Goal: Transaction & Acquisition: Download file/media

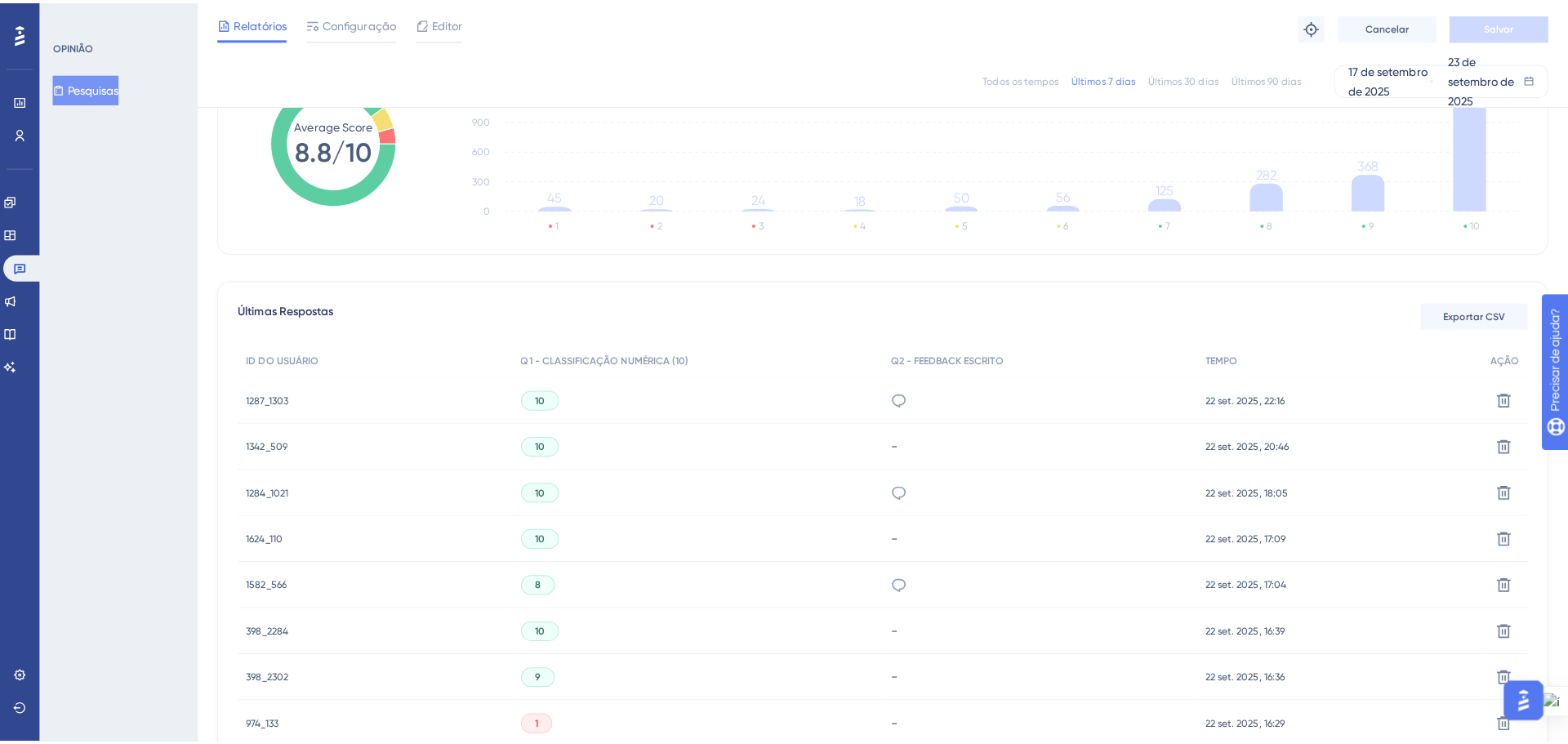
scroll to position [266, 0]
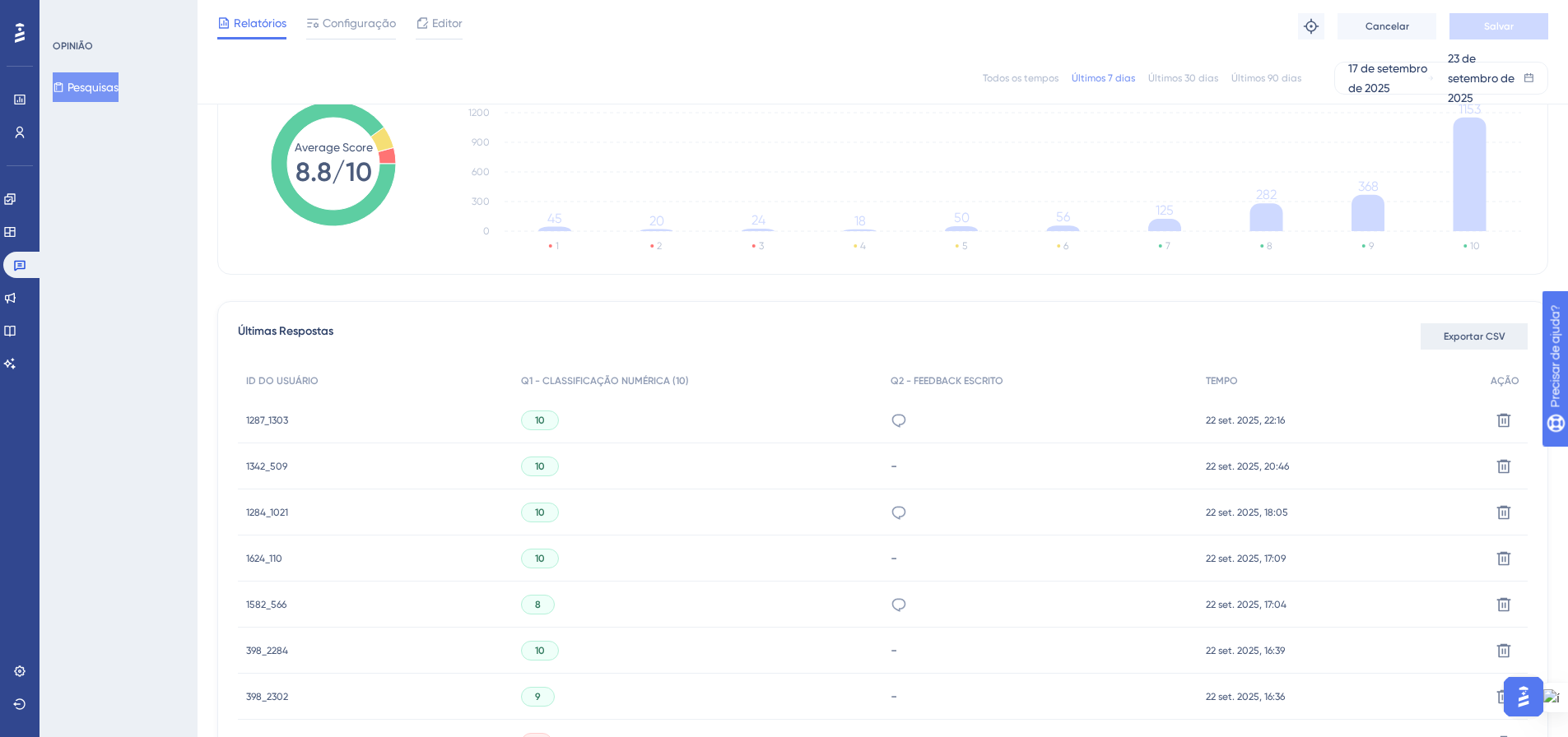
click at [1445, 330] on span "Exportar CSV" at bounding box center [1474, 336] width 61 height 13
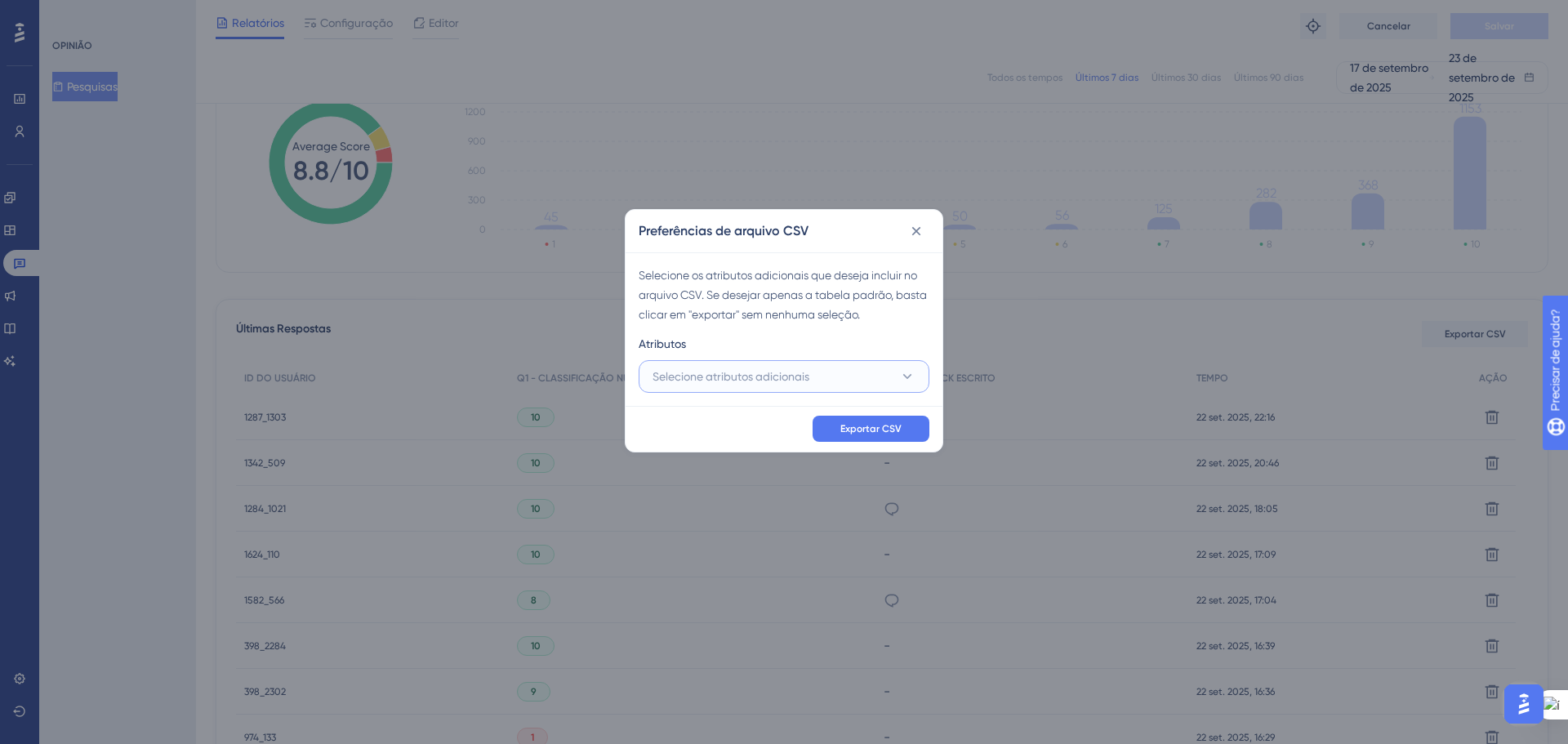
click at [906, 384] on icon at bounding box center [907, 376] width 17 height 17
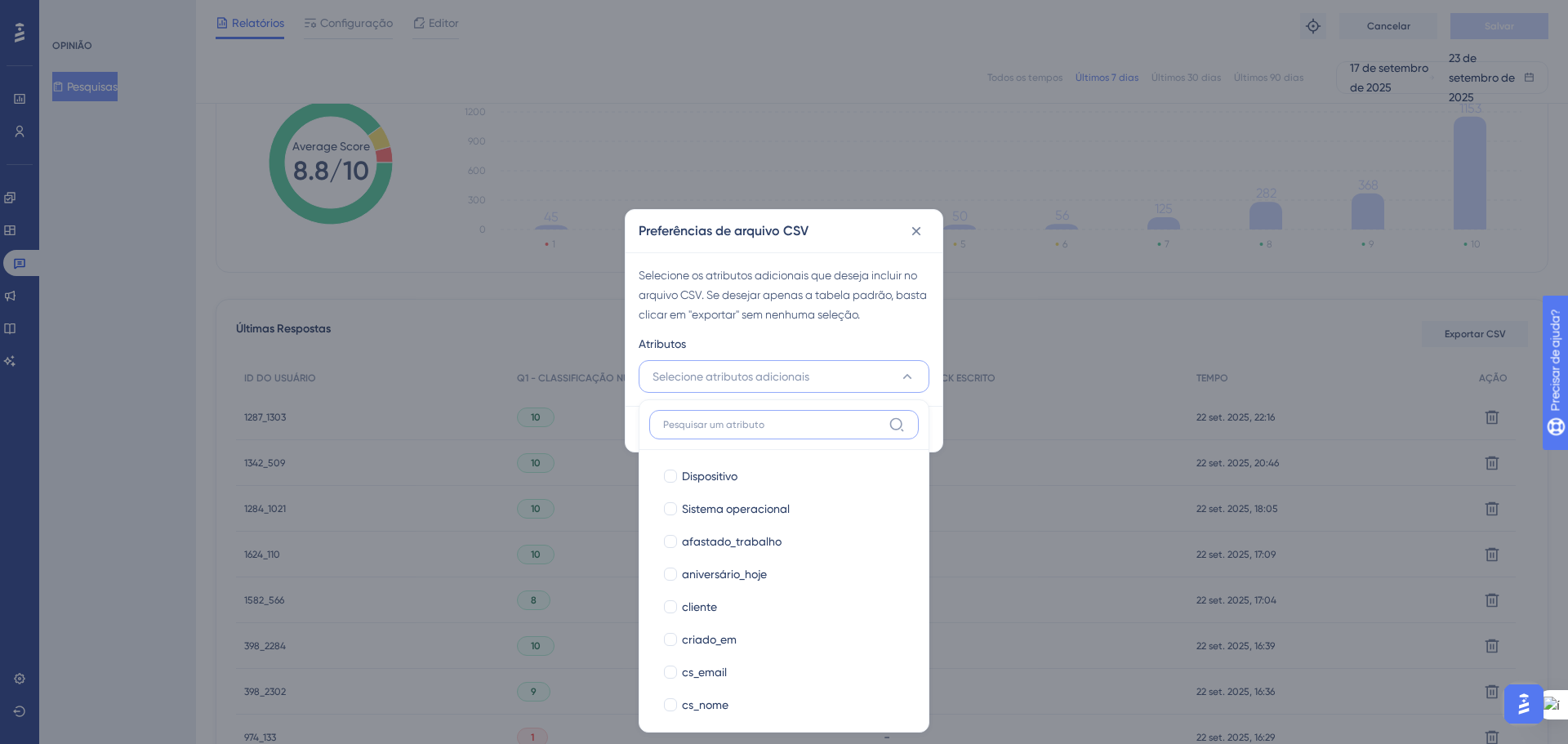
scroll to position [245, 0]
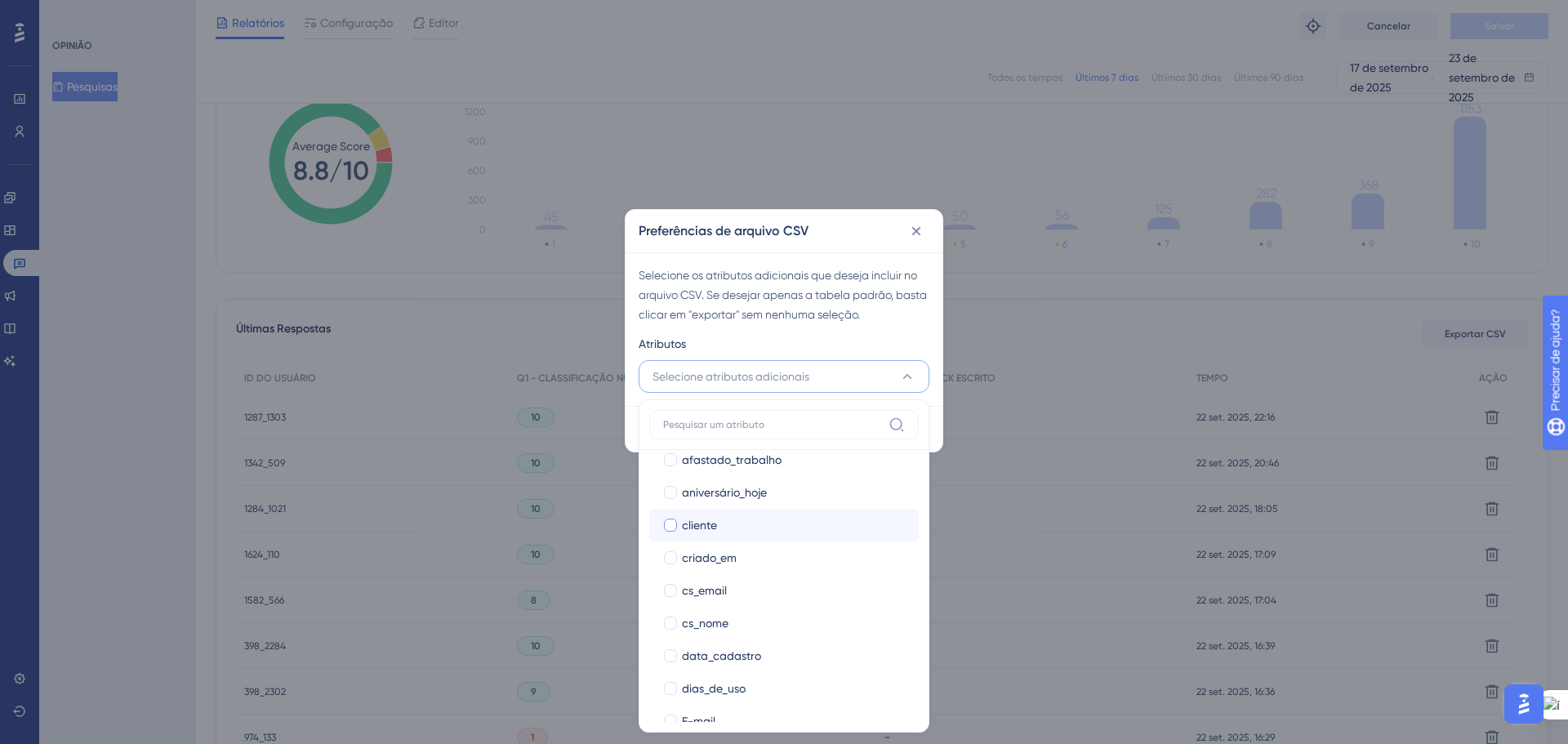
click at [667, 527] on div at bounding box center [670, 525] width 13 height 13
checkbox input "true"
click at [670, 568] on label "E-mail E-mail" at bounding box center [784, 558] width 269 height 33
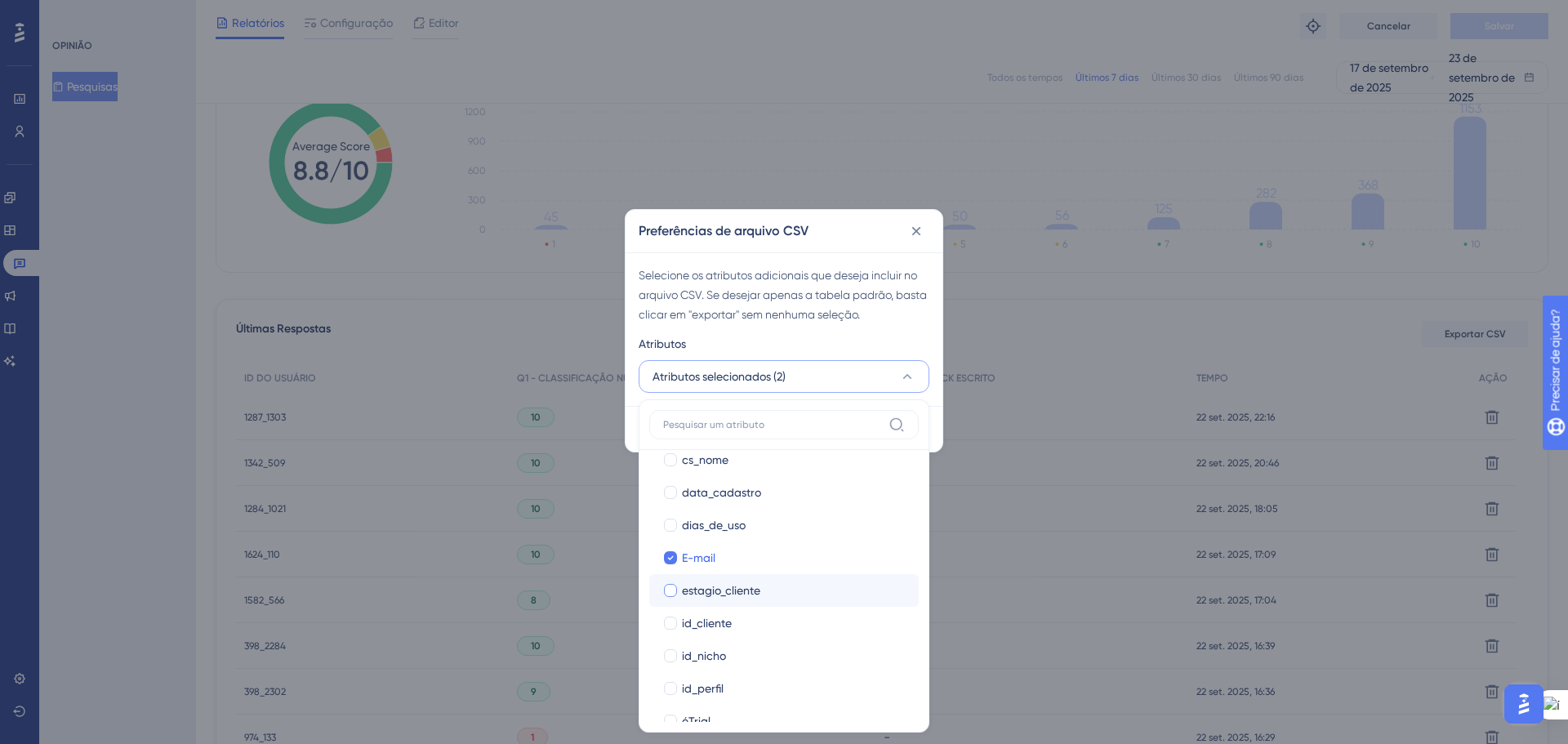
click at [672, 595] on div at bounding box center [670, 590] width 13 height 13
checkbox input "true"
click at [669, 627] on div at bounding box center [670, 623] width 13 height 13
checkbox input "true"
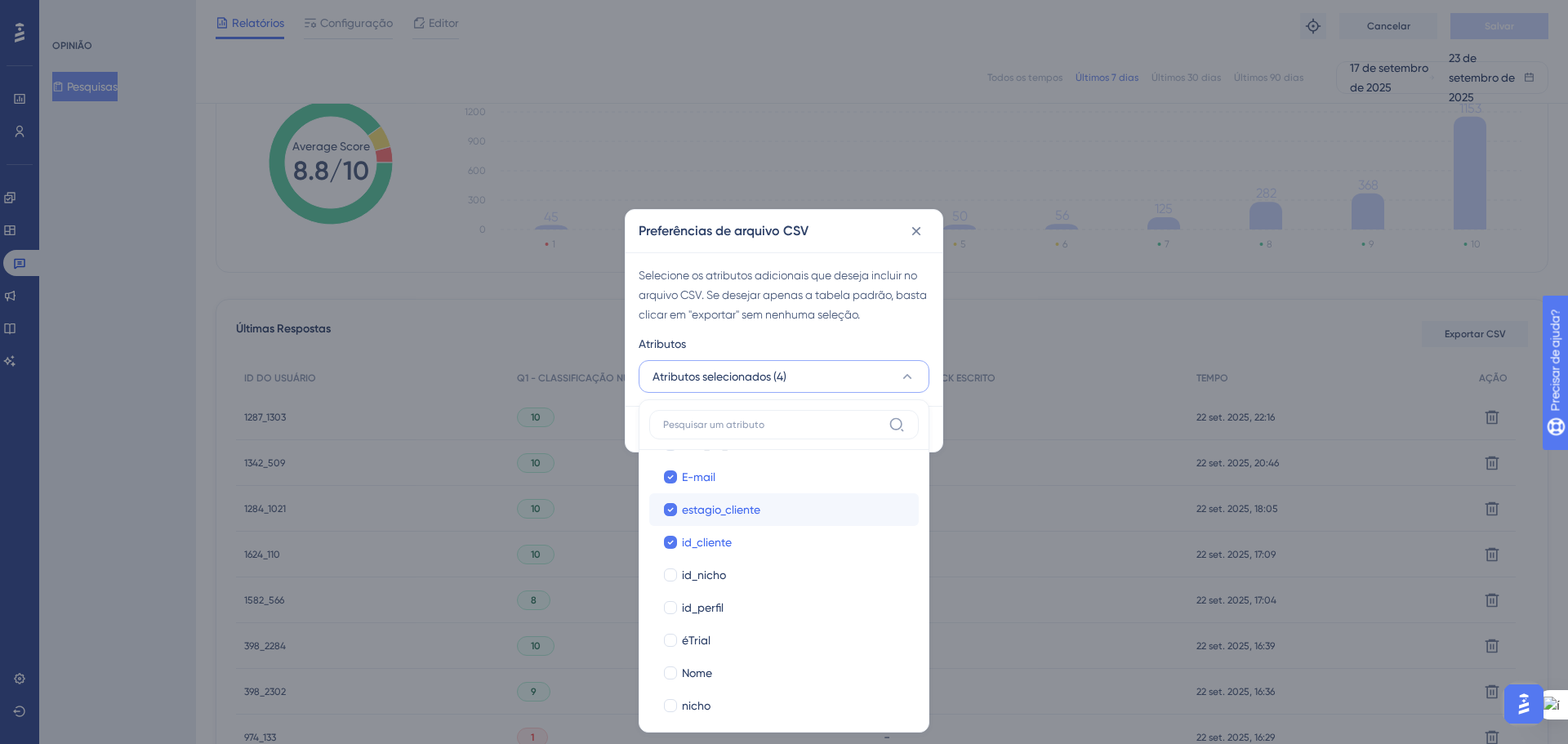
scroll to position [490, 0]
click at [668, 605] on div at bounding box center [670, 607] width 13 height 13
checkbox input "true"
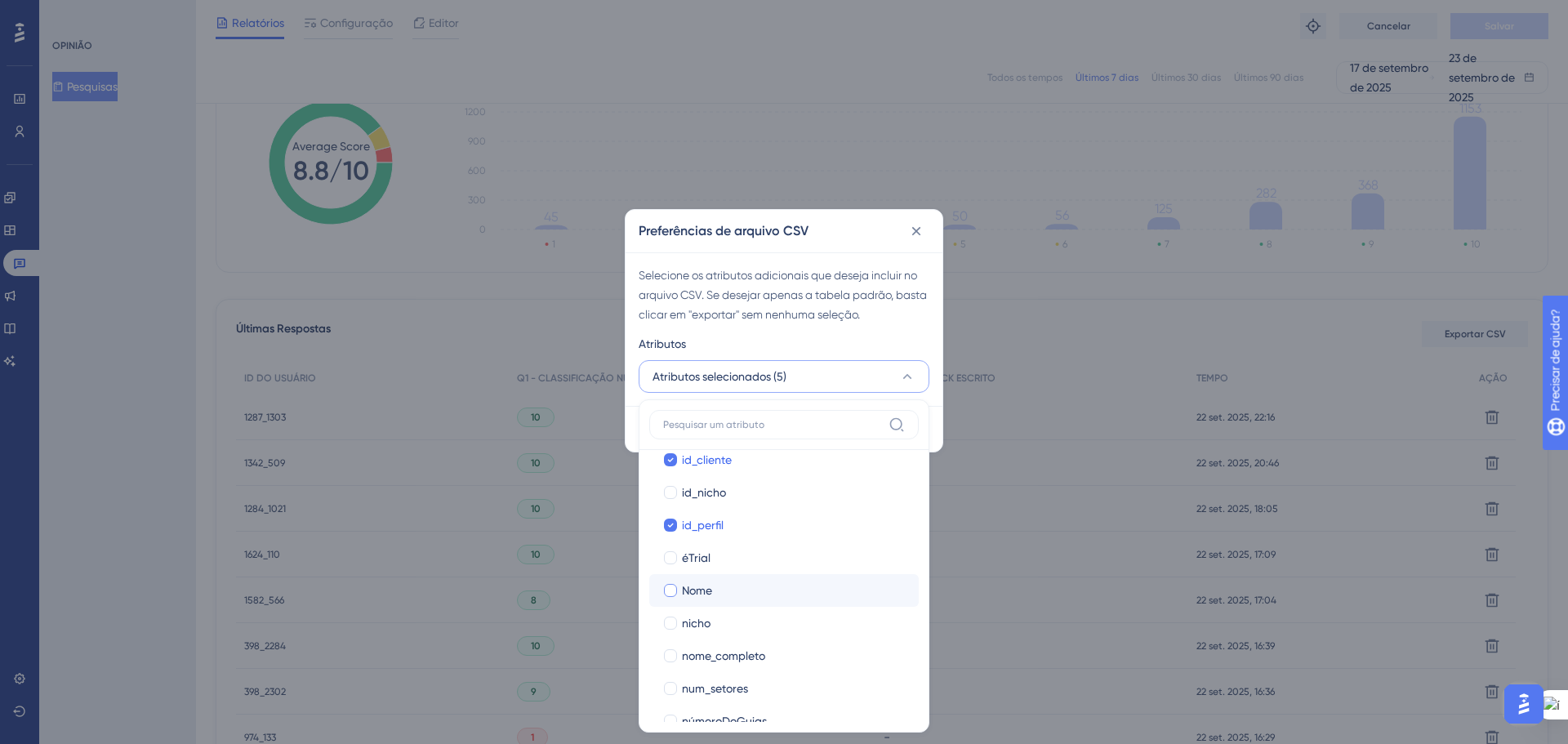
click at [664, 586] on div at bounding box center [670, 590] width 13 height 13
checkbox input "true"
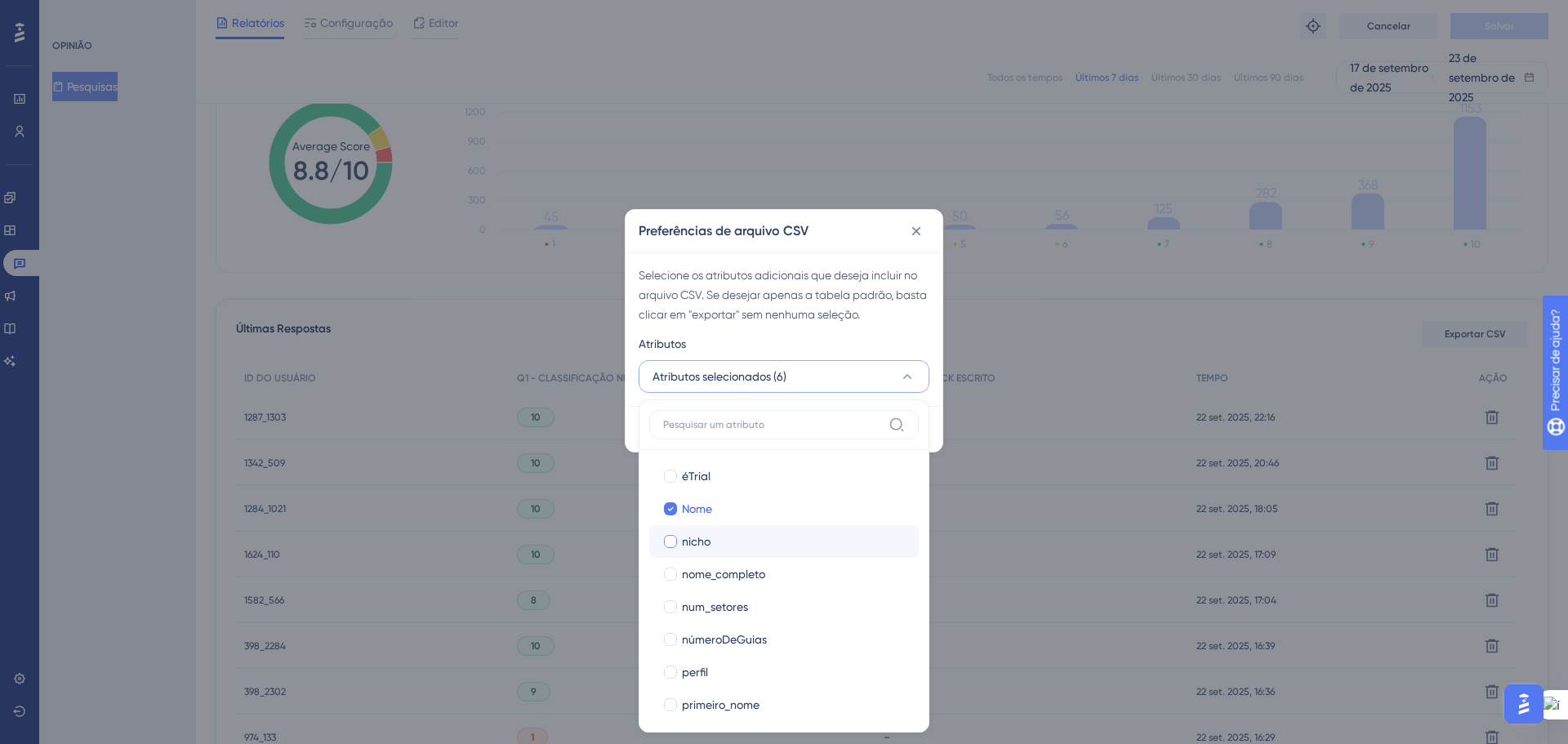
click at [665, 545] on div at bounding box center [670, 541] width 13 height 13
checkbox input "true"
click at [672, 566] on div at bounding box center [670, 574] width 17 height 17
checkbox input "true"
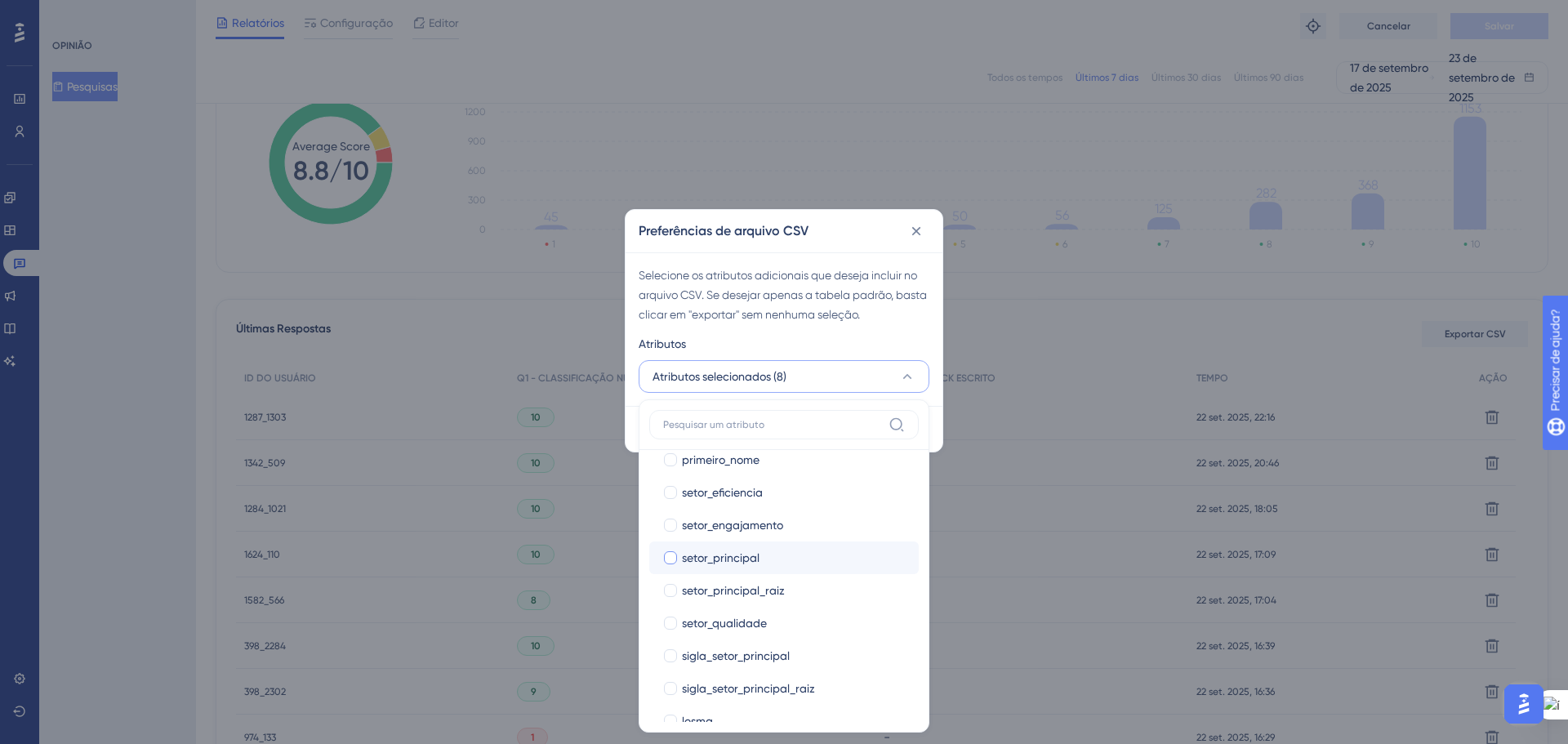
click at [672, 554] on div at bounding box center [670, 557] width 13 height 13
checkbox input "true"
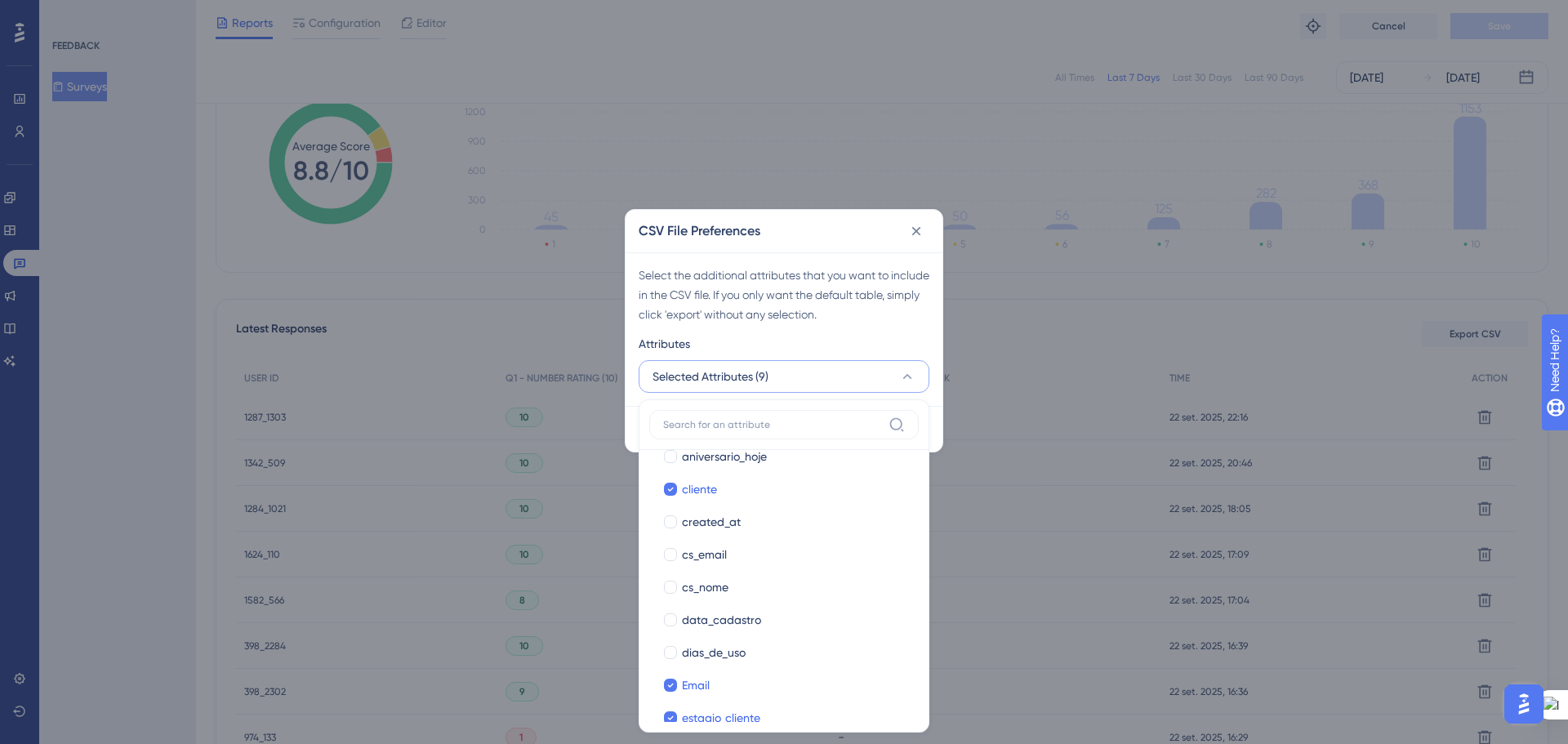
scroll to position [327, 0]
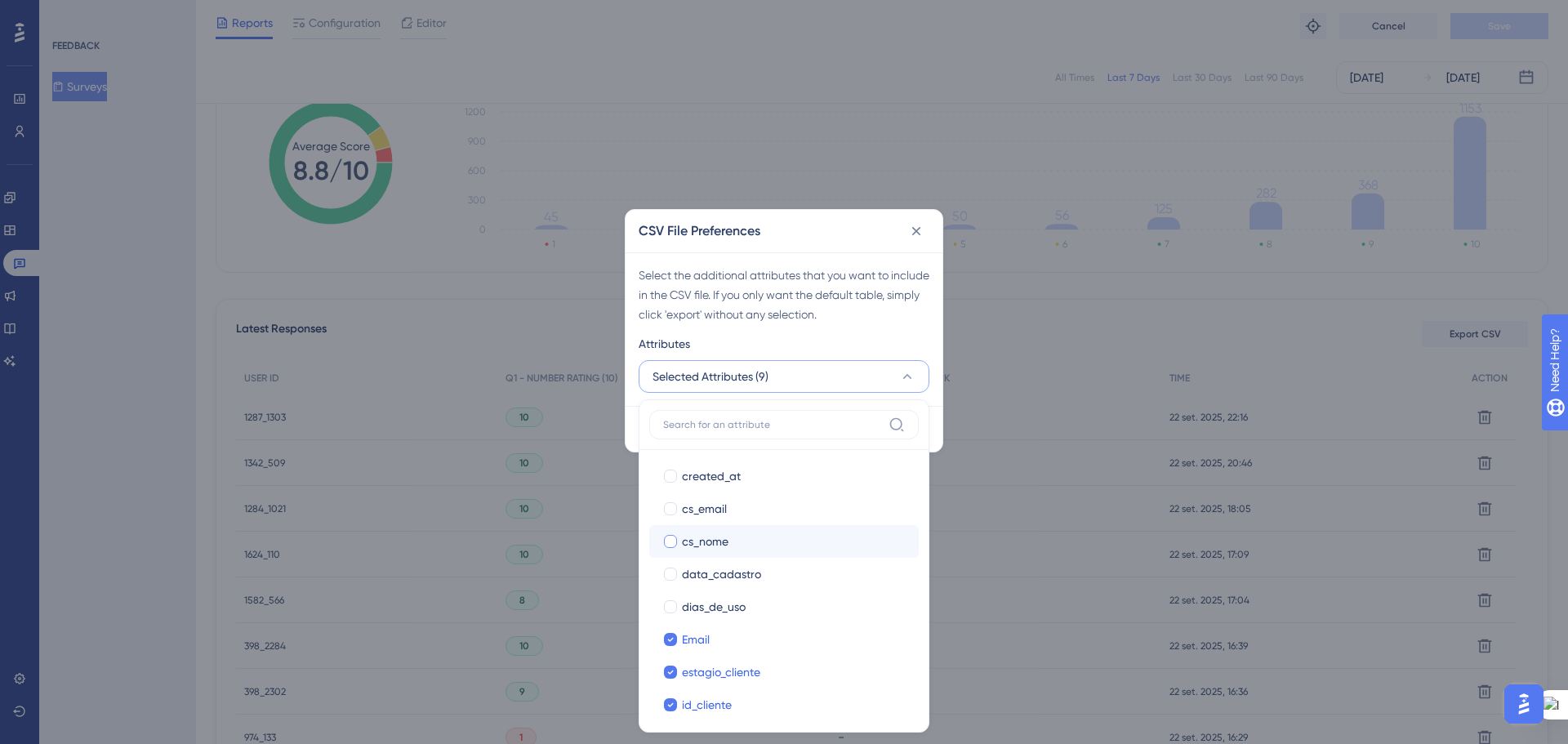
click at [664, 541] on div at bounding box center [670, 541] width 13 height 13
checkbox input "true"
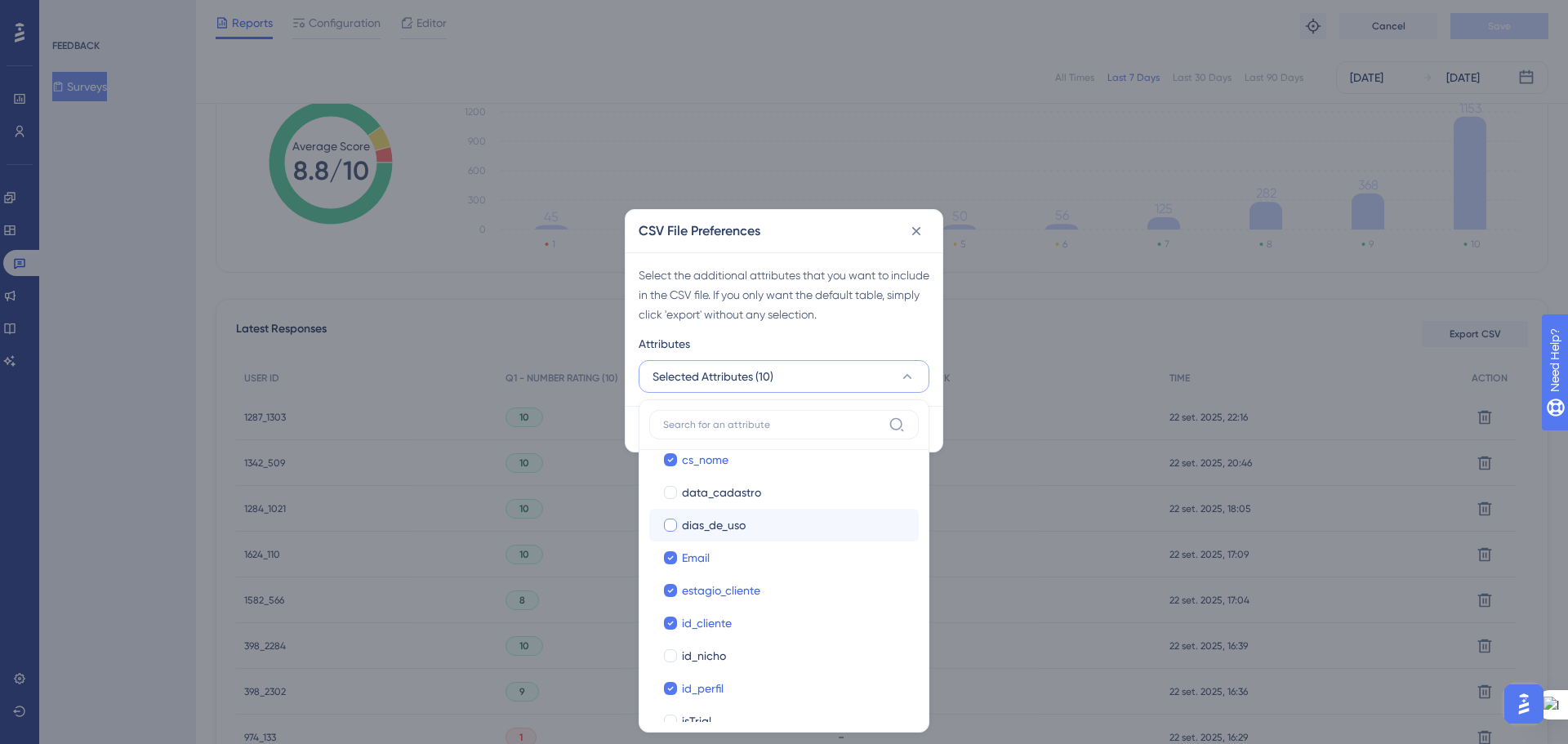
click at [672, 523] on div at bounding box center [670, 525] width 13 height 13
checkbox input "true"
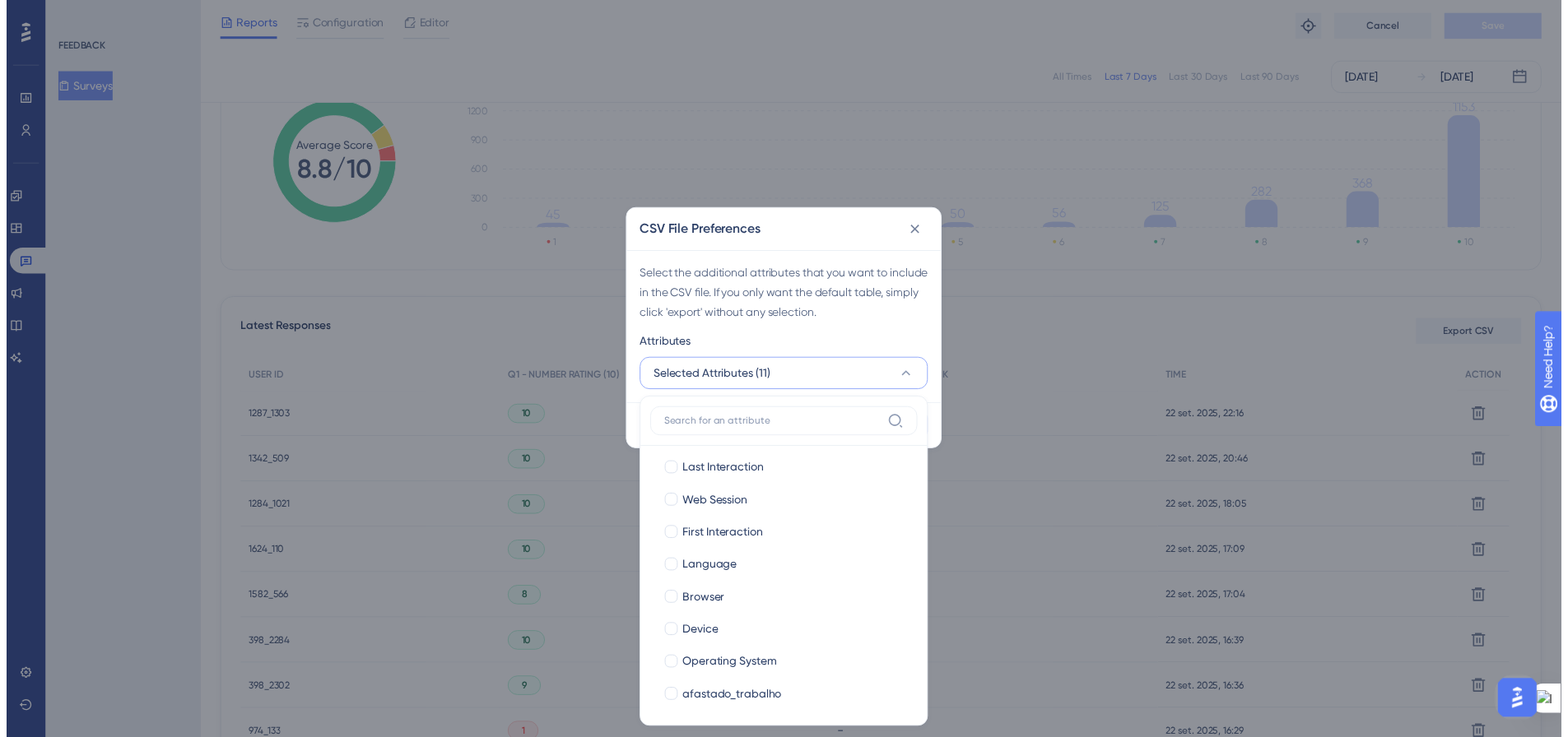
scroll to position [0, 0]
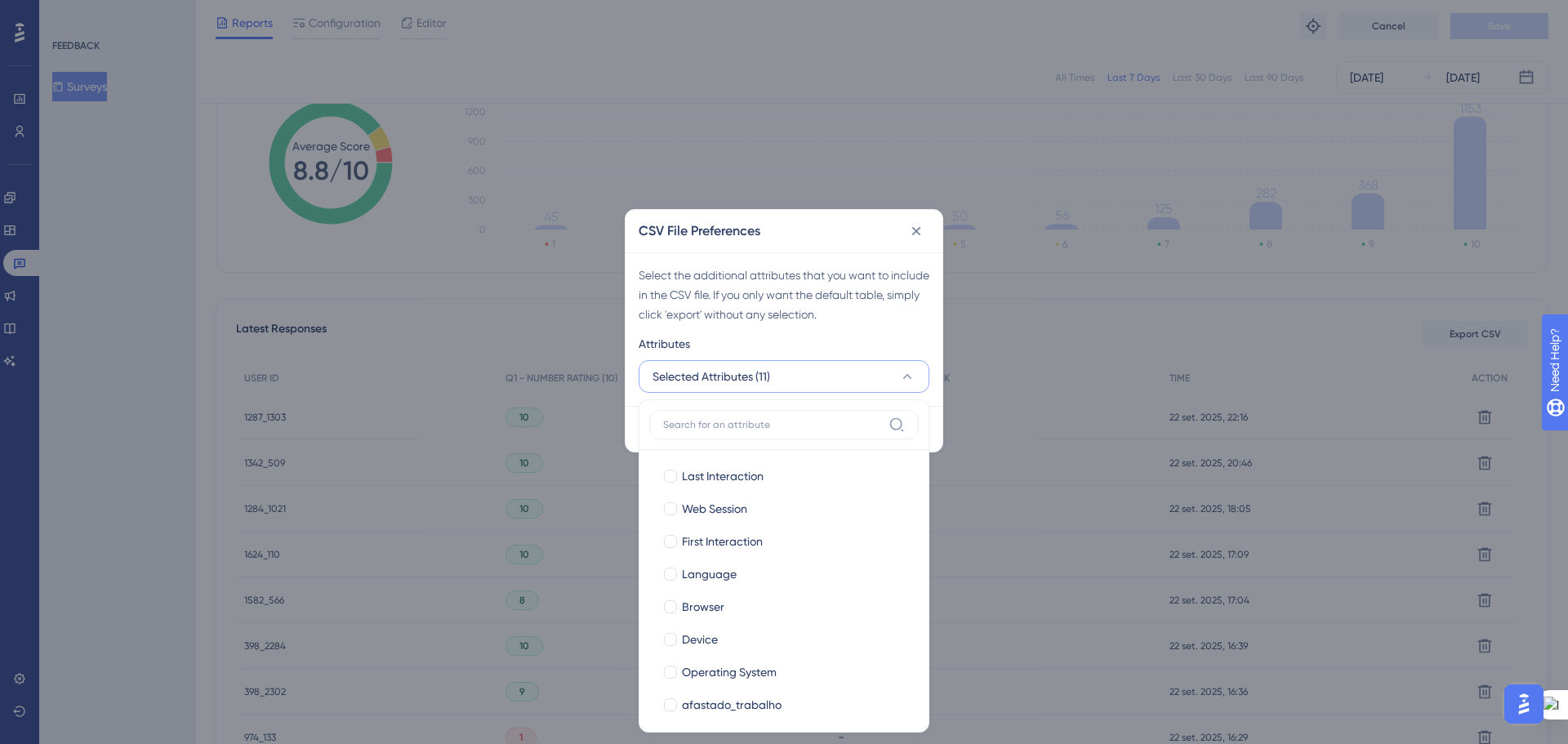
click at [913, 329] on div "Select the additional attributes that you want to include in the CSV file. If y…" at bounding box center [784, 329] width 317 height 154
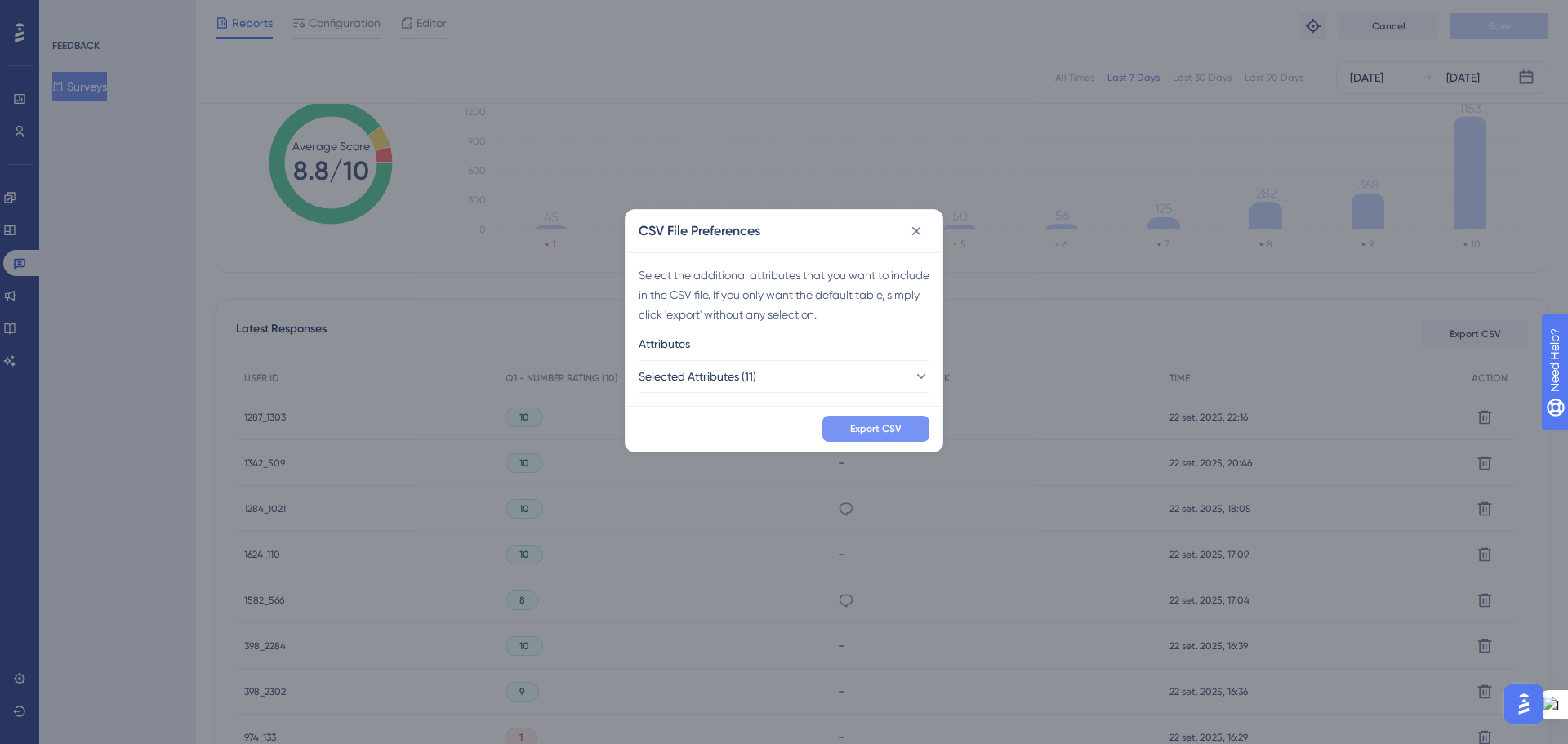
click at [880, 433] on span "Export CSV" at bounding box center [875, 428] width 51 height 13
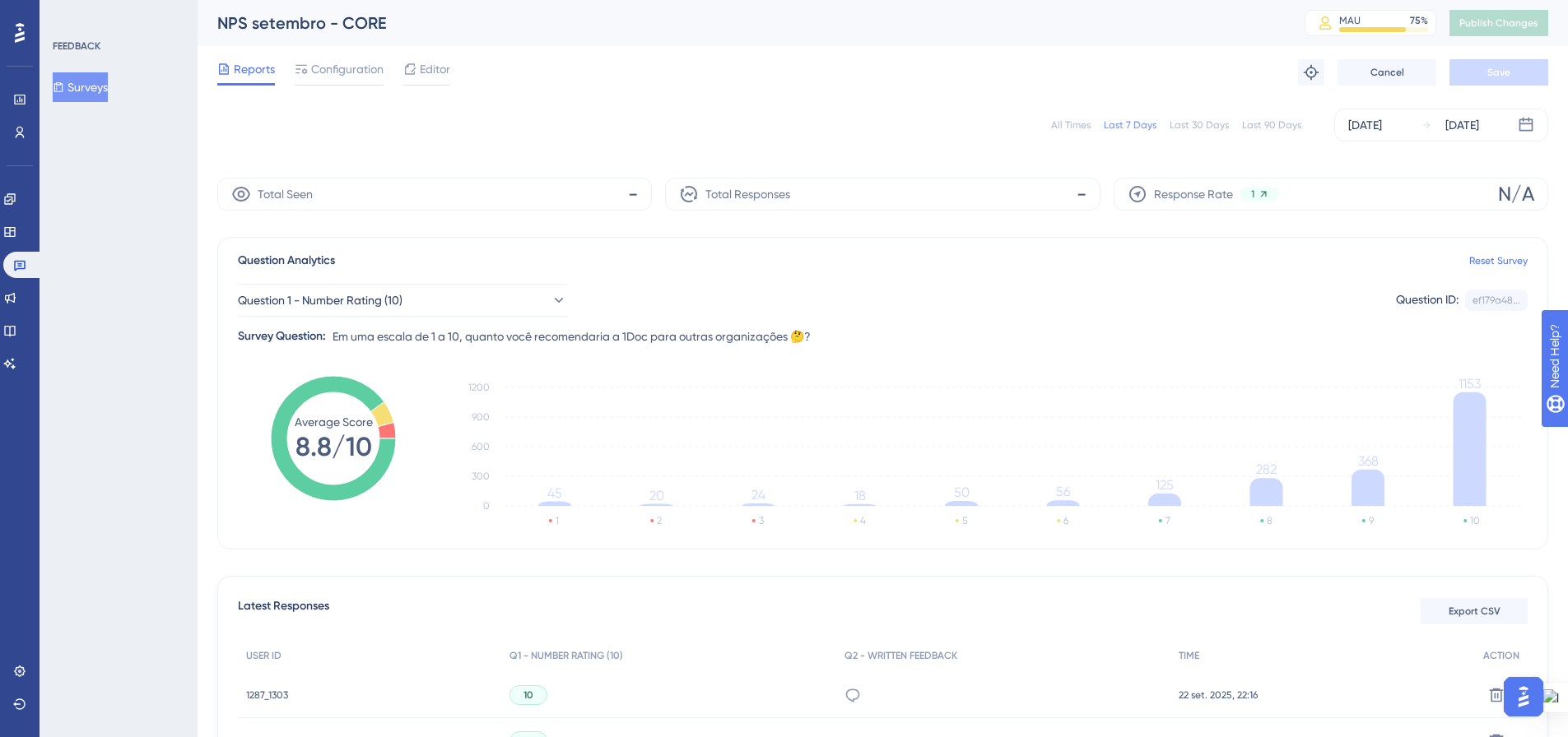
click at [95, 92] on button "Surveys" at bounding box center [80, 88] width 55 height 30
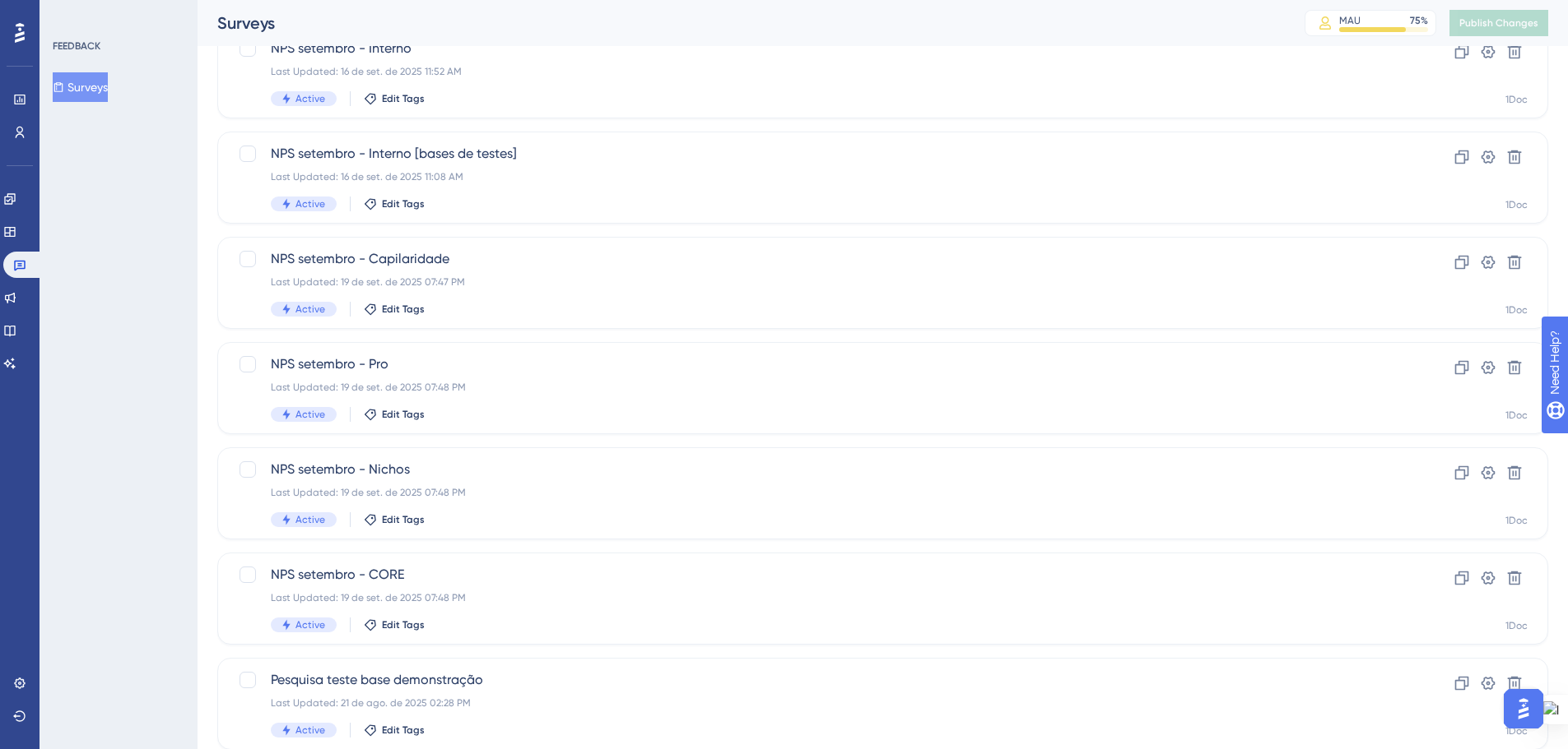
scroll to position [164, 0]
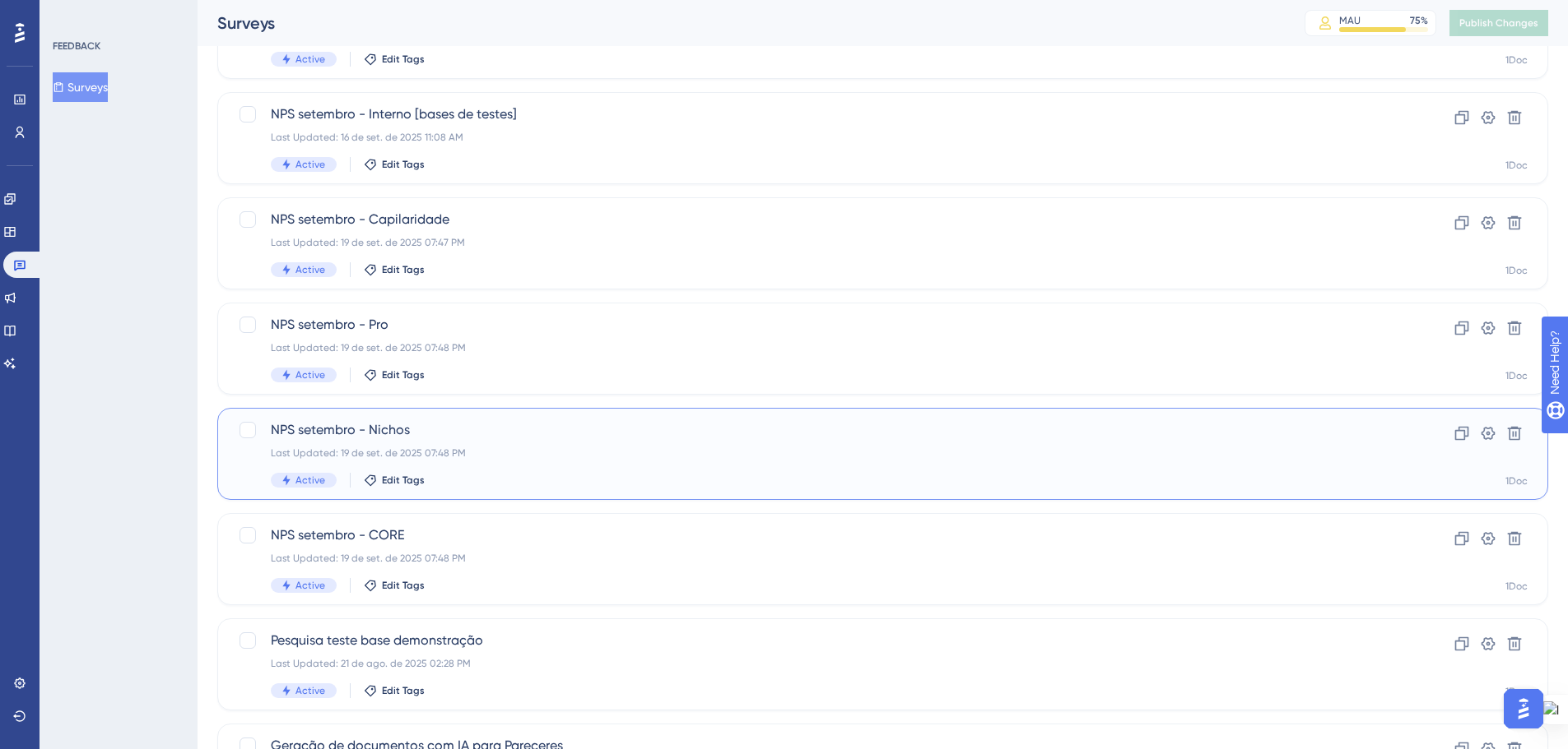
click at [548, 458] on div "Last Updated: 19 de set. de 2025 07:48 PM" at bounding box center [816, 452] width 1092 height 13
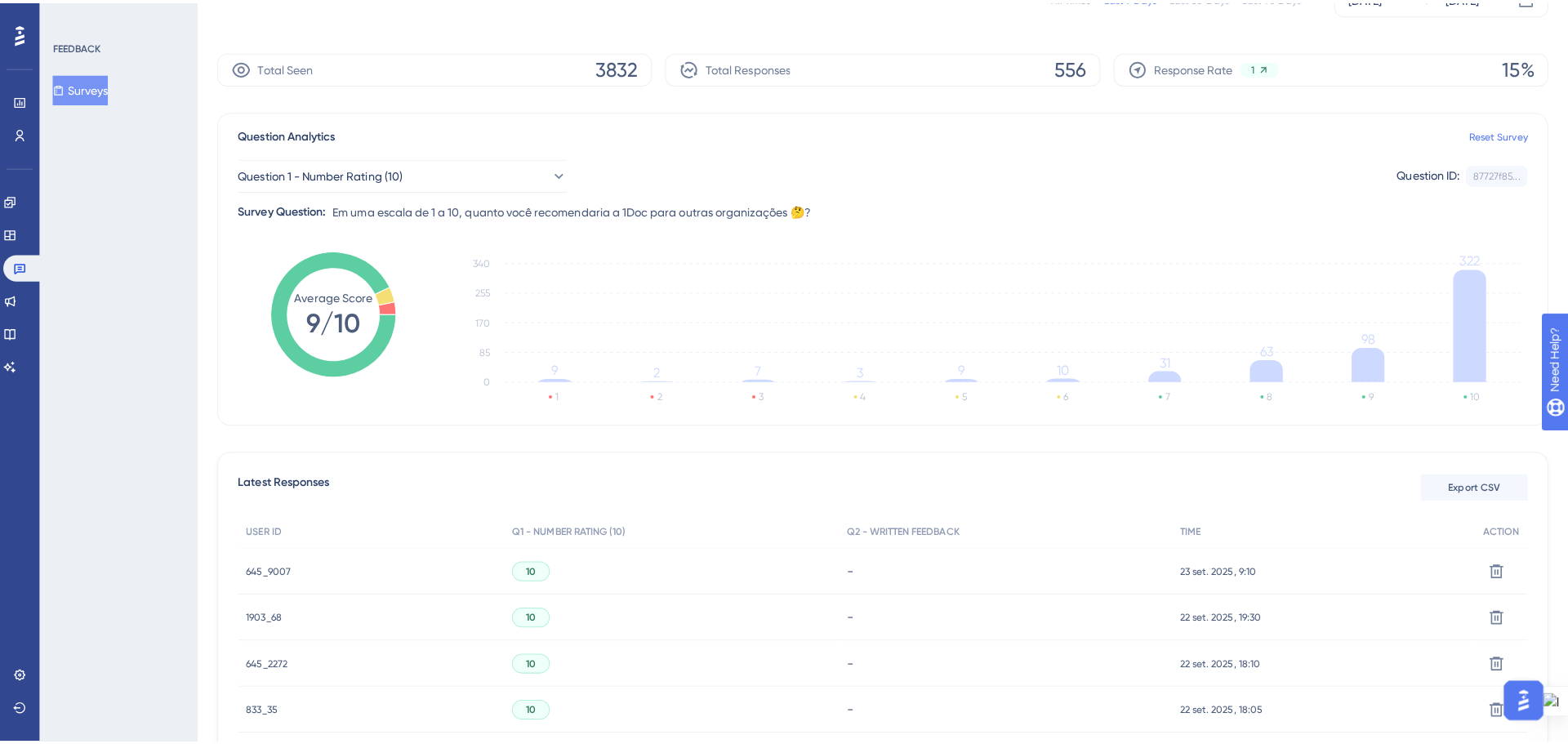
scroll to position [163, 0]
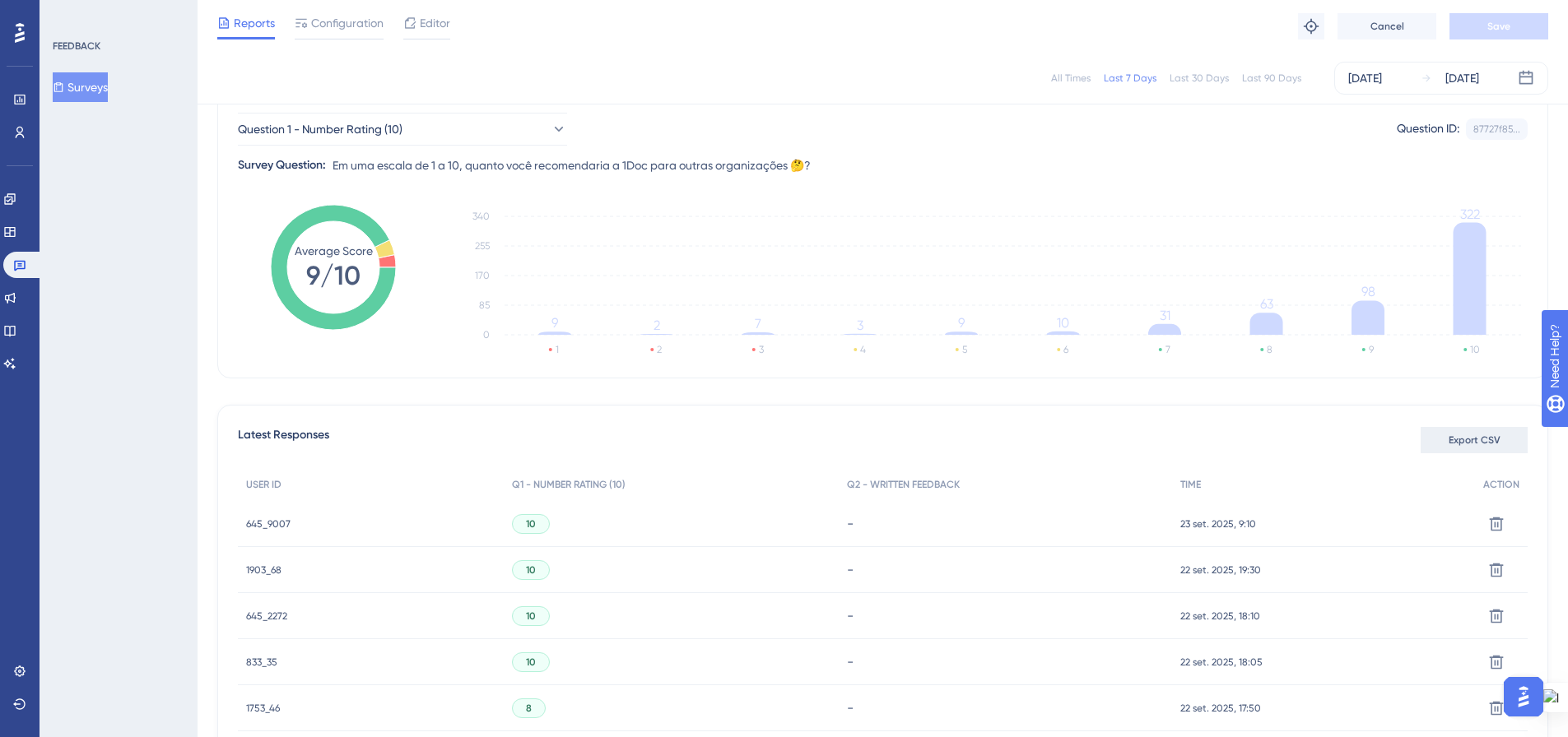
click at [1447, 449] on button "Export CSV" at bounding box center [1473, 440] width 107 height 26
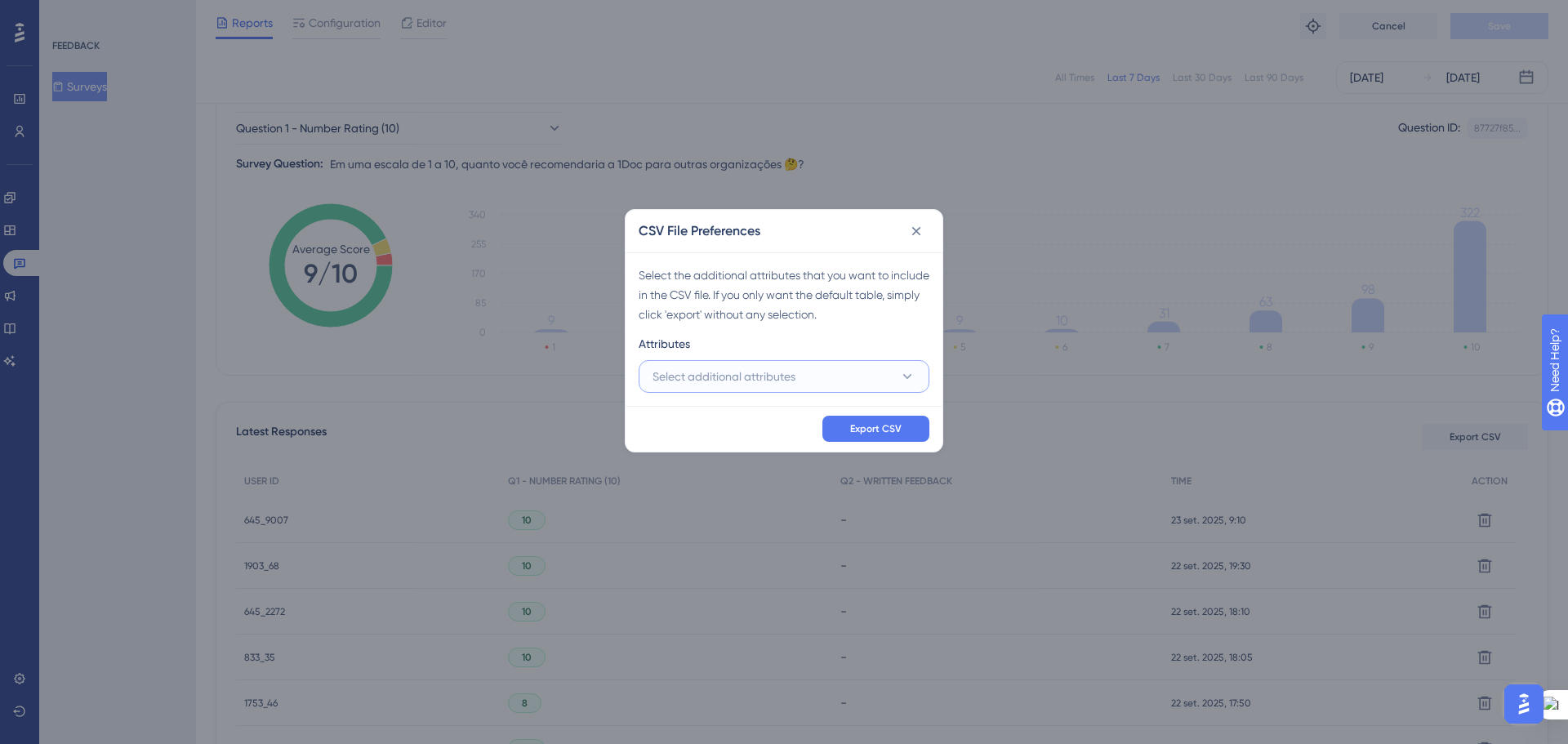
click at [807, 376] on button "Select additional attributes" at bounding box center [784, 377] width 291 height 33
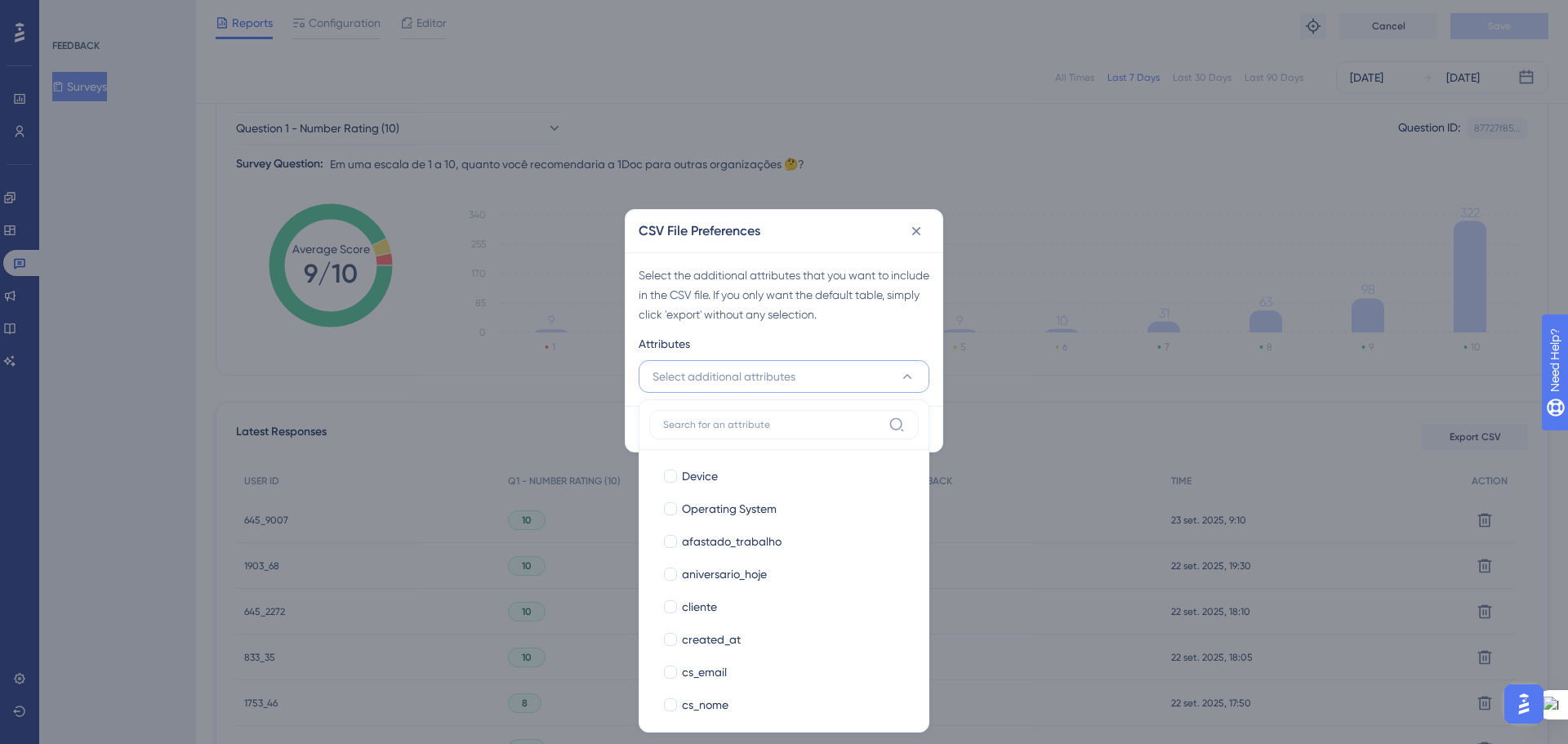
scroll to position [245, 0]
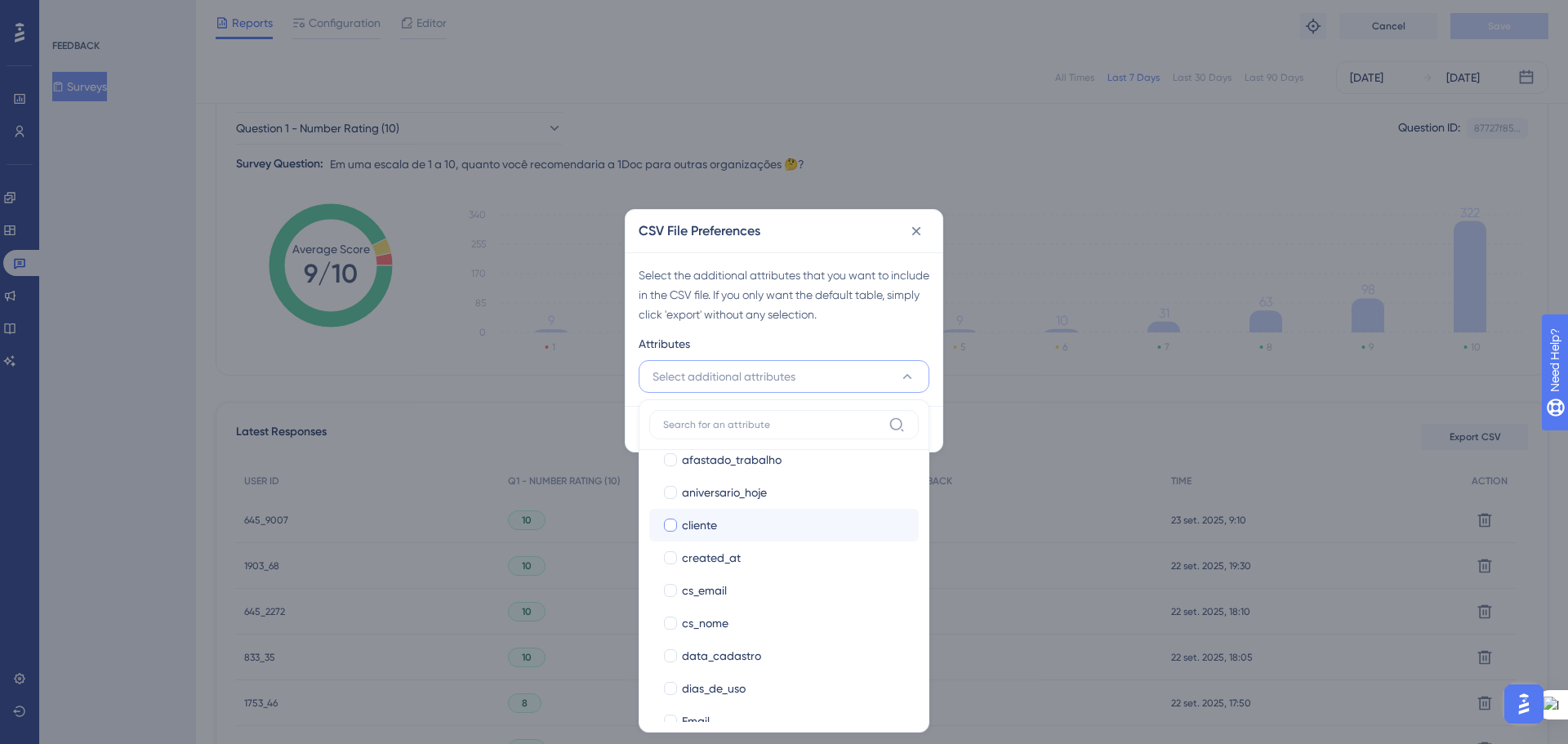
click at [672, 528] on div at bounding box center [670, 525] width 13 height 13
checkbox input "true"
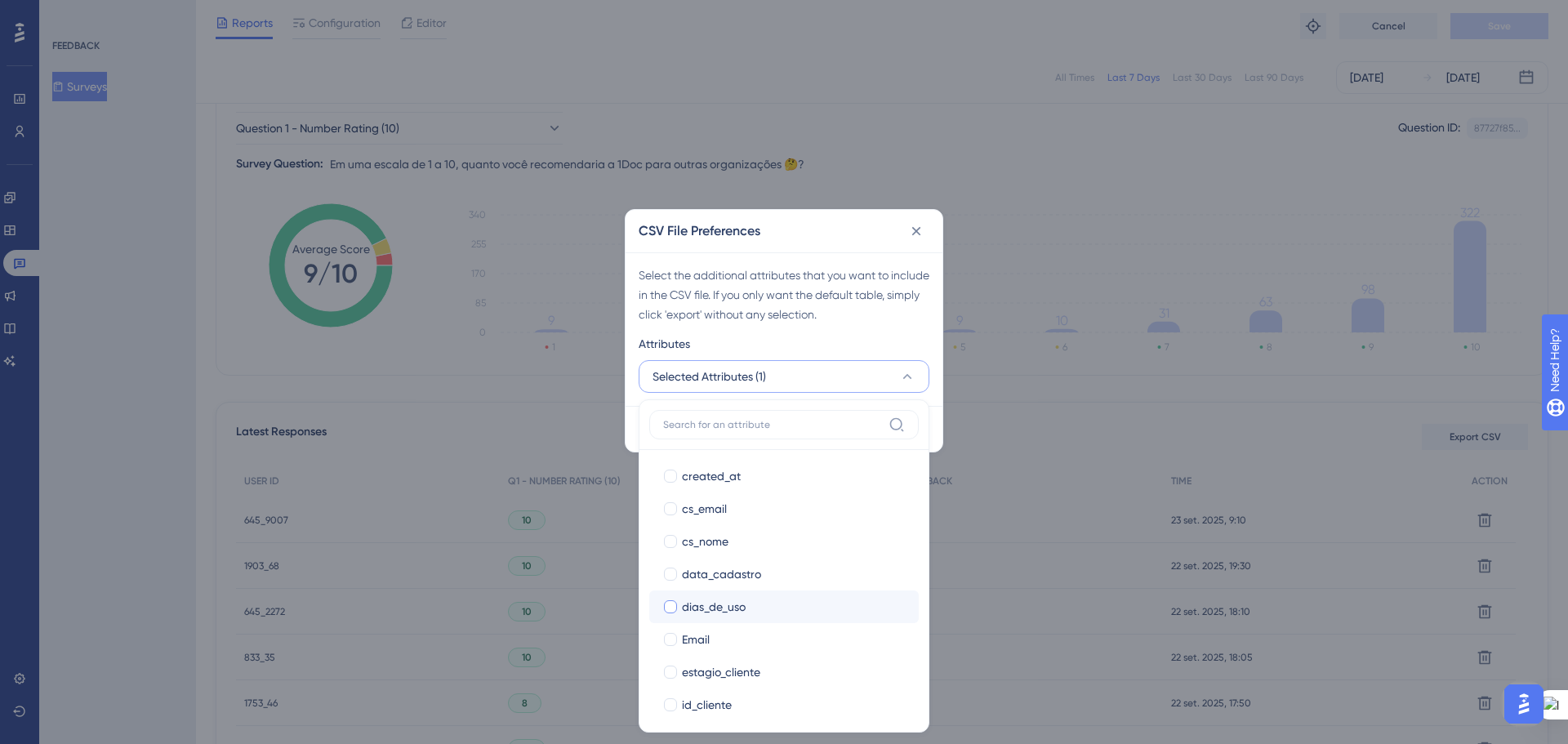
click at [668, 607] on div at bounding box center [670, 607] width 13 height 13
checkbox input "true"
click at [665, 540] on div at bounding box center [670, 541] width 13 height 13
checkbox input "true"
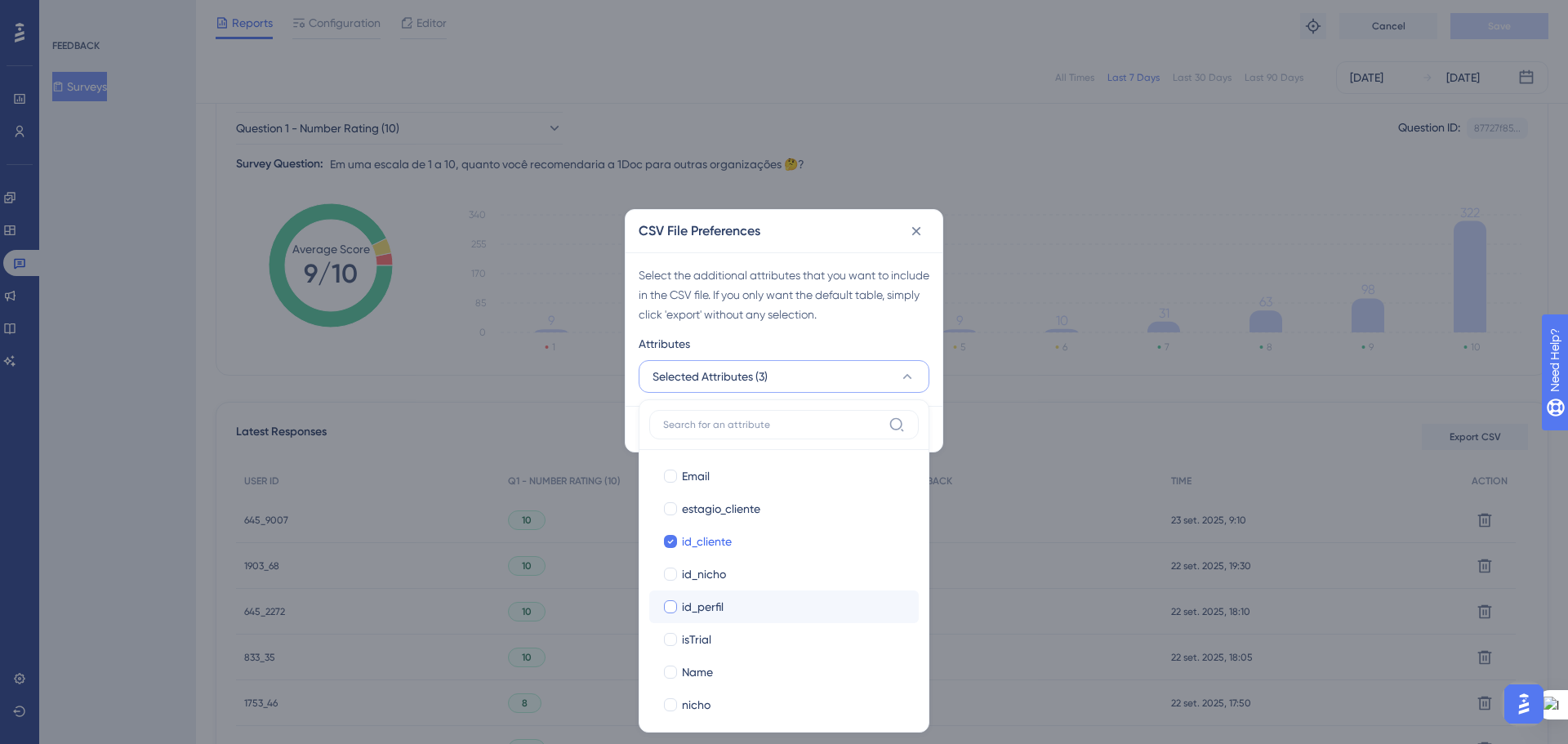
click at [668, 608] on div at bounding box center [670, 607] width 13 height 13
checkbox input "true"
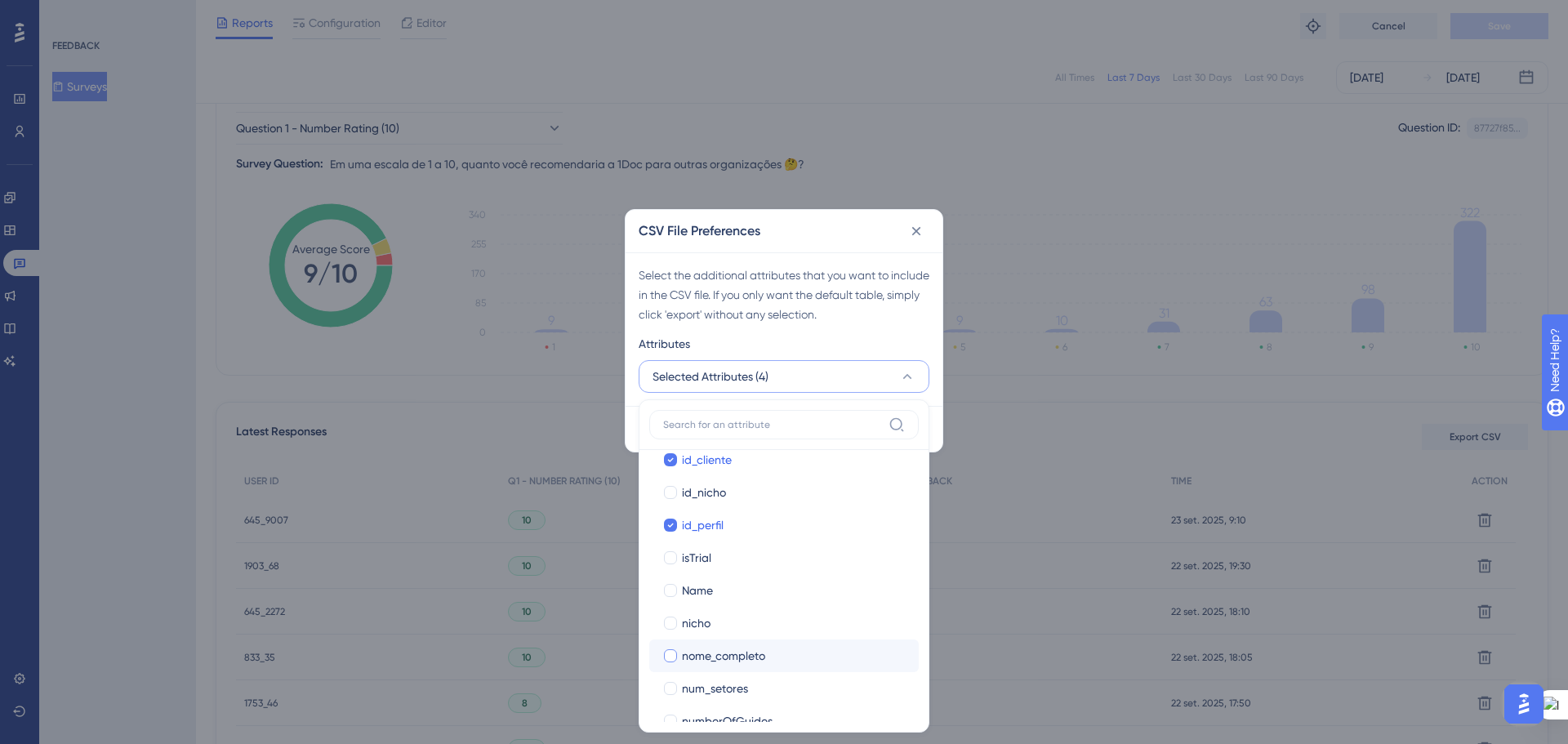
click at [667, 650] on div at bounding box center [670, 655] width 13 height 13
click at [672, 651] on icon at bounding box center [671, 655] width 7 height 11
checkbox input "false"
click at [670, 584] on div at bounding box center [670, 590] width 13 height 13
checkbox input "true"
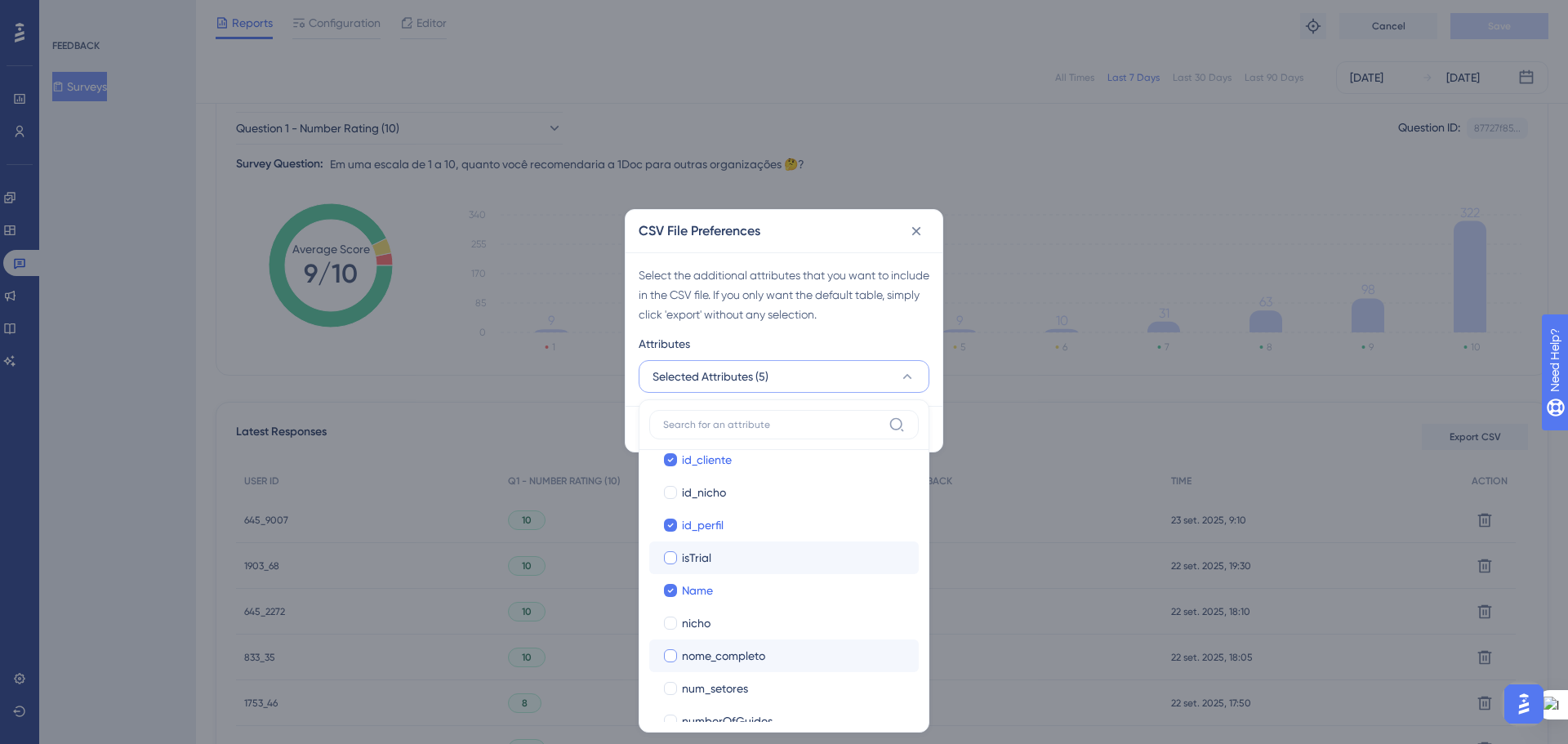
scroll to position [654, 0]
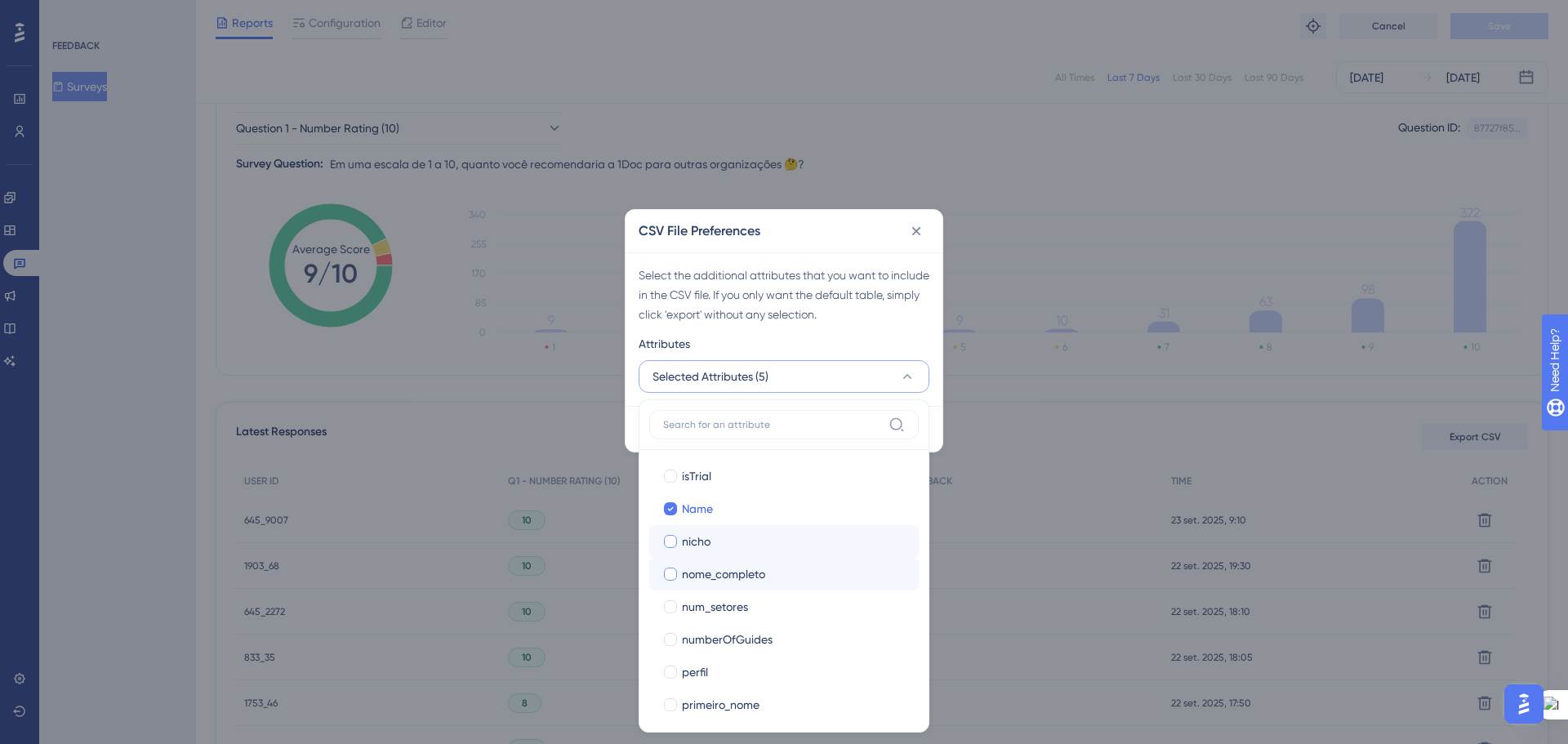
click at [664, 546] on div at bounding box center [670, 541] width 17 height 17
checkbox input "true"
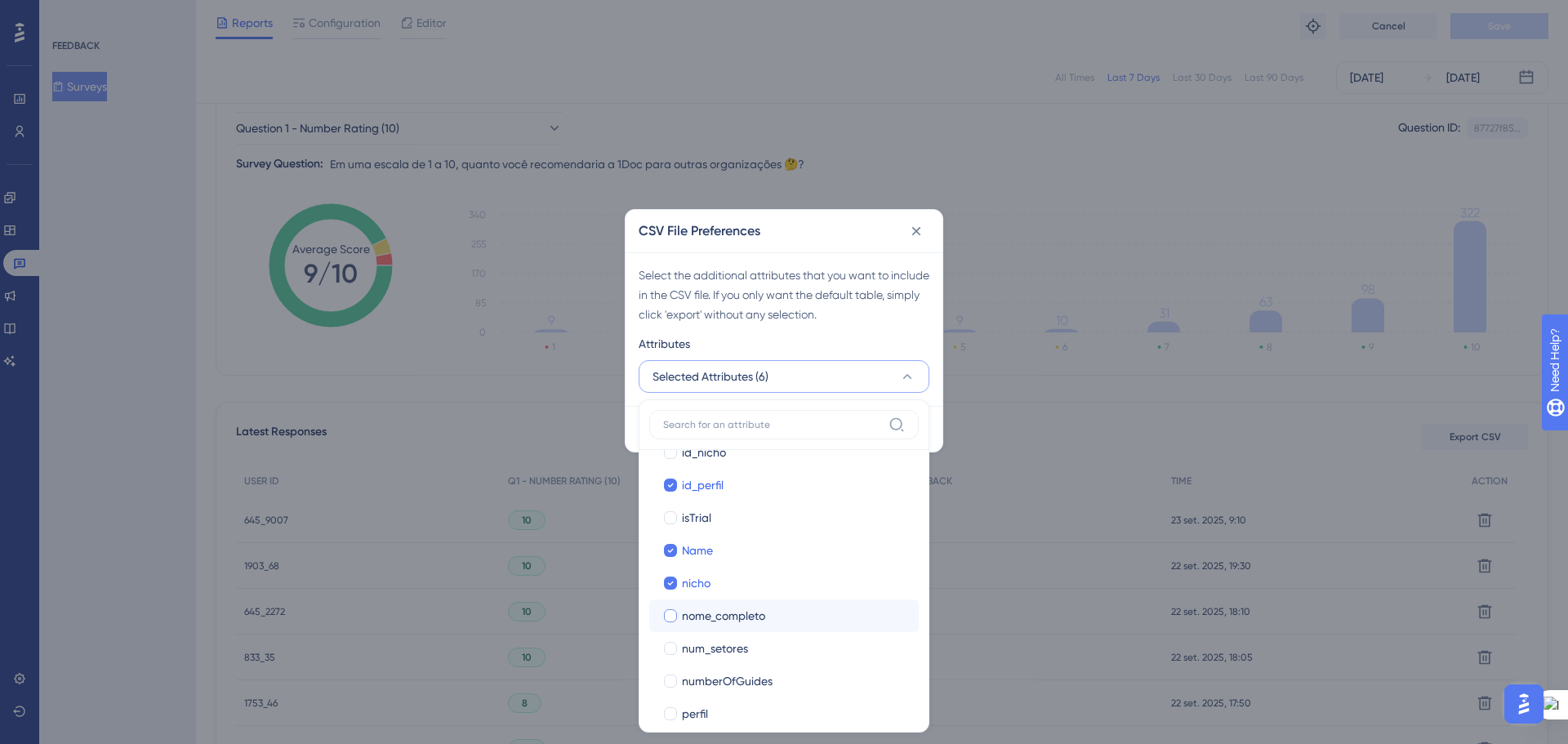
scroll to position [572, 0]
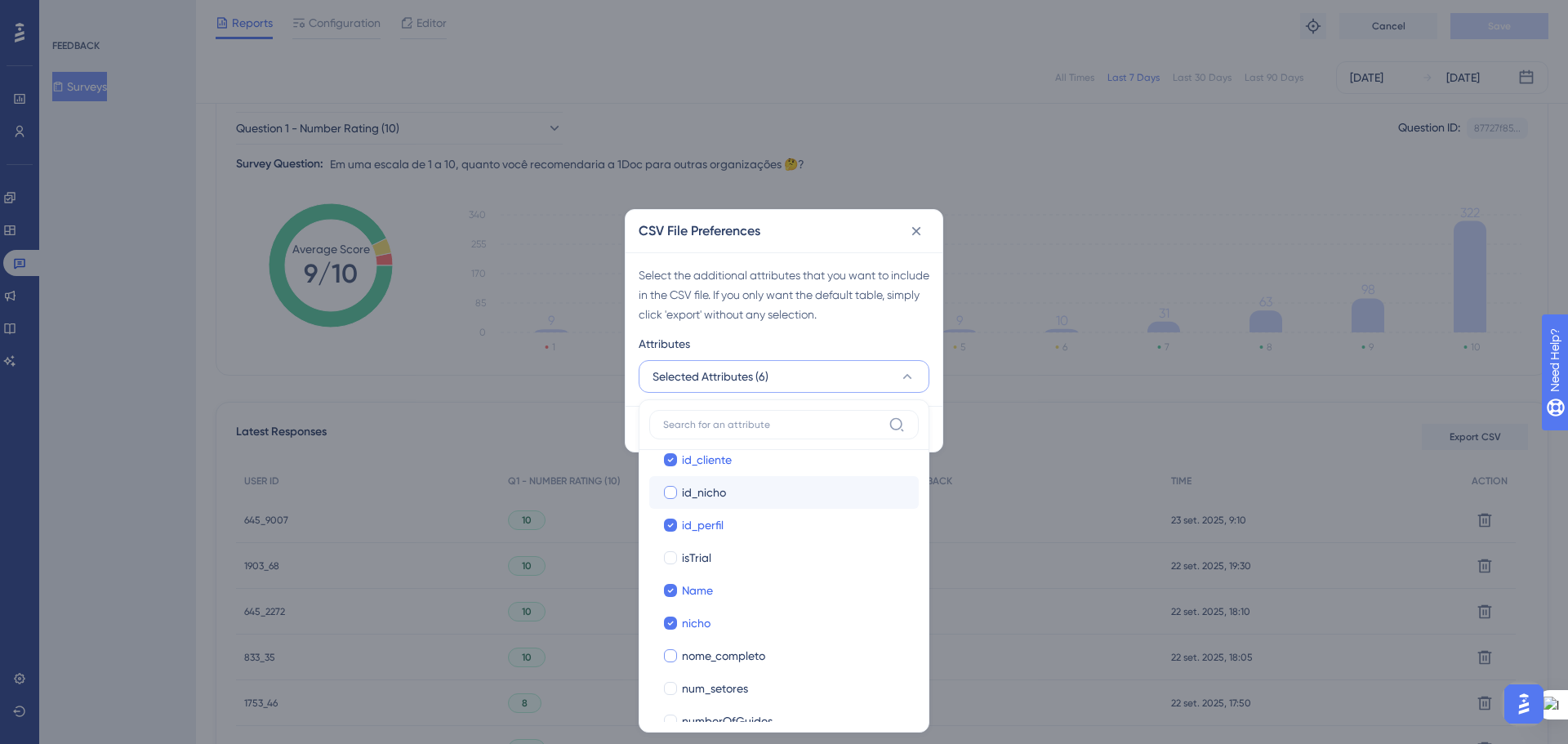
click at [663, 495] on div at bounding box center [670, 492] width 17 height 17
checkbox input "true"
click at [673, 589] on div at bounding box center [670, 590] width 13 height 13
checkbox input "true"
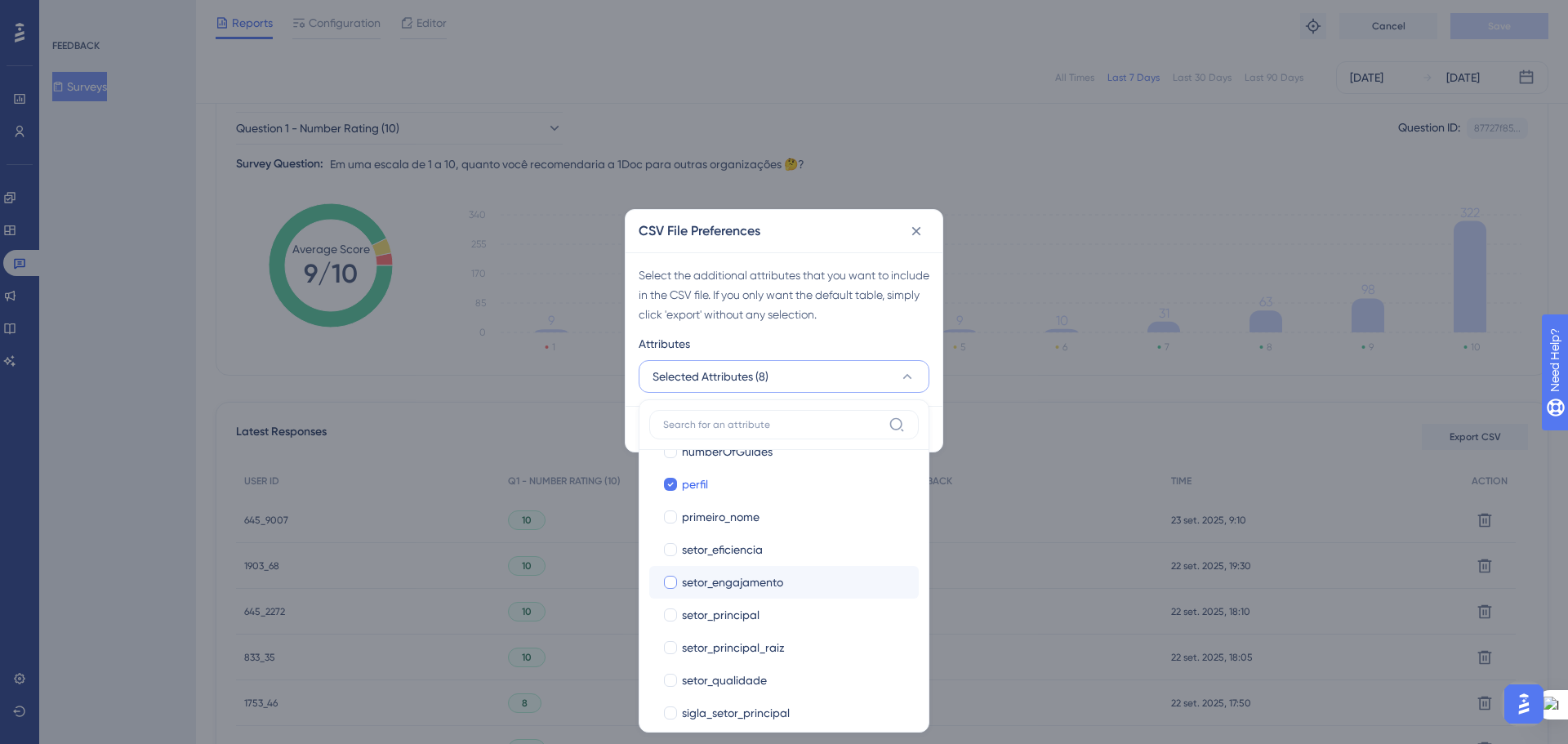
scroll to position [899, 0]
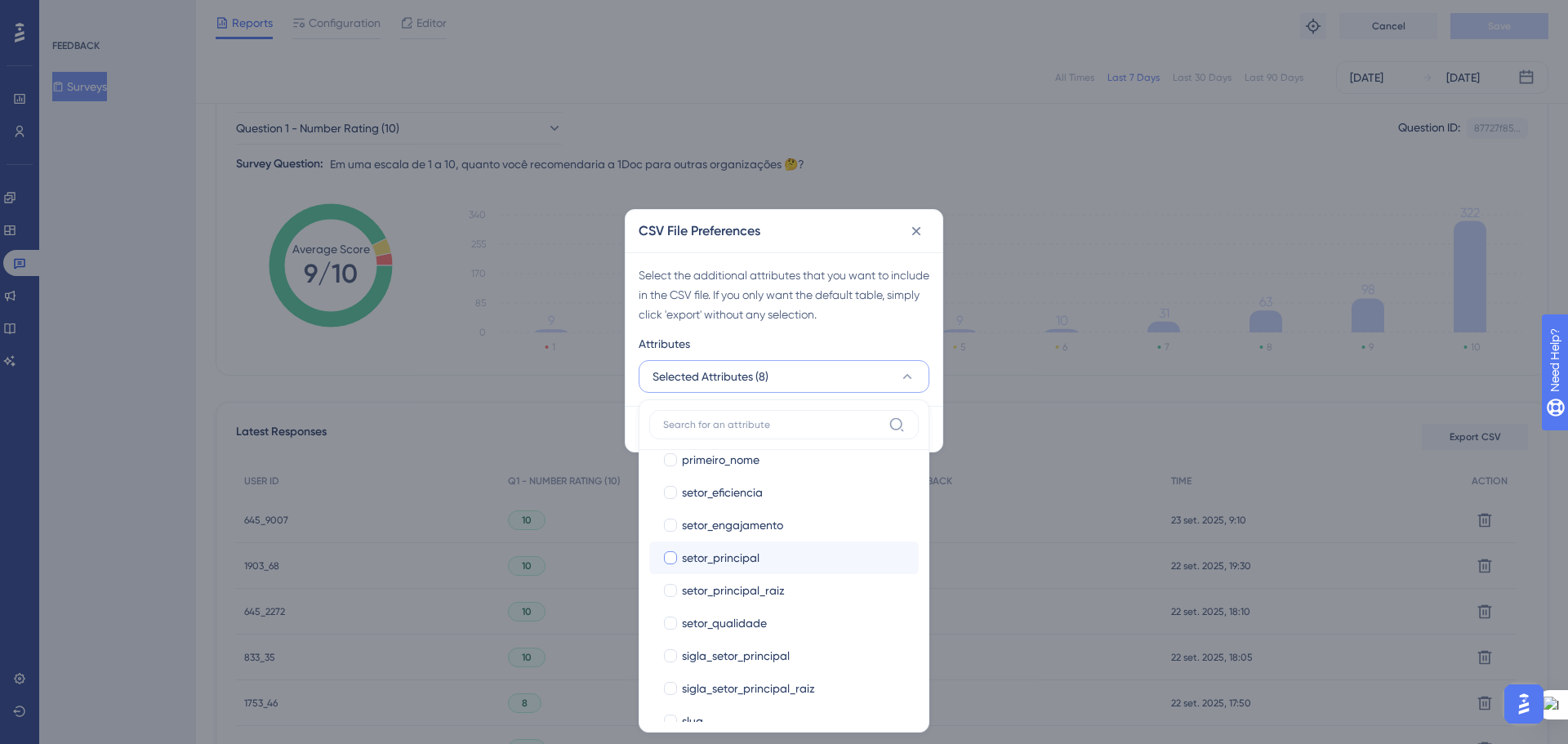
click at [670, 558] on div at bounding box center [670, 557] width 13 height 13
checkbox input "true"
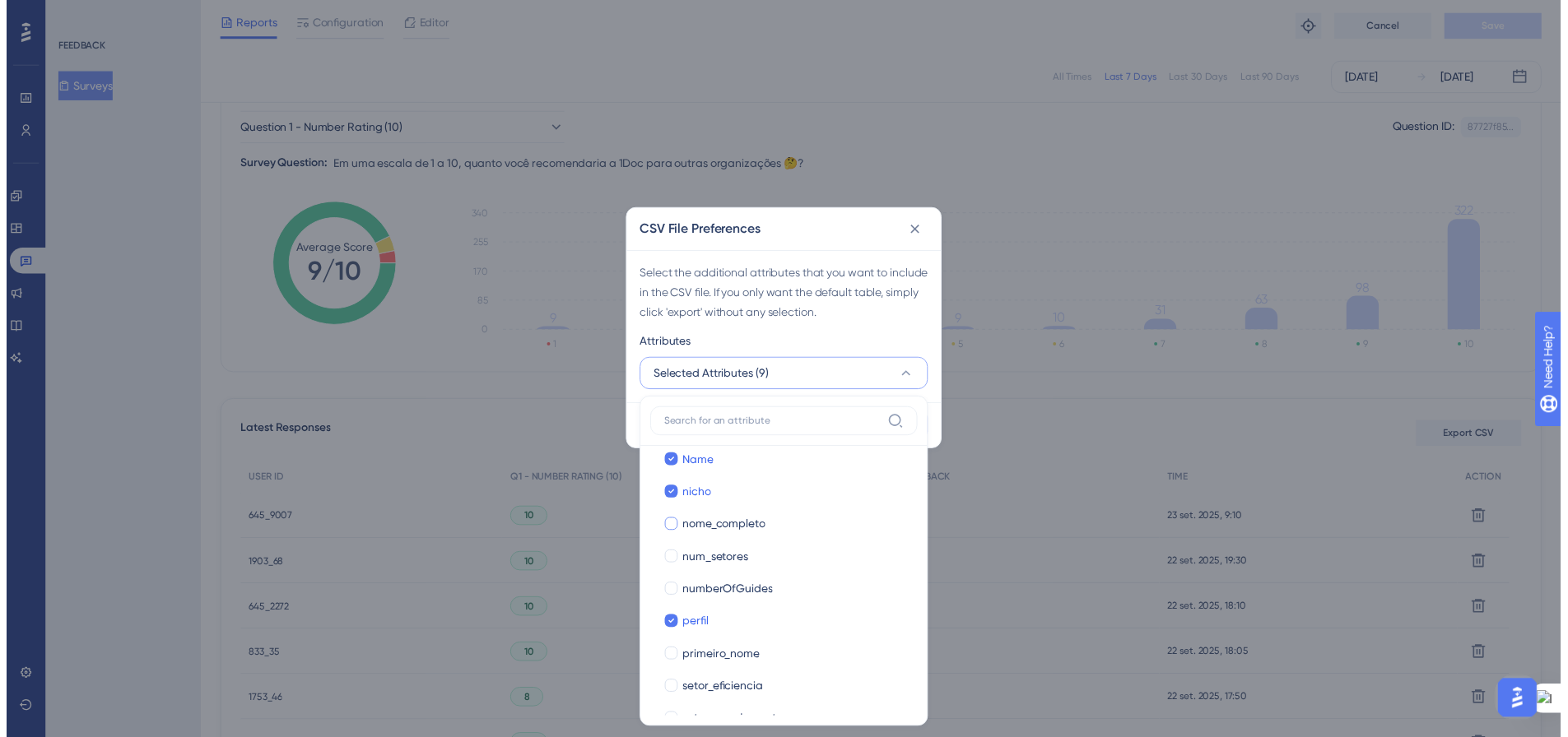
scroll to position [930, 0]
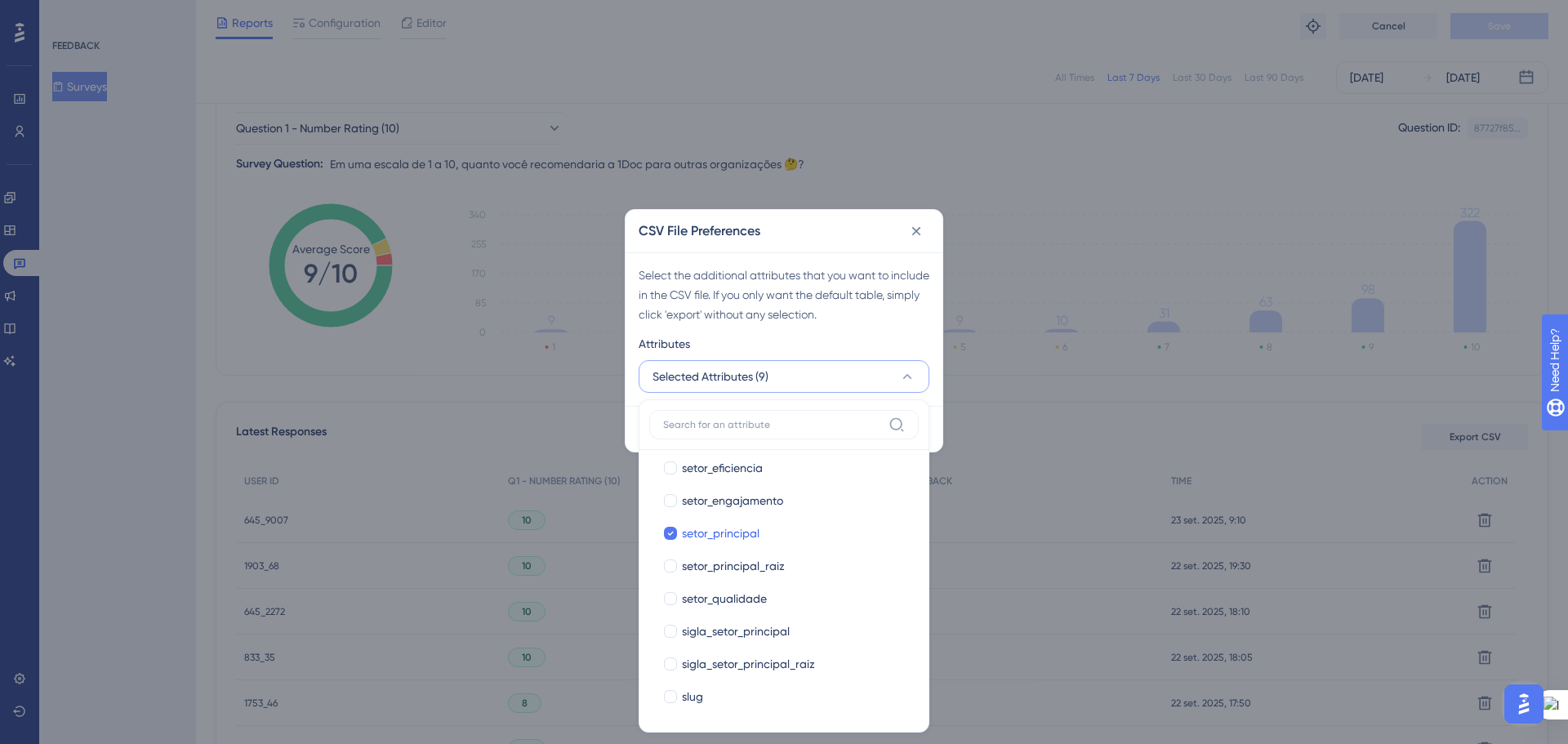
click at [869, 339] on div "Attributes" at bounding box center [784, 347] width 291 height 26
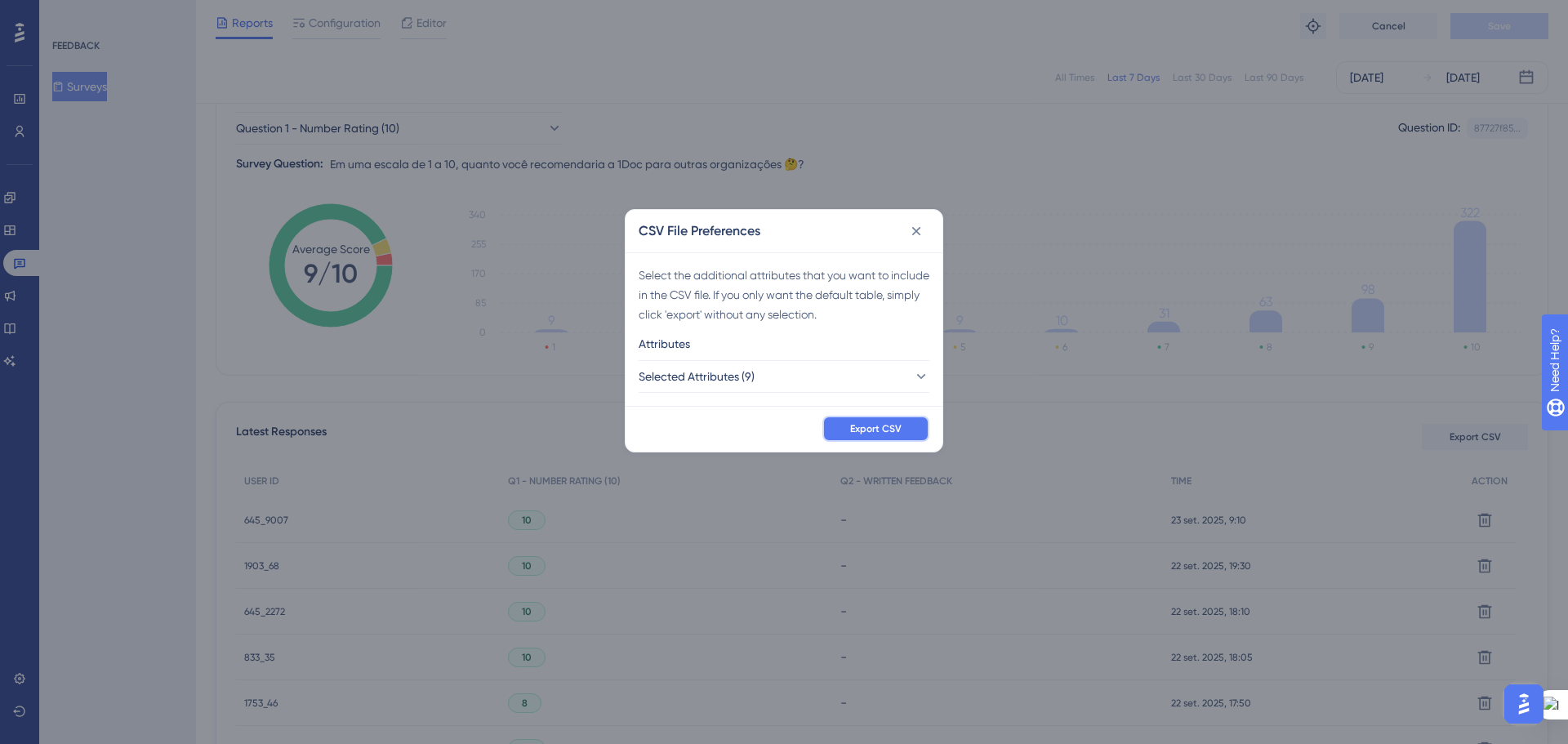
click at [877, 425] on span "Export CSV" at bounding box center [875, 428] width 51 height 13
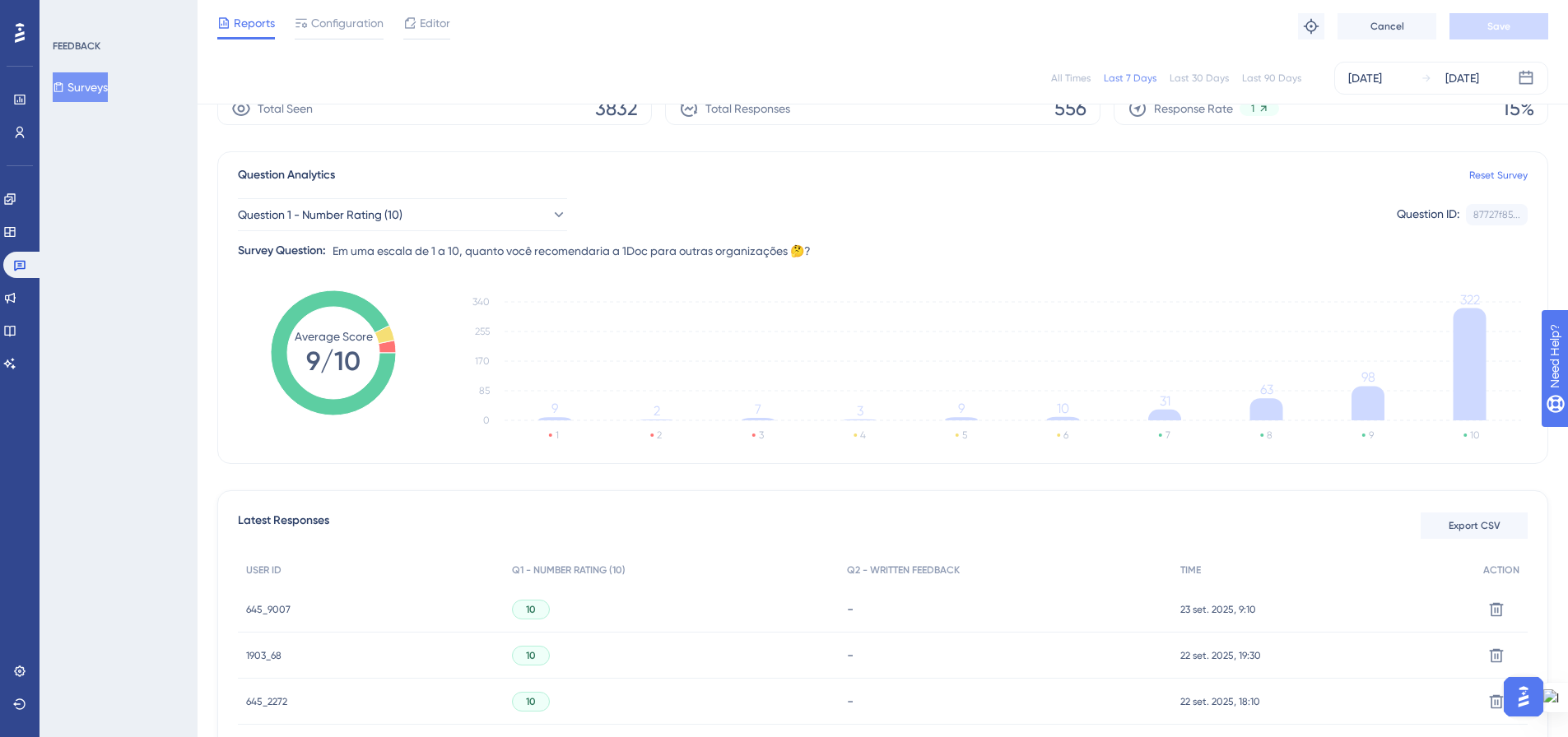
scroll to position [0, 0]
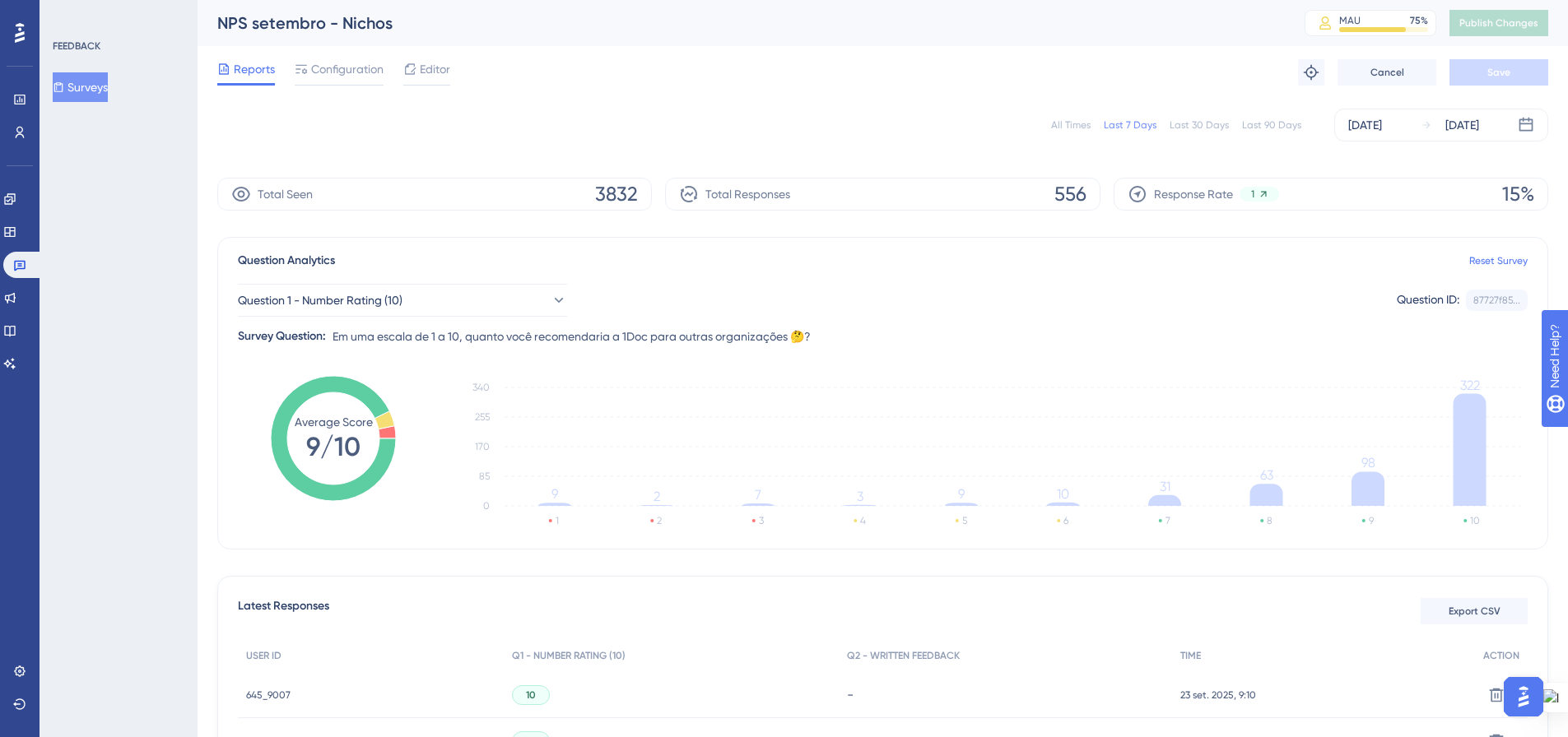
click at [94, 84] on button "Surveys" at bounding box center [80, 88] width 55 height 30
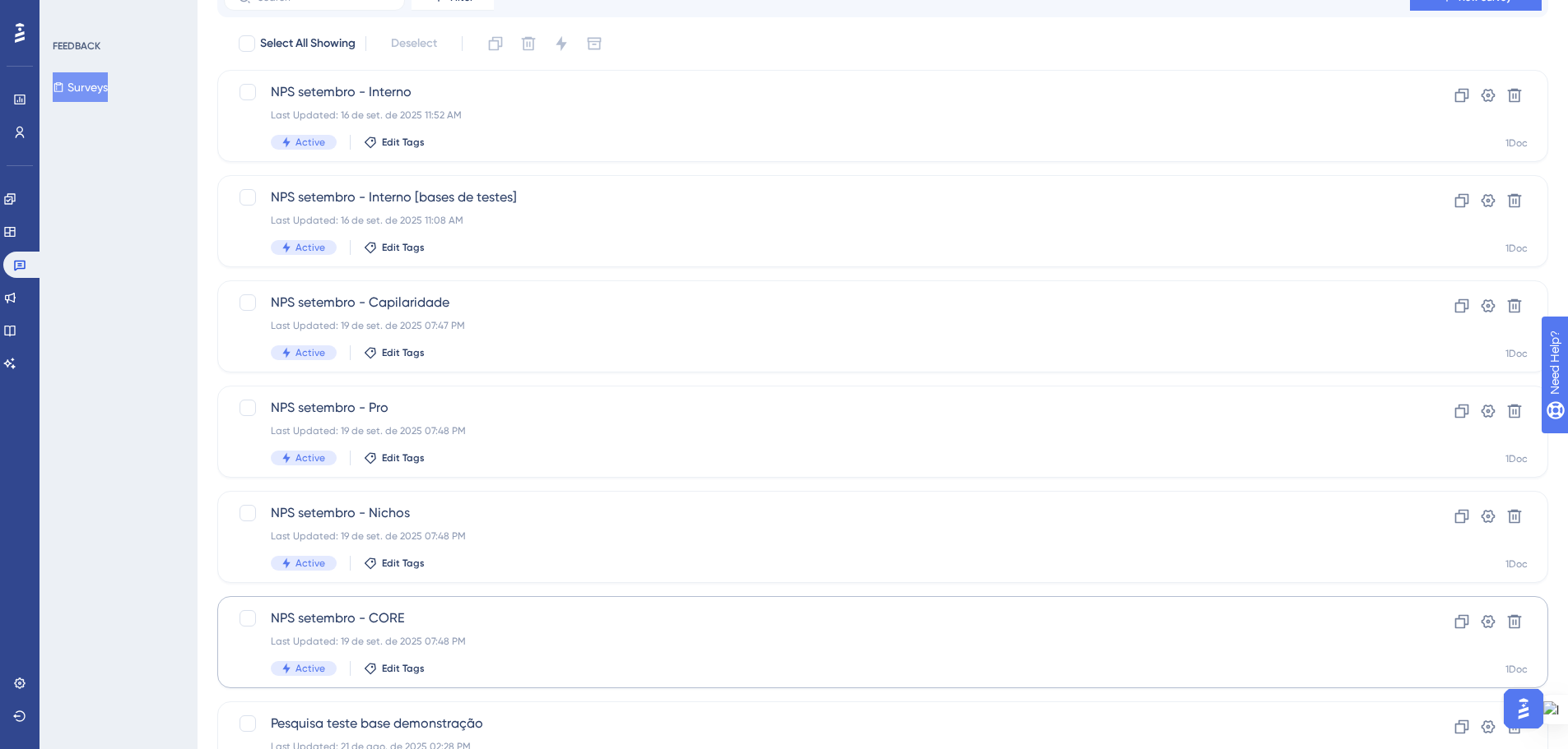
scroll to position [82, 0]
click at [529, 639] on div "Last Updated: 19 de set. de 2025 07:48 PM" at bounding box center [816, 640] width 1092 height 13
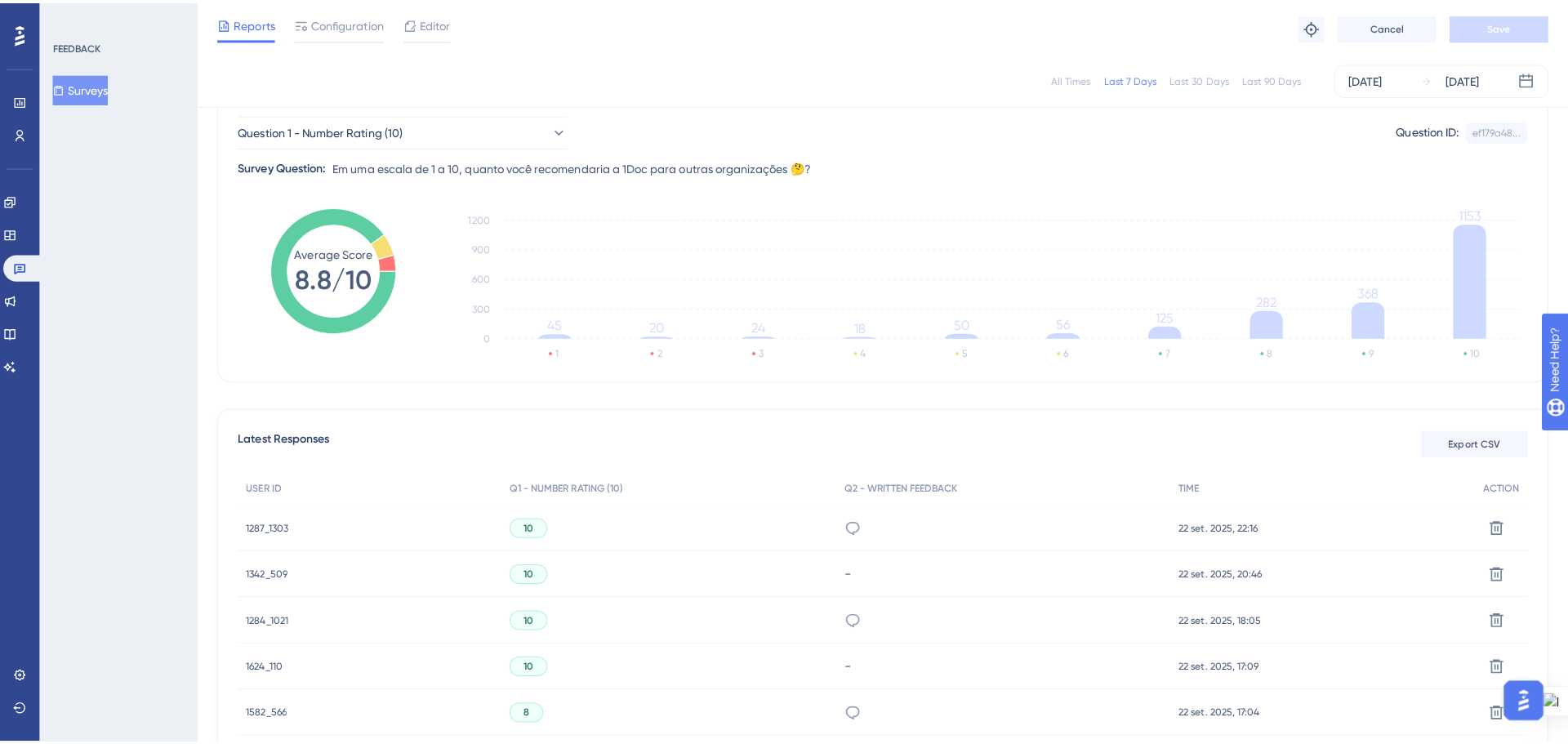
scroll to position [163, 0]
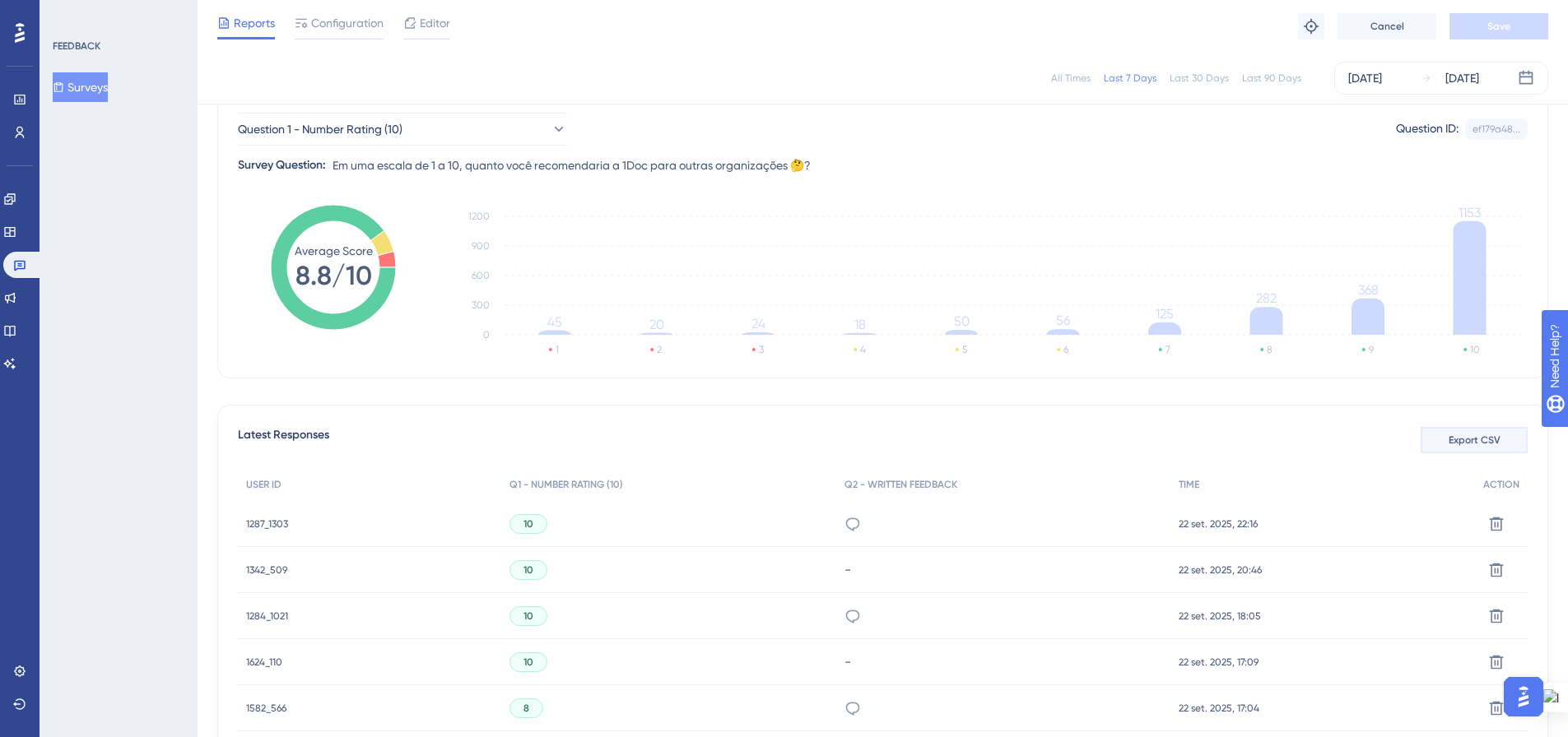
click at [1456, 446] on button "Export CSV" at bounding box center [1473, 440] width 107 height 26
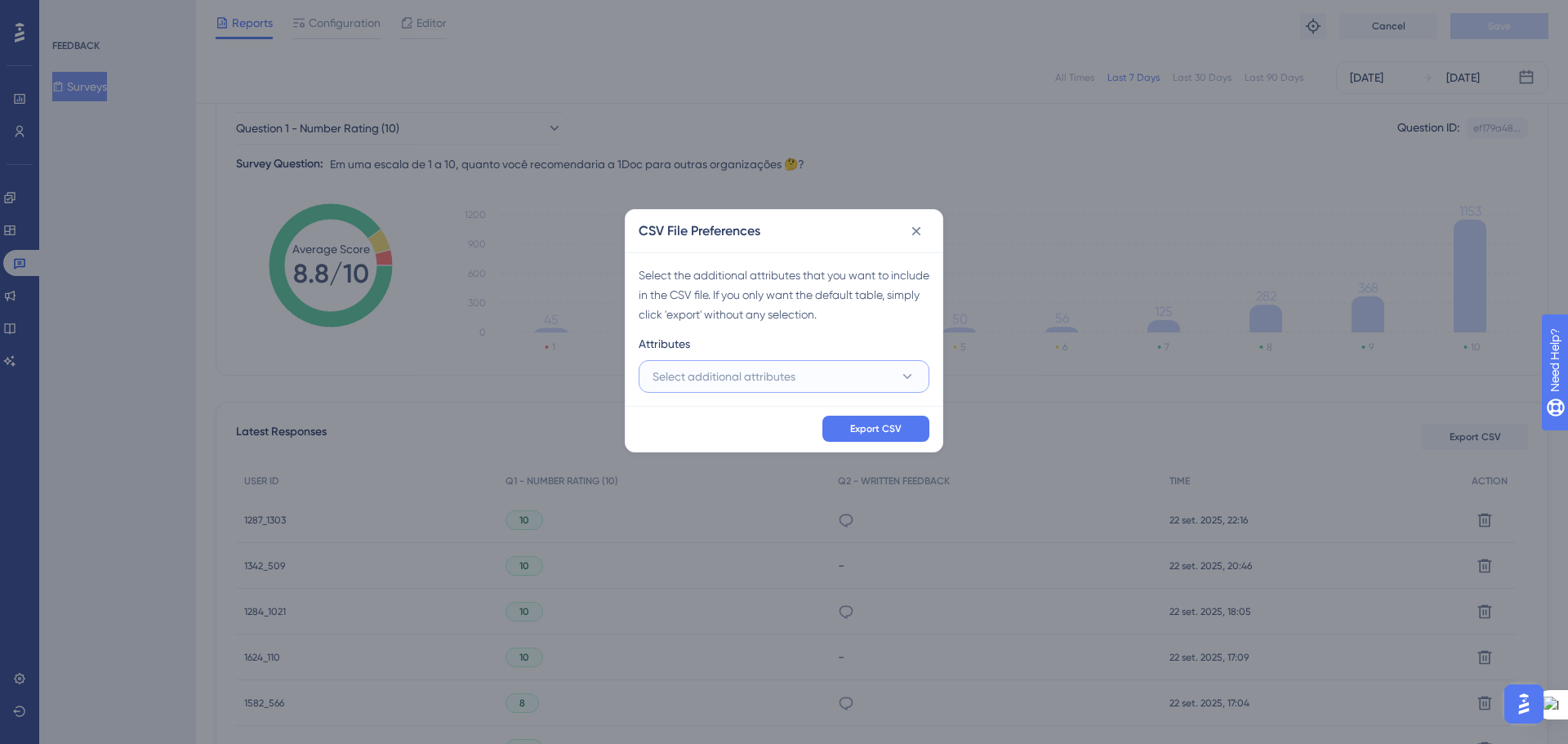
click at [913, 377] on icon at bounding box center [907, 376] width 17 height 17
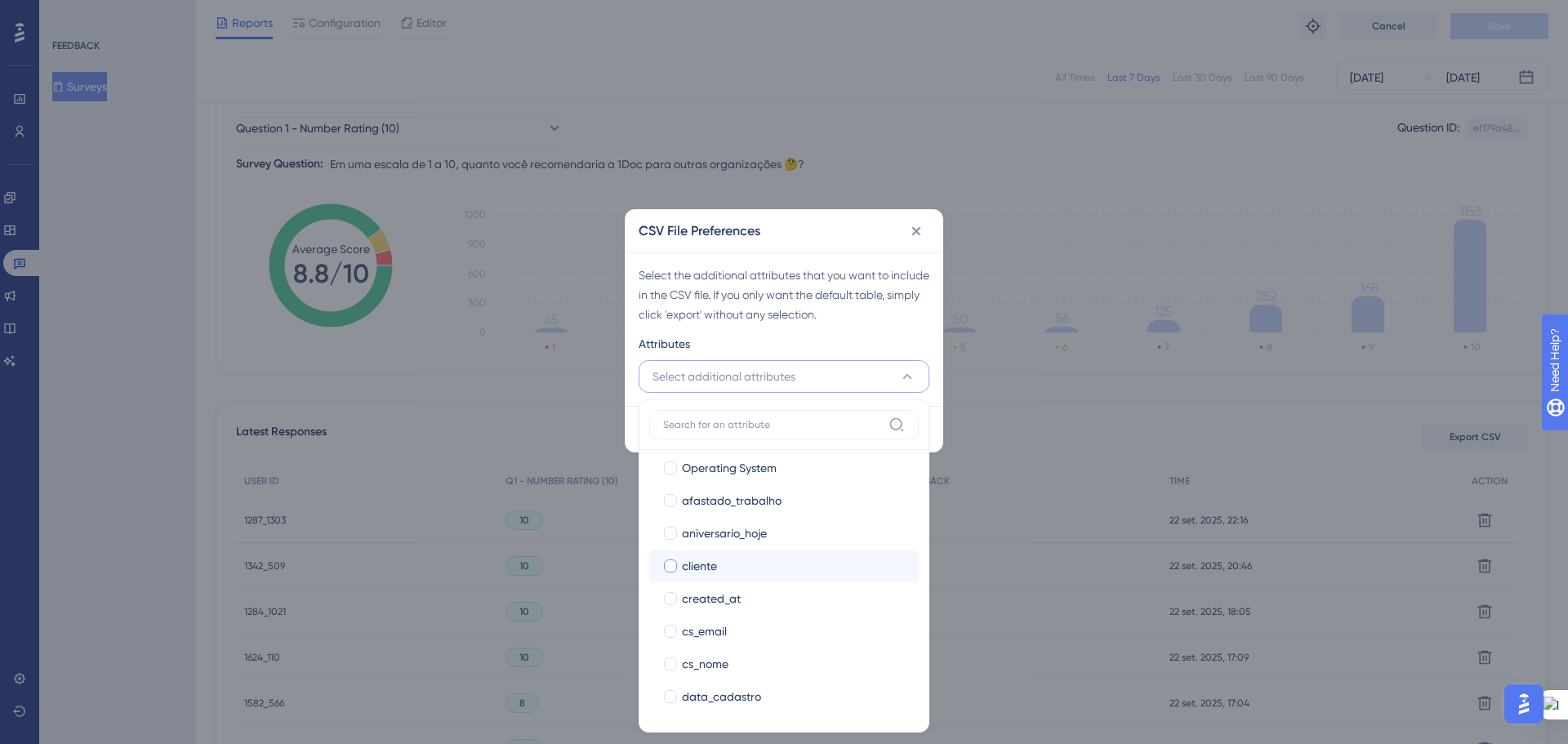
scroll to position [245, 0]
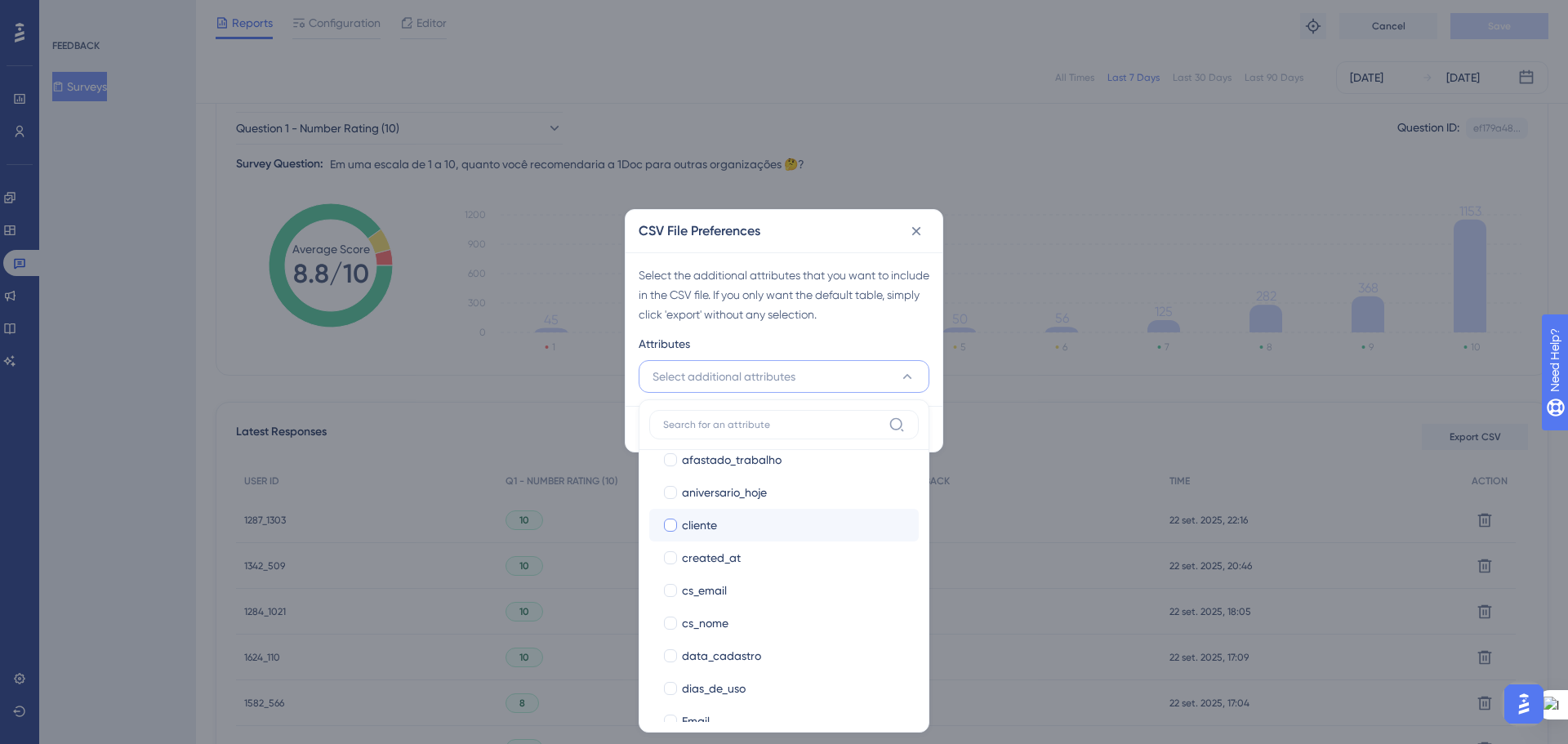
click at [668, 527] on div at bounding box center [670, 525] width 13 height 13
checkbox input "true"
click at [674, 621] on div at bounding box center [670, 623] width 13 height 13
checkbox input "true"
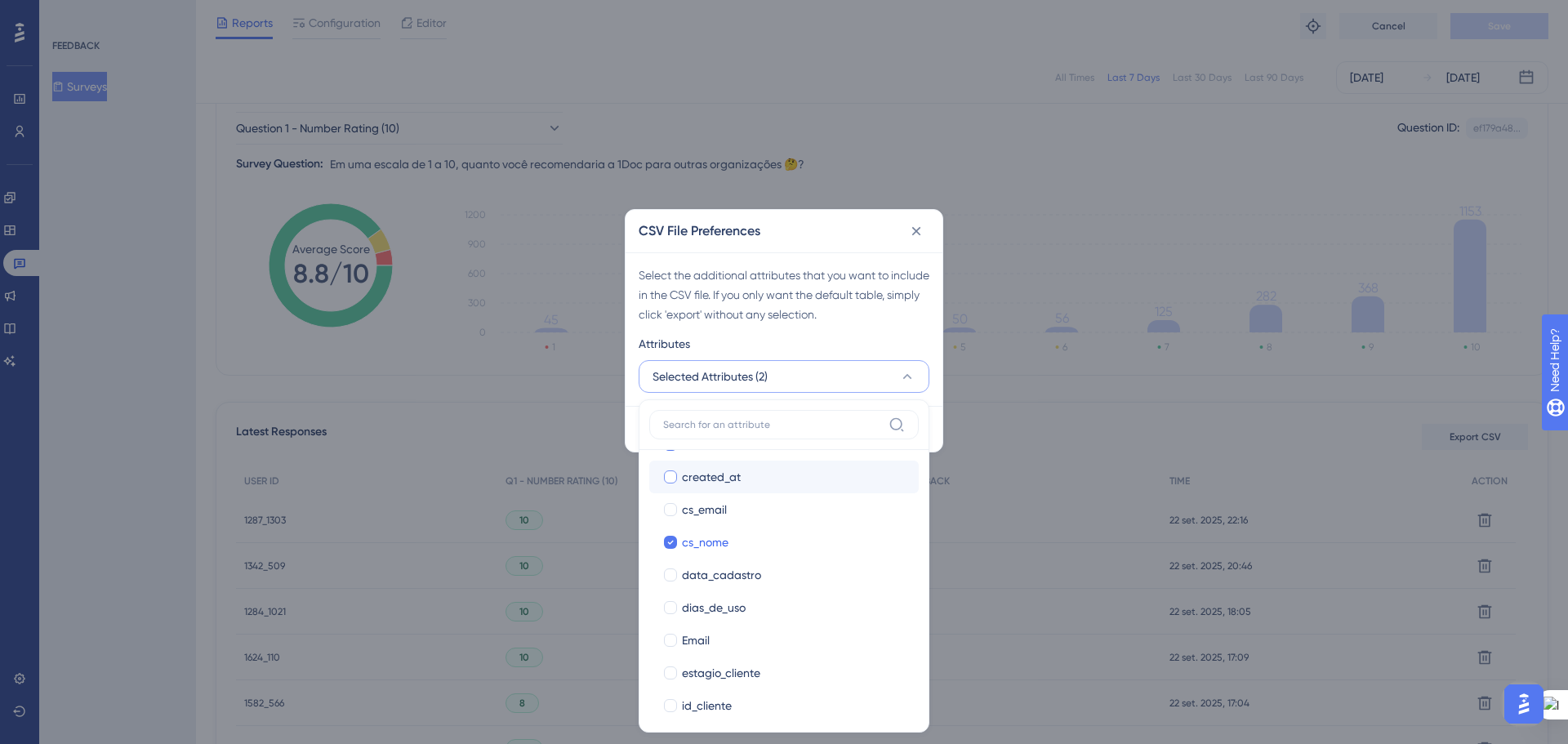
scroll to position [327, 0]
click at [668, 607] on div at bounding box center [670, 607] width 13 height 13
checkbox input "true"
click at [671, 548] on div at bounding box center [670, 541] width 17 height 17
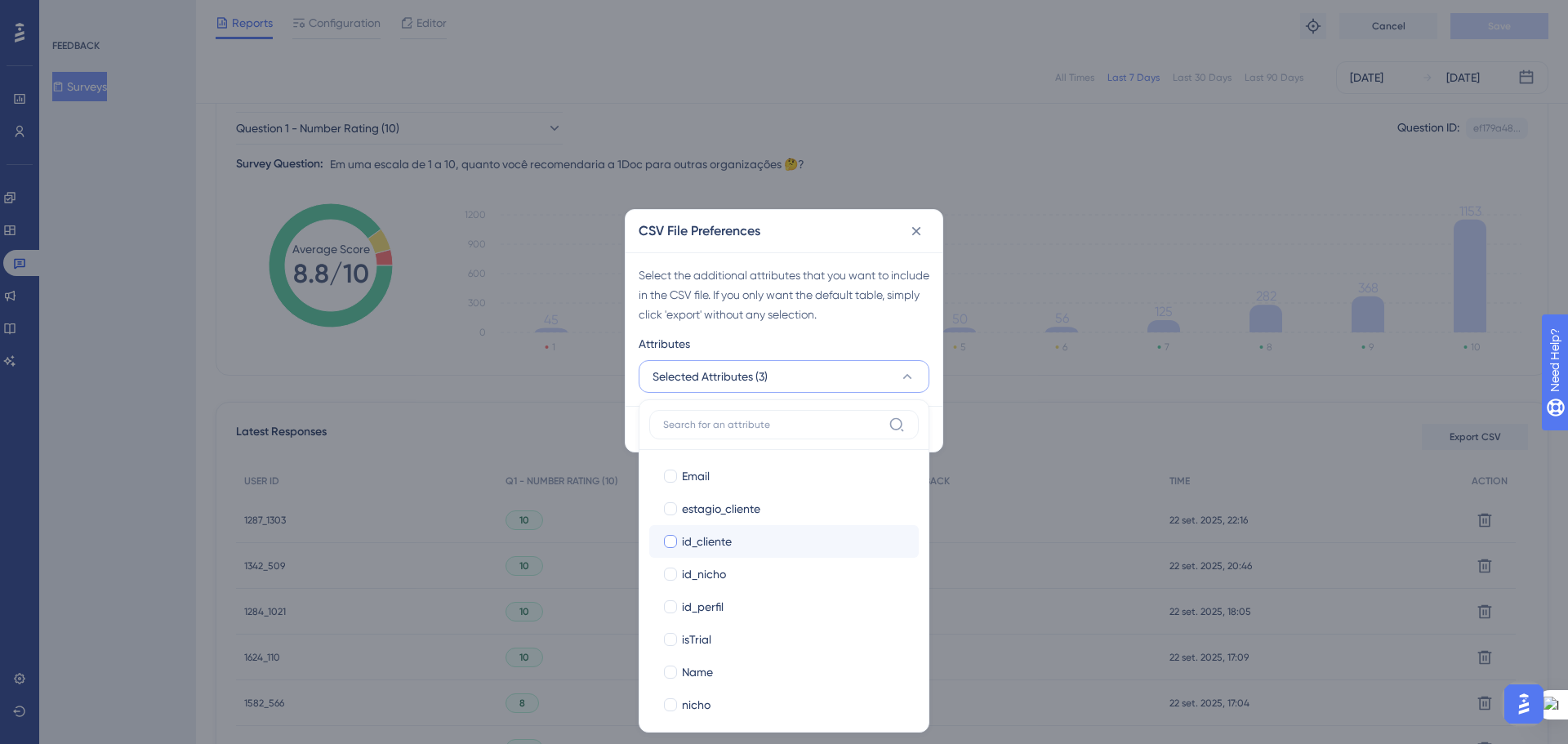
checkbox input "true"
click at [671, 570] on div at bounding box center [670, 574] width 13 height 13
checkbox input "true"
click at [672, 605] on div at bounding box center [670, 607] width 13 height 13
checkbox input "true"
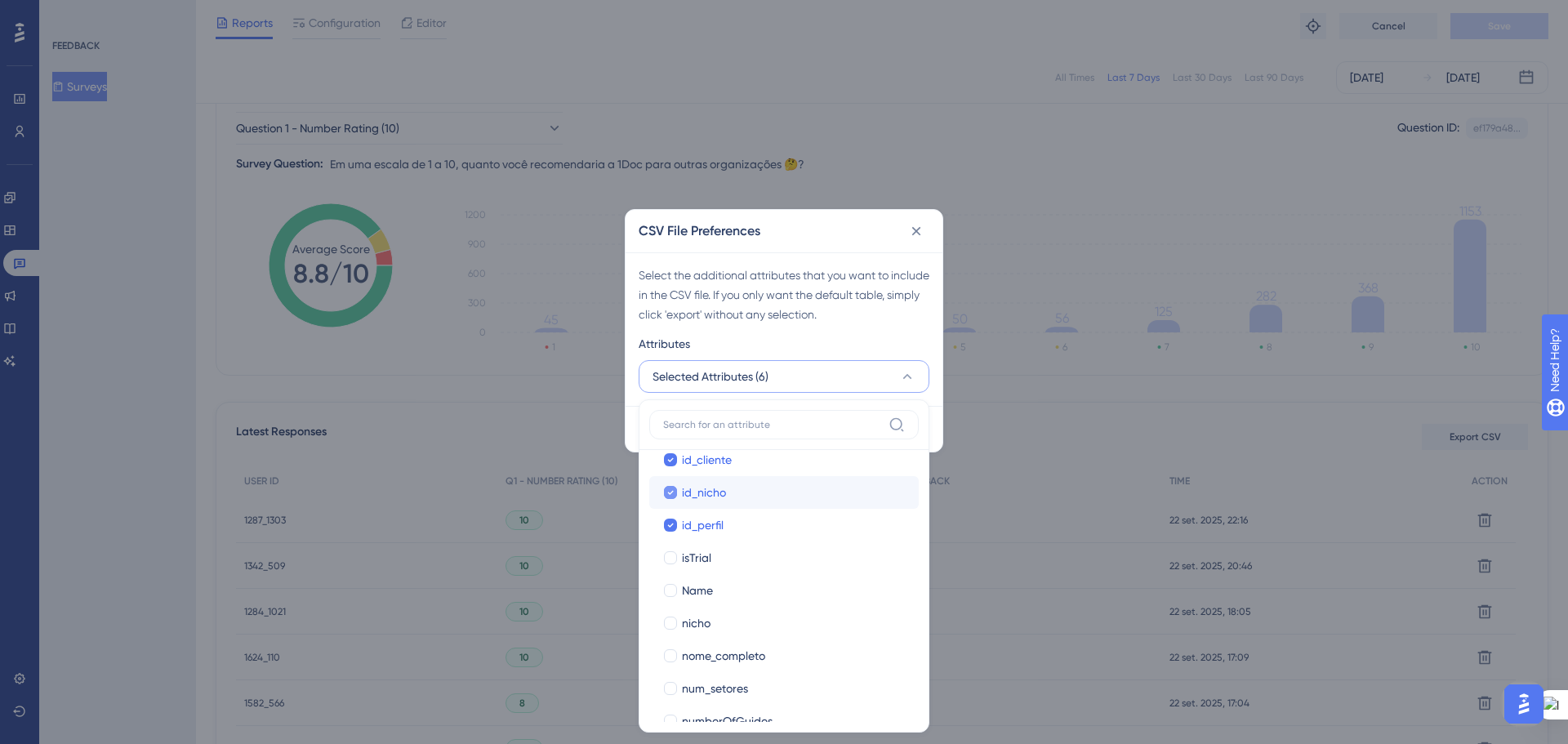
scroll to position [654, 0]
click at [665, 507] on div at bounding box center [670, 508] width 13 height 13
checkbox input "true"
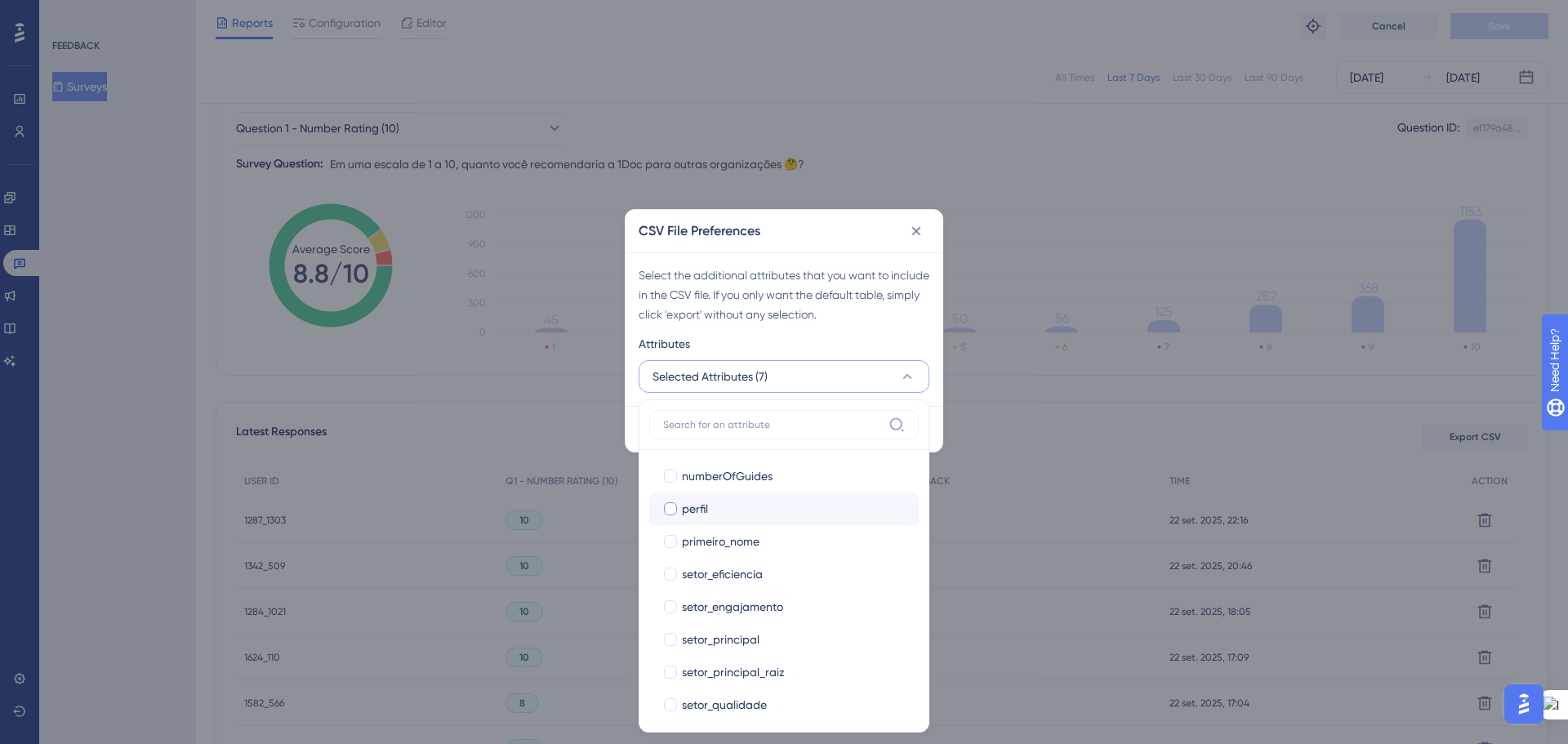
click at [666, 511] on div at bounding box center [670, 508] width 13 height 13
checkbox input "true"
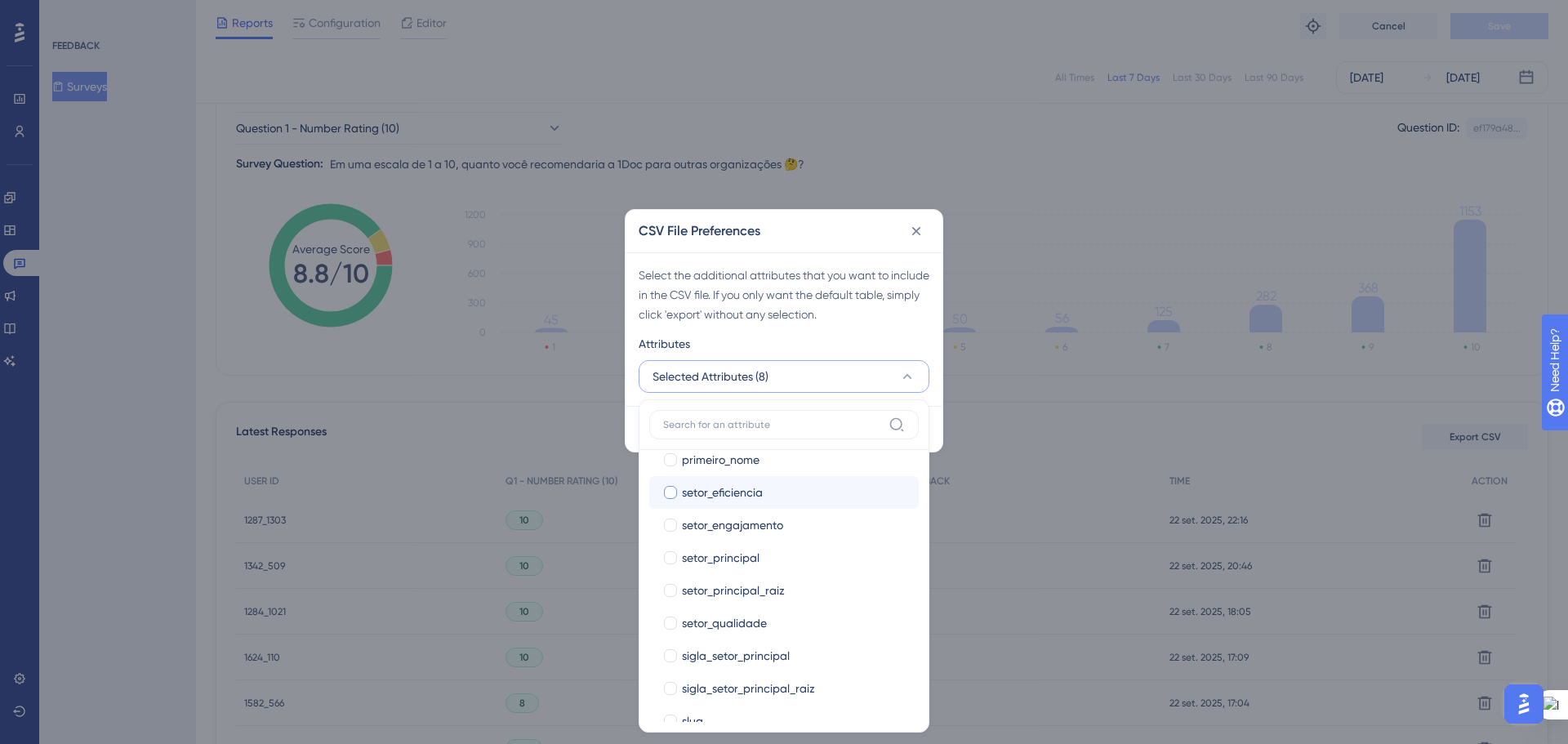
scroll to position [923, 0]
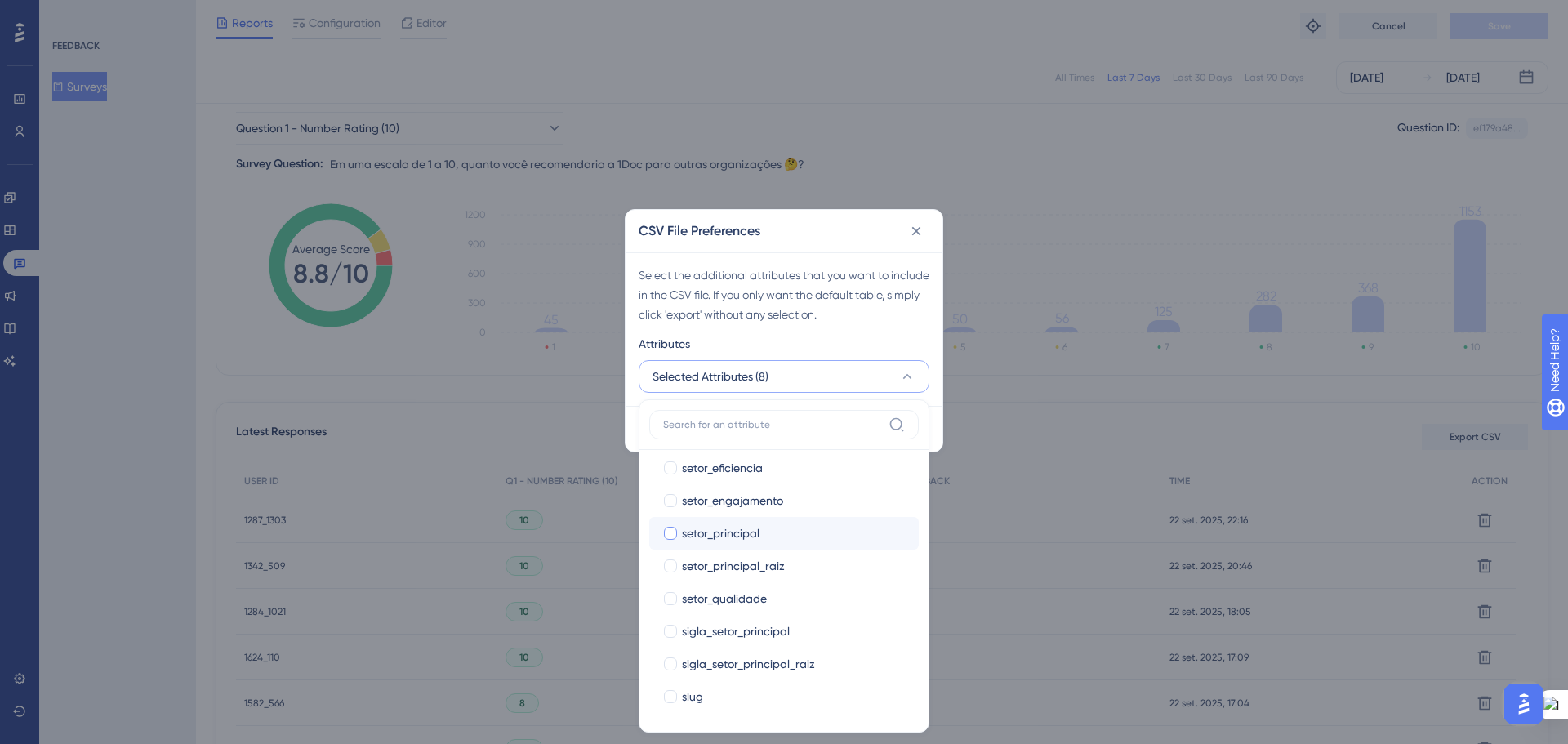
click at [672, 535] on div at bounding box center [670, 533] width 13 height 13
checkbox input "true"
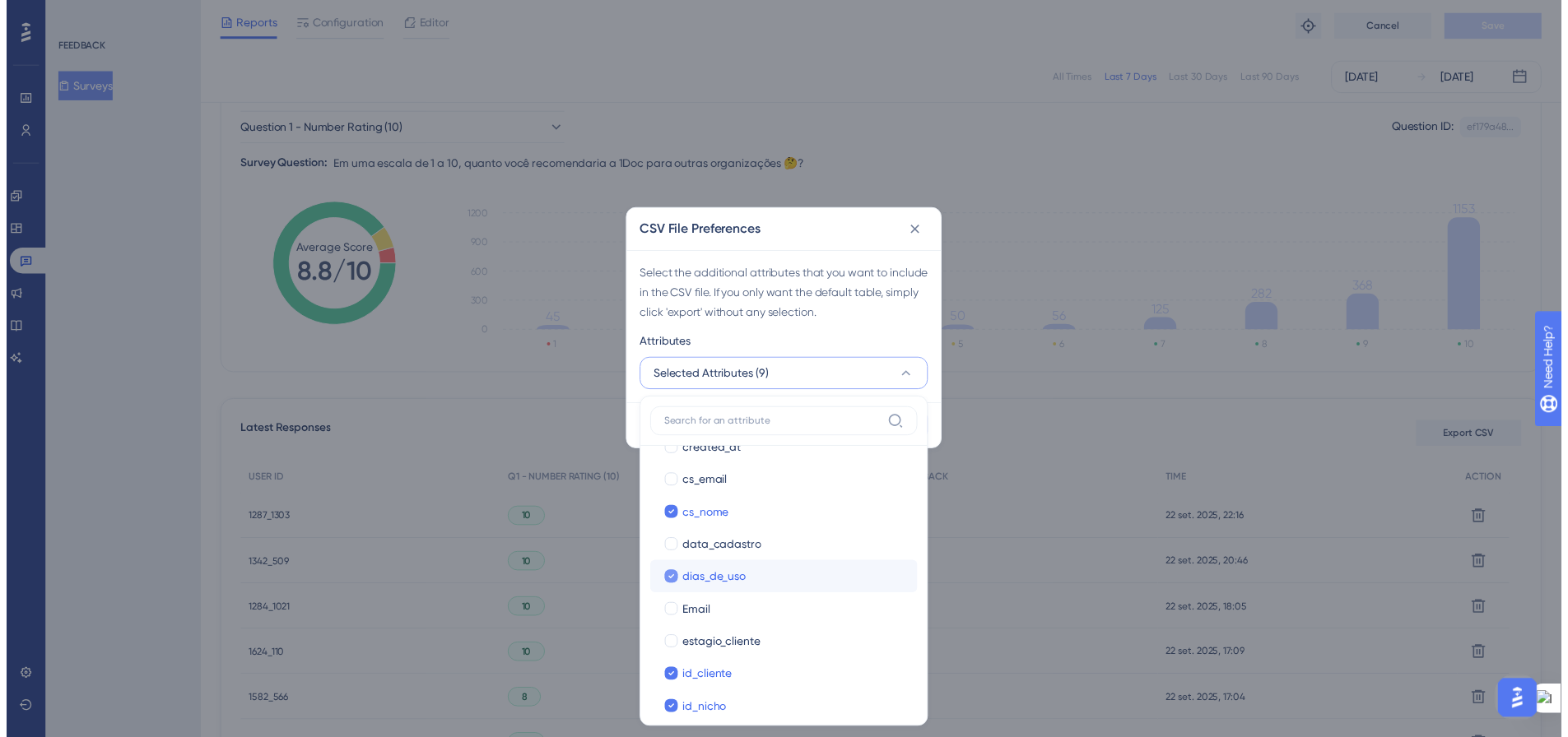
scroll to position [0, 0]
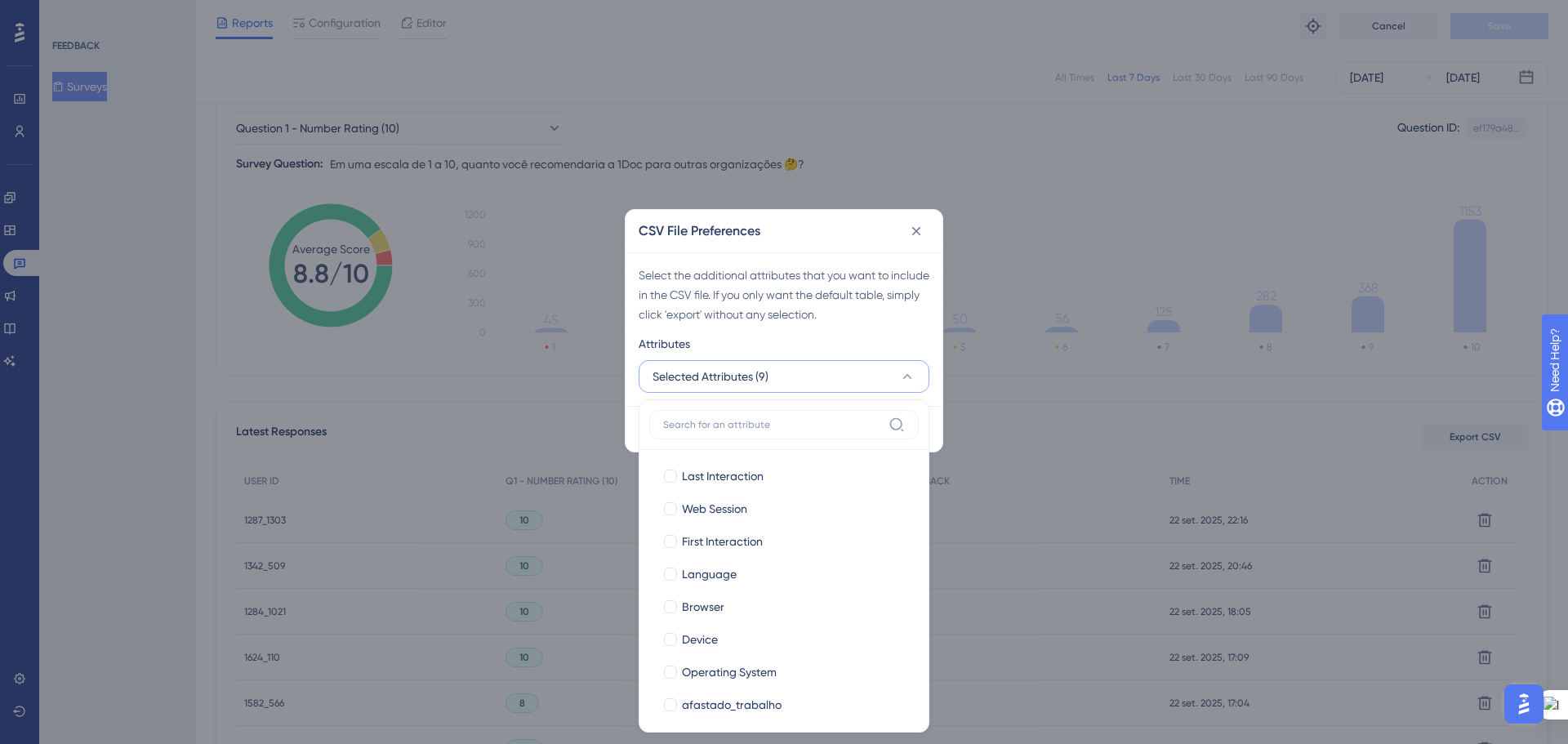
click at [863, 339] on div "Attributes" at bounding box center [784, 347] width 291 height 26
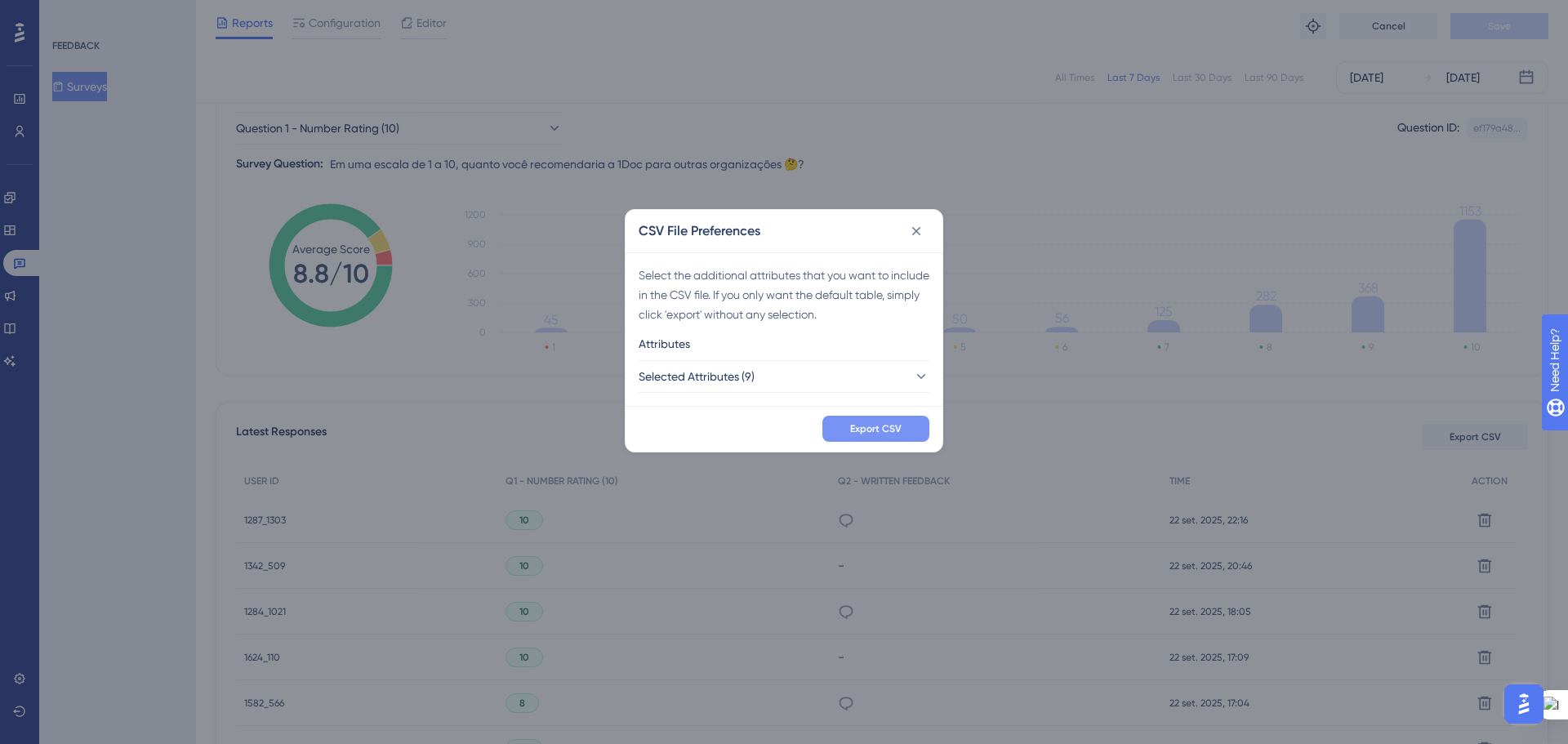
click at [884, 429] on span "Export CSV" at bounding box center [875, 428] width 51 height 13
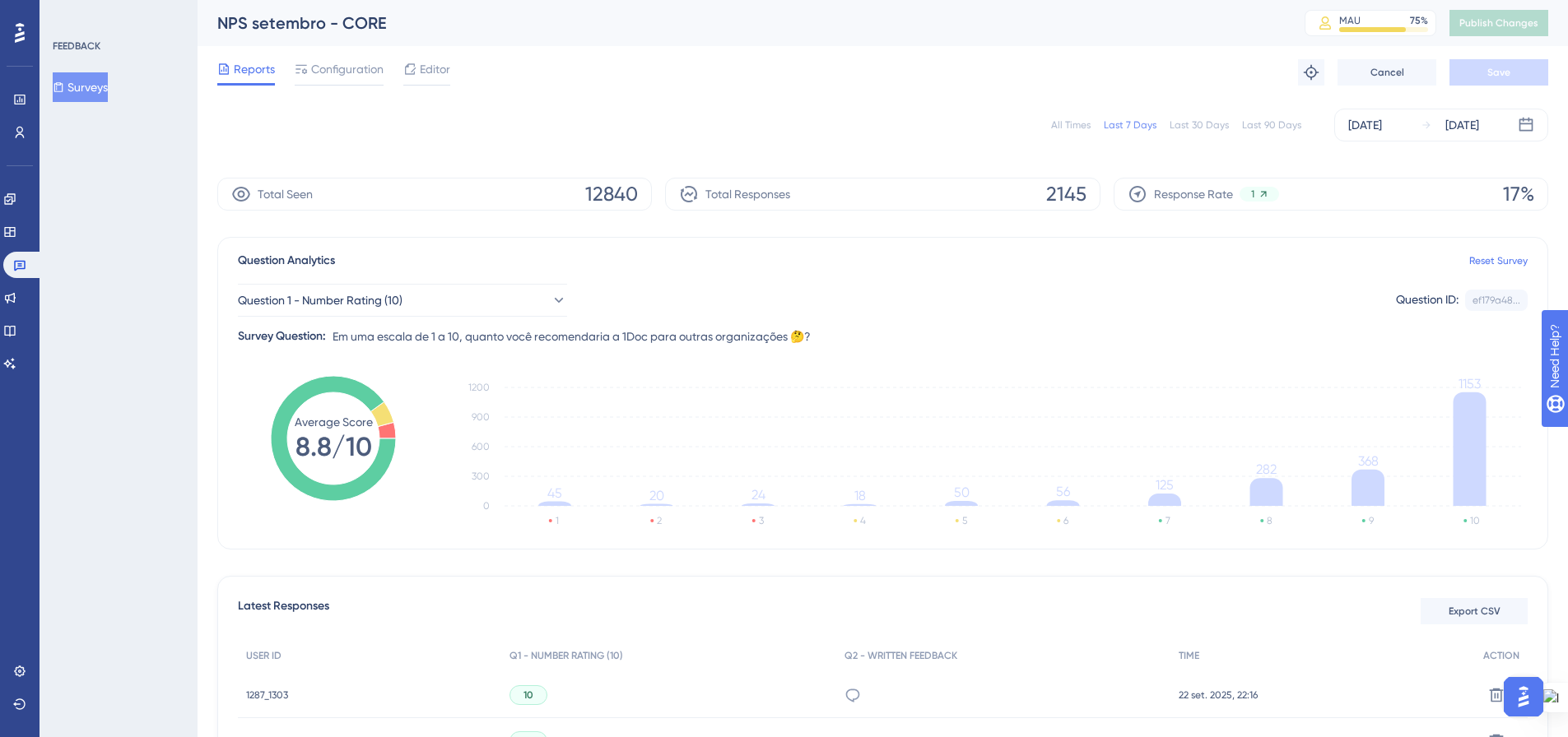
click at [76, 93] on button "Surveys" at bounding box center [80, 88] width 55 height 30
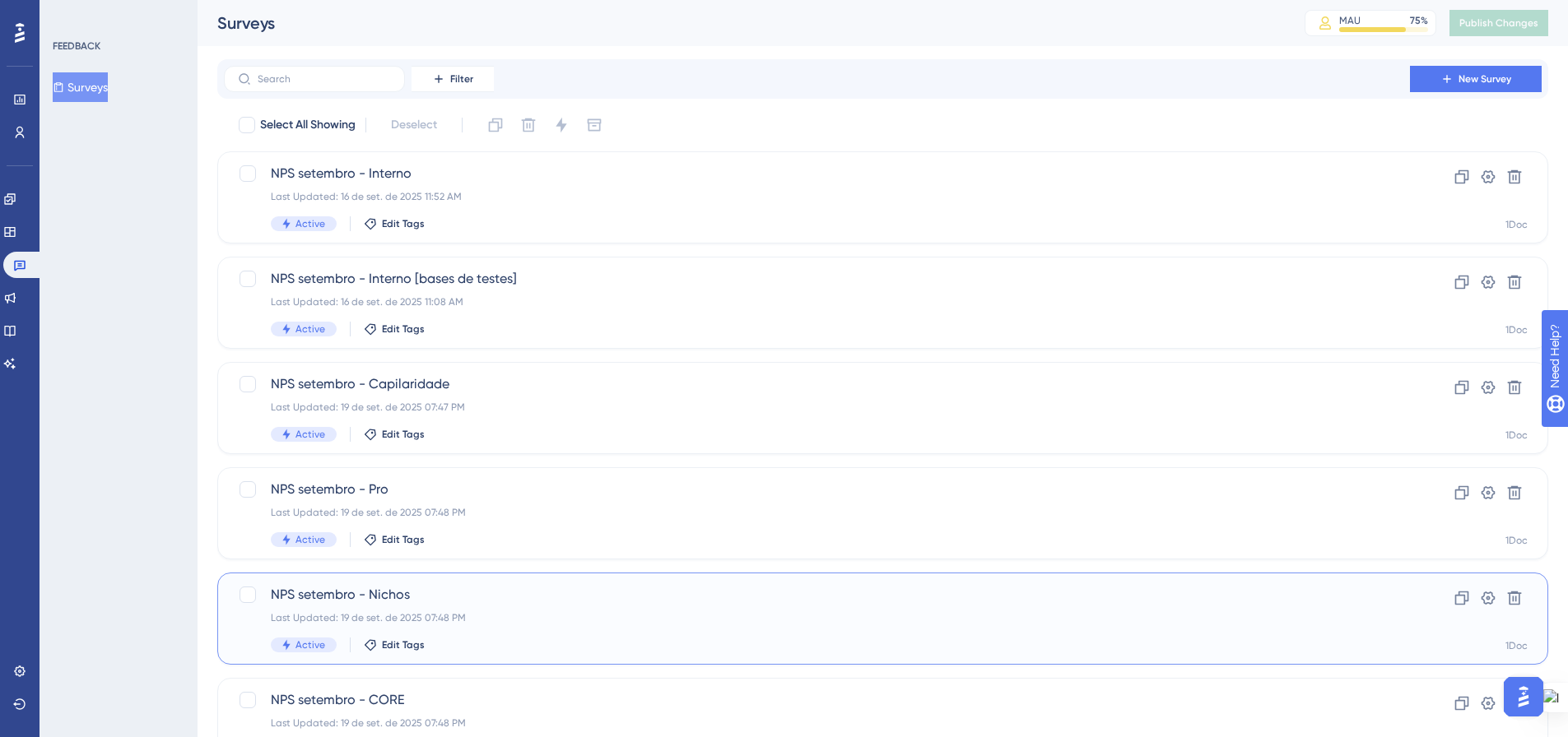
click at [858, 626] on div "NPS setembro - Nichos Last Updated: 19 de set. de 2025 07:48 PM Active Edit Tags" at bounding box center [816, 618] width 1092 height 67
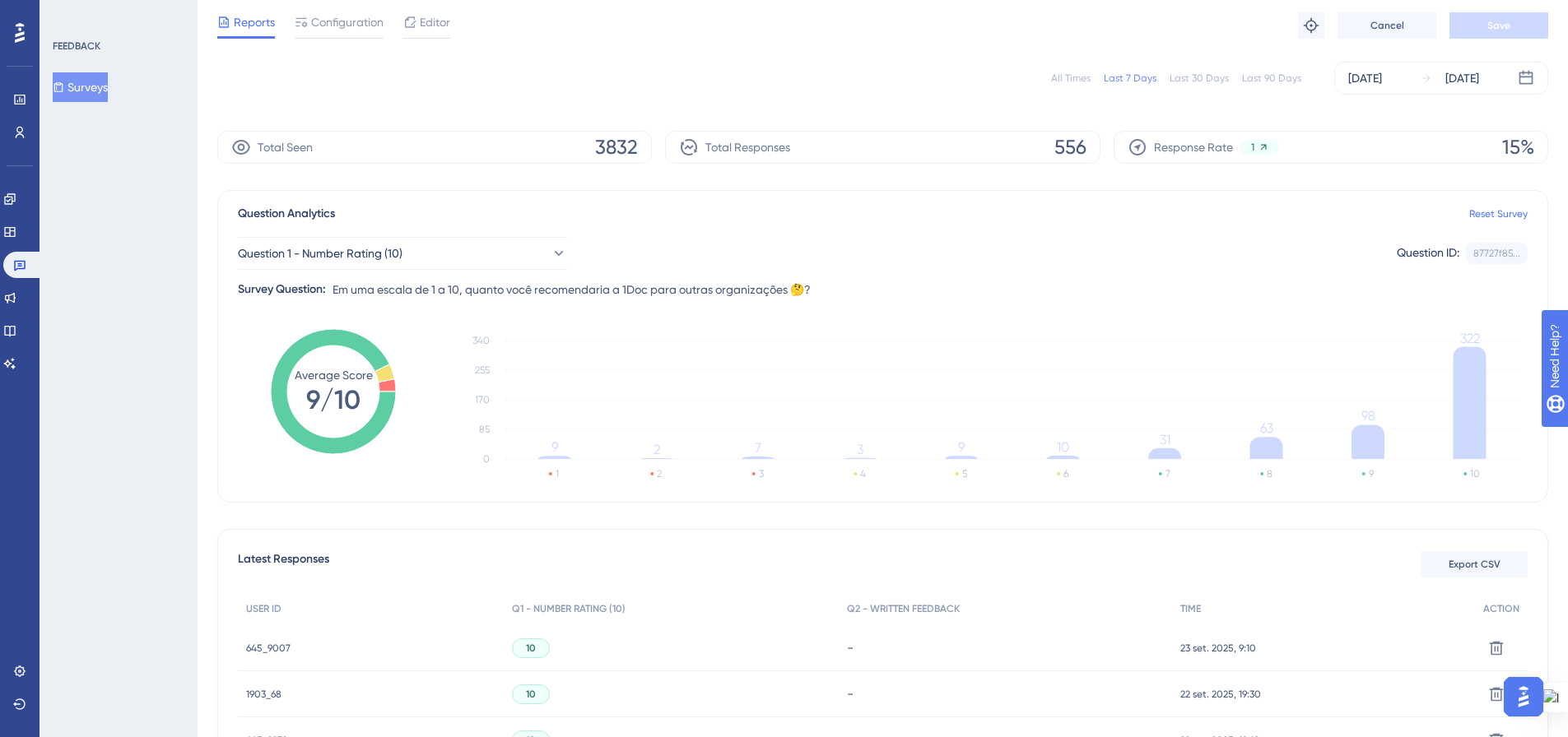
scroll to position [165, 0]
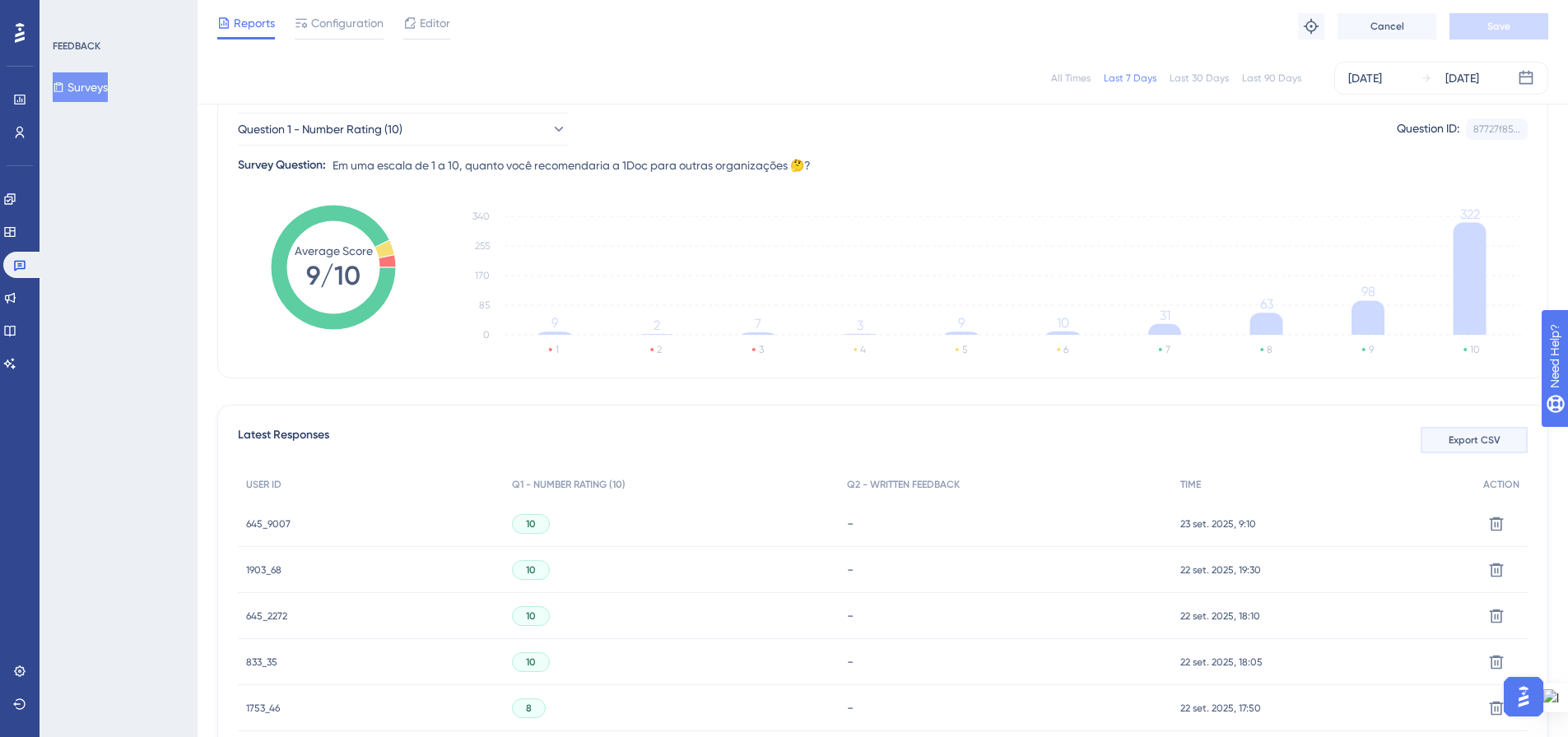
click at [1478, 441] on span "Export CSV" at bounding box center [1473, 439] width 52 height 13
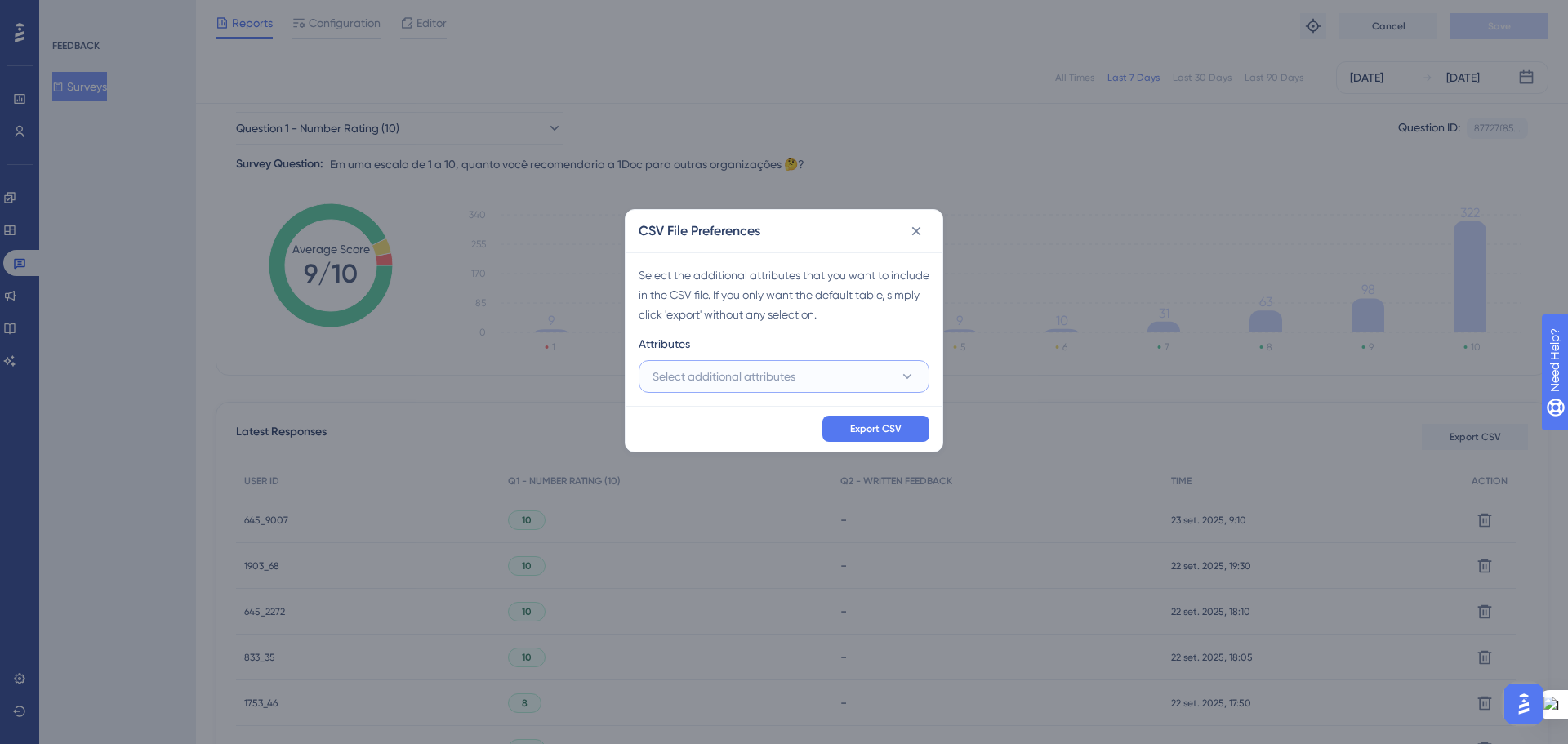
click at [896, 376] on button "Select additional attributes" at bounding box center [784, 377] width 291 height 33
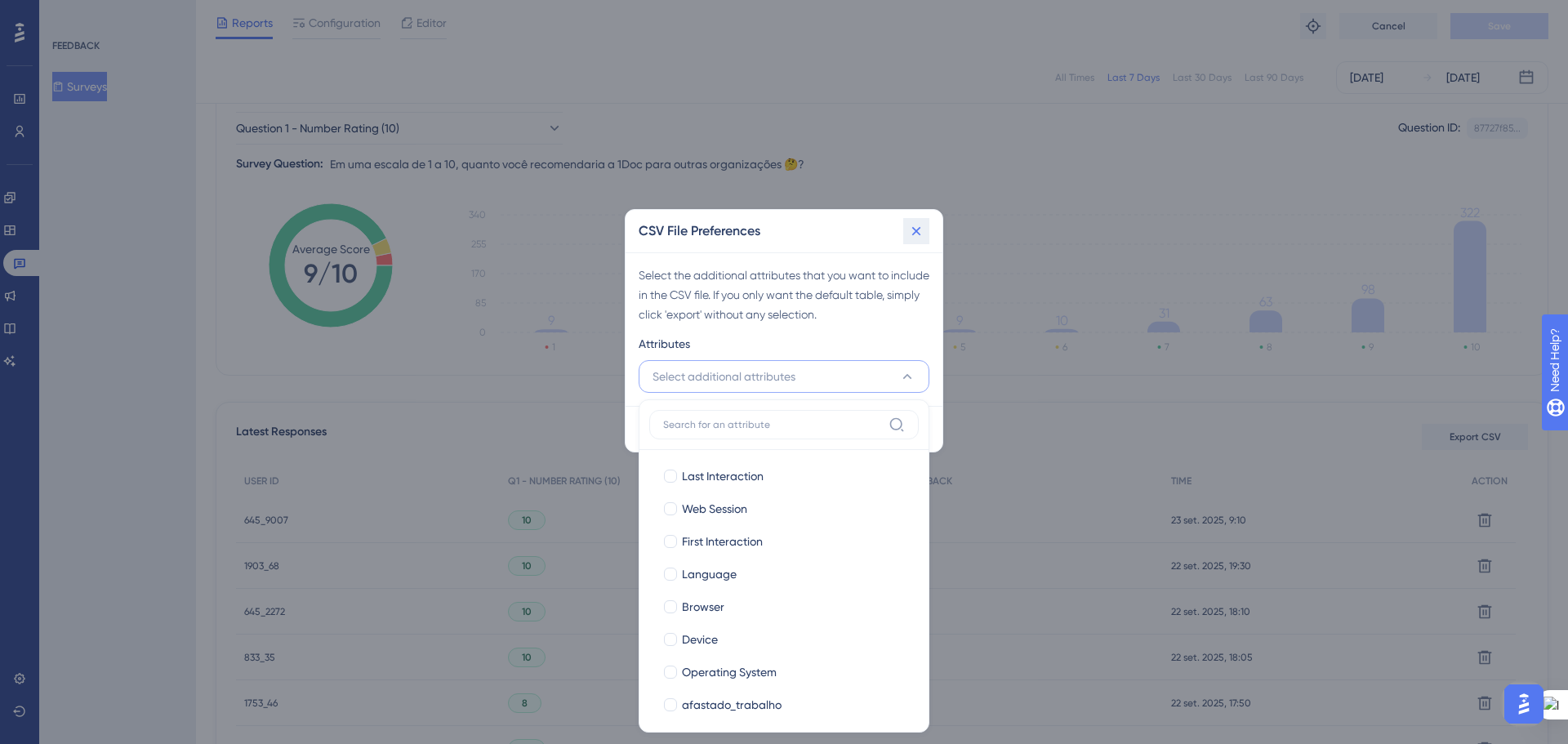
click at [916, 236] on icon at bounding box center [916, 231] width 17 height 17
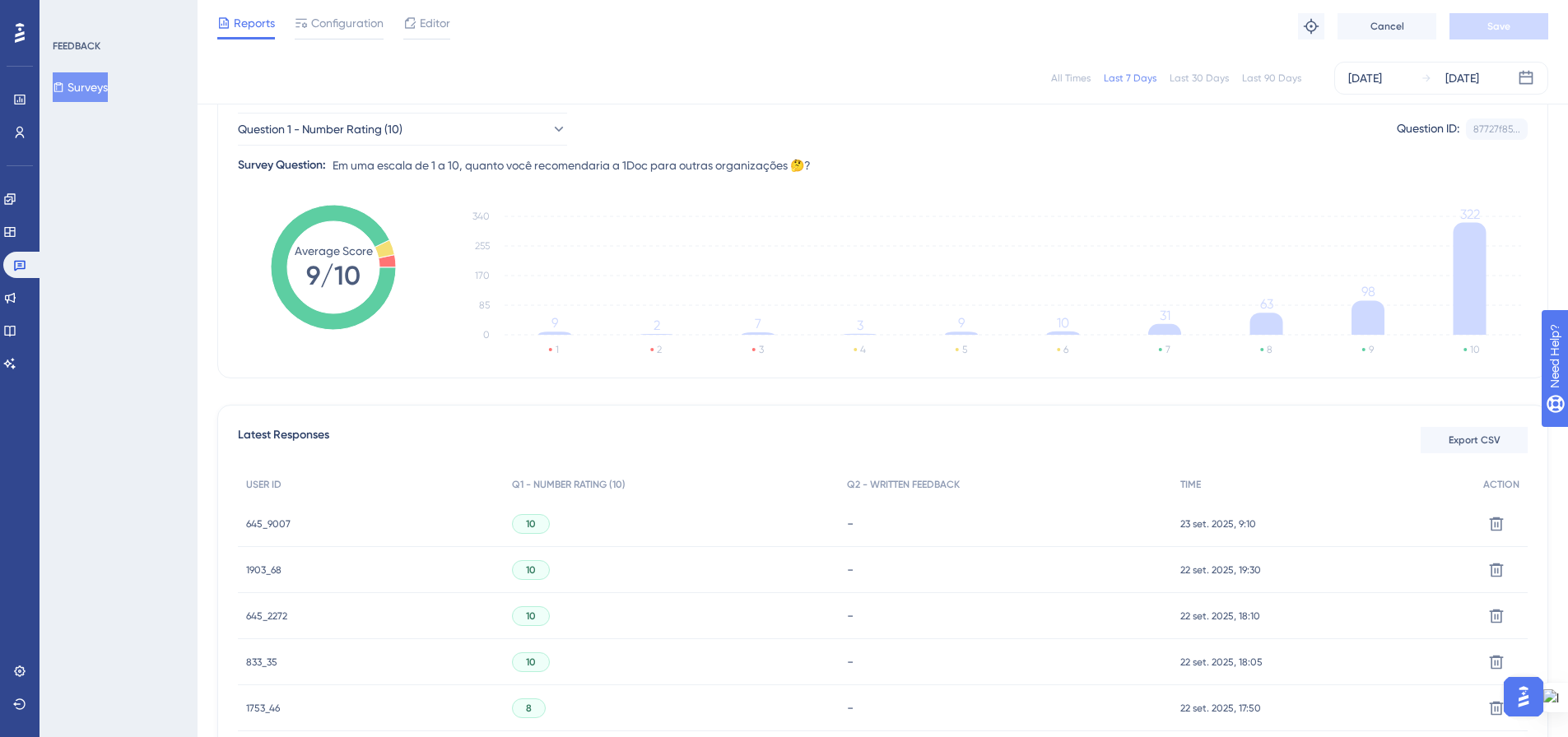
click at [1080, 80] on div "All Times" at bounding box center [1070, 78] width 39 height 13
click at [1118, 81] on div "Last 7 Days" at bounding box center [1129, 78] width 53 height 13
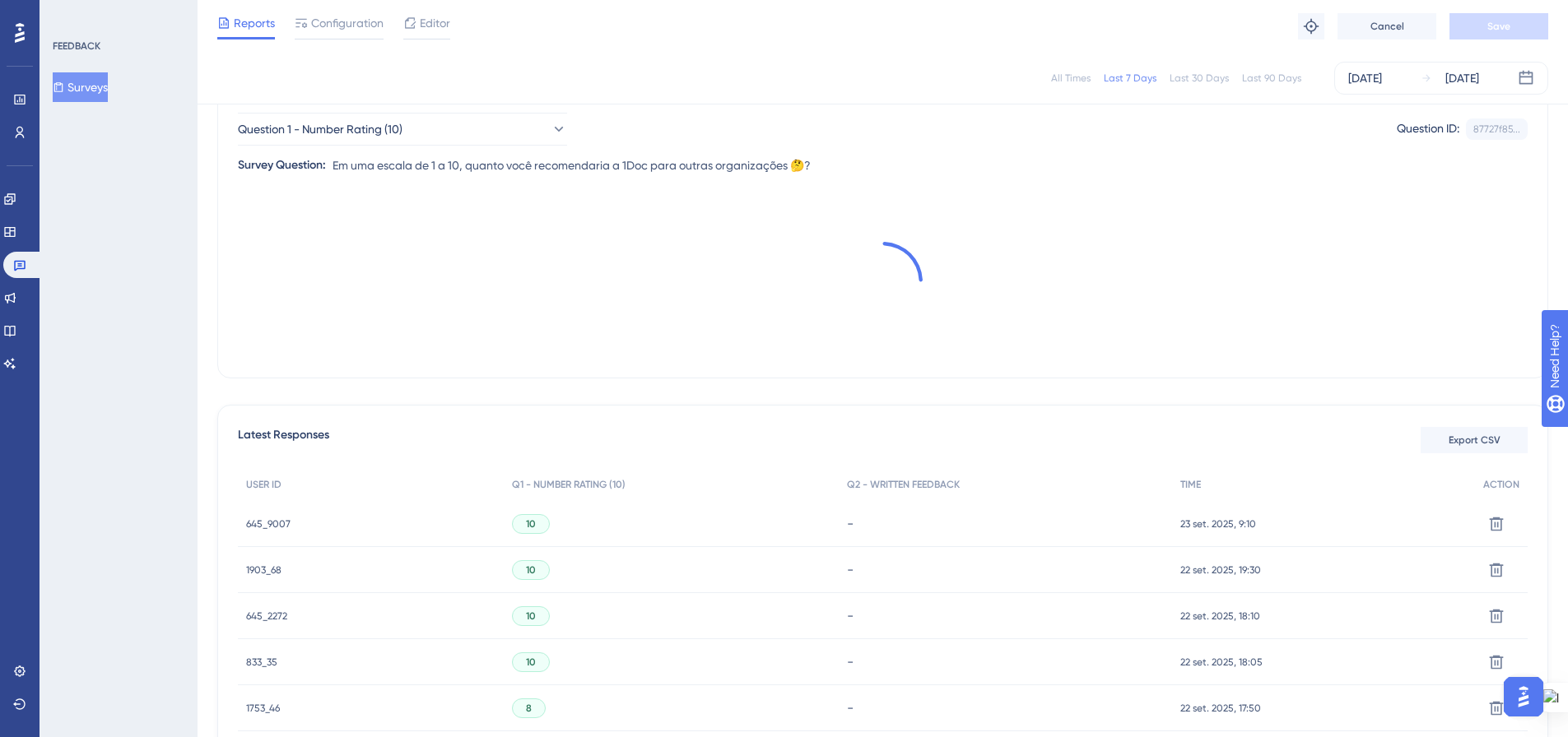
click at [1078, 81] on div "All Times" at bounding box center [1070, 78] width 39 height 13
click at [1139, 75] on div "Last 7 Days" at bounding box center [1129, 78] width 53 height 13
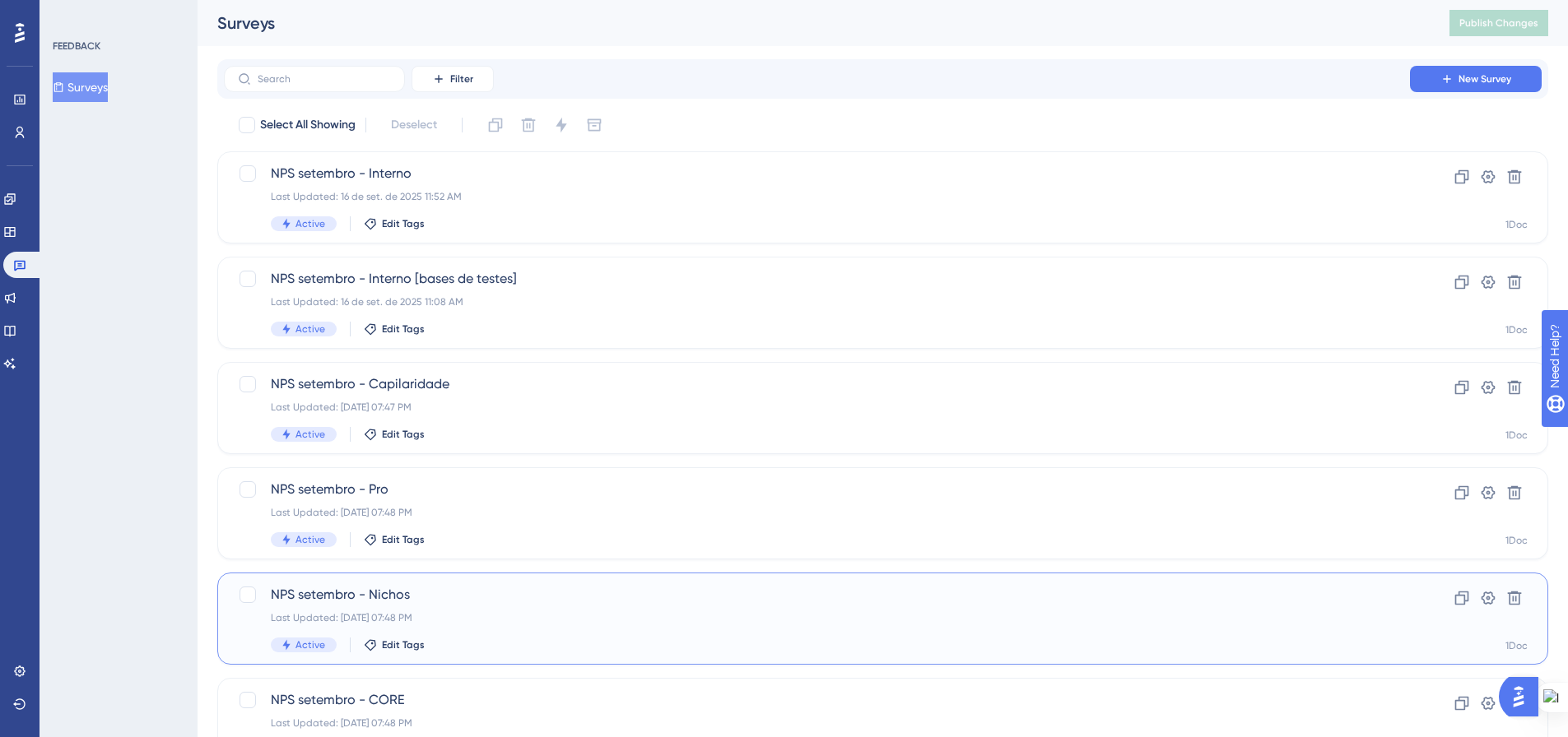
click at [414, 603] on span "NPS setembro - Nichos" at bounding box center [816, 594] width 1092 height 20
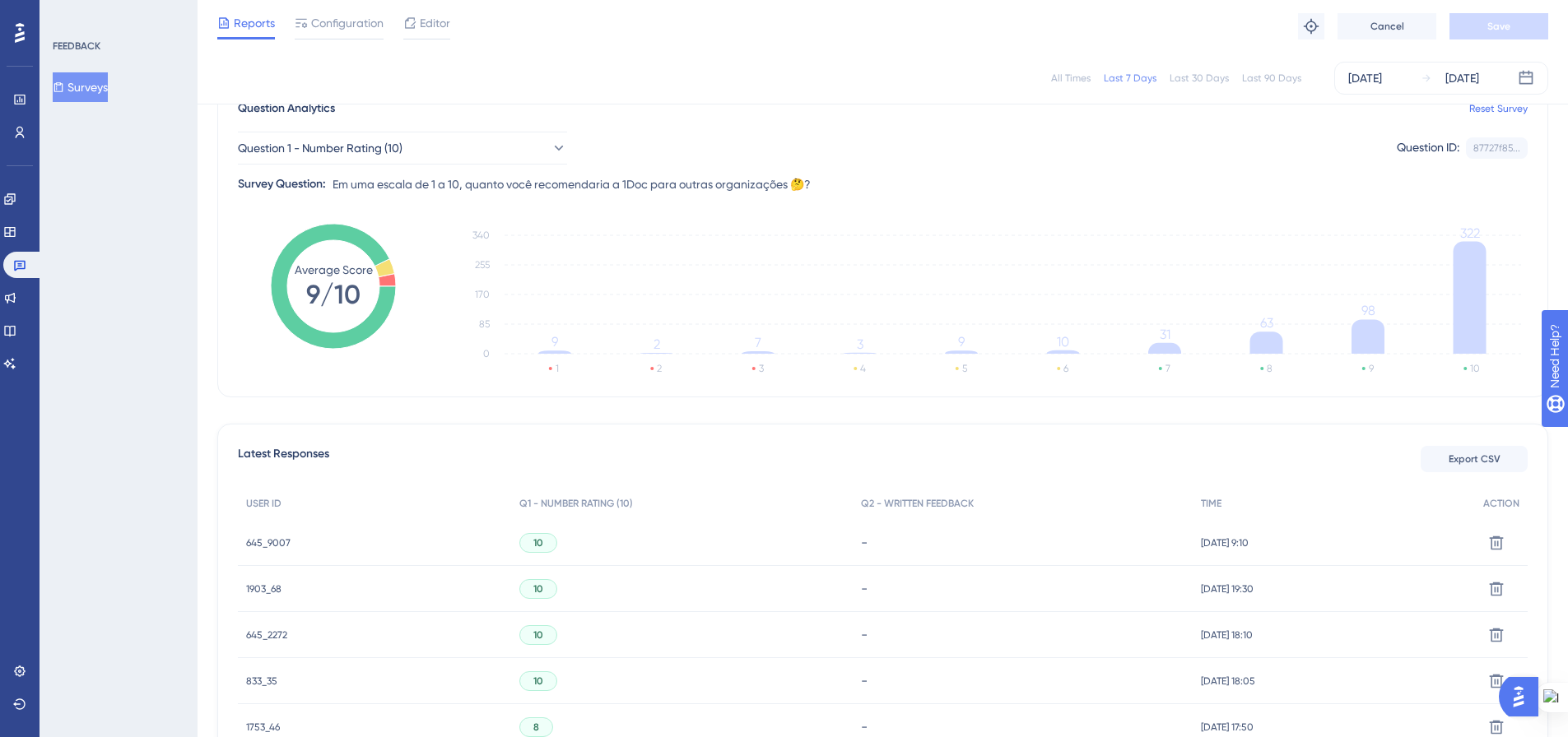
scroll to position [165, 0]
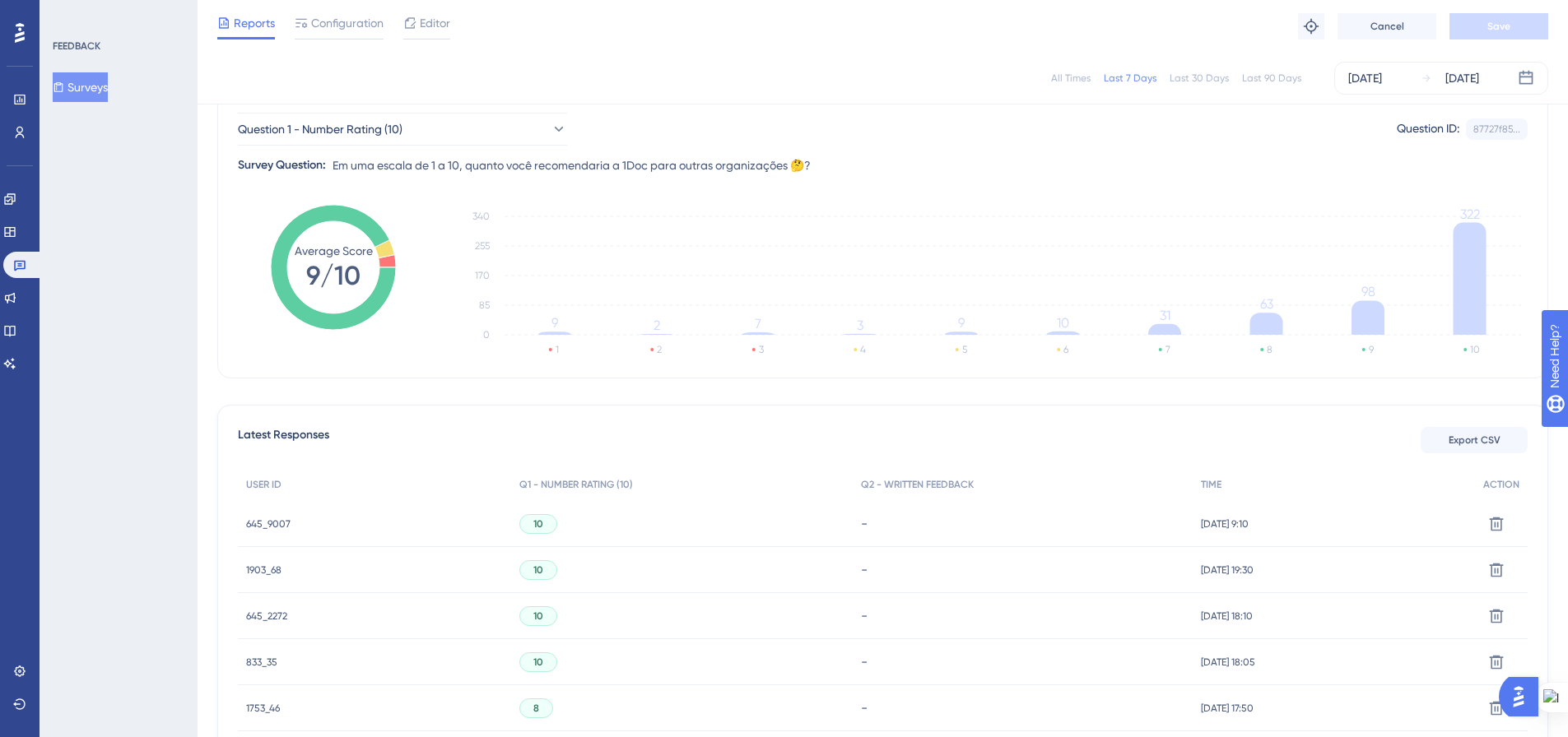
click at [1057, 80] on div "All Times" at bounding box center [1070, 78] width 39 height 13
click at [1127, 81] on div "Last 7 Days" at bounding box center [1129, 78] width 53 height 13
click at [1078, 79] on div "All Times" at bounding box center [1070, 78] width 39 height 13
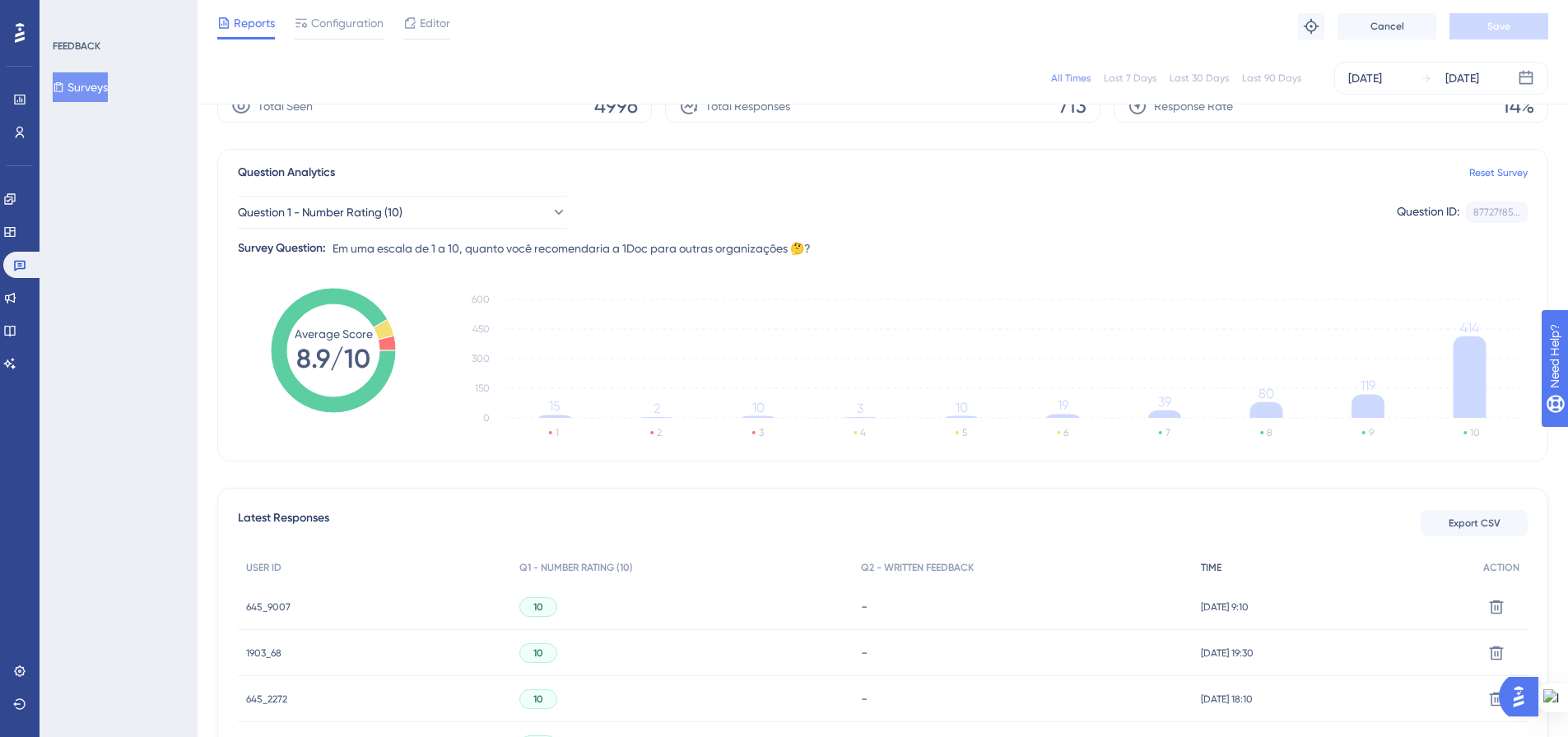
scroll to position [82, 0]
click at [96, 94] on button "Surveys" at bounding box center [80, 88] width 55 height 30
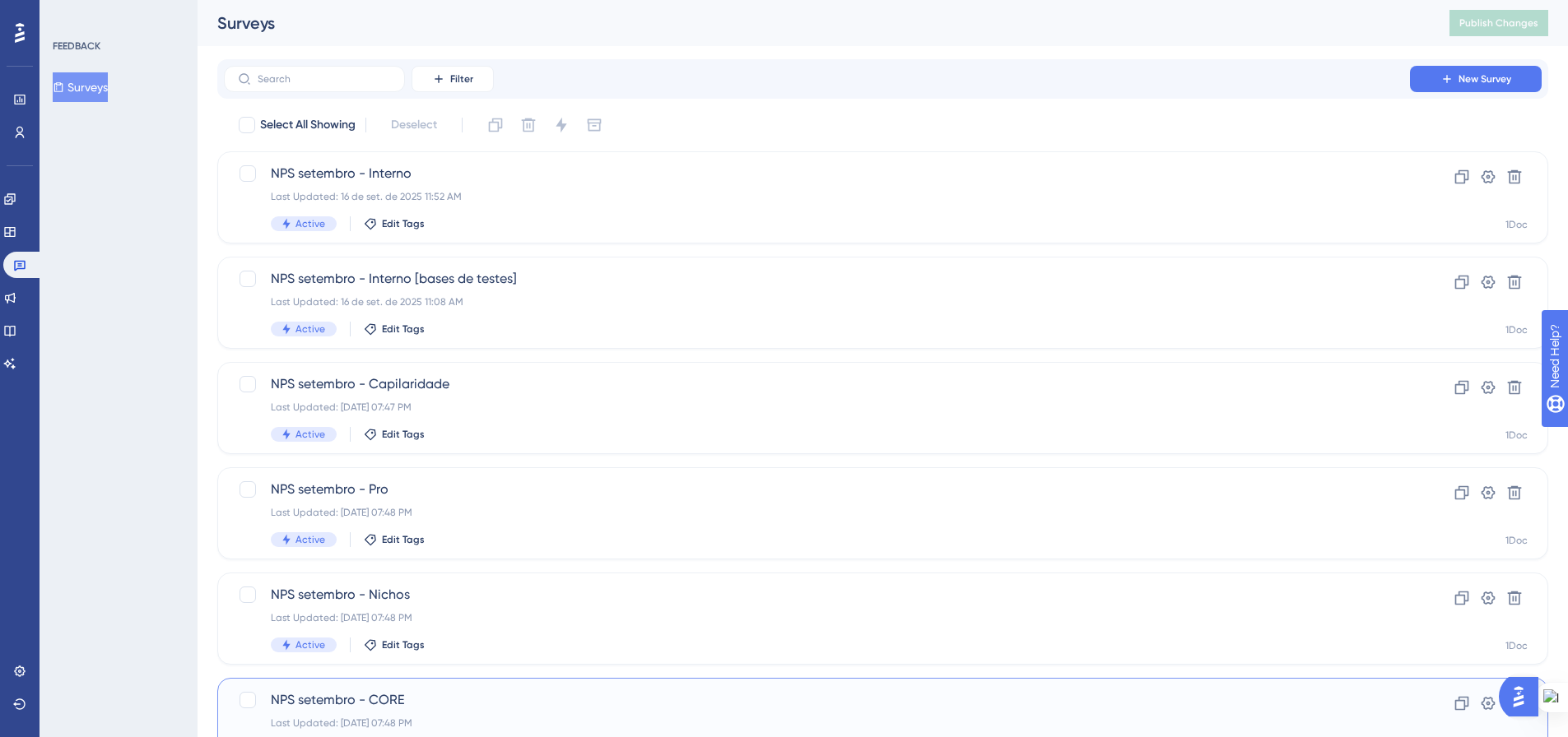
click at [596, 700] on span "NPS setembro - CORE" at bounding box center [816, 700] width 1092 height 20
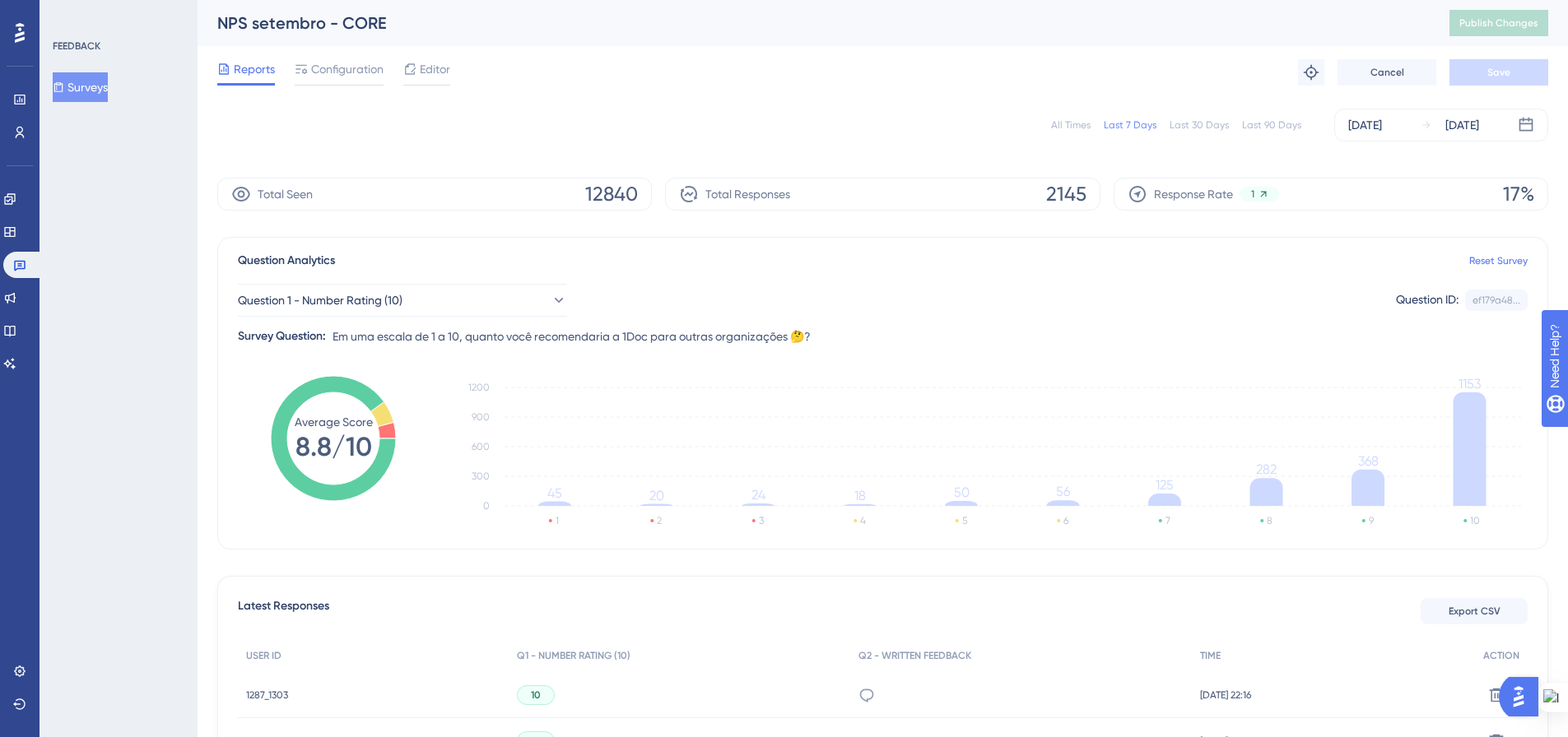
click at [1066, 128] on div "All Times" at bounding box center [1070, 124] width 39 height 13
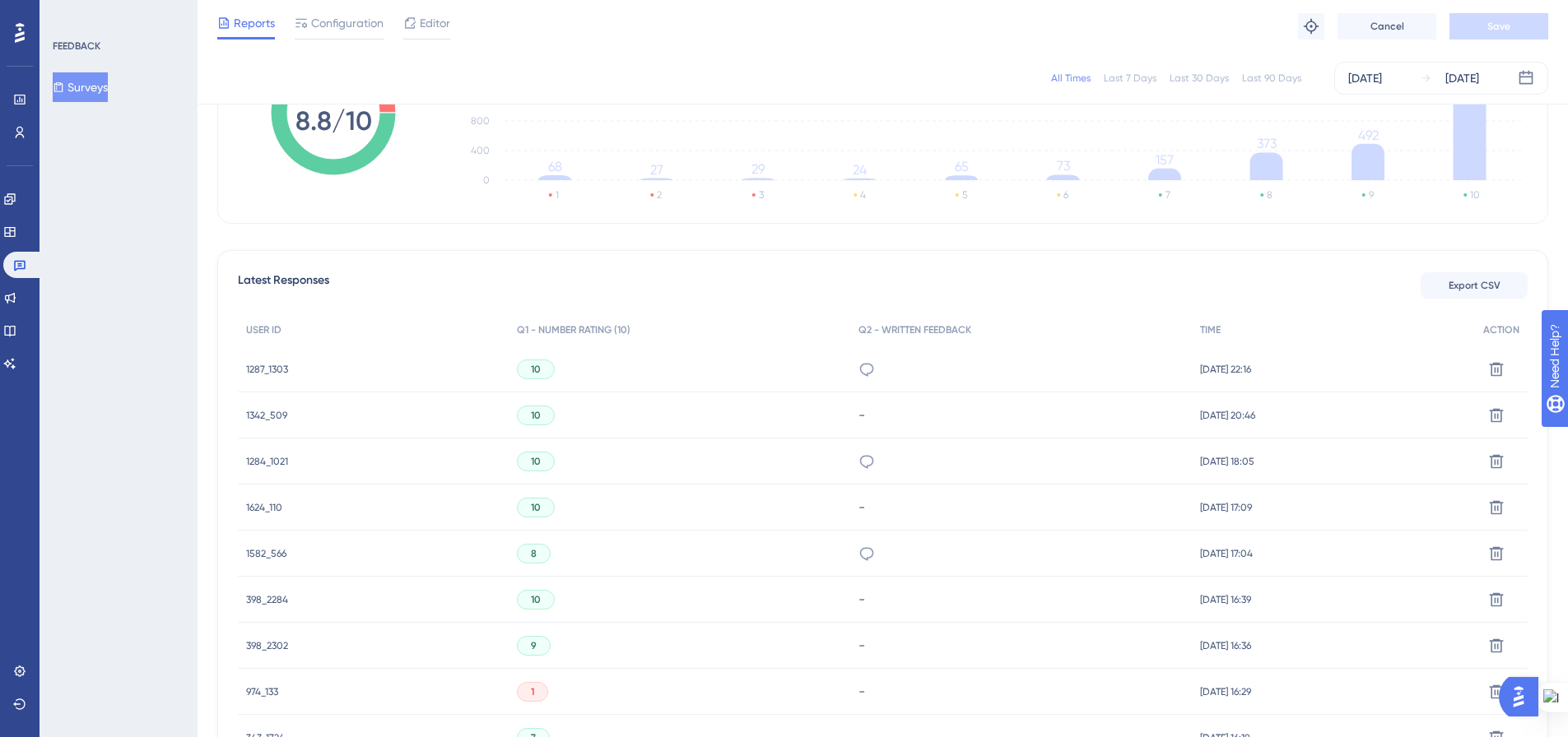
scroll to position [82, 0]
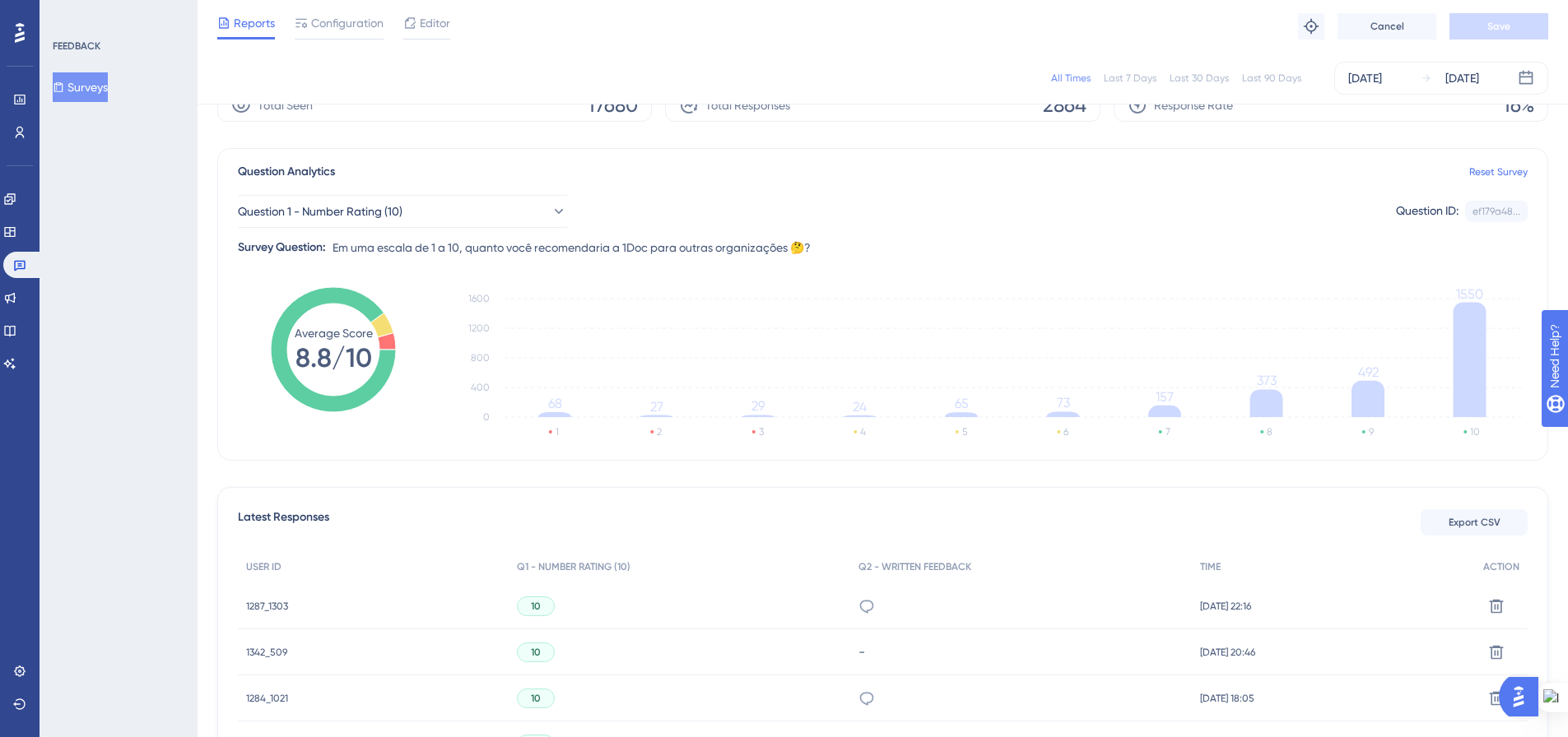
click at [1122, 72] on div "Last 7 Days" at bounding box center [1129, 78] width 53 height 13
click at [1073, 79] on div "All Times" at bounding box center [1070, 78] width 39 height 13
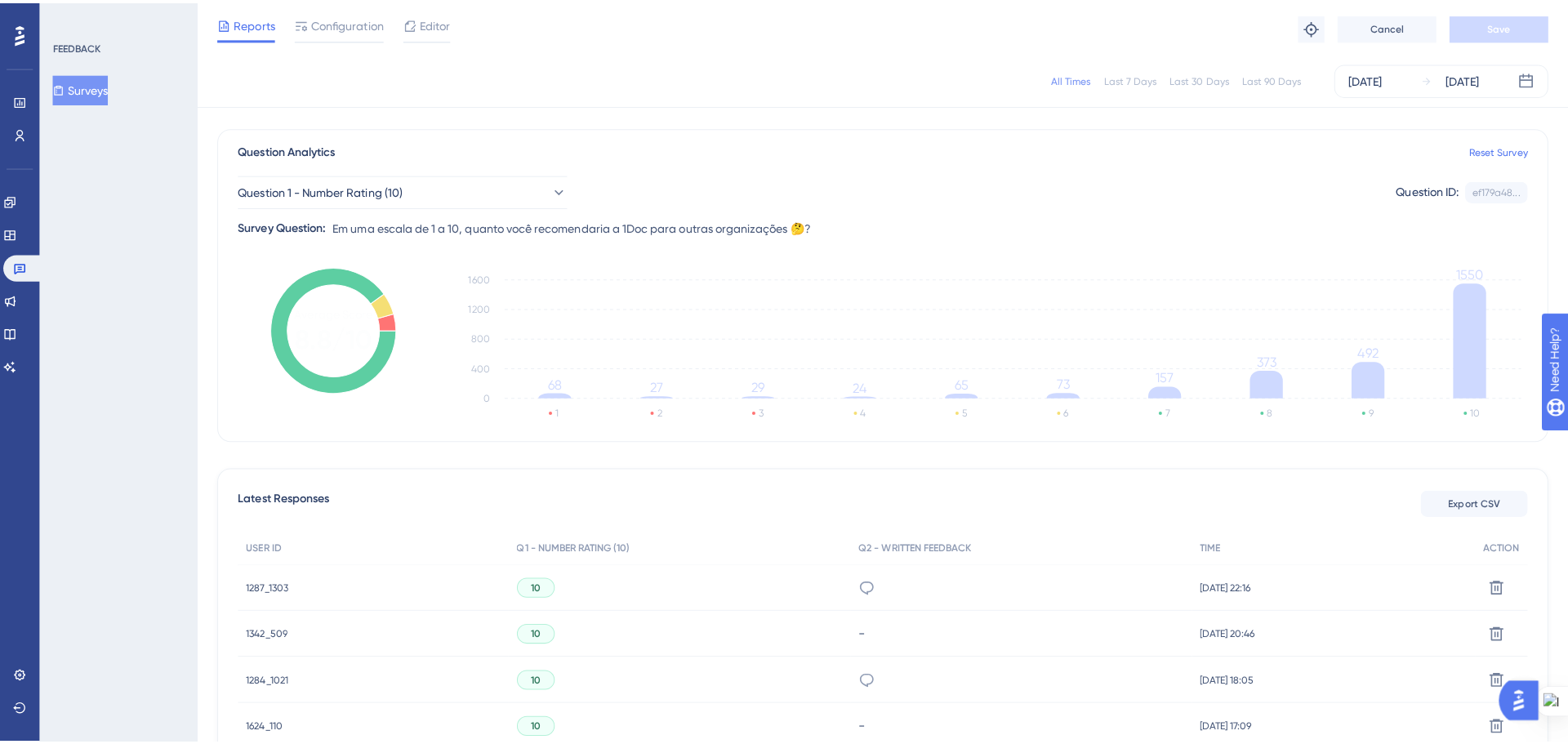
scroll to position [103, 0]
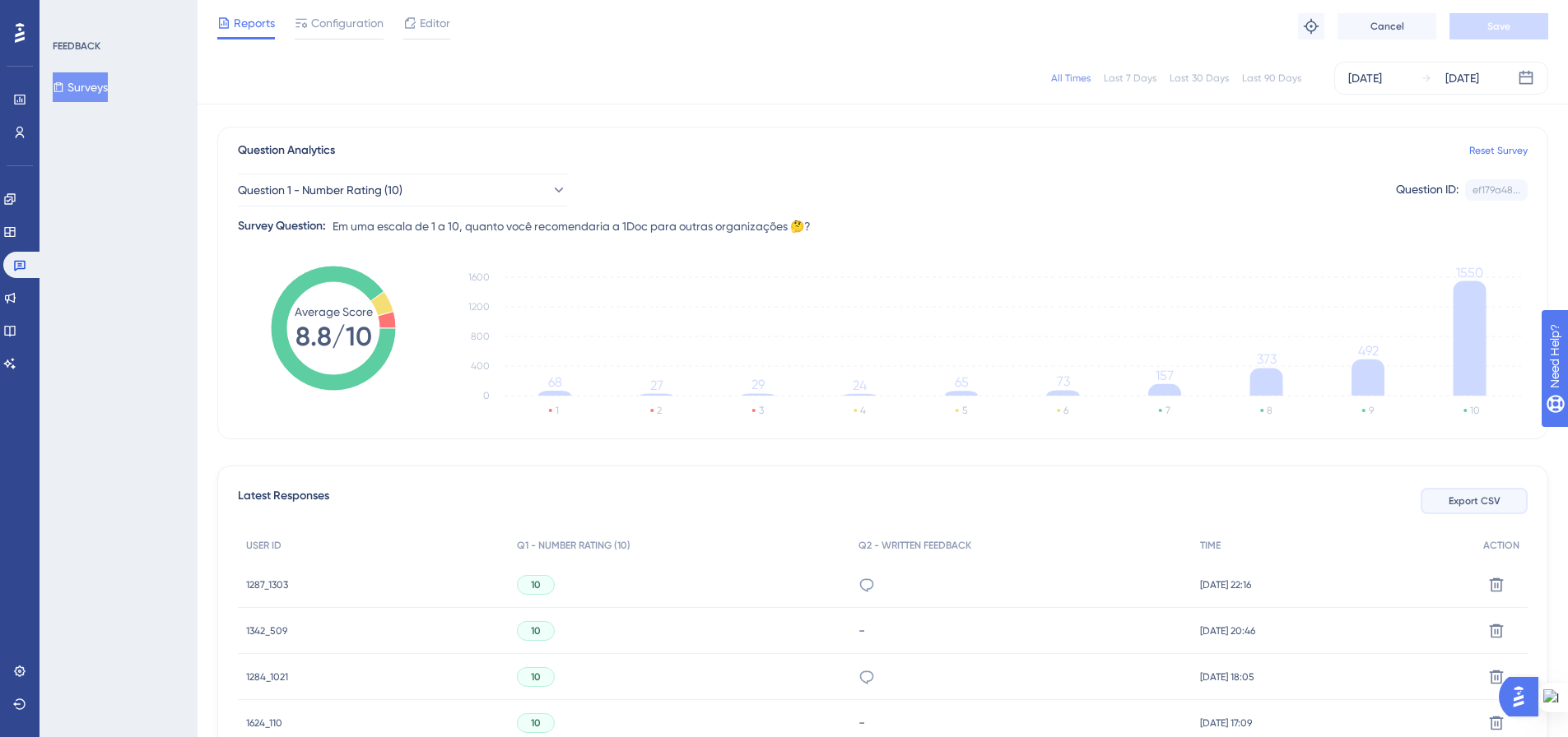
click at [1465, 492] on button "Export CSV" at bounding box center [1473, 501] width 107 height 26
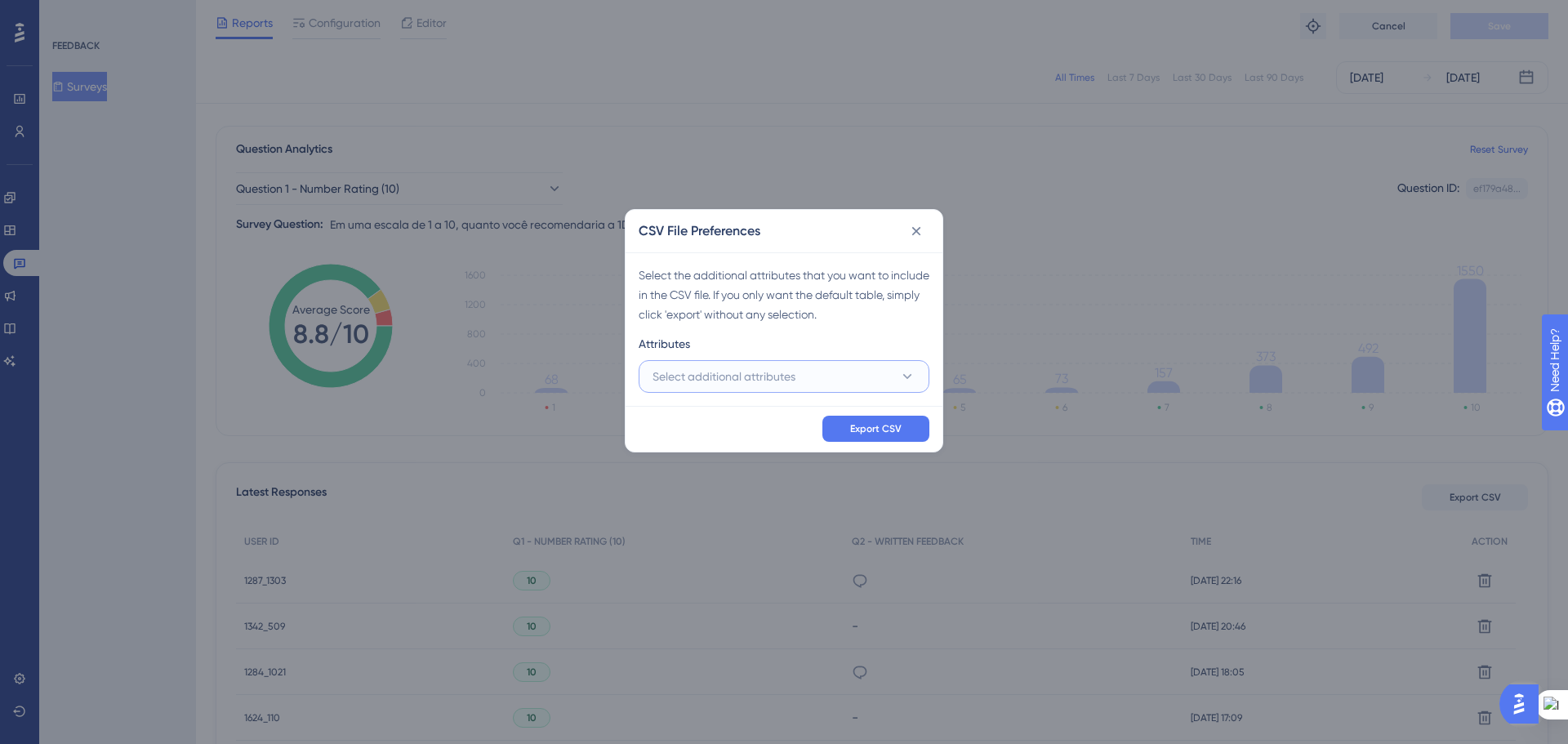
click at [755, 382] on span "Select additional attributes" at bounding box center [724, 376] width 142 height 20
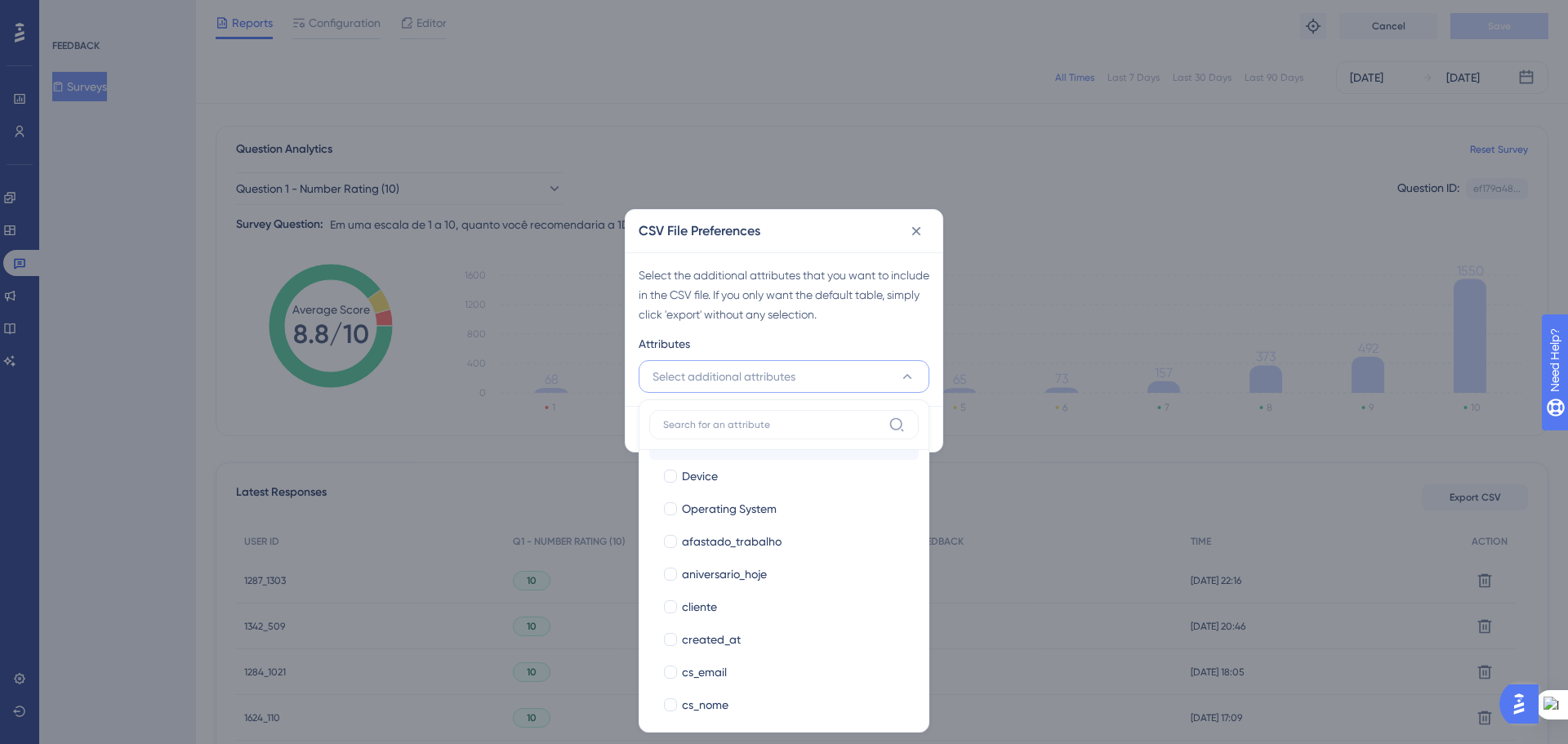
scroll to position [245, 0]
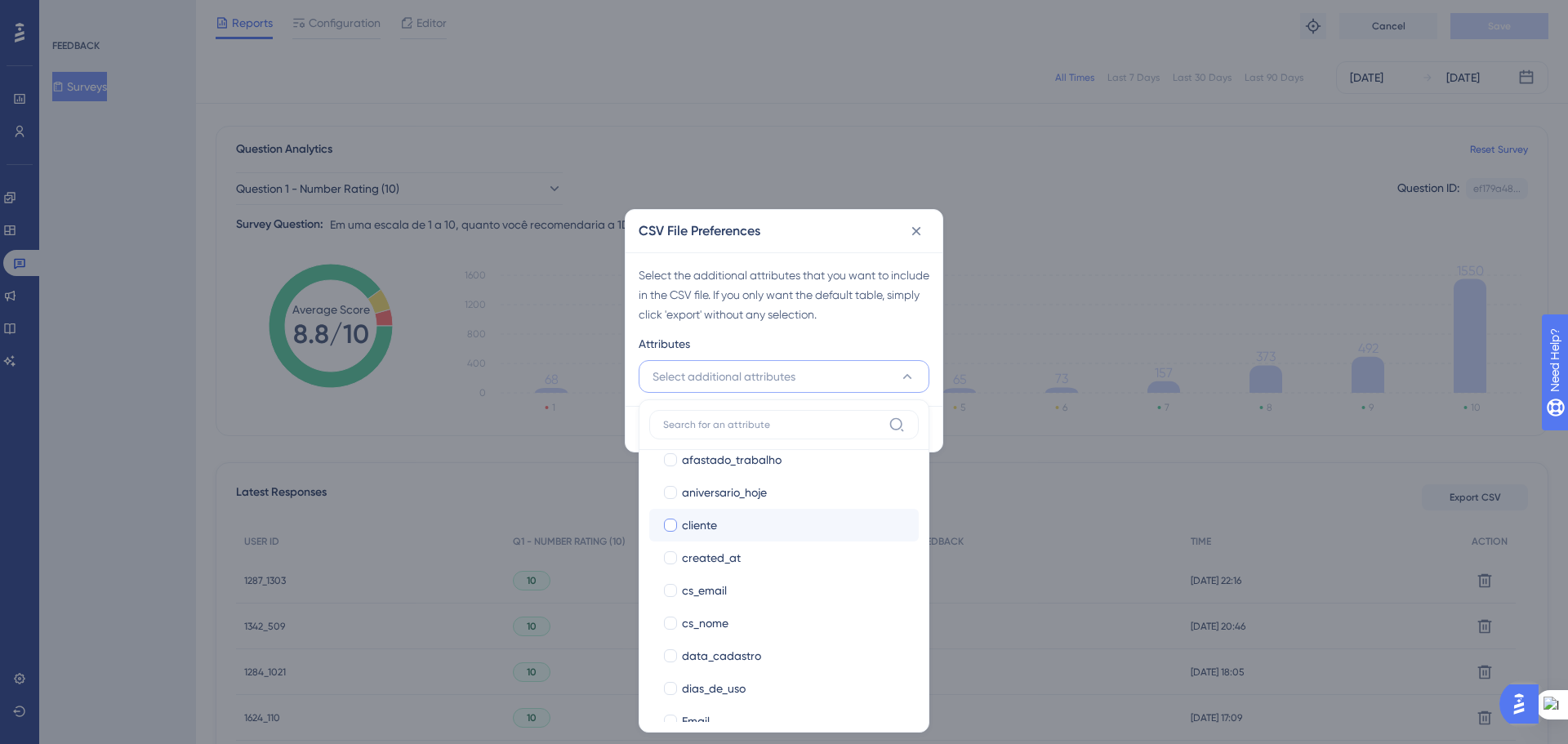
click at [666, 526] on div at bounding box center [670, 525] width 13 height 13
checkbox input "true"
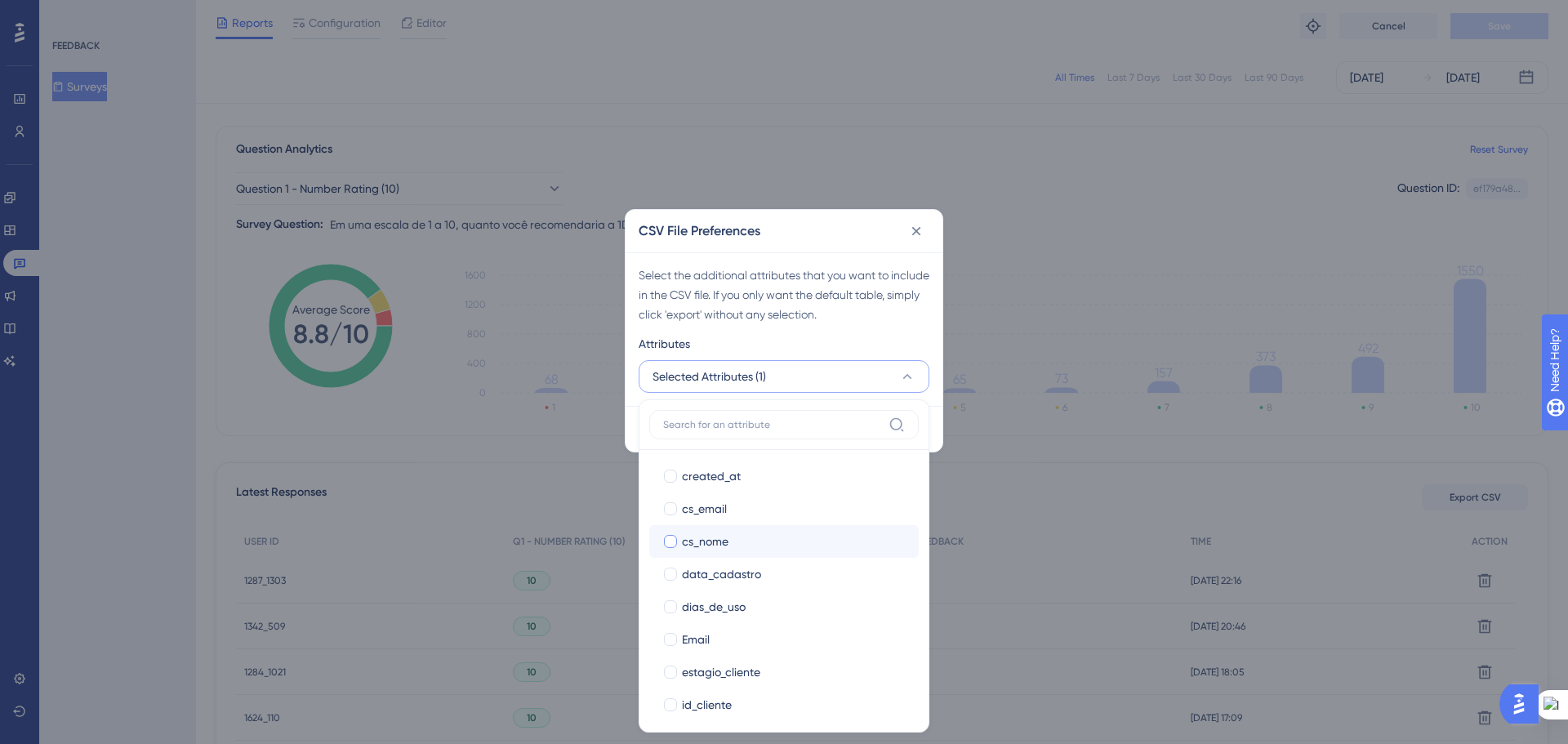
click at [669, 541] on div at bounding box center [670, 541] width 13 height 13
checkbox input "true"
click at [667, 523] on div at bounding box center [670, 525] width 13 height 13
checkbox input "true"
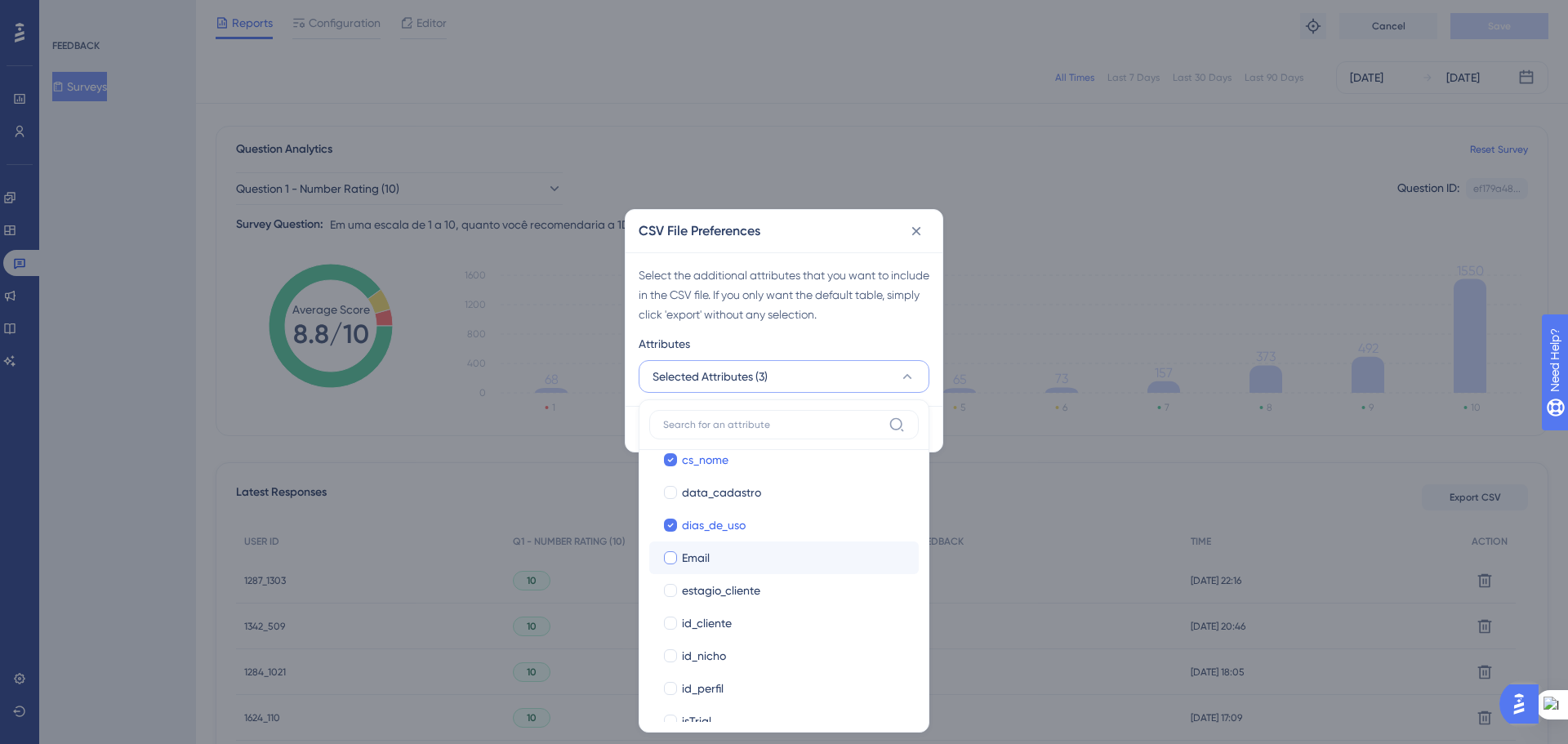
click at [671, 558] on div at bounding box center [670, 557] width 13 height 13
checkbox input "true"
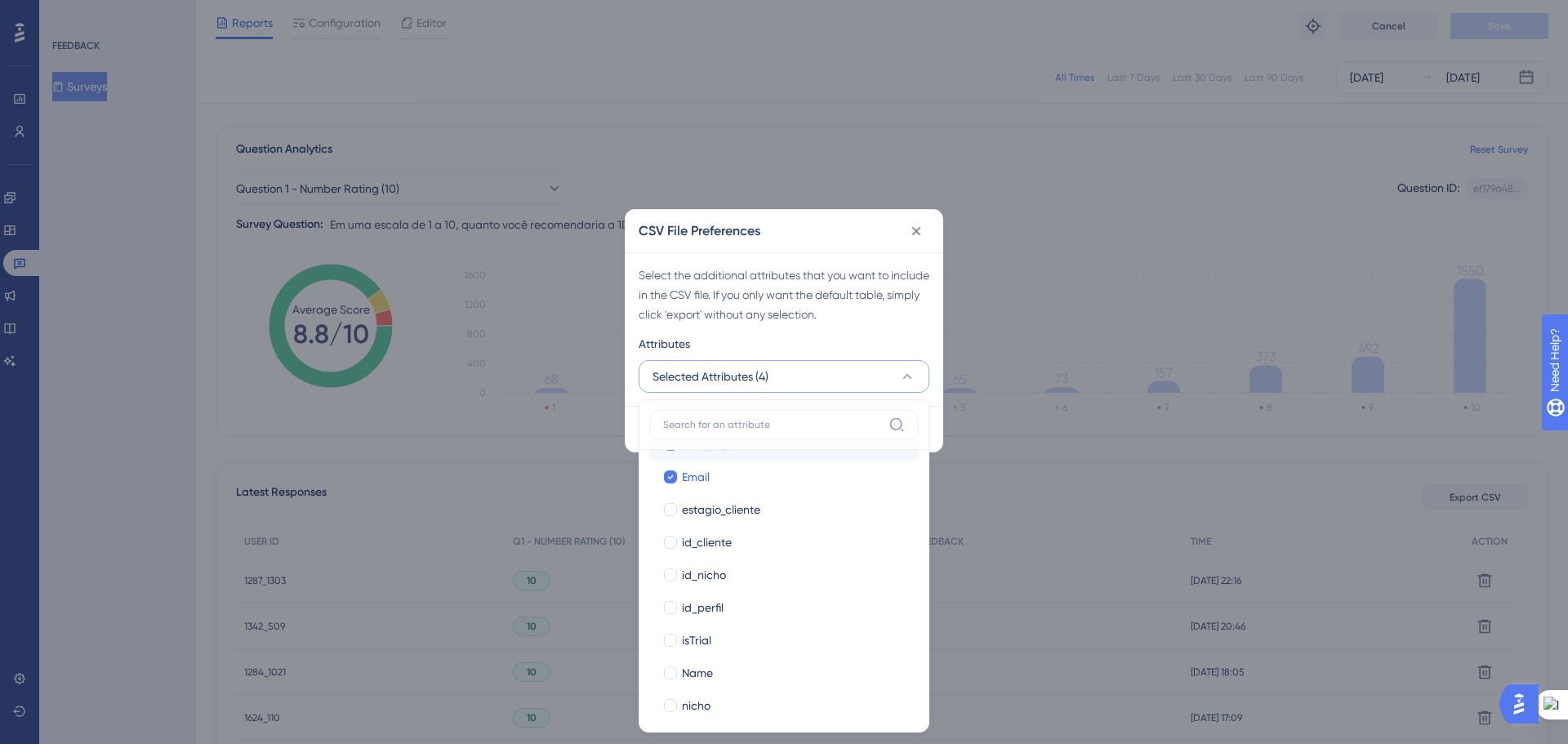
scroll to position [490, 0]
click at [673, 545] on div at bounding box center [670, 541] width 13 height 13
checkbox input "true"
click at [672, 579] on div at bounding box center [670, 574] width 13 height 13
checkbox input "true"
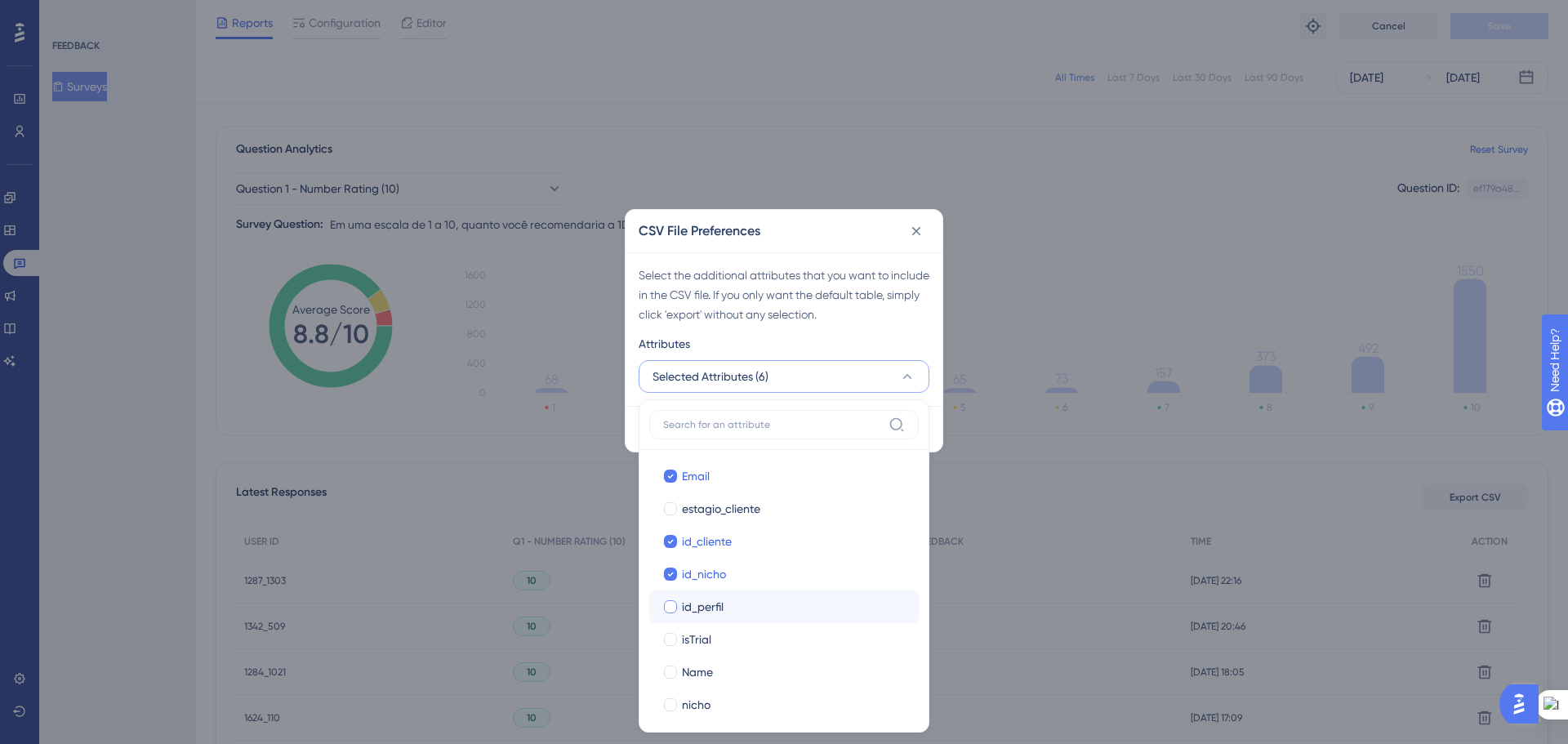
click at [672, 610] on div at bounding box center [670, 607] width 13 height 13
checkbox input "true"
click at [666, 512] on div at bounding box center [670, 508] width 13 height 13
checkbox input "true"
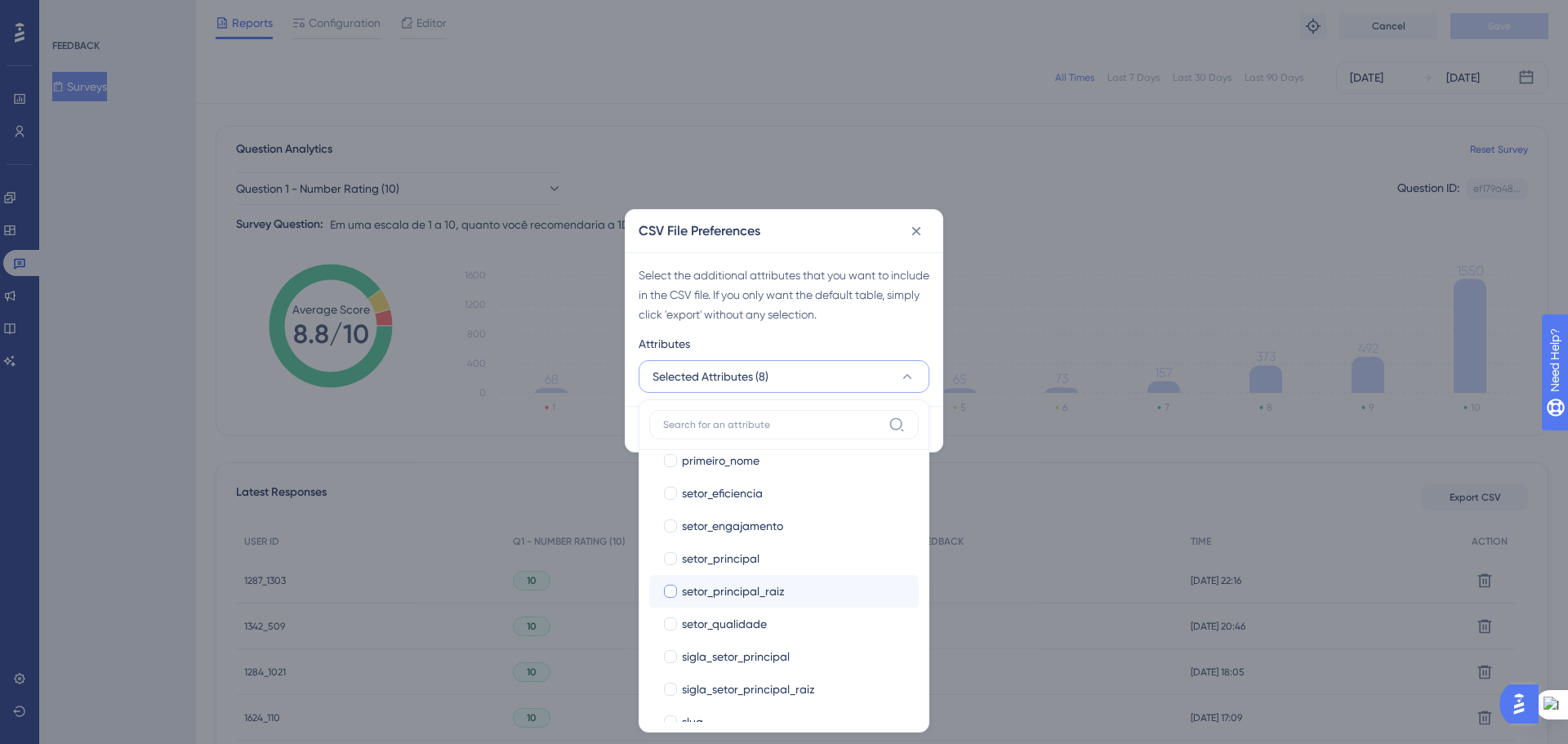
scroll to position [899, 0]
click at [672, 557] on div at bounding box center [670, 557] width 13 height 13
checkbox input "true"
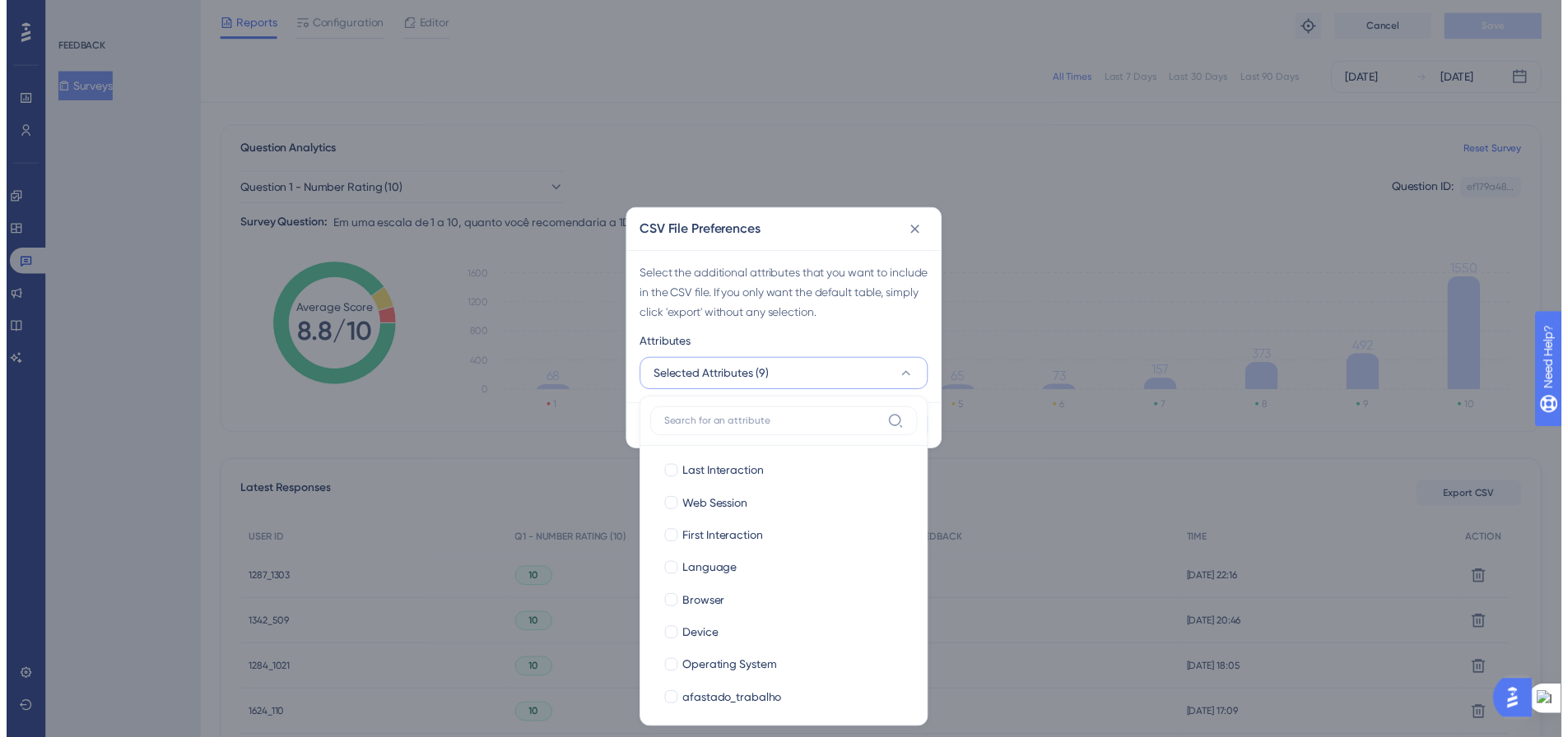
scroll to position [0, 0]
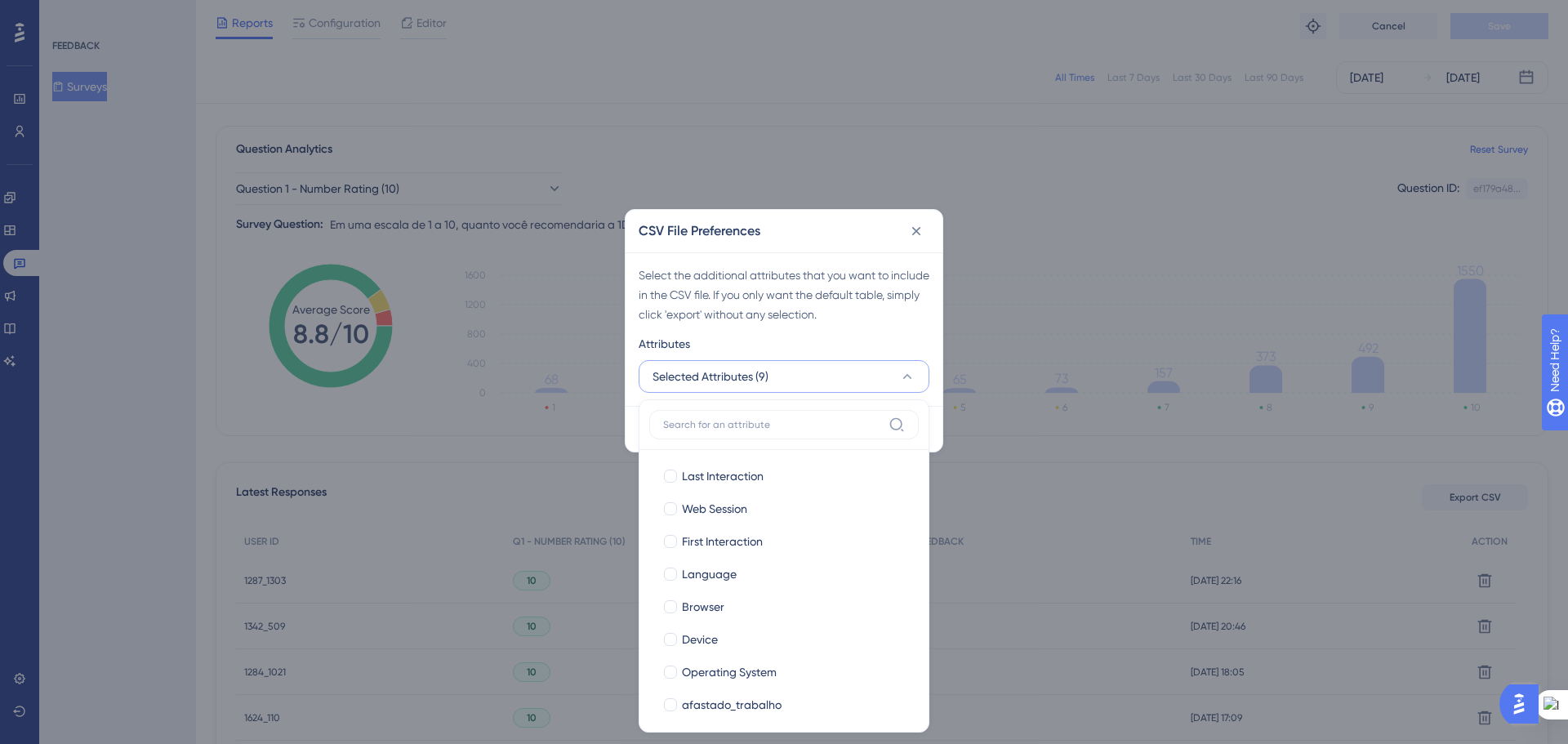
click at [907, 335] on div "Attributes" at bounding box center [784, 347] width 291 height 26
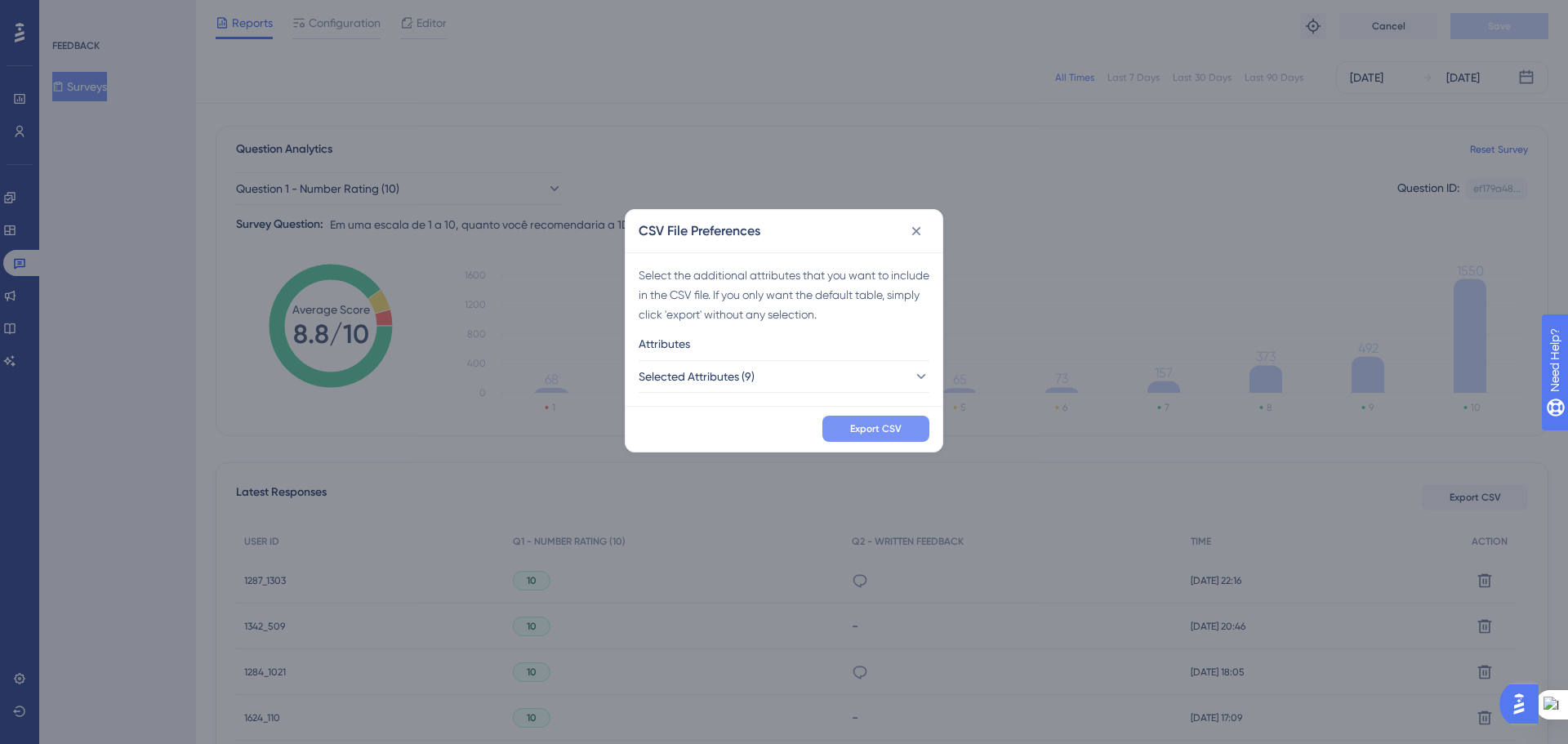
click at [898, 428] on span "Export CSV" at bounding box center [875, 428] width 51 height 13
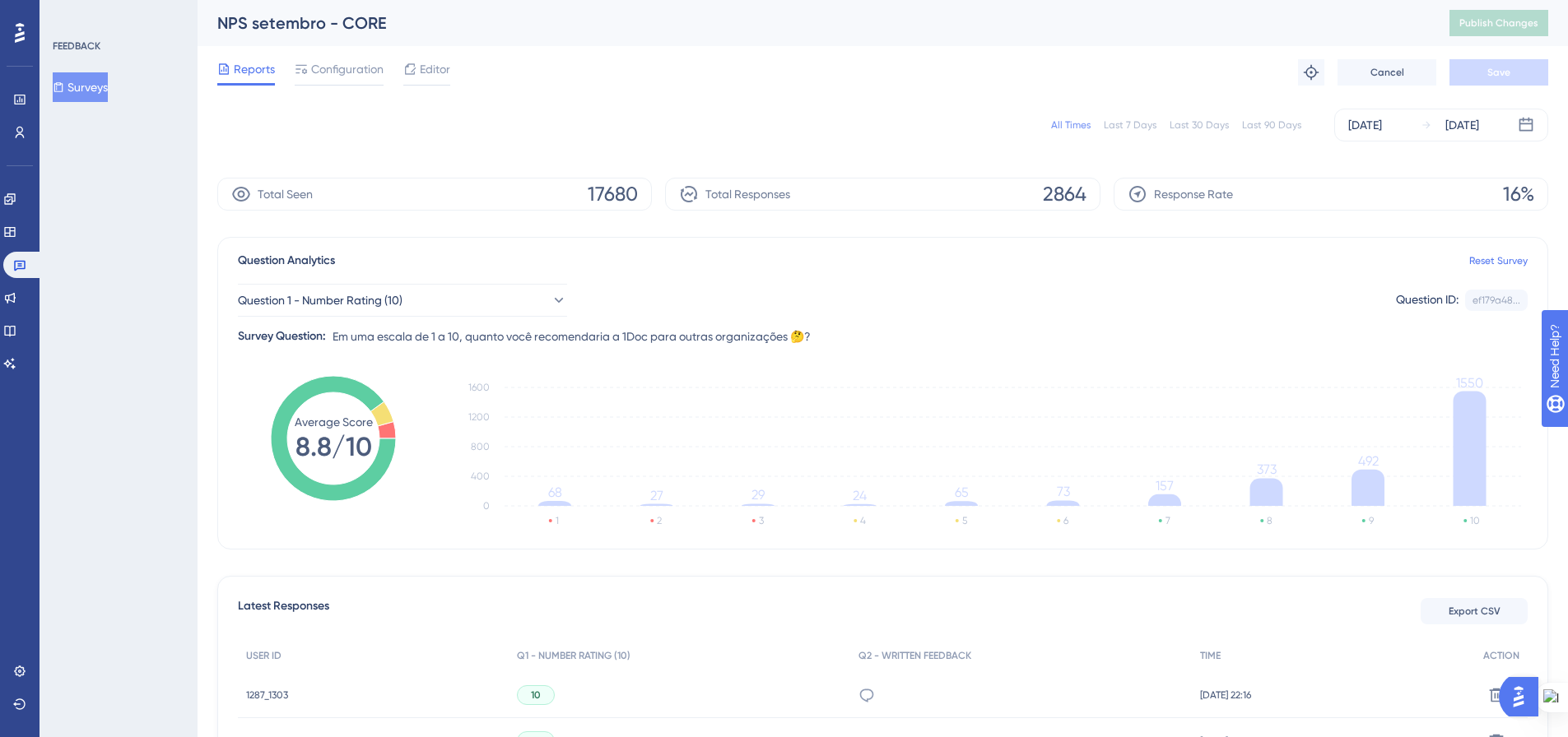
click at [103, 84] on button "Surveys" at bounding box center [80, 88] width 55 height 30
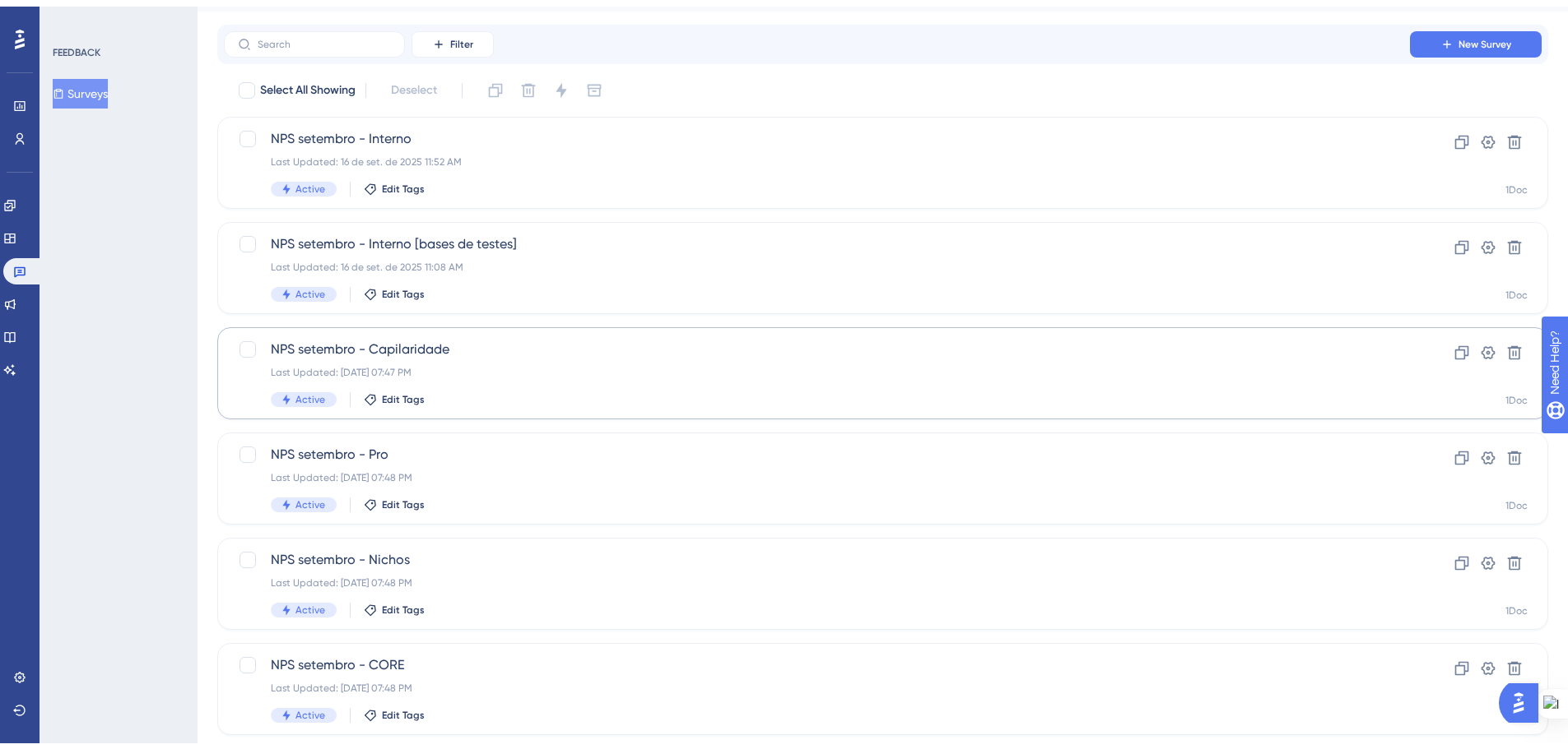
scroll to position [82, 0]
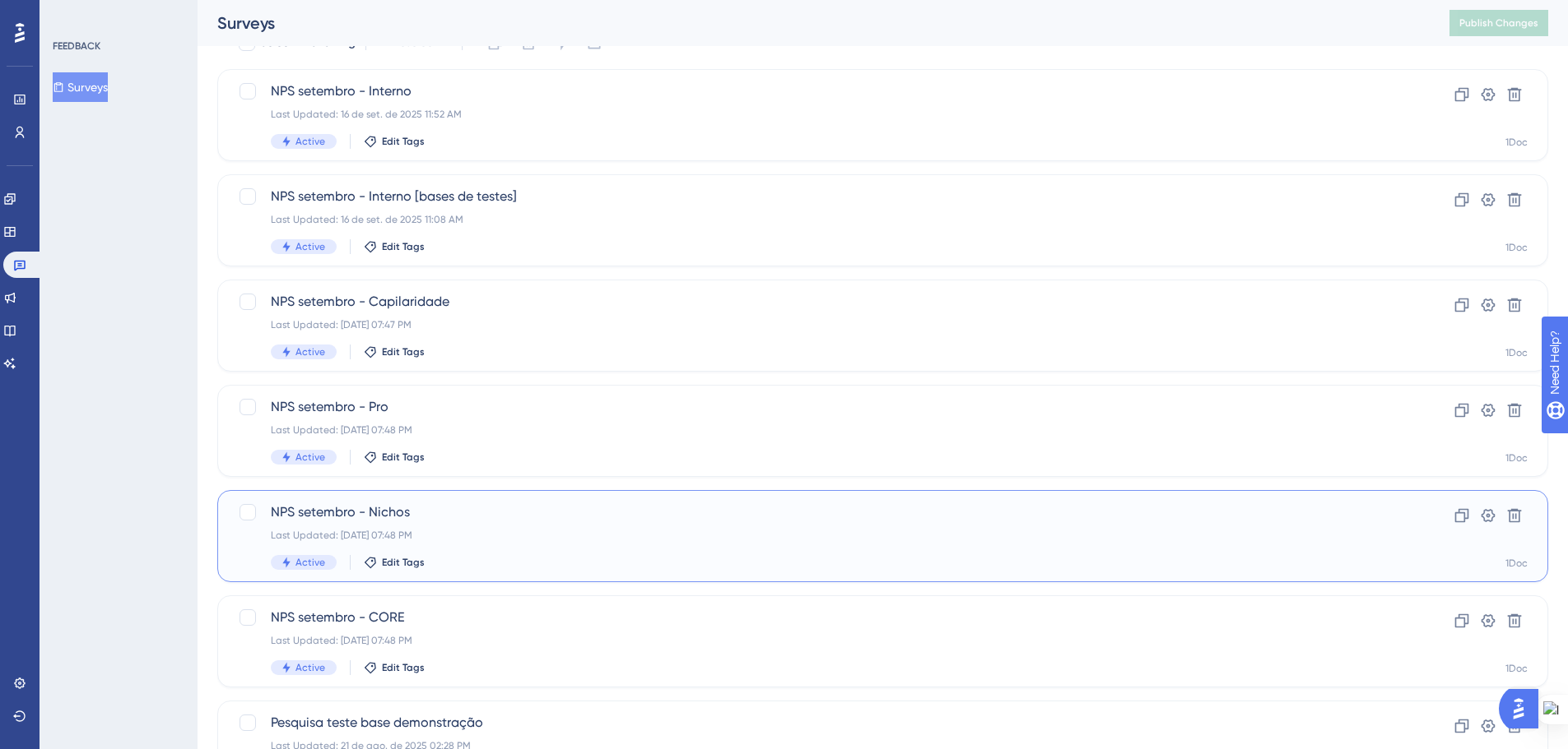
click at [513, 544] on div "NPS setembro - Nichos Last Updated: 19 de set. de 2025 07:48 PM Active Edit Tags" at bounding box center [816, 536] width 1092 height 67
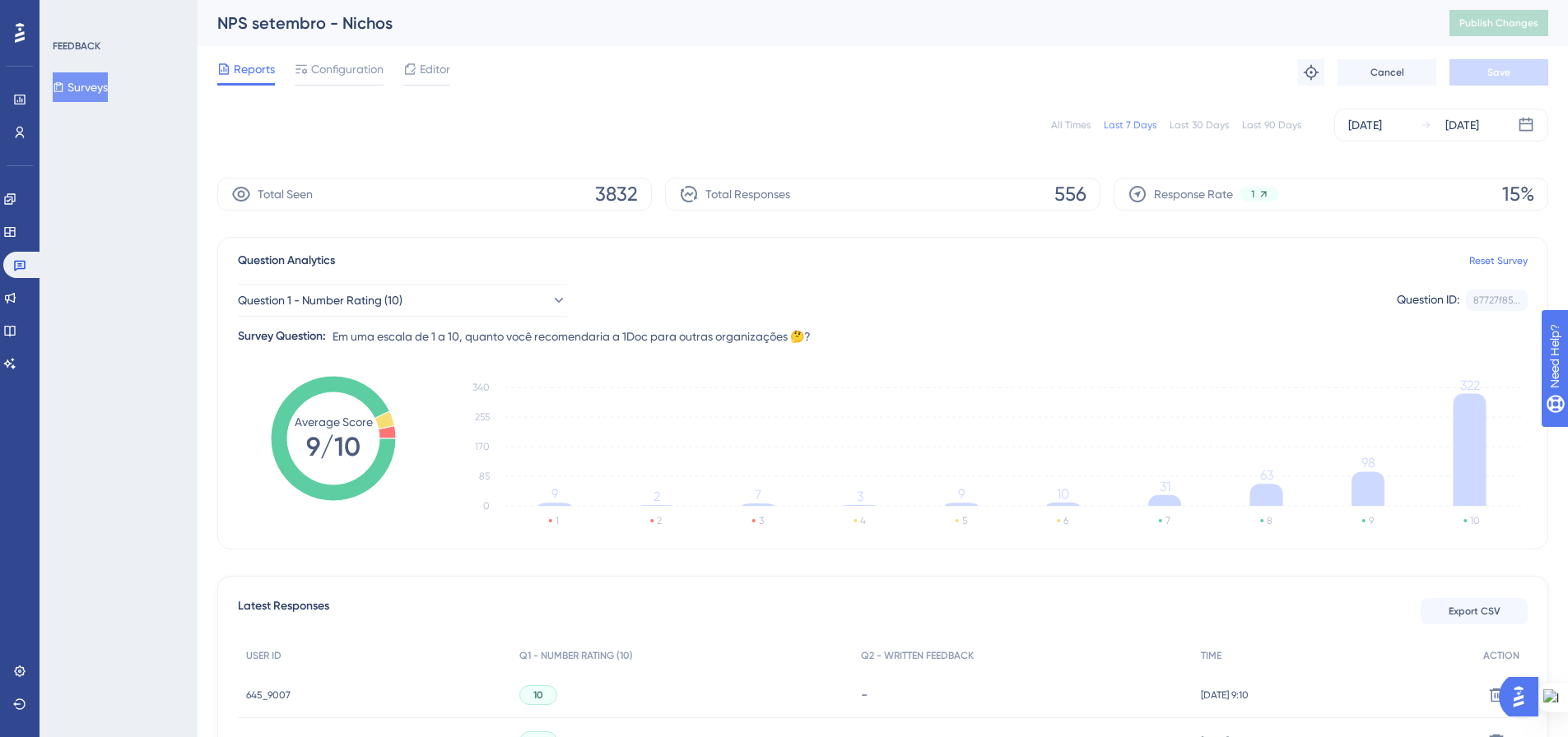
click at [1077, 124] on div "All Times" at bounding box center [1070, 124] width 39 height 13
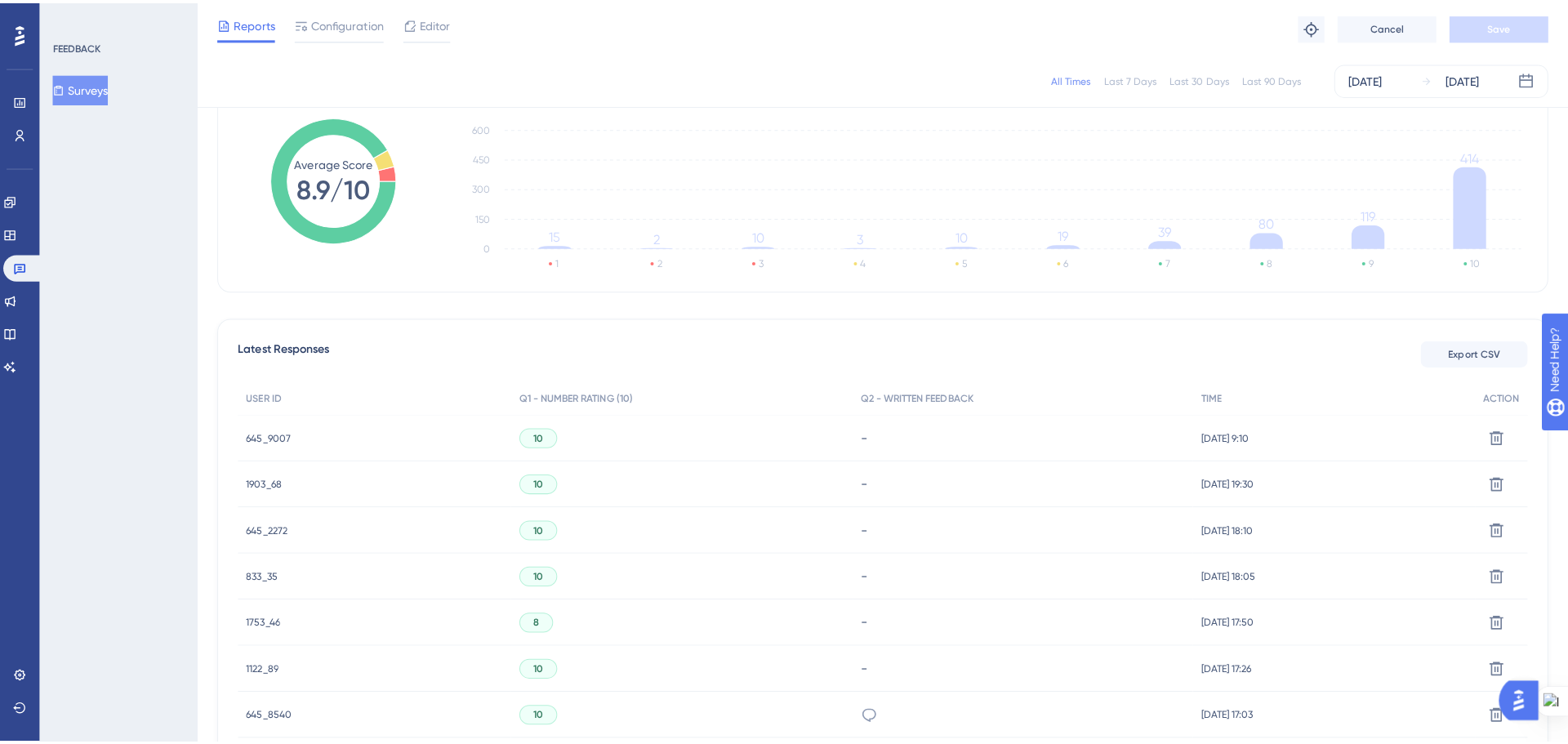
scroll to position [409, 0]
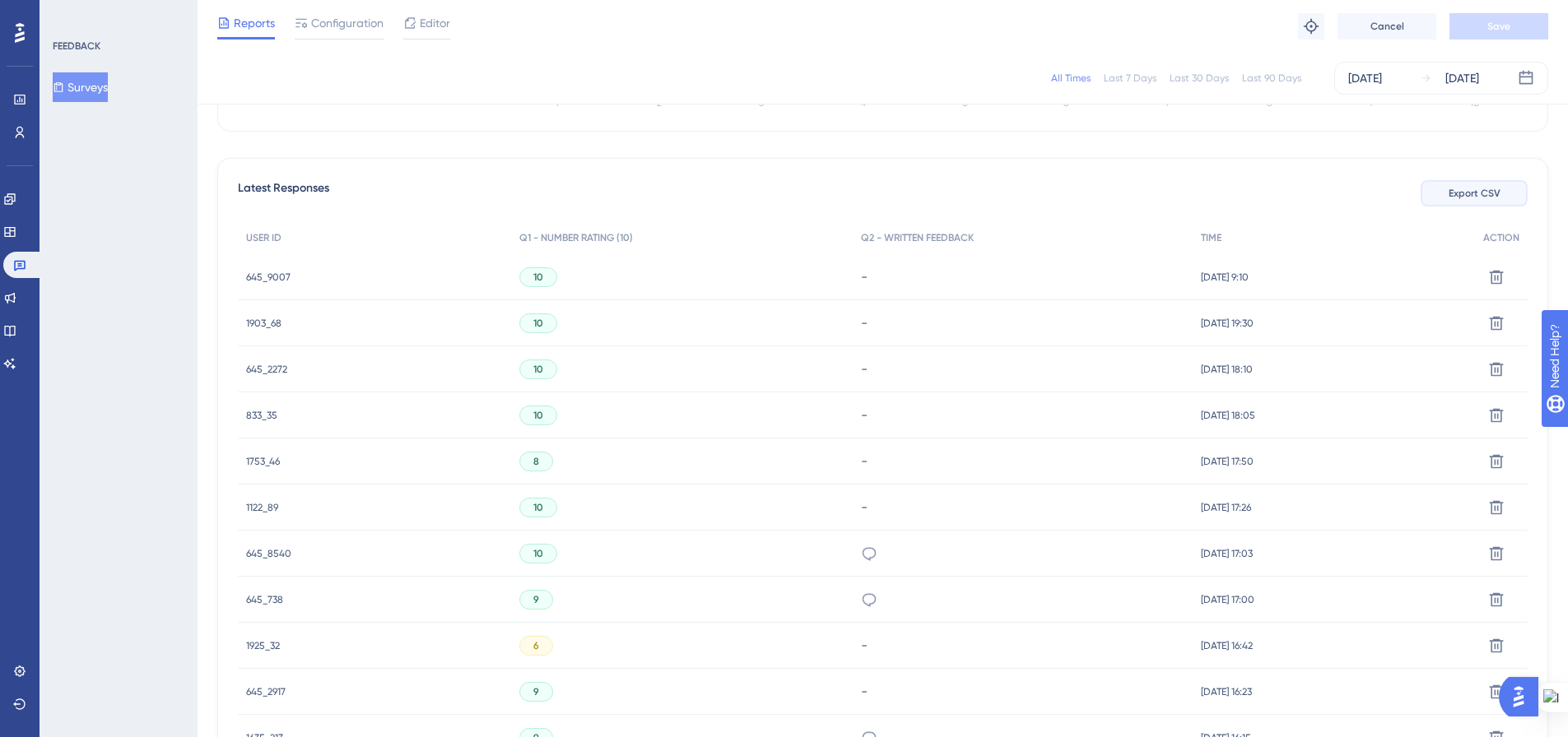
click at [1452, 197] on span "Export CSV" at bounding box center [1473, 193] width 52 height 13
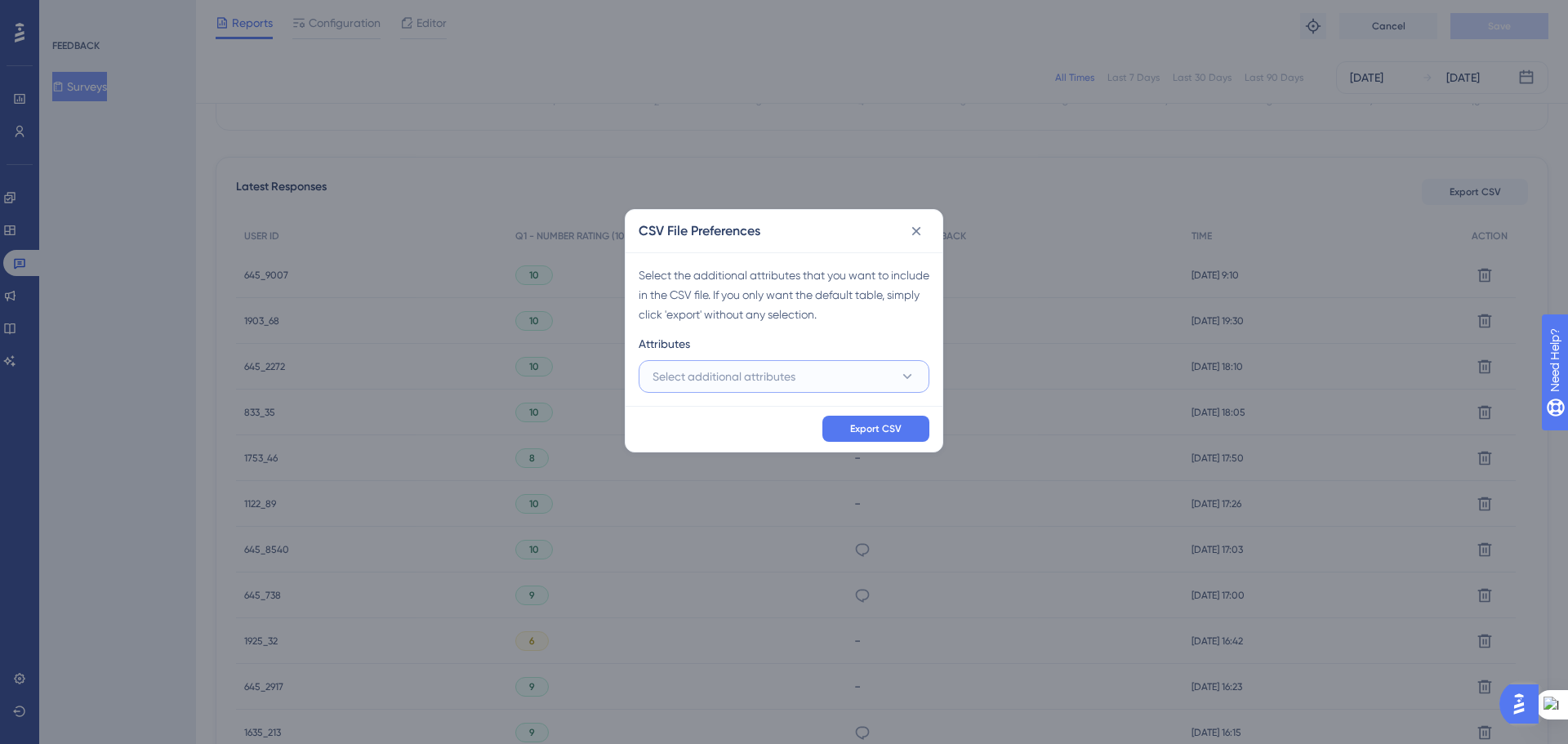
click at [860, 382] on button "Select additional attributes" at bounding box center [784, 377] width 291 height 33
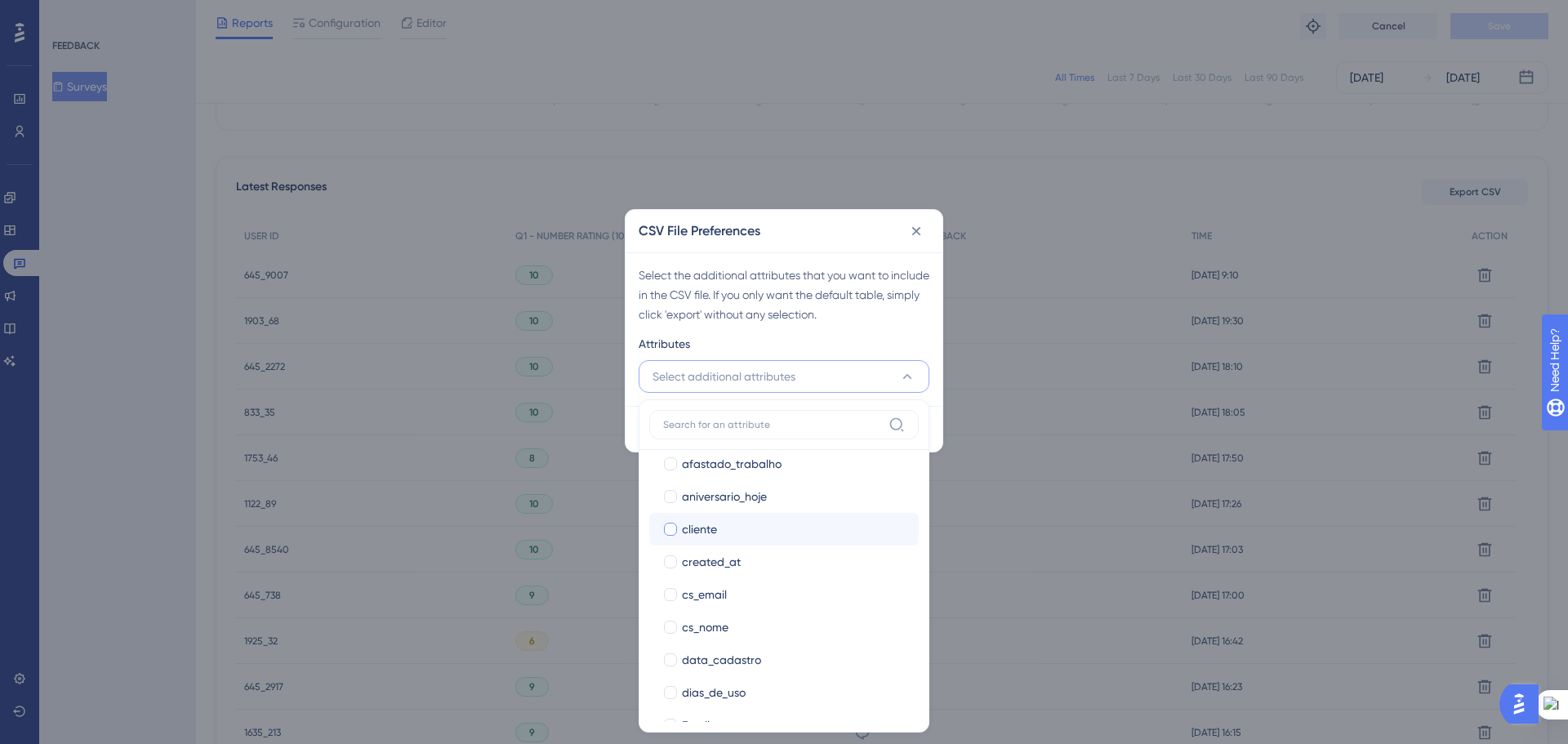
scroll to position [245, 0]
click at [667, 525] on div at bounding box center [670, 525] width 13 height 13
checkbox input "true"
click at [666, 537] on div at bounding box center [670, 541] width 13 height 13
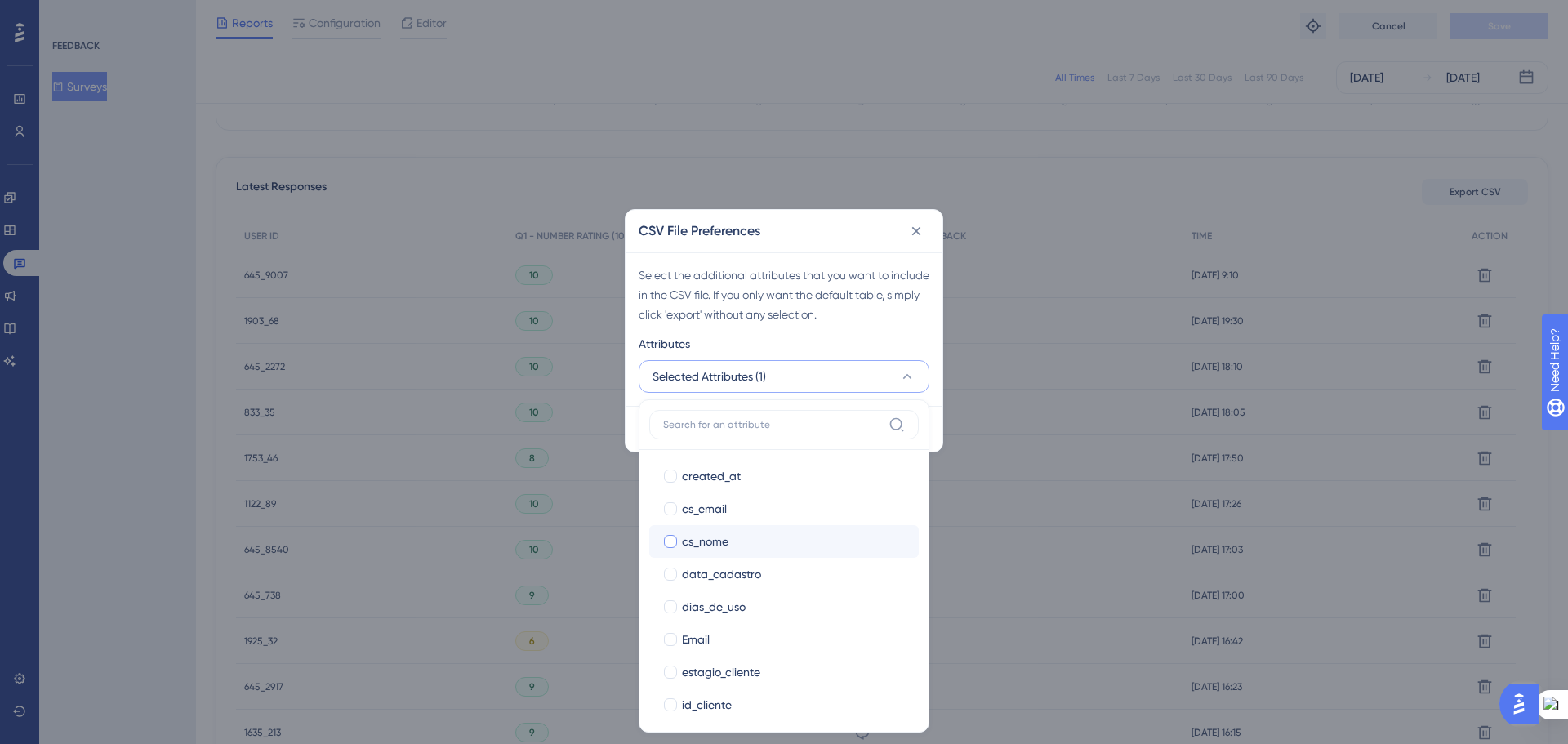
checkbox input "true"
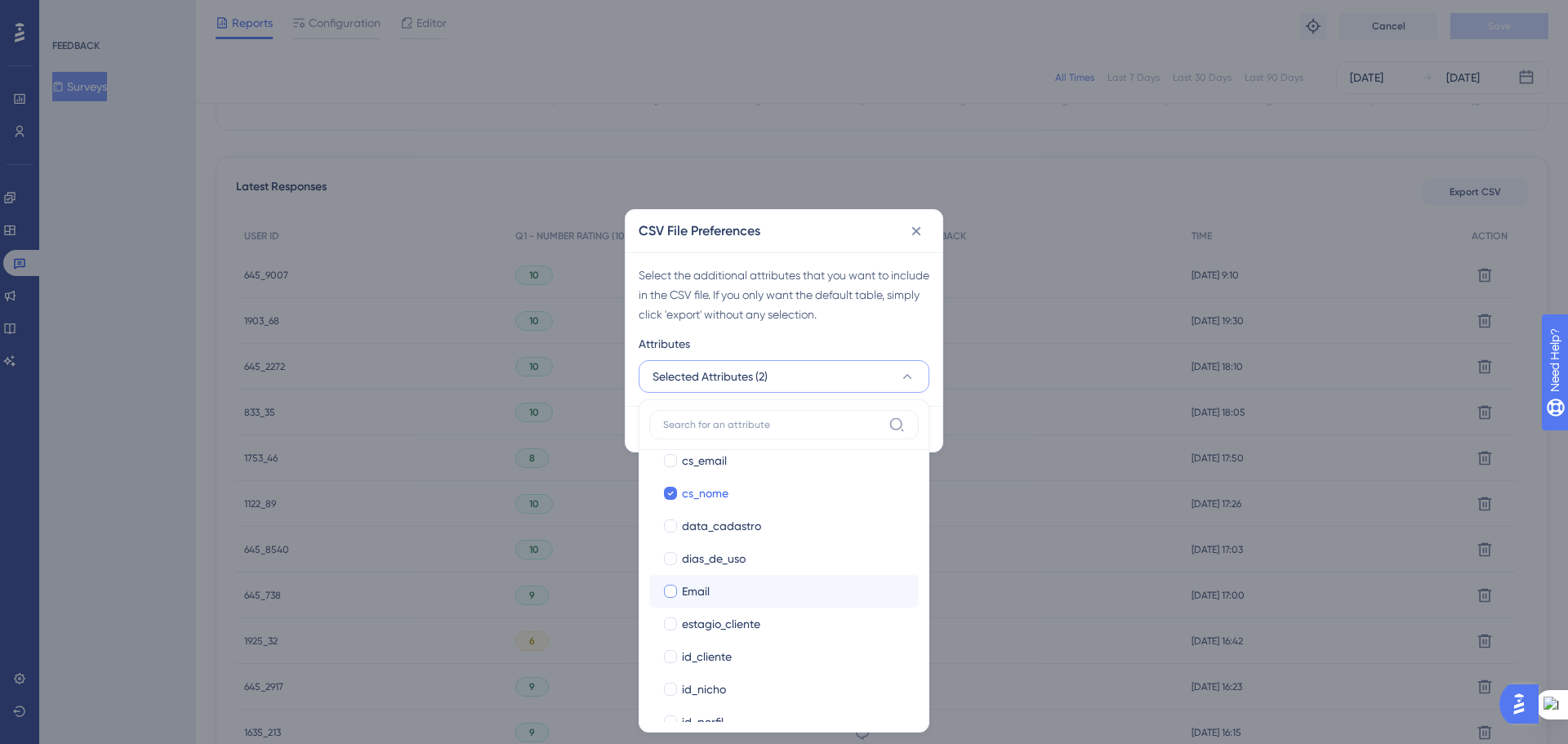
scroll to position [409, 0]
click at [672, 523] on div at bounding box center [670, 525] width 13 height 13
checkbox input "true"
click at [672, 558] on div at bounding box center [670, 557] width 13 height 13
checkbox input "true"
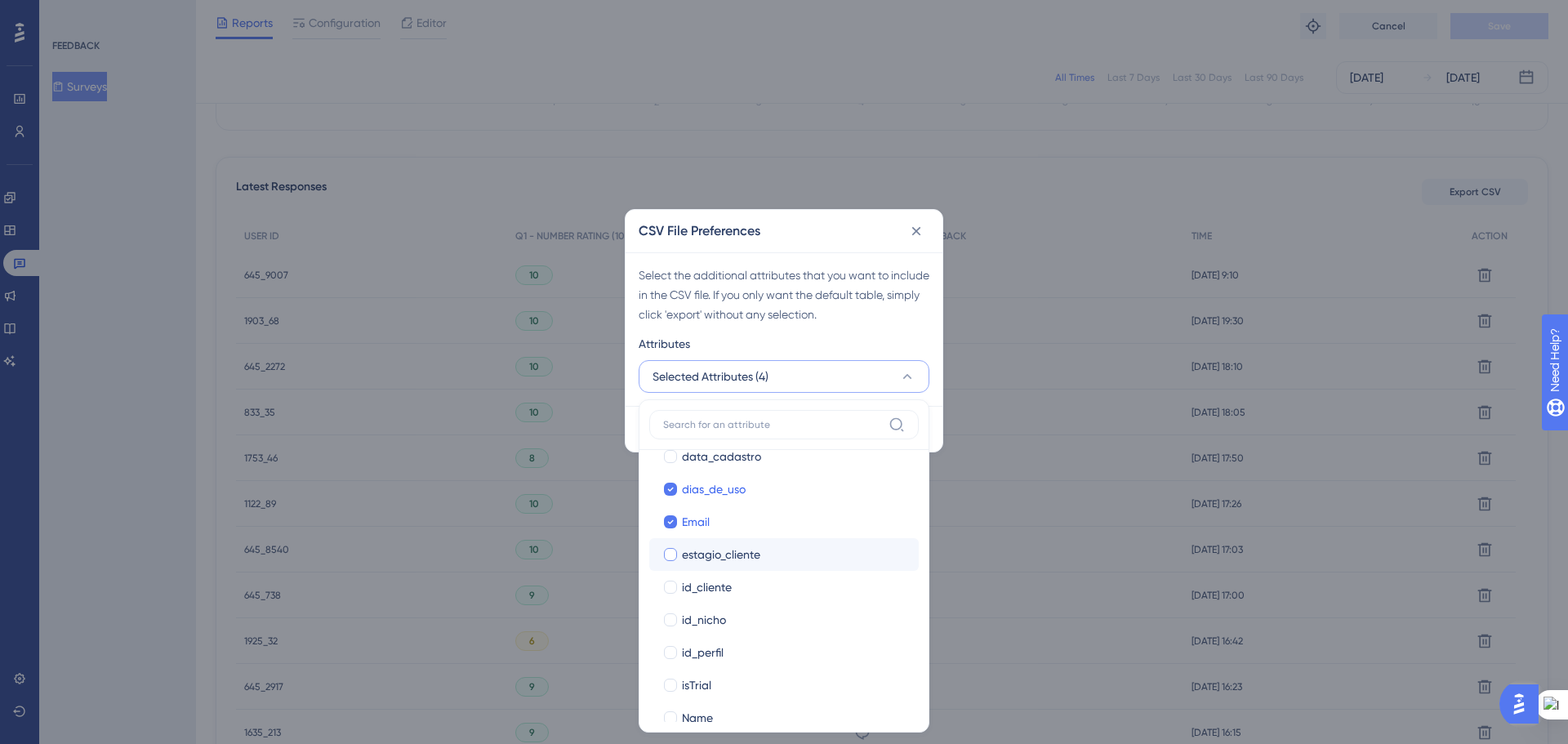
scroll to position [490, 0]
click at [672, 542] on div at bounding box center [670, 541] width 13 height 13
checkbox input "true"
click at [672, 559] on label "id_nicho id_nicho" at bounding box center [784, 575] width 269 height 33
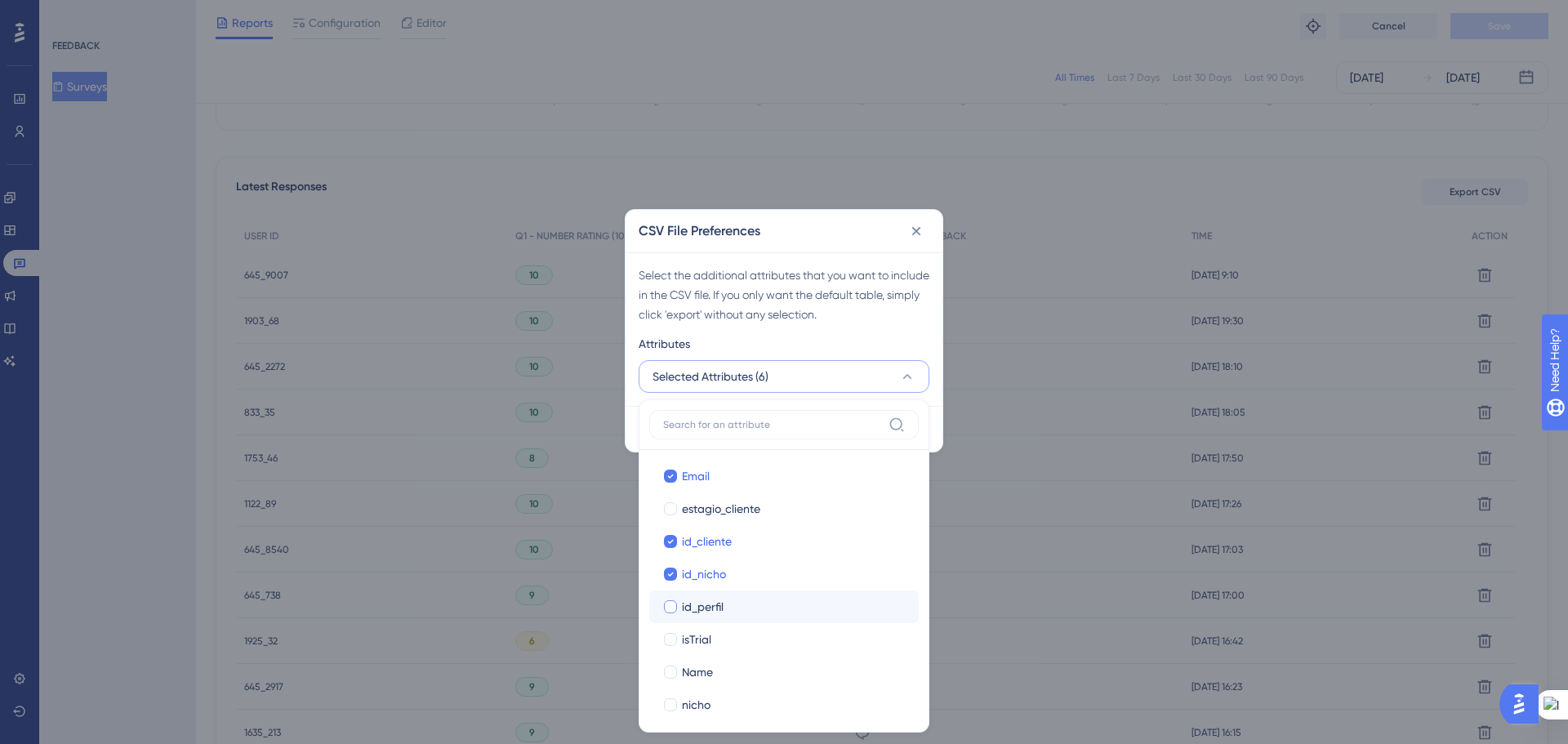
click at [670, 599] on div at bounding box center [670, 607] width 17 height 17
checkbox input "true"
click at [663, 591] on div at bounding box center [670, 590] width 17 height 17
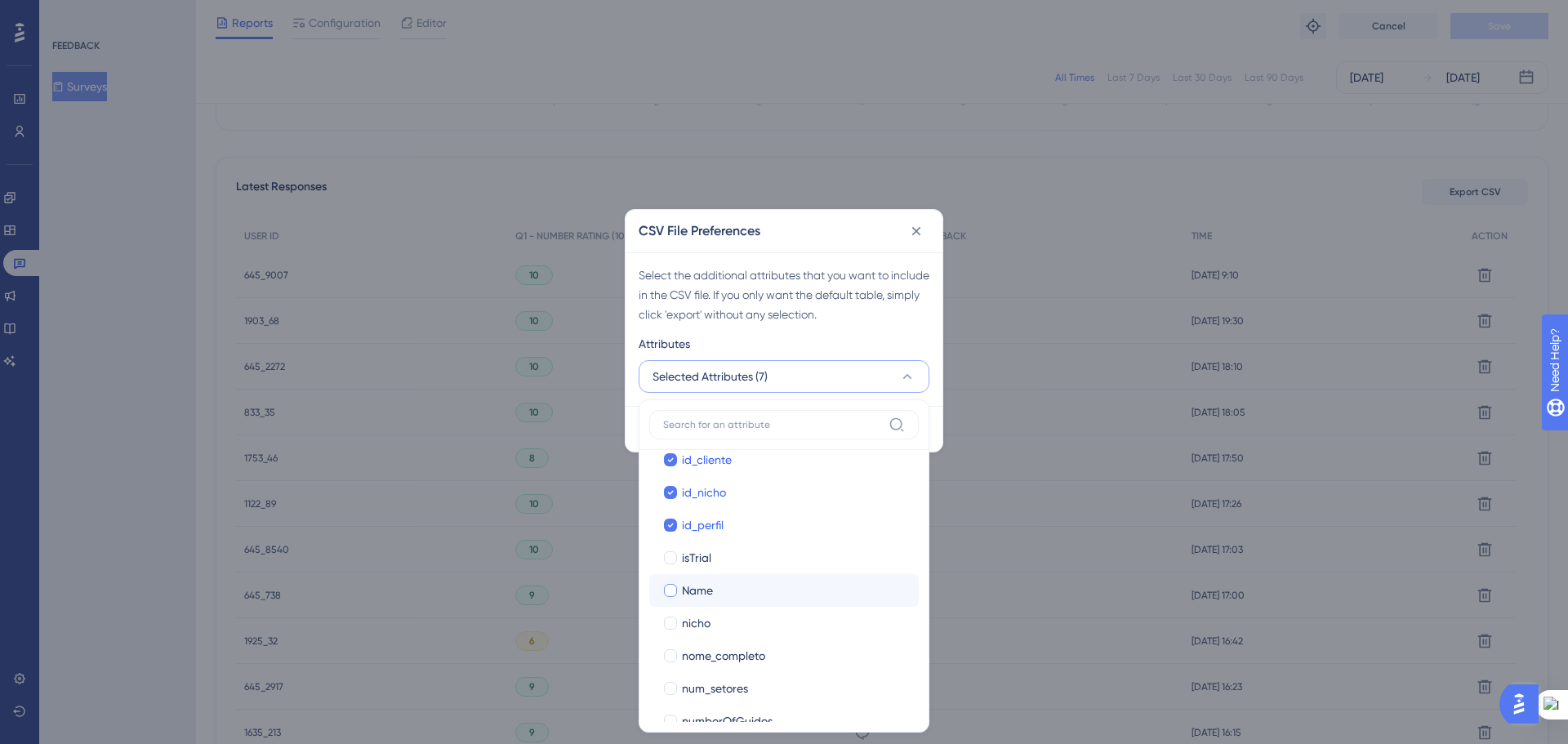
checkbox input "true"
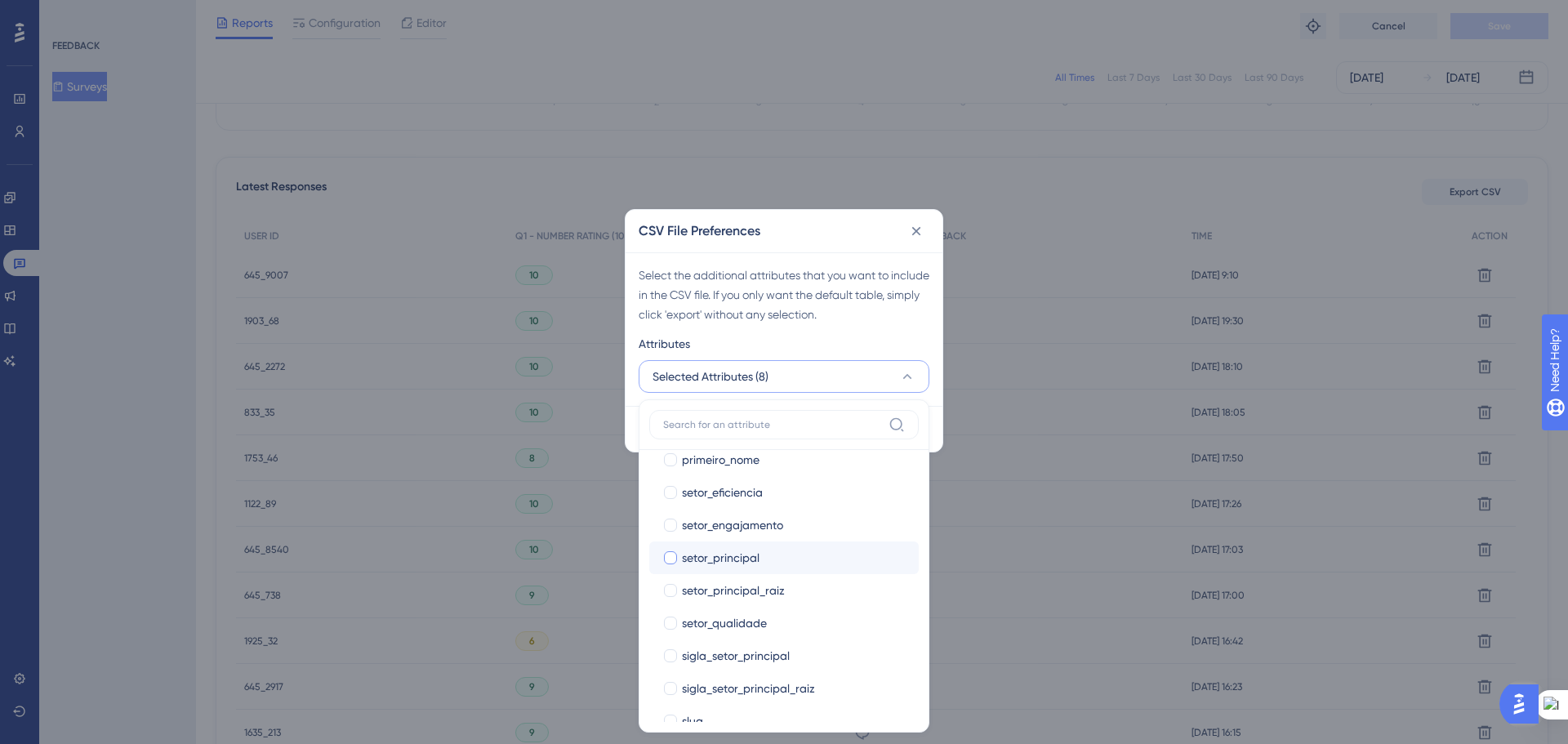
click at [662, 560] on div at bounding box center [670, 558] width 17 height 17
checkbox input "true"
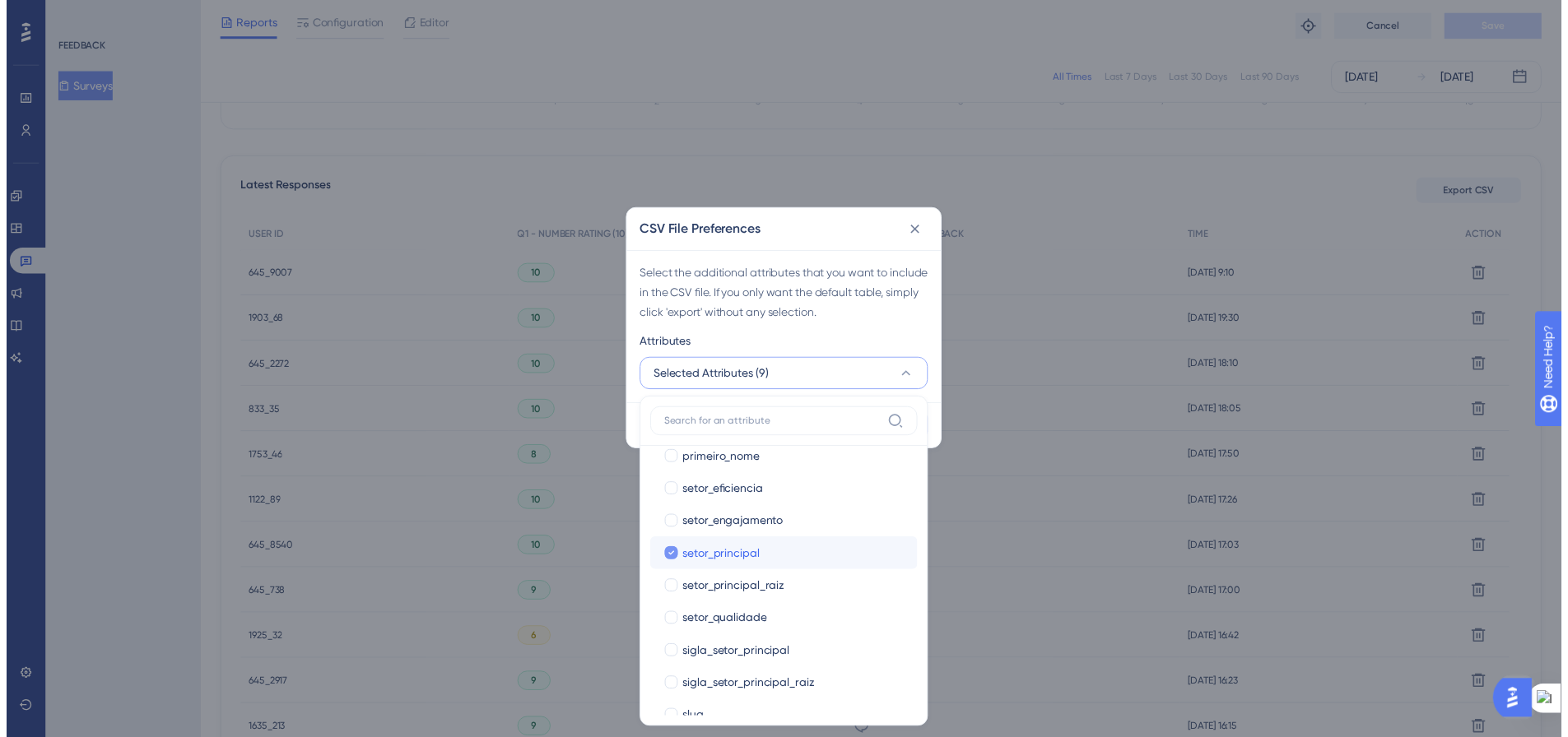
scroll to position [930, 0]
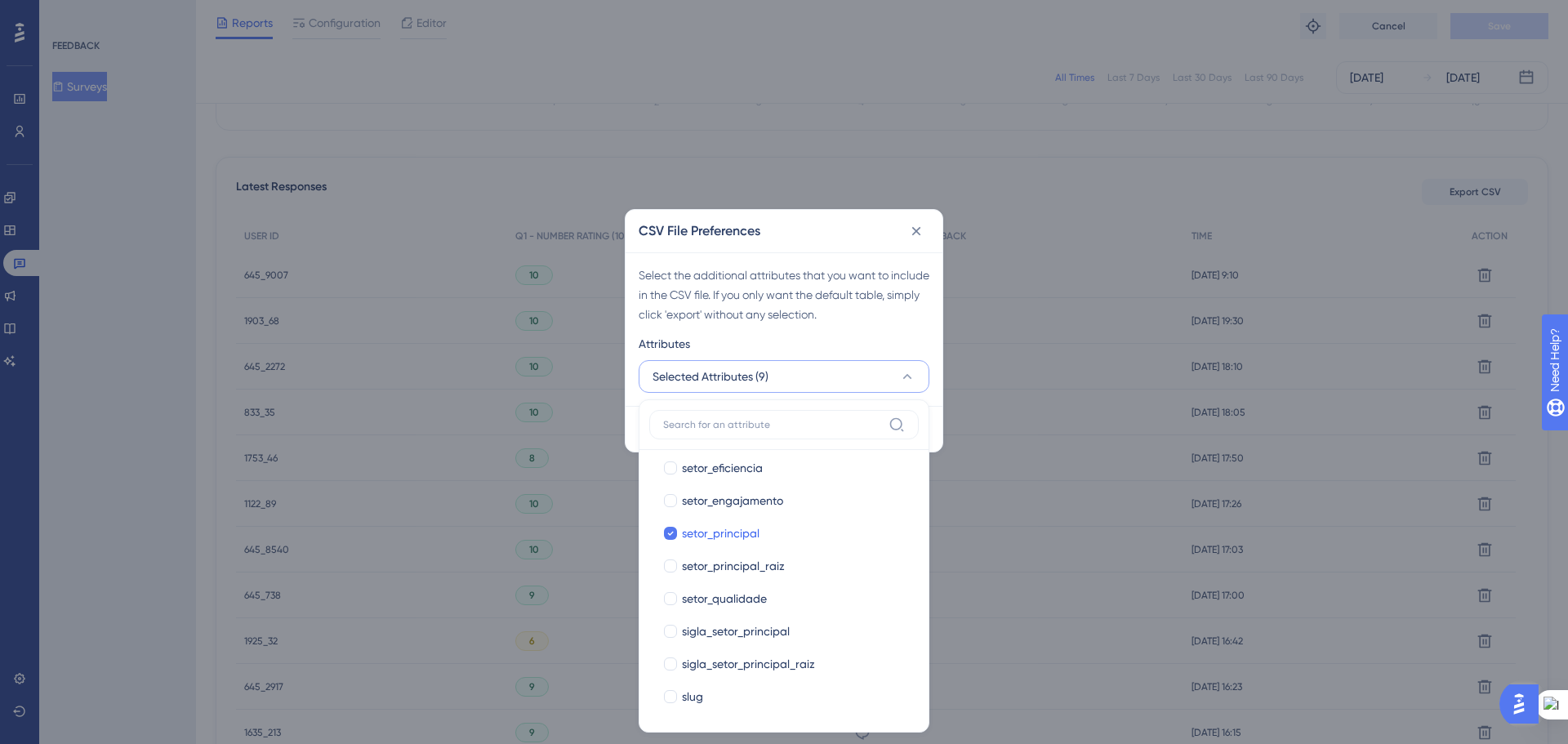
click at [824, 348] on div "Attributes" at bounding box center [784, 347] width 291 height 26
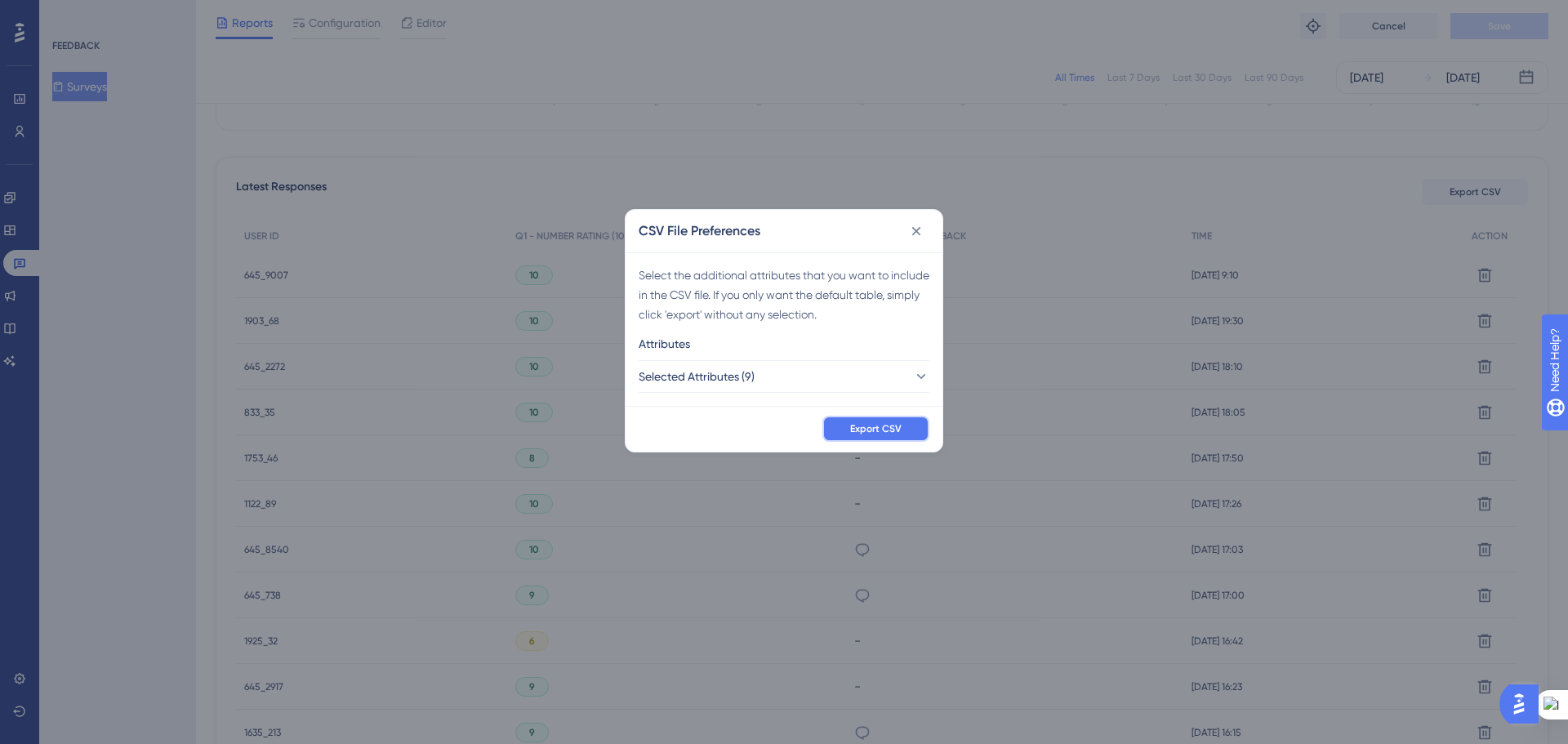
click at [847, 432] on button "Export CSV" at bounding box center [875, 428] width 107 height 26
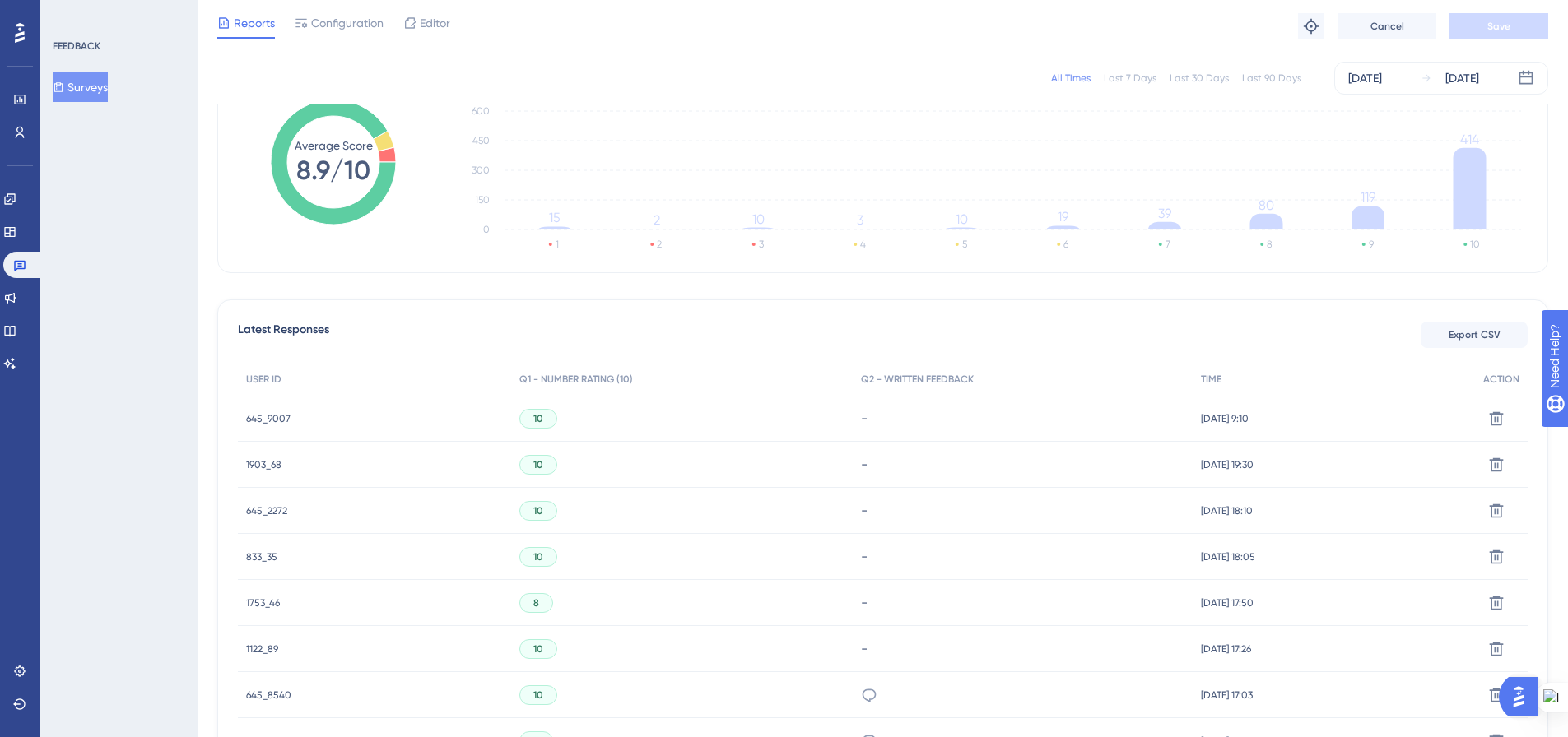
scroll to position [0, 0]
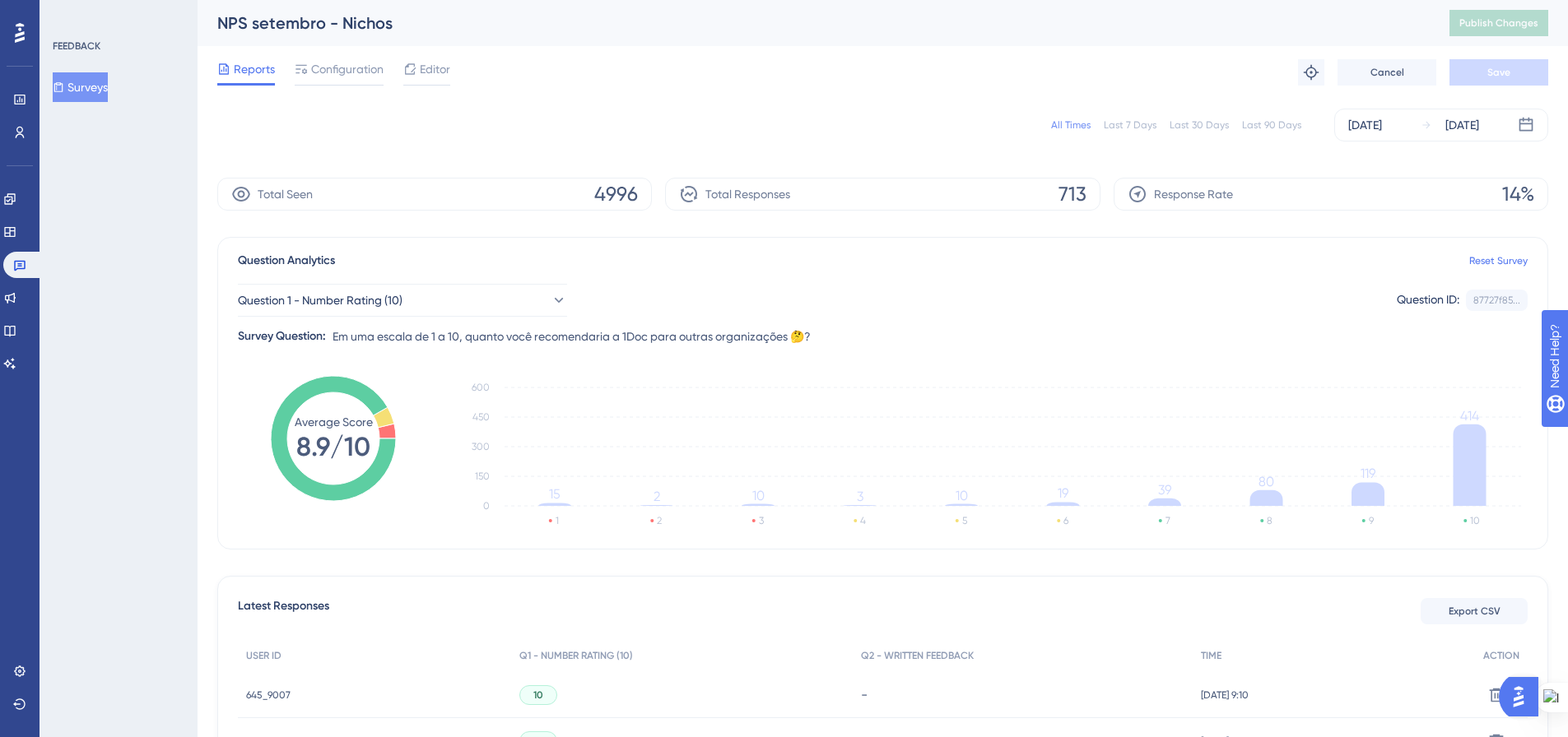
click at [83, 85] on button "Surveys" at bounding box center [80, 88] width 55 height 30
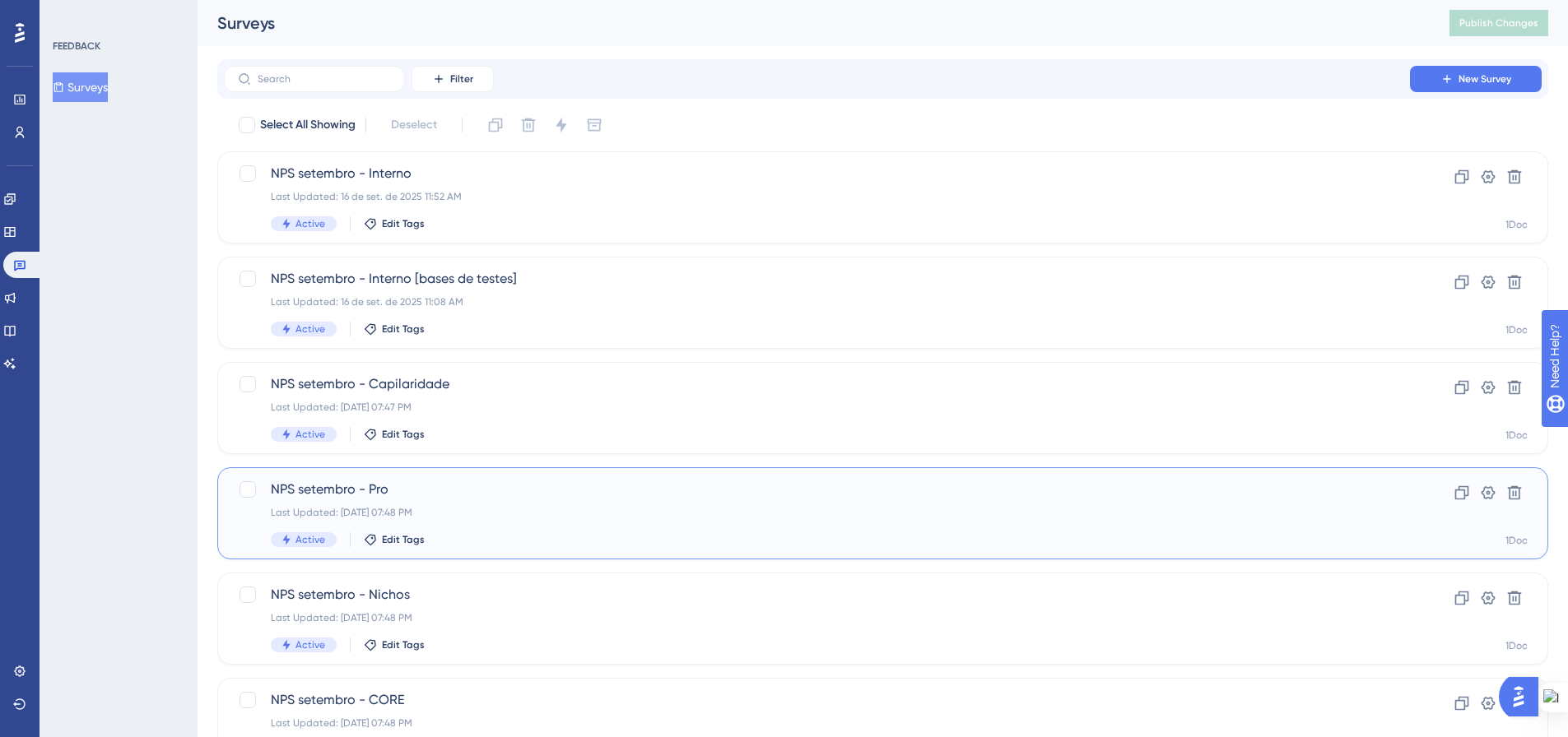
click at [589, 515] on div "Last Updated: 19 de set. de 2025 07:48 PM" at bounding box center [816, 512] width 1092 height 13
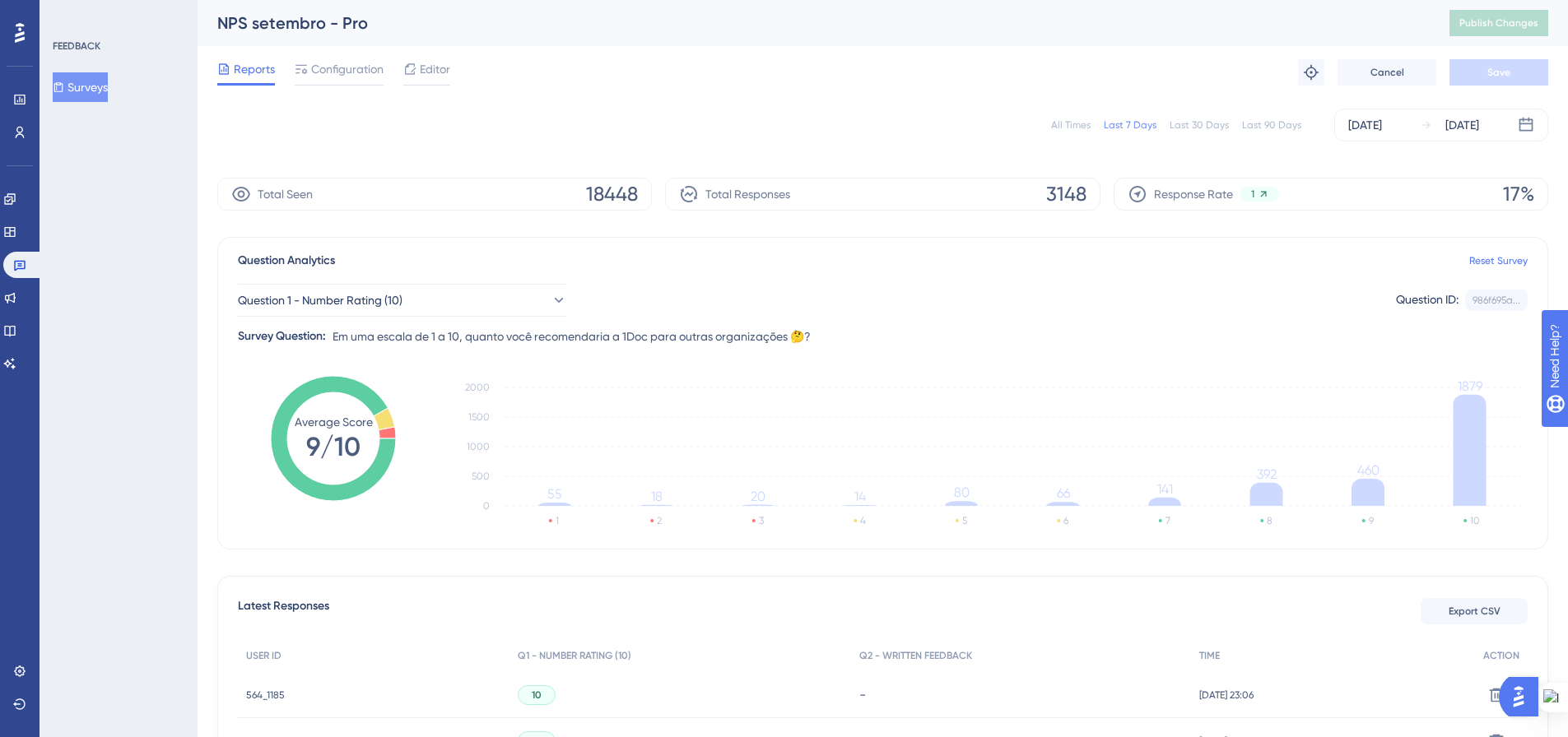
click at [1079, 119] on div "All Times" at bounding box center [1070, 124] width 39 height 13
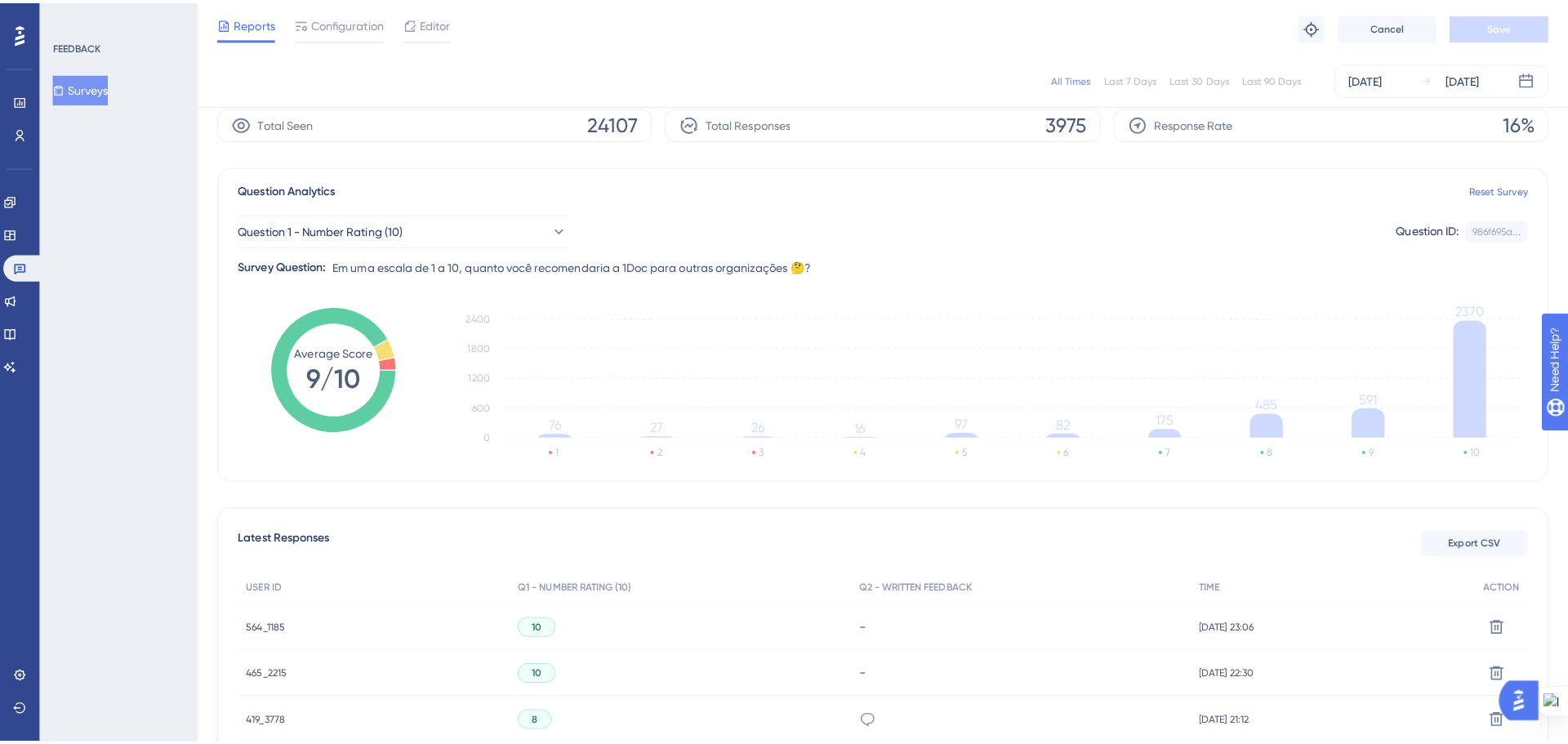
scroll to position [327, 0]
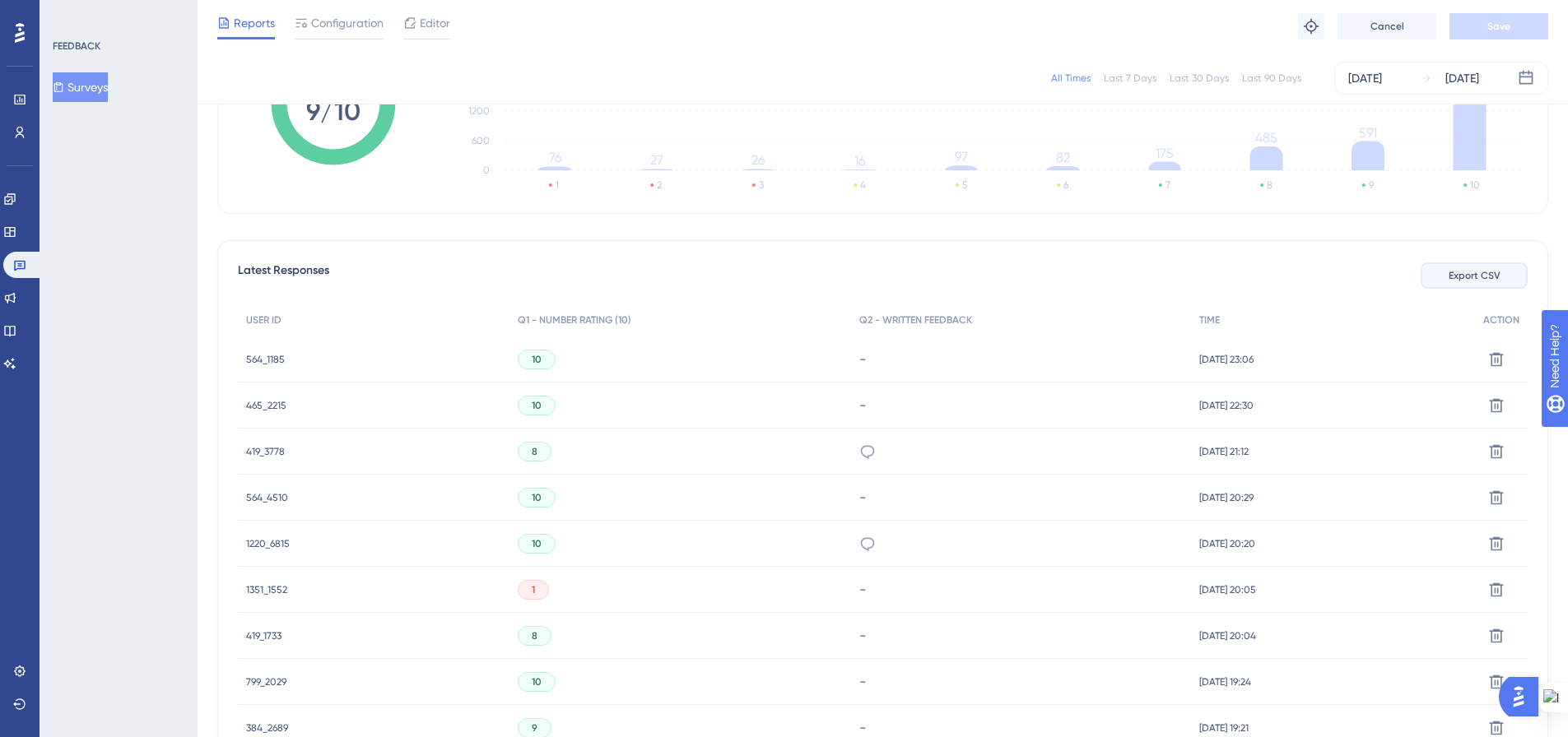
click at [1491, 286] on button "Export CSV" at bounding box center [1473, 276] width 107 height 26
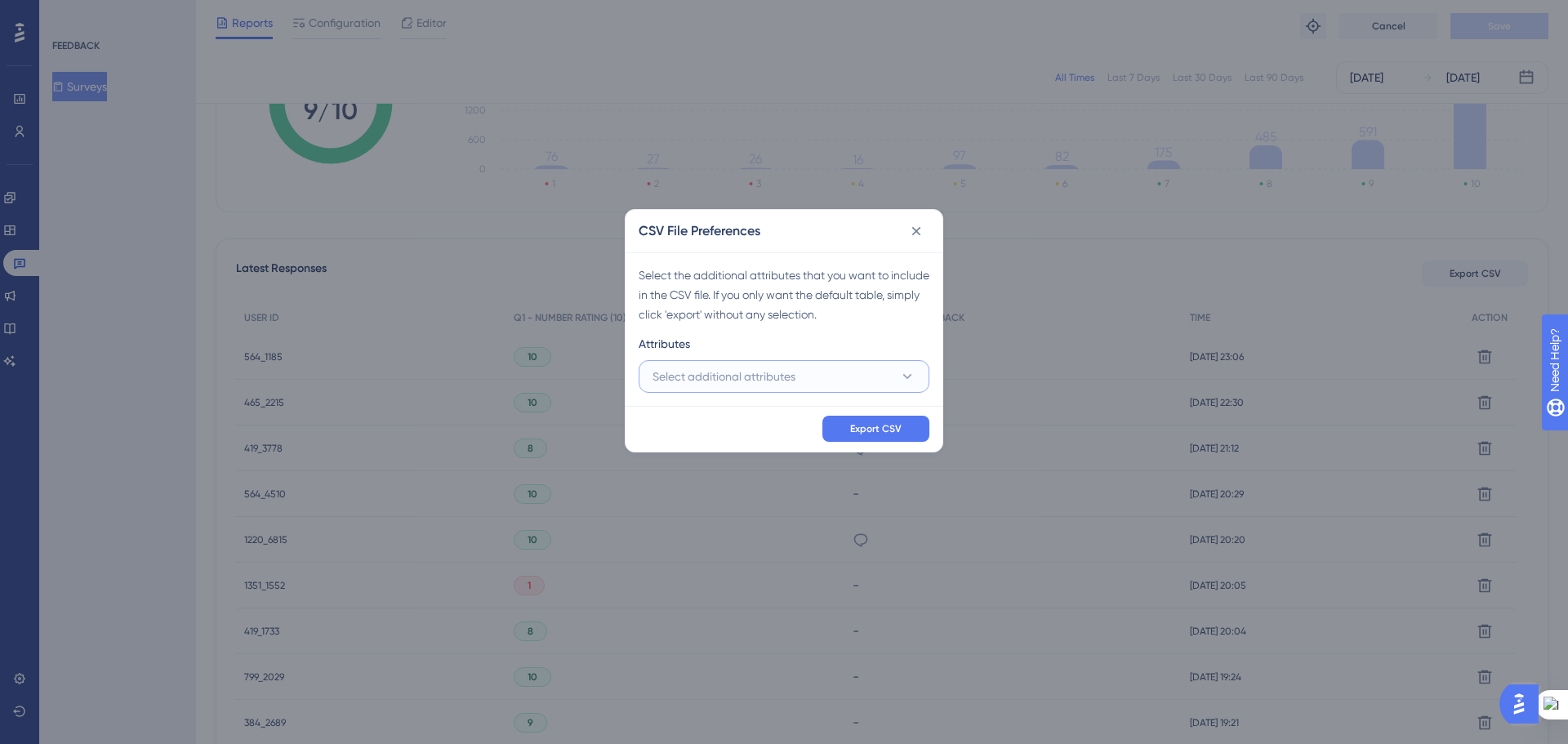
click at [810, 382] on button "Select additional attributes" at bounding box center [784, 377] width 291 height 33
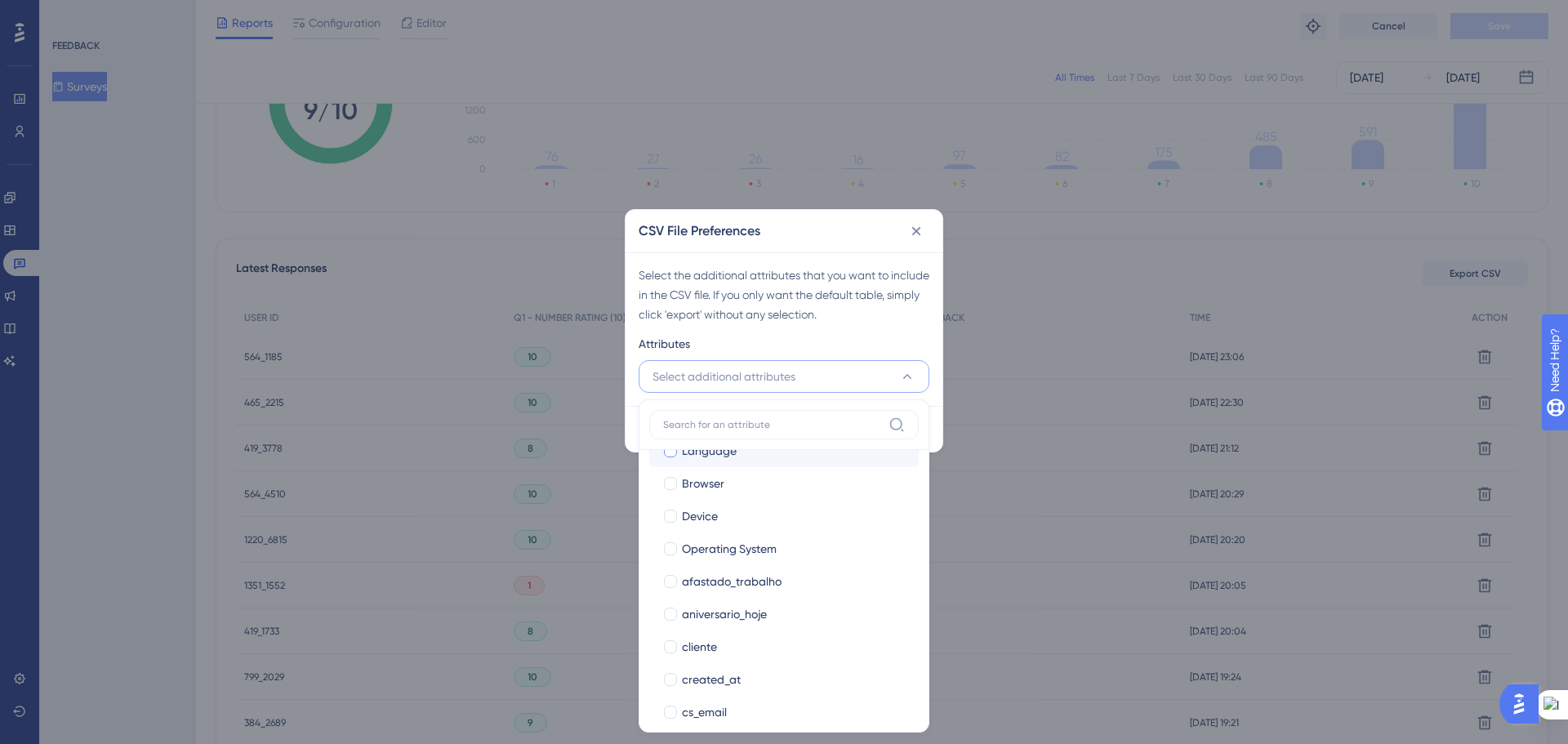
scroll to position [163, 0]
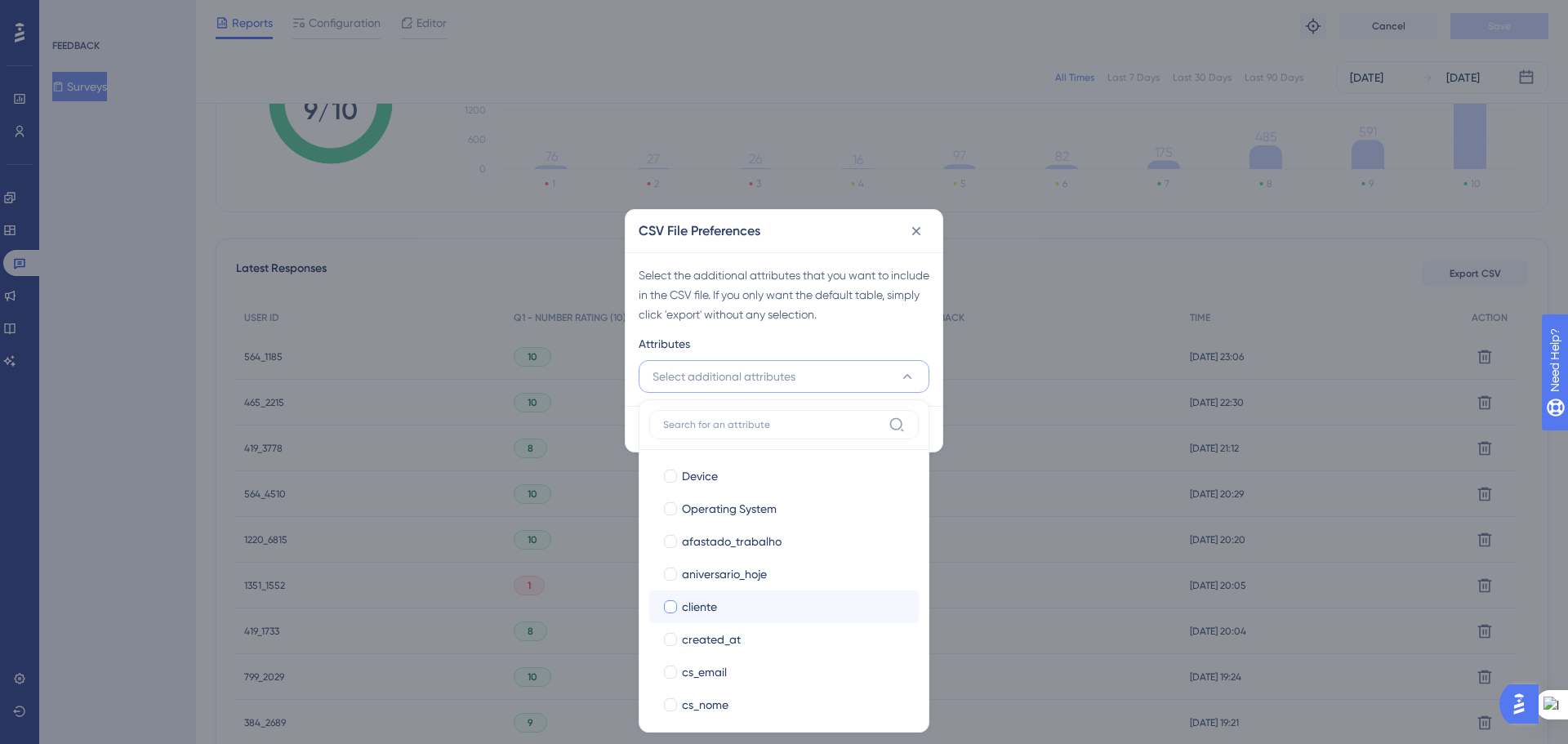
click at [670, 612] on div at bounding box center [670, 607] width 13 height 13
checkbox input "true"
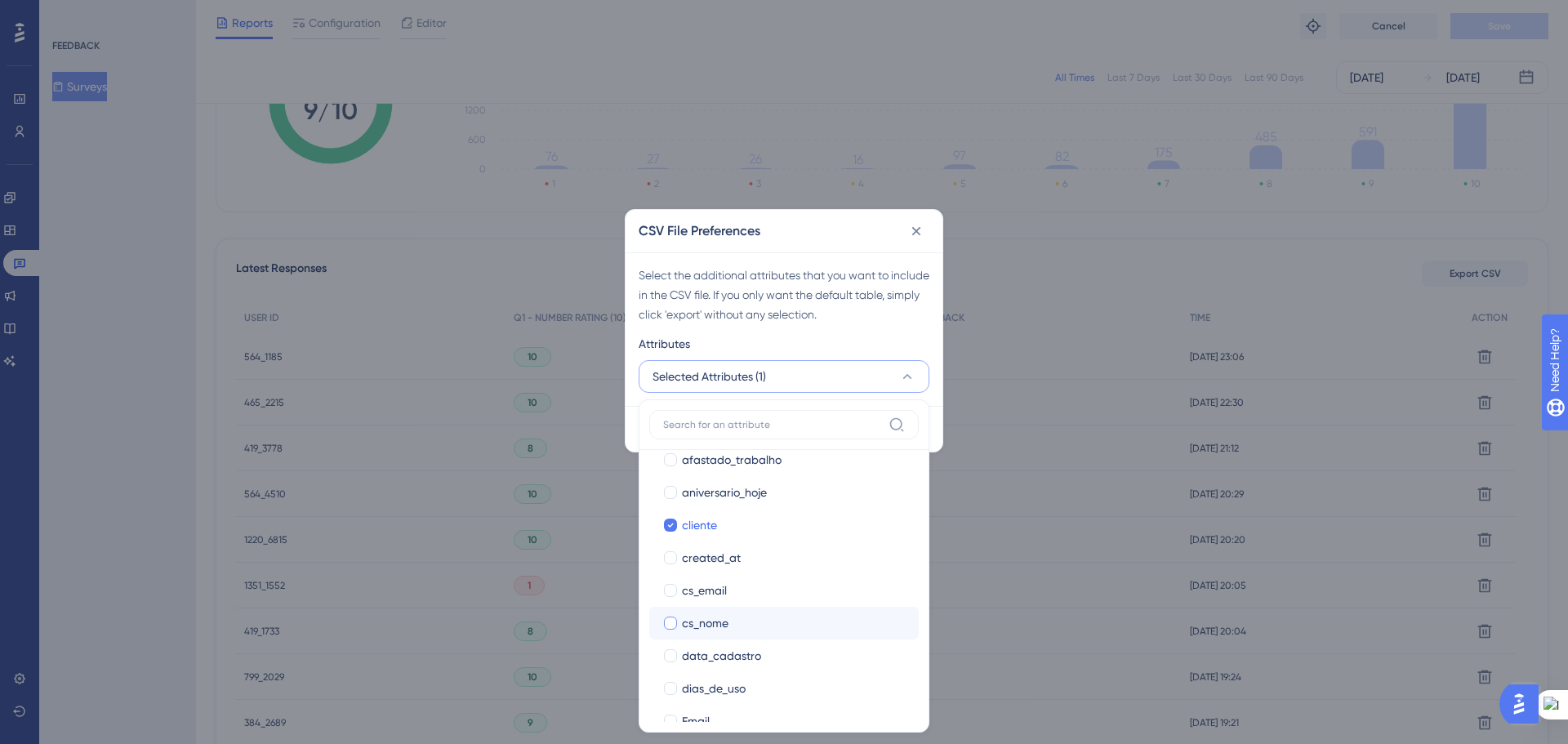
click at [672, 621] on div at bounding box center [670, 623] width 13 height 13
checkbox input "true"
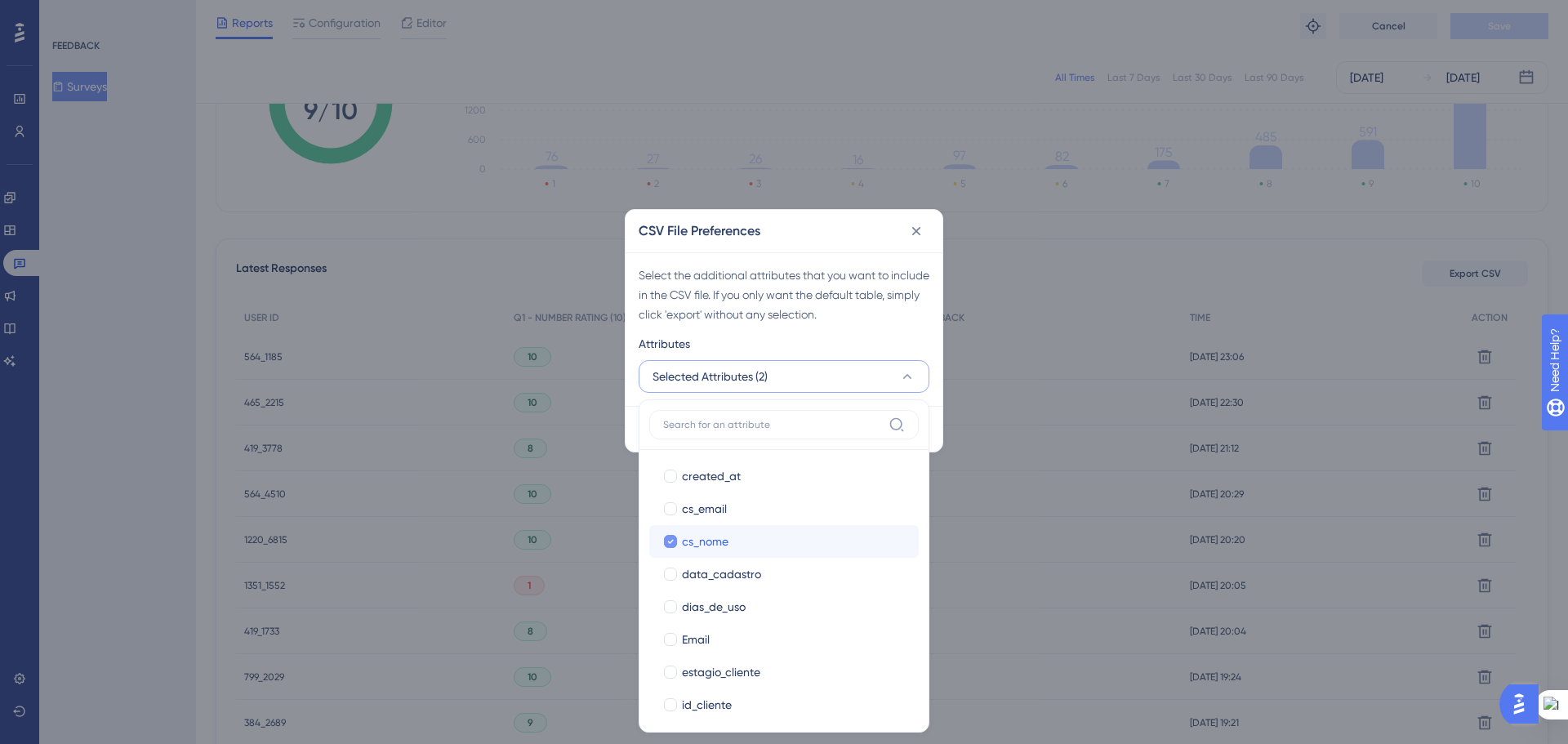
drag, startPoint x: 672, startPoint y: 613, endPoint x: 755, endPoint y: 548, distance: 105.4
click at [672, 606] on div at bounding box center [670, 607] width 13 height 13
checkbox input "true"
click at [668, 476] on div at bounding box center [670, 475] width 13 height 13
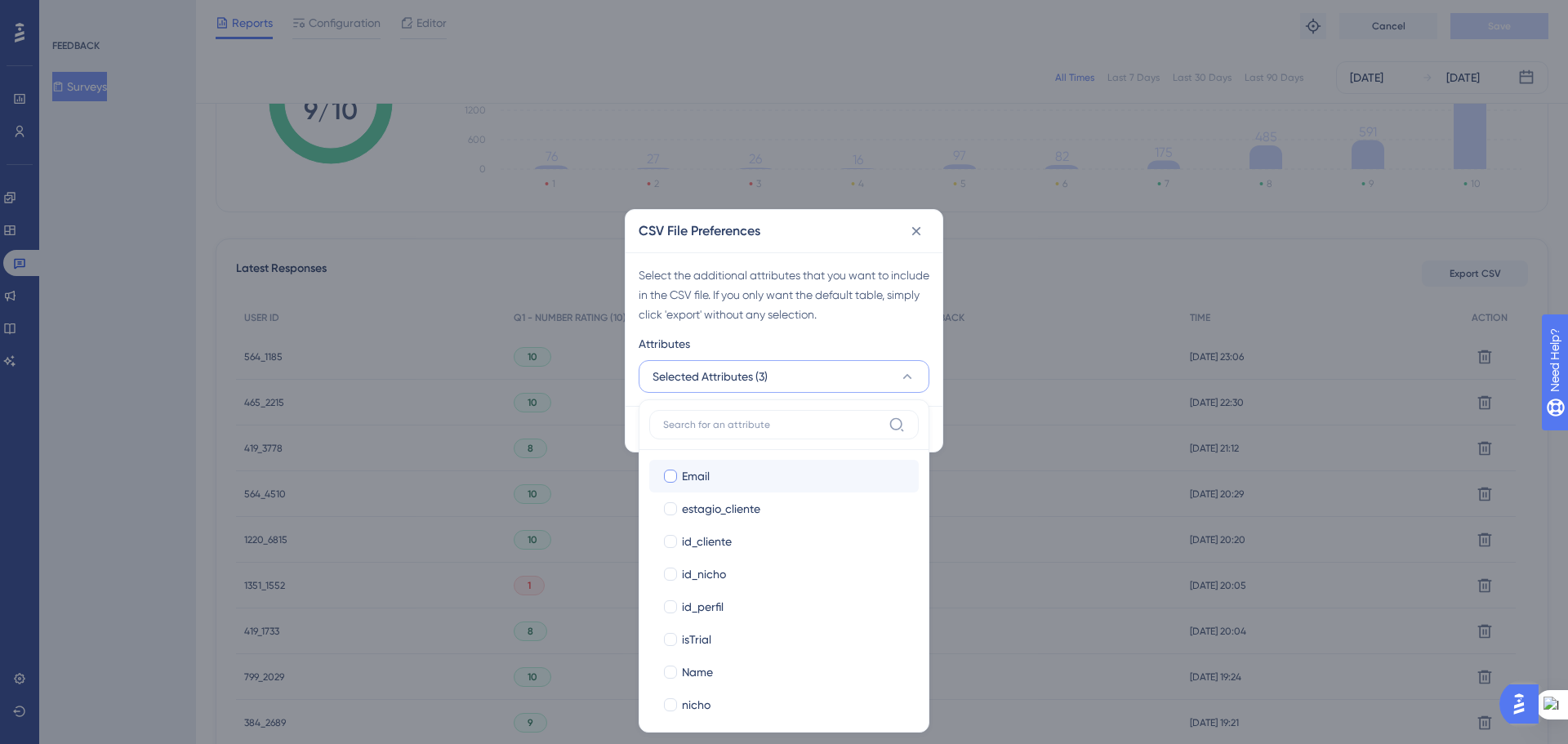
checkbox input "true"
click at [664, 546] on div at bounding box center [670, 541] width 17 height 17
checkbox input "true"
click at [672, 568] on div at bounding box center [670, 574] width 13 height 13
checkbox input "true"
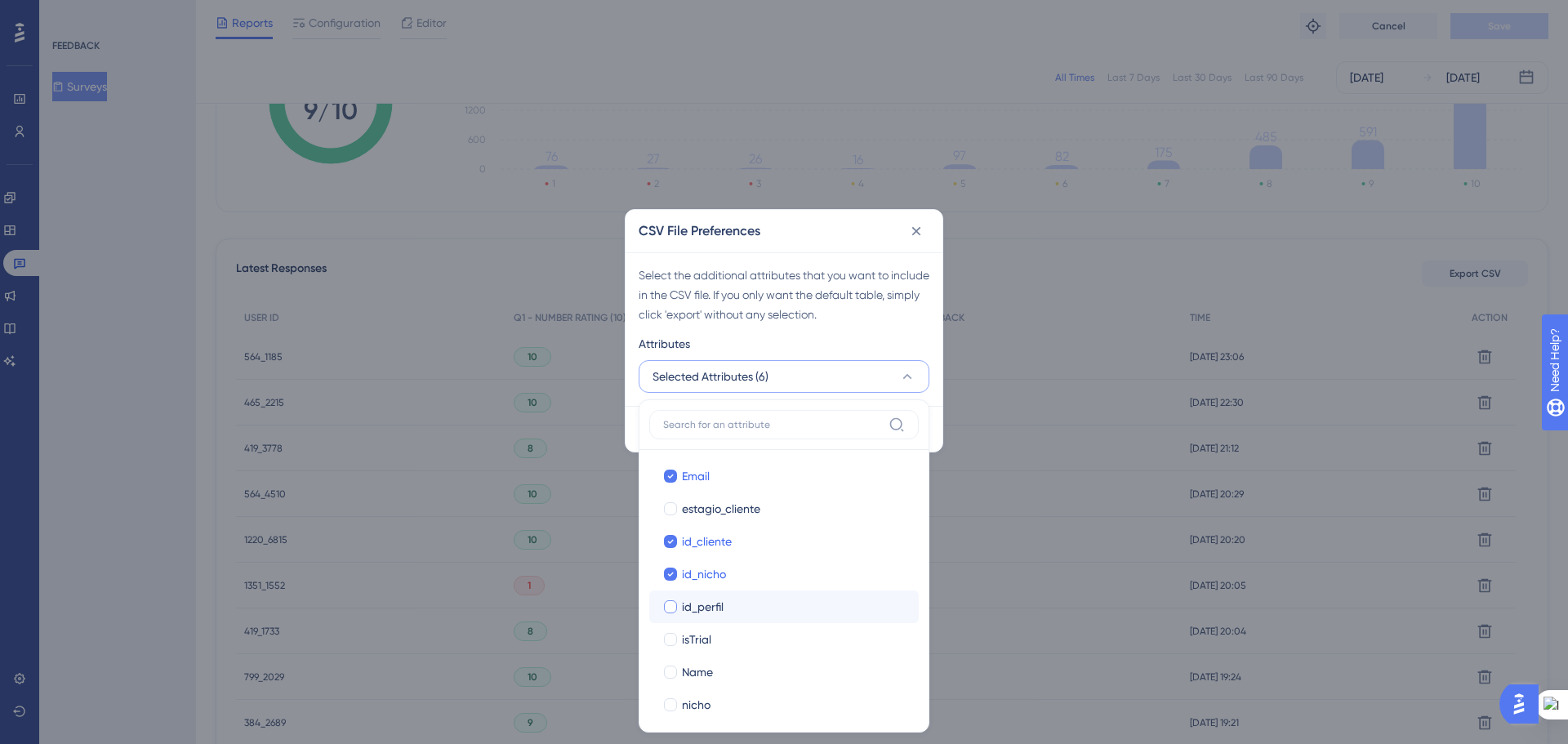
click at [671, 606] on div at bounding box center [670, 607] width 13 height 13
checkbox input "true"
click at [668, 593] on div at bounding box center [670, 590] width 13 height 13
checkbox input "true"
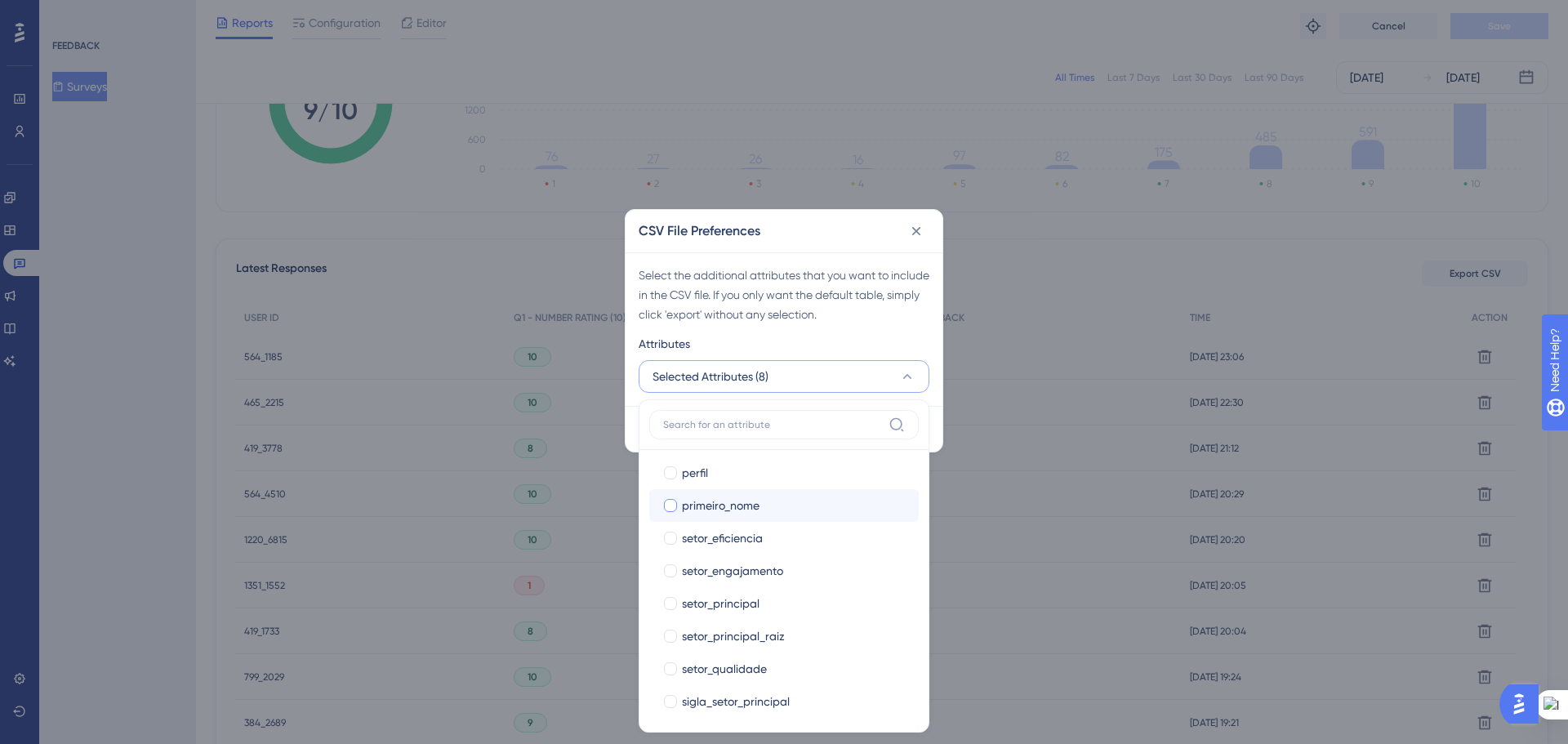
scroll to position [899, 0]
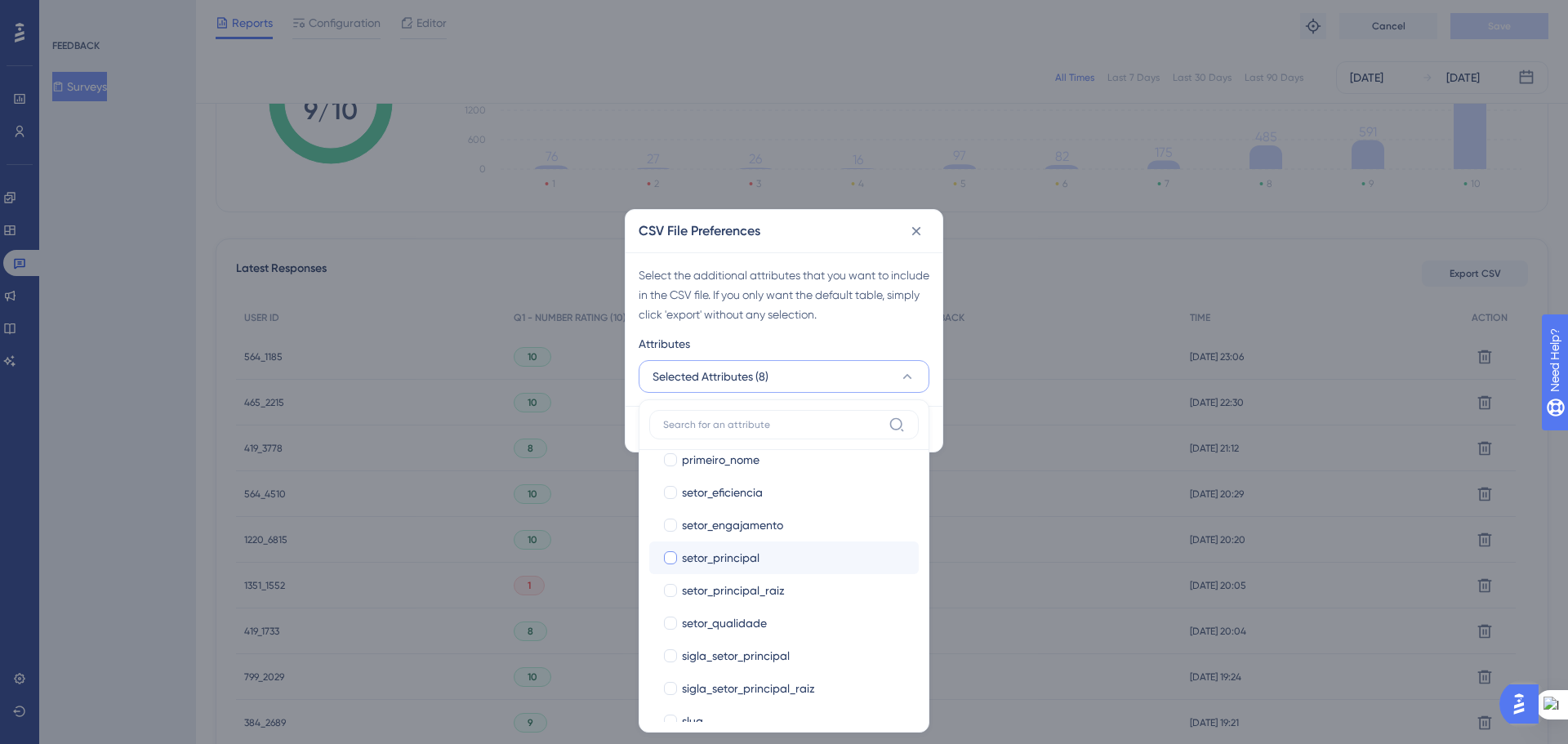
click at [666, 559] on div at bounding box center [670, 557] width 13 height 13
checkbox input "true"
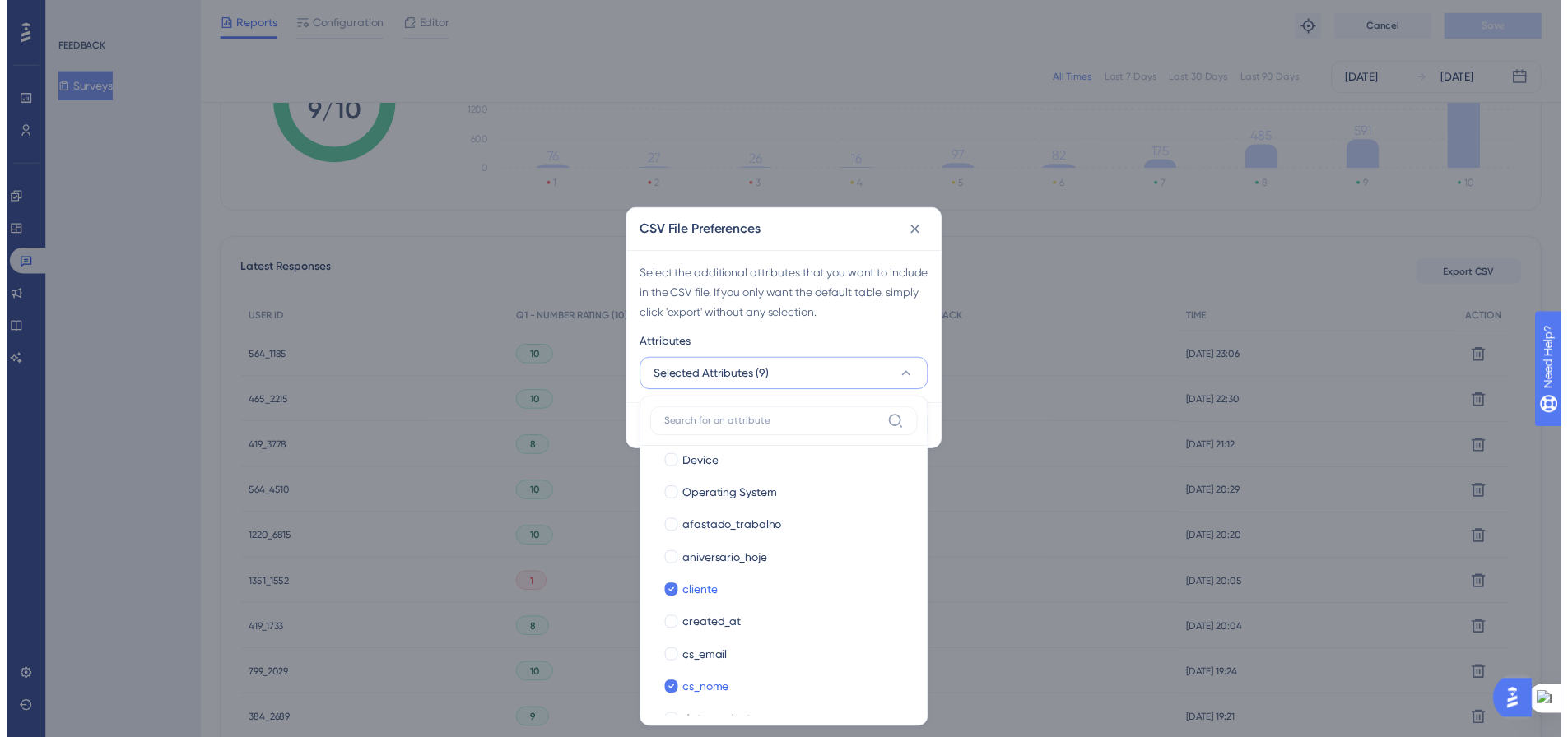
scroll to position [0, 0]
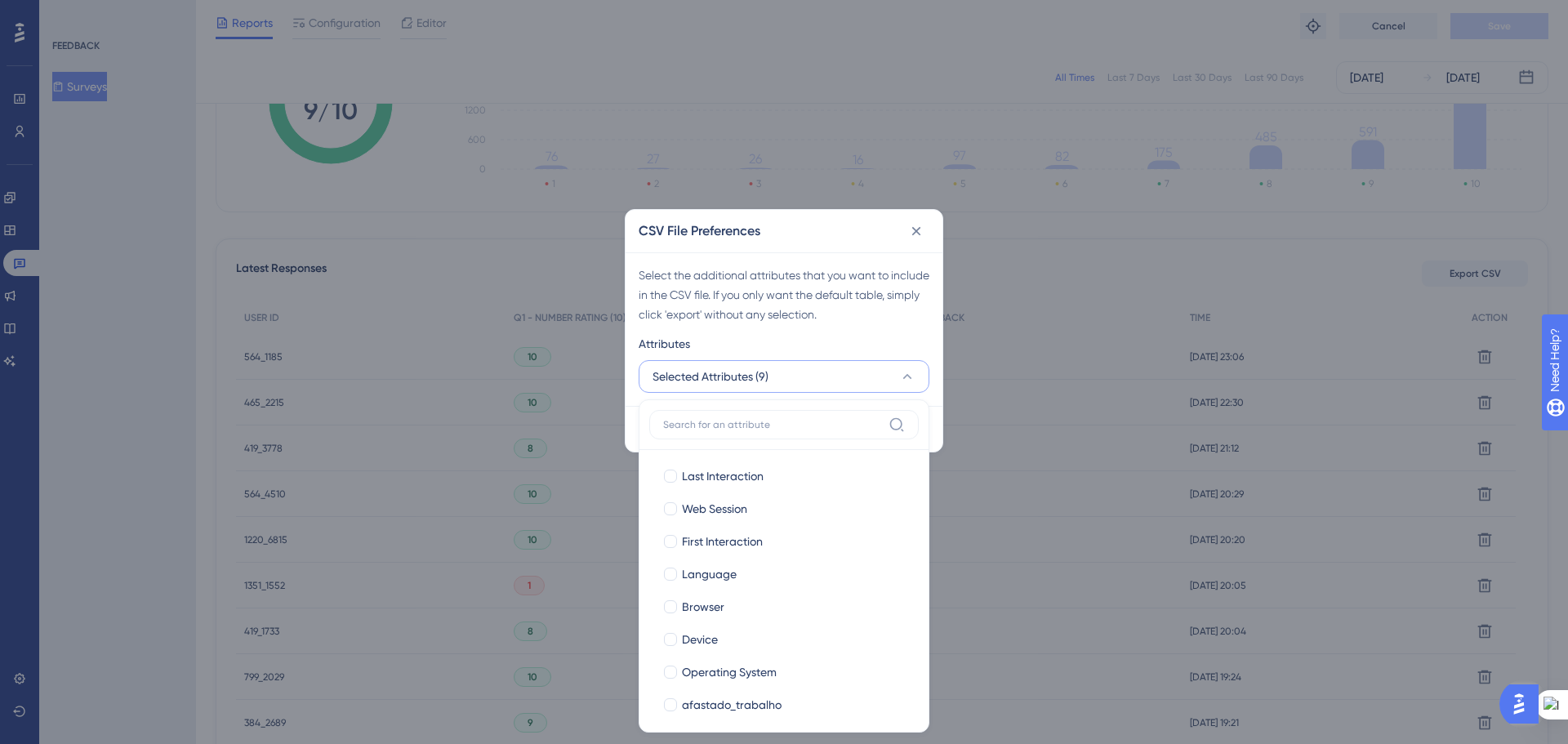
click at [837, 337] on div "Attributes" at bounding box center [784, 347] width 291 height 26
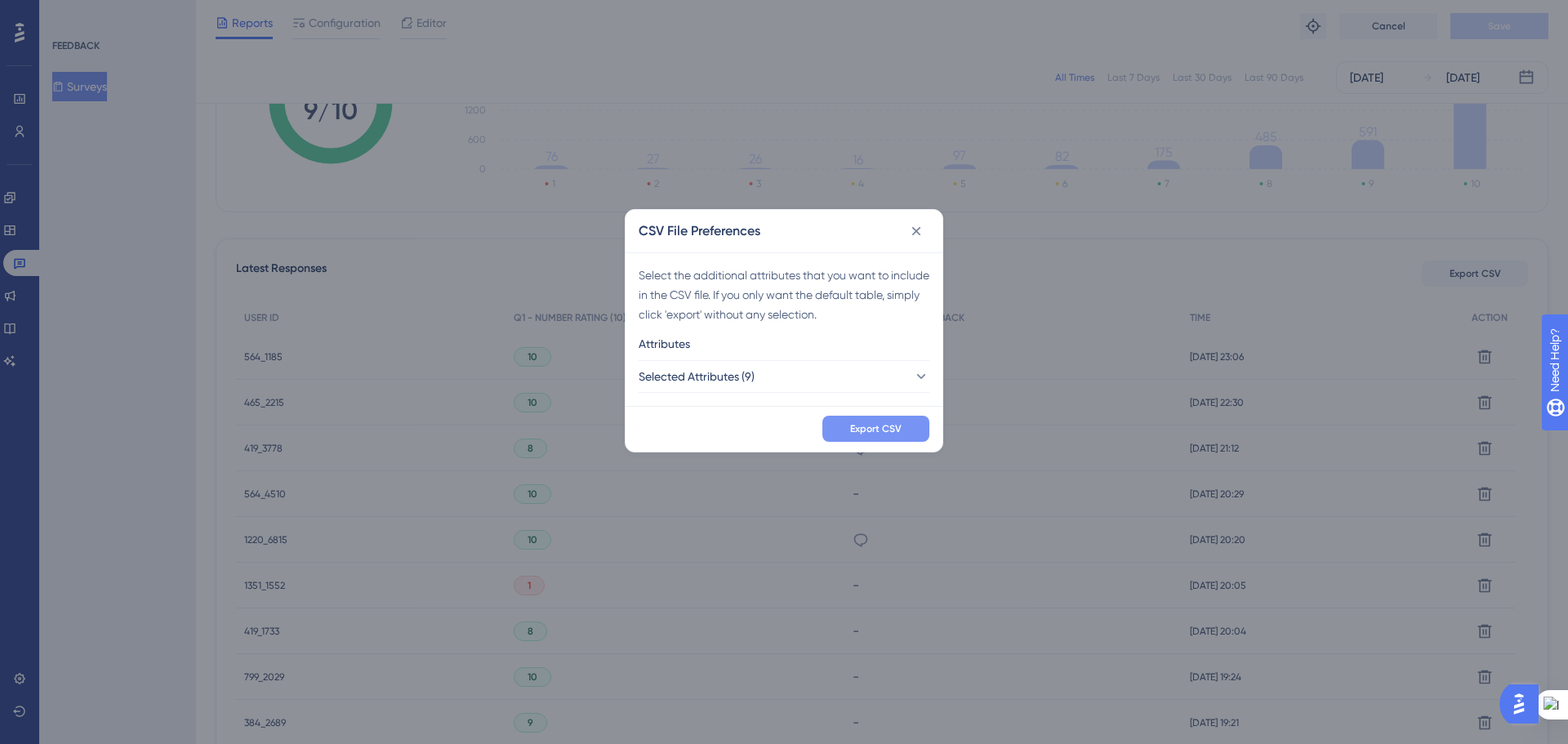
click at [857, 426] on span "Export CSV" at bounding box center [875, 428] width 51 height 13
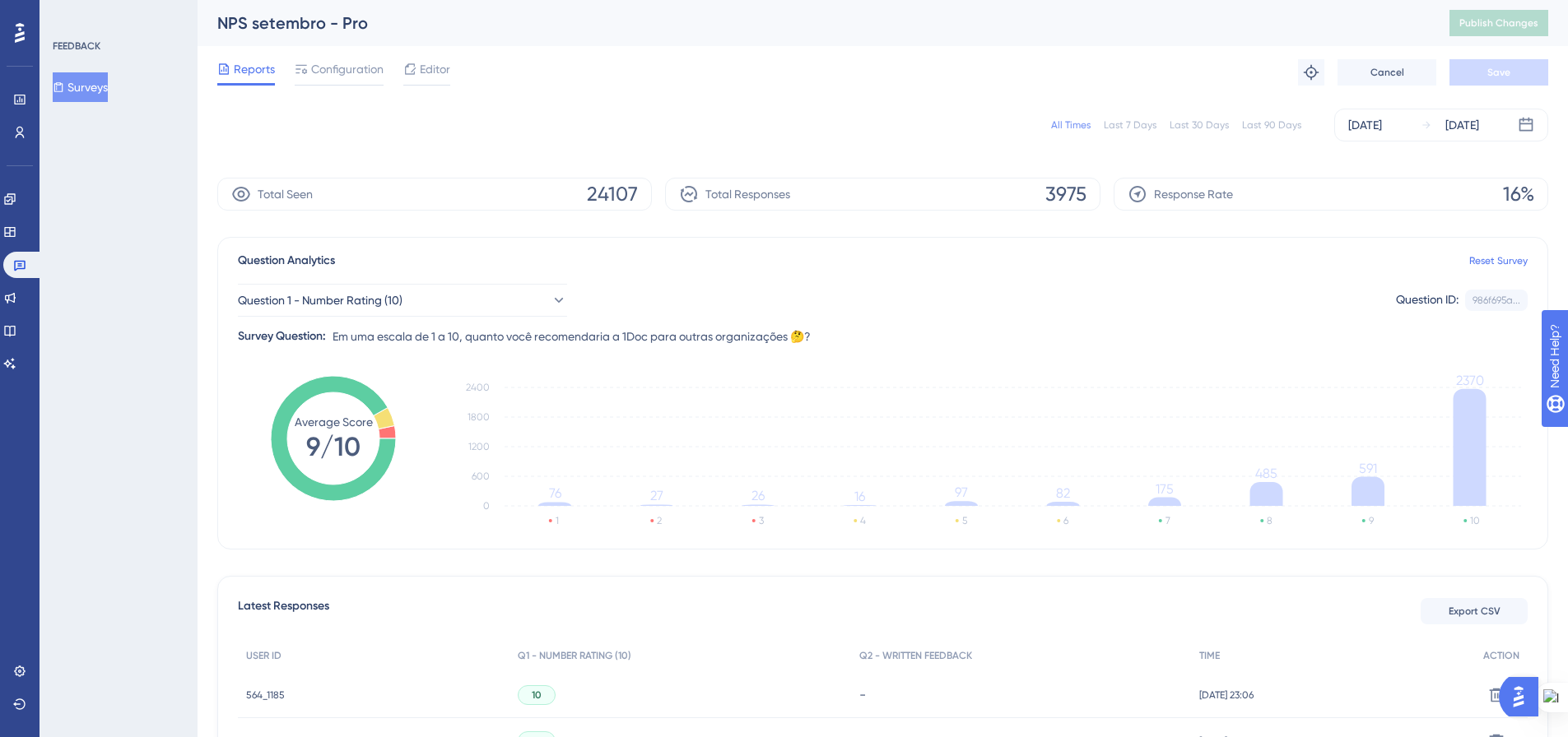
click at [95, 88] on button "Surveys" at bounding box center [80, 88] width 55 height 30
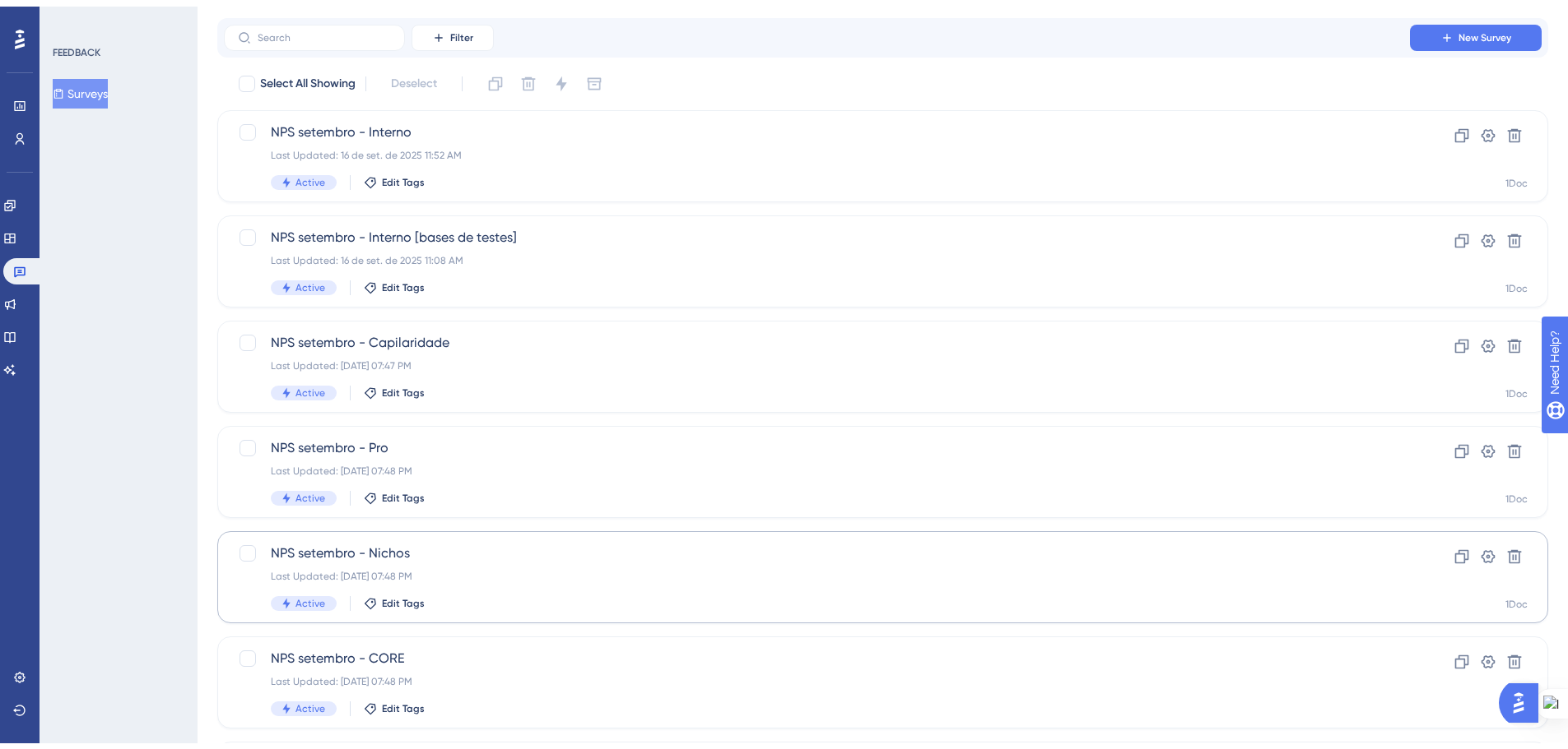
scroll to position [82, 0]
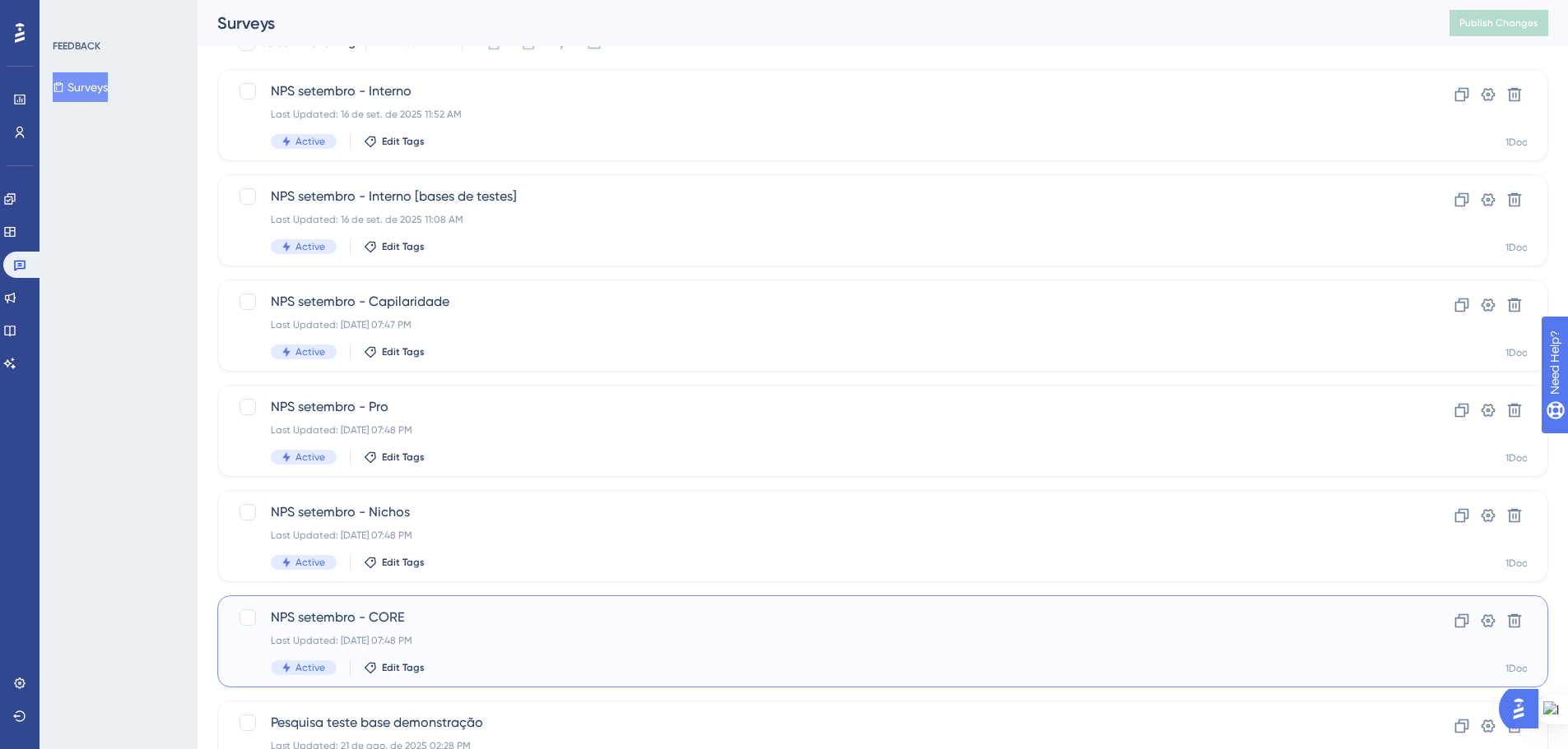
click at [551, 636] on div "Last Updated: 19 de set. de 2025 07:48 PM" at bounding box center [816, 640] width 1092 height 13
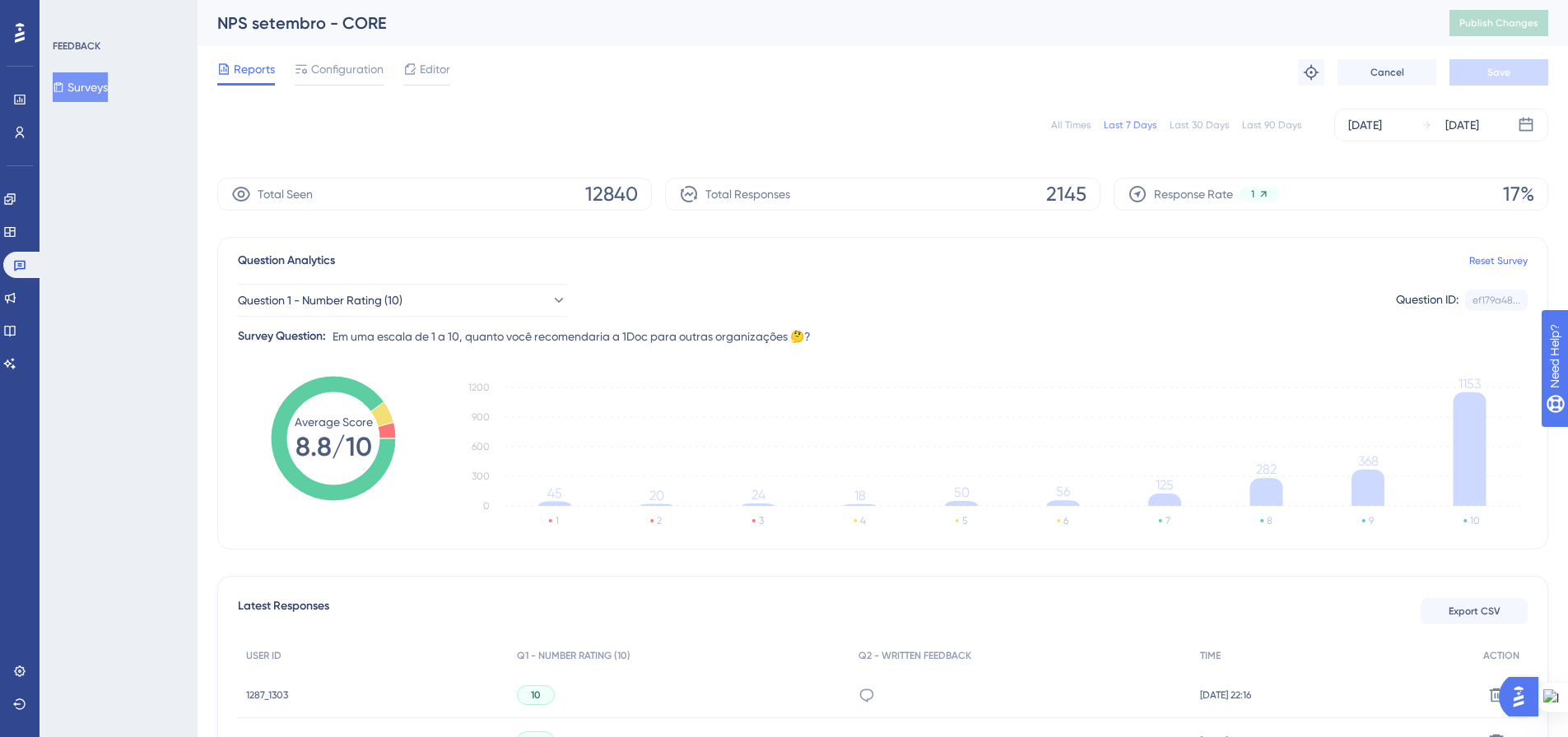
click at [1066, 130] on div "All Times" at bounding box center [1070, 124] width 39 height 13
click at [97, 83] on button "Surveys" at bounding box center [80, 88] width 55 height 30
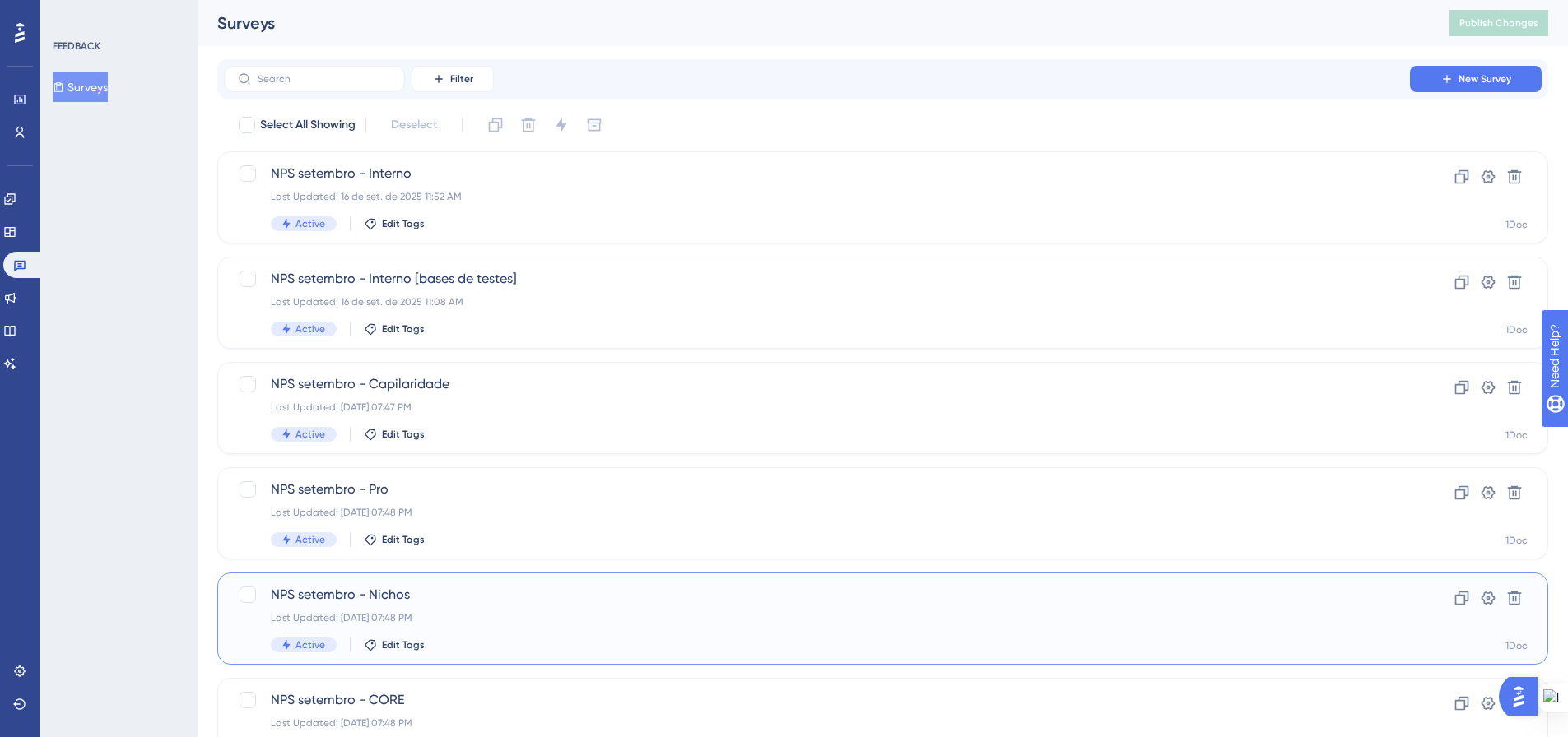
click at [509, 628] on div "NPS setembro - Nichos Last Updated: 19 de set. de 2025 07:48 PM Active Edit Tags" at bounding box center [816, 618] width 1092 height 67
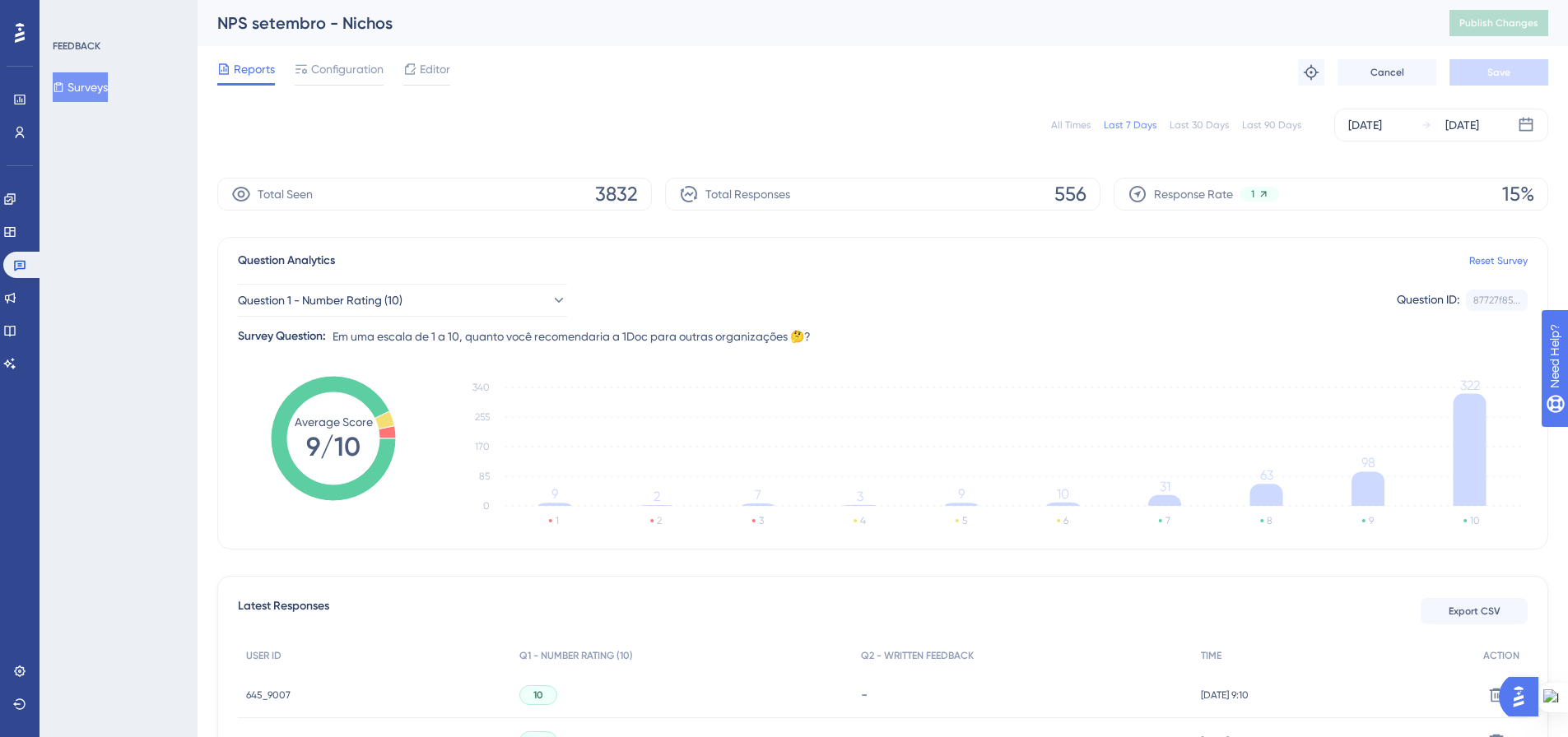
click at [1068, 130] on div "All Times" at bounding box center [1070, 124] width 39 height 13
click at [80, 95] on button "Surveys" at bounding box center [80, 88] width 55 height 30
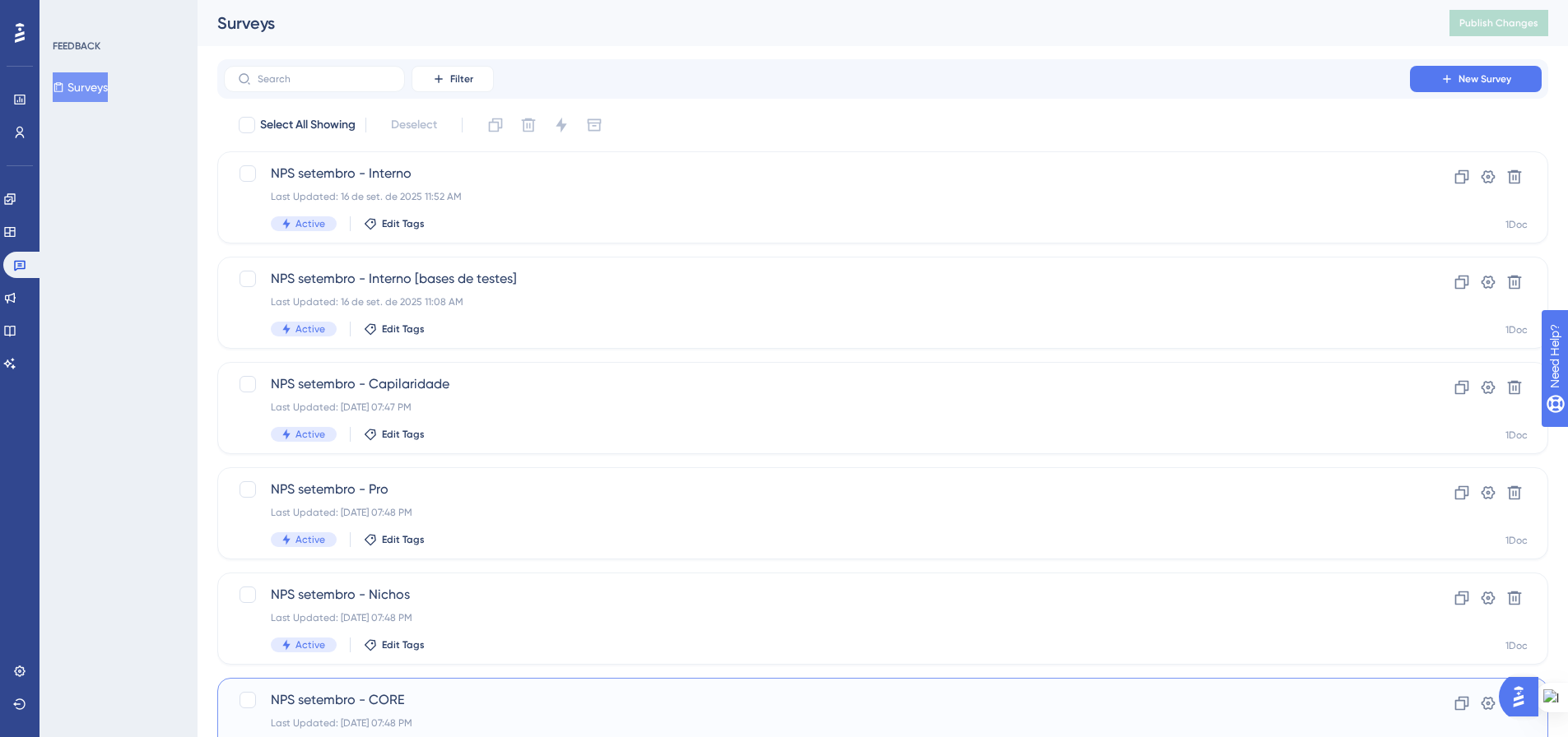
click at [440, 702] on span "NPS setembro - CORE" at bounding box center [816, 700] width 1092 height 20
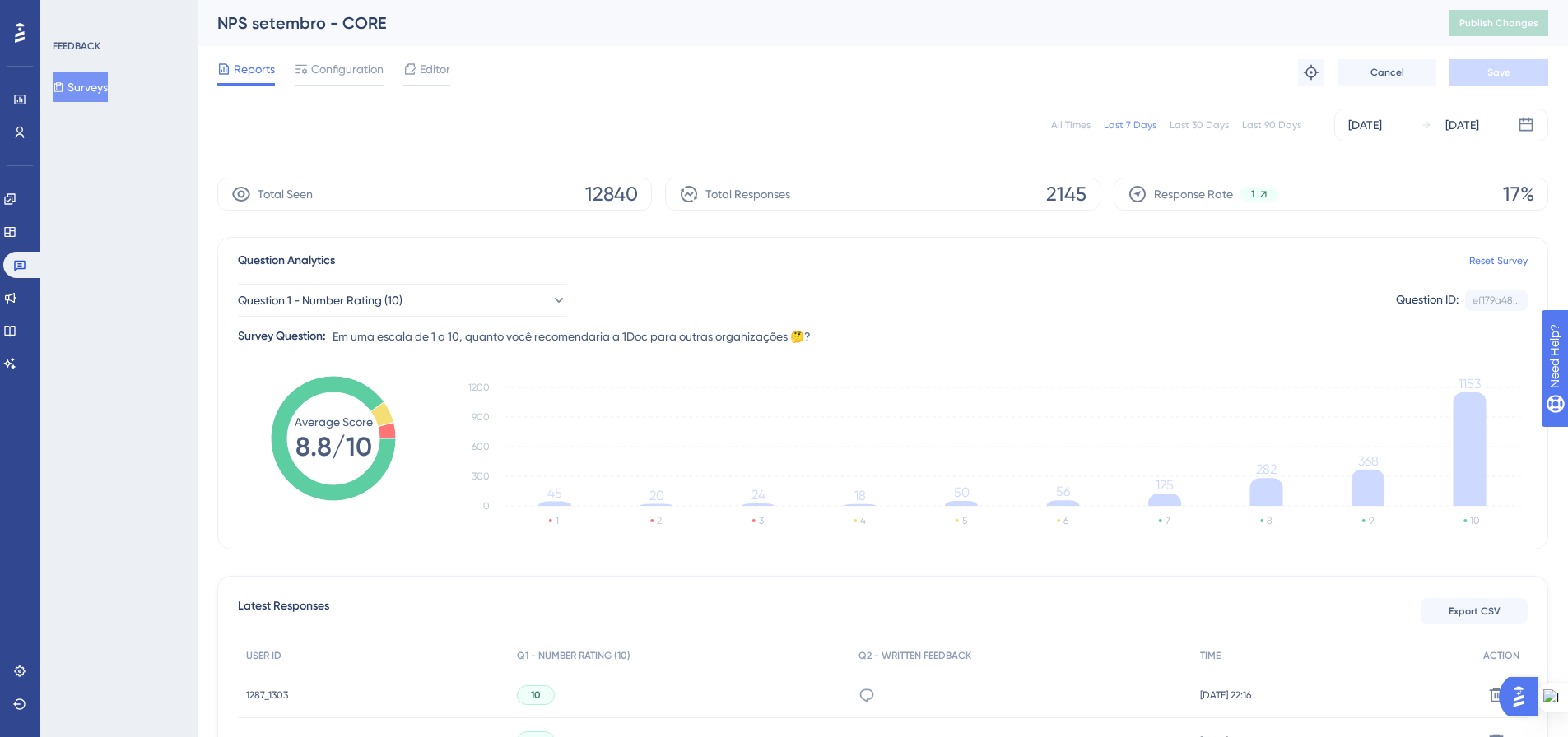
click at [1075, 122] on div "All Times" at bounding box center [1070, 124] width 39 height 13
click at [93, 89] on button "Surveys" at bounding box center [80, 88] width 55 height 30
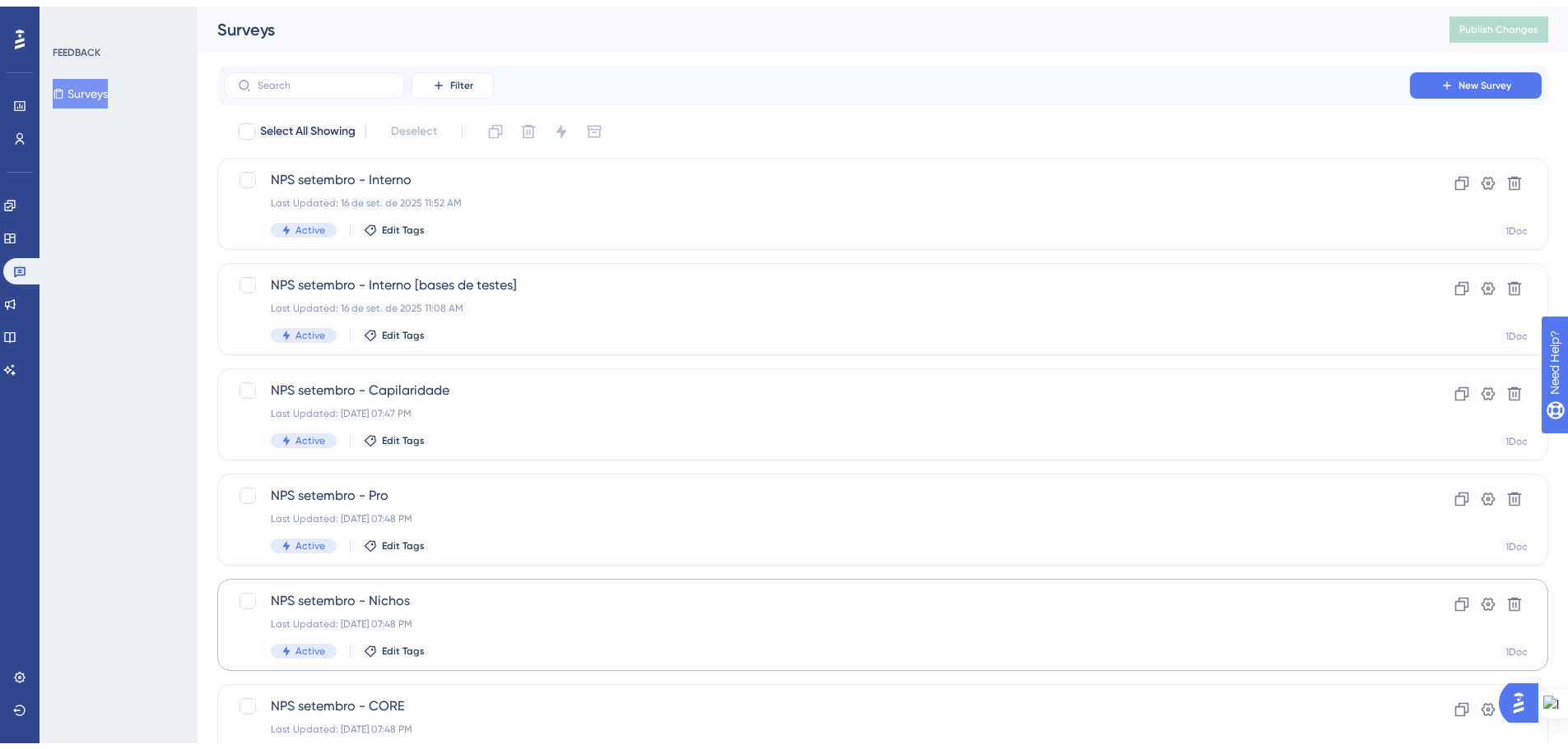
scroll to position [82, 0]
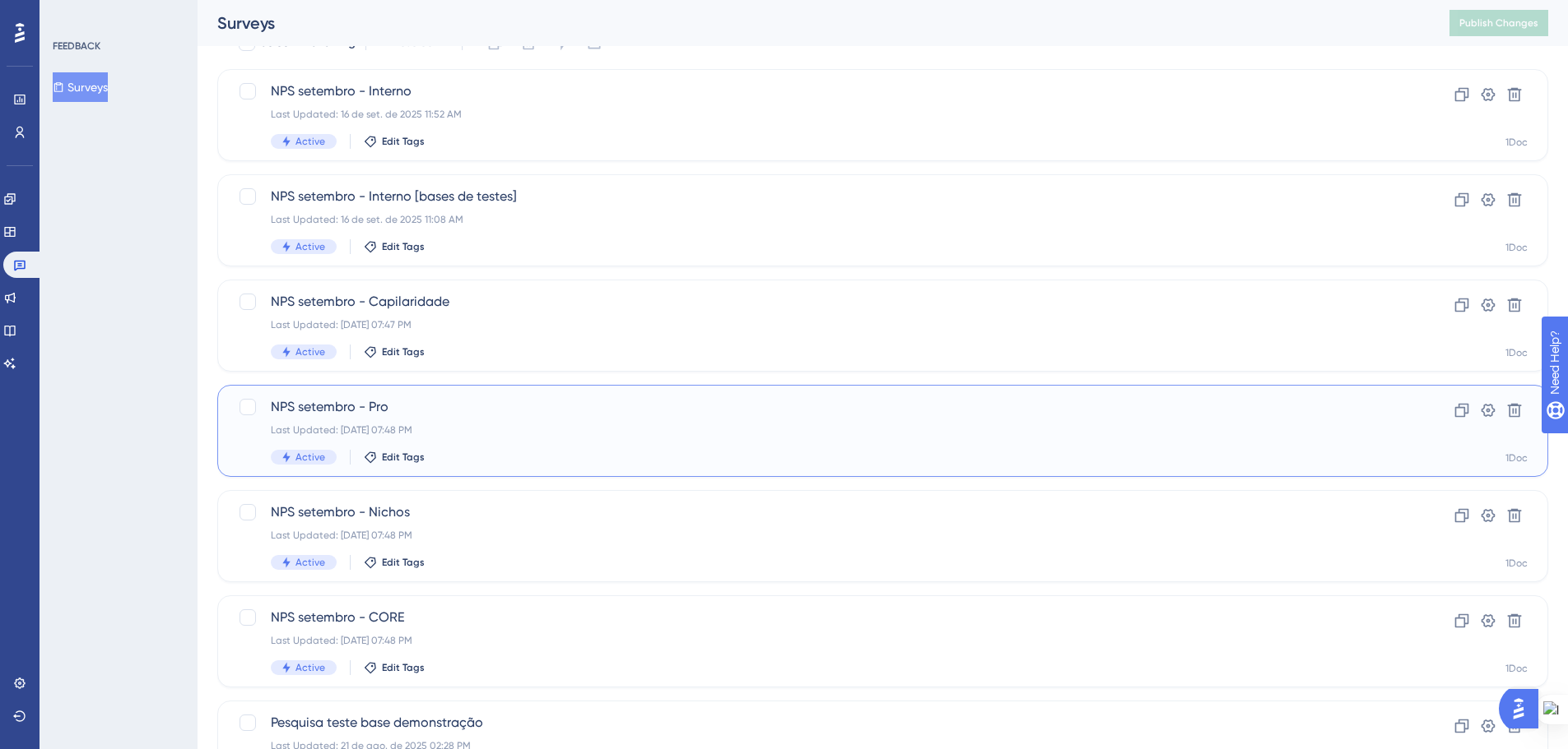
click at [445, 425] on div "Last Updated: 19 de set. de 2025 07:48 PM" at bounding box center [816, 430] width 1092 height 13
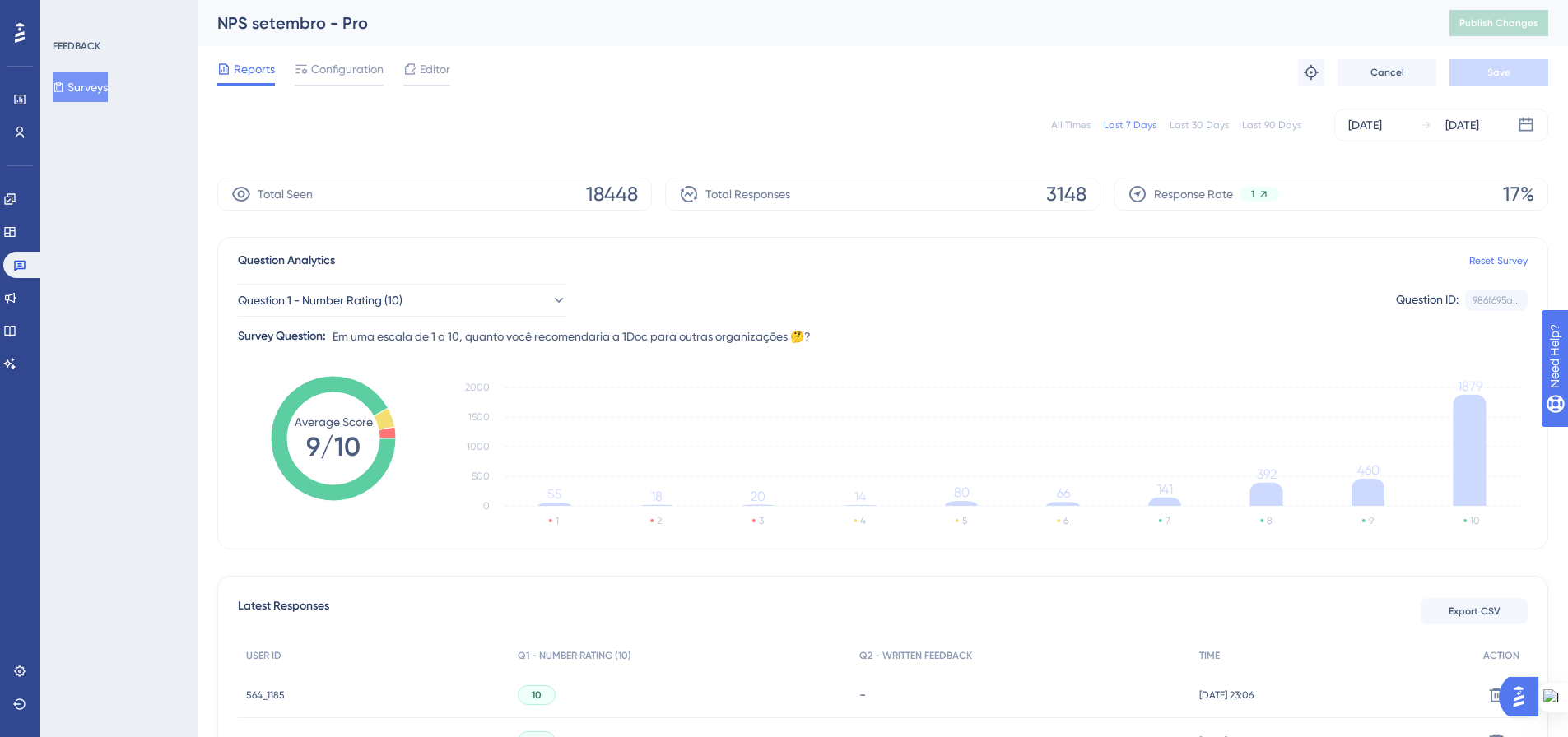
click at [1065, 130] on div "All Times" at bounding box center [1070, 124] width 39 height 13
click at [105, 89] on button "Surveys" at bounding box center [80, 88] width 55 height 30
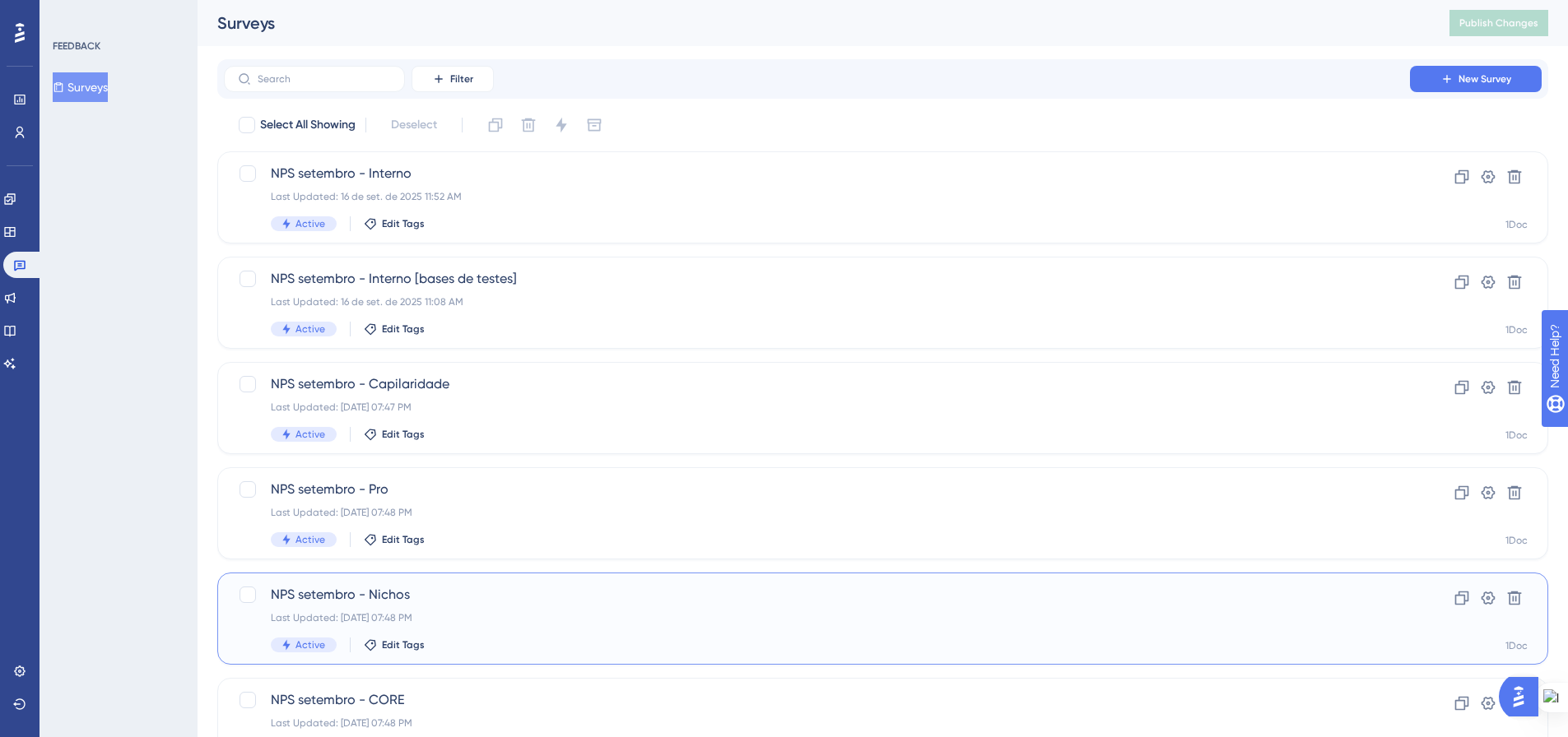
click at [523, 628] on div "NPS setembro - Nichos Last Updated: 19 de set. de 2025 07:48 PM Active Edit Tags" at bounding box center [816, 618] width 1092 height 67
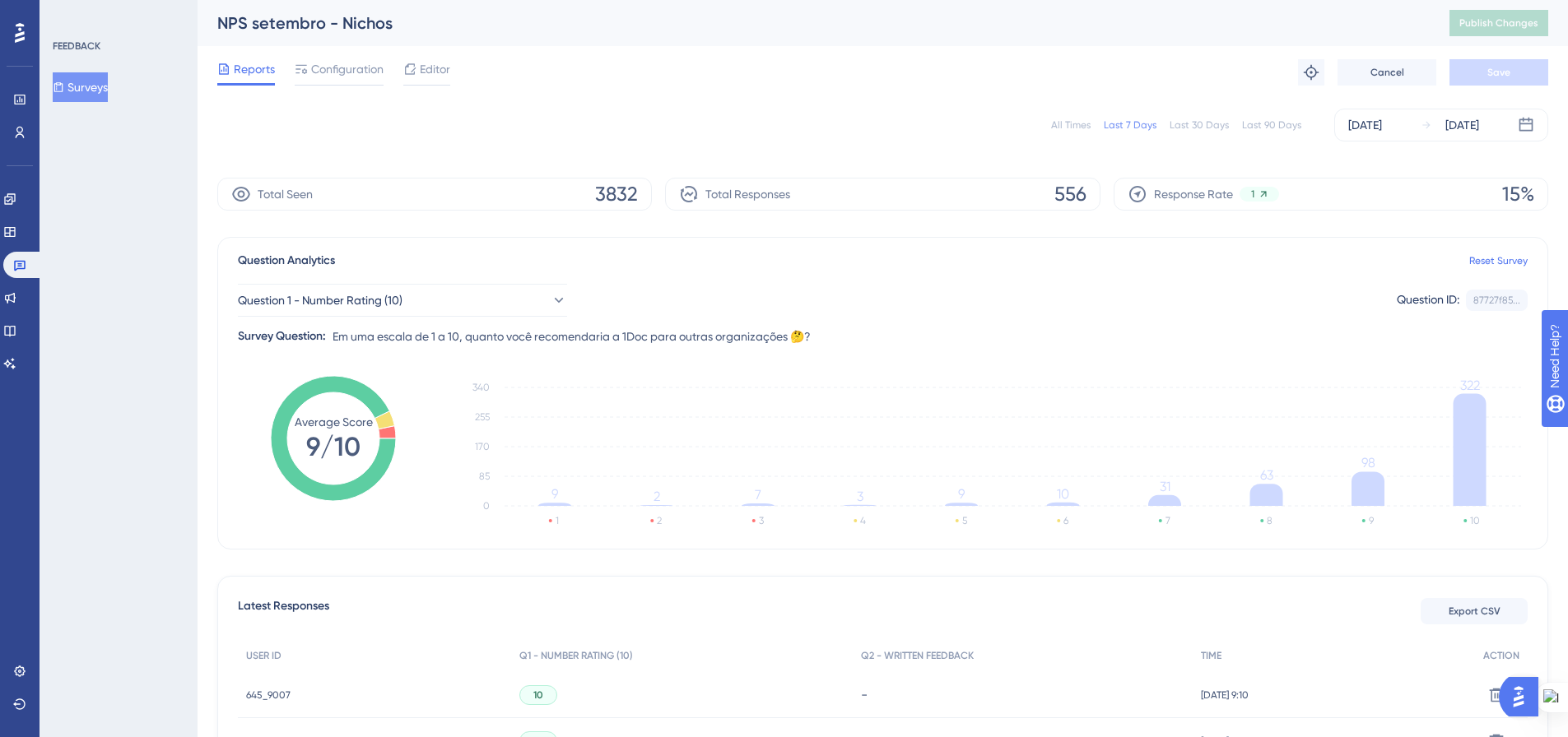
click at [1074, 125] on div "All Times" at bounding box center [1070, 124] width 39 height 13
click at [1464, 617] on span "Export CSV" at bounding box center [1473, 611] width 52 height 13
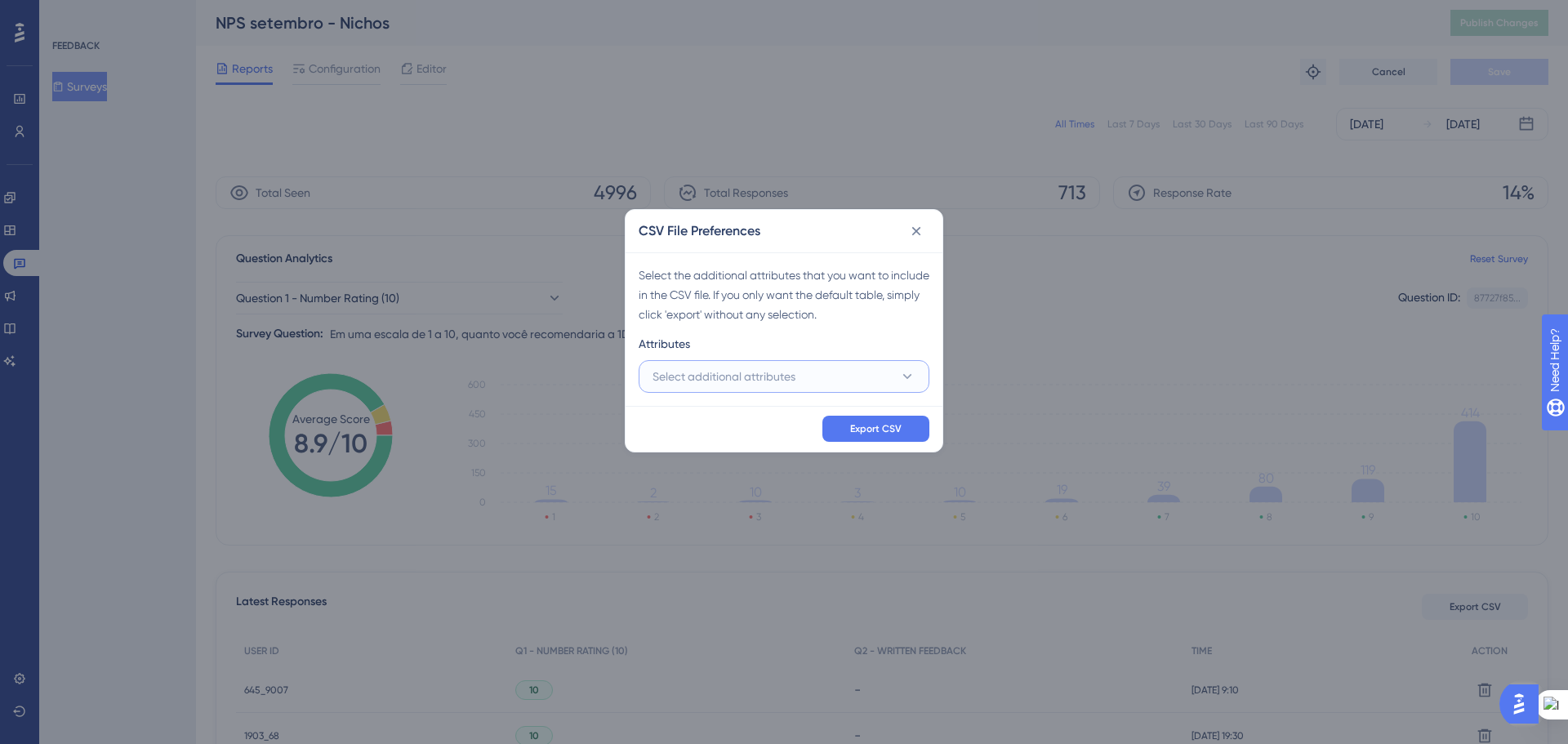
click at [897, 374] on button "Select additional attributes" at bounding box center [784, 377] width 291 height 33
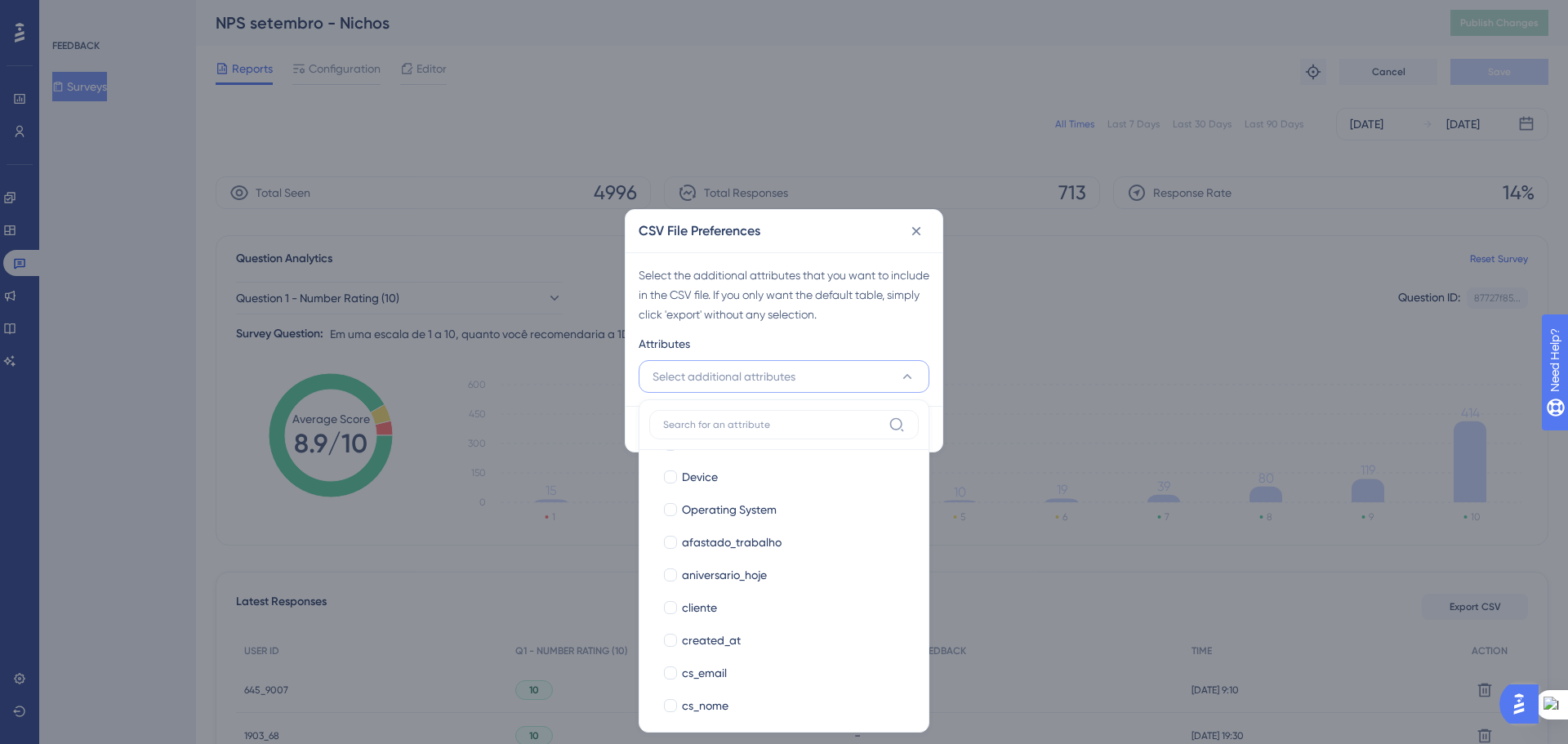
scroll to position [163, 0]
click at [666, 601] on div at bounding box center [670, 607] width 13 height 13
checkbox input "true"
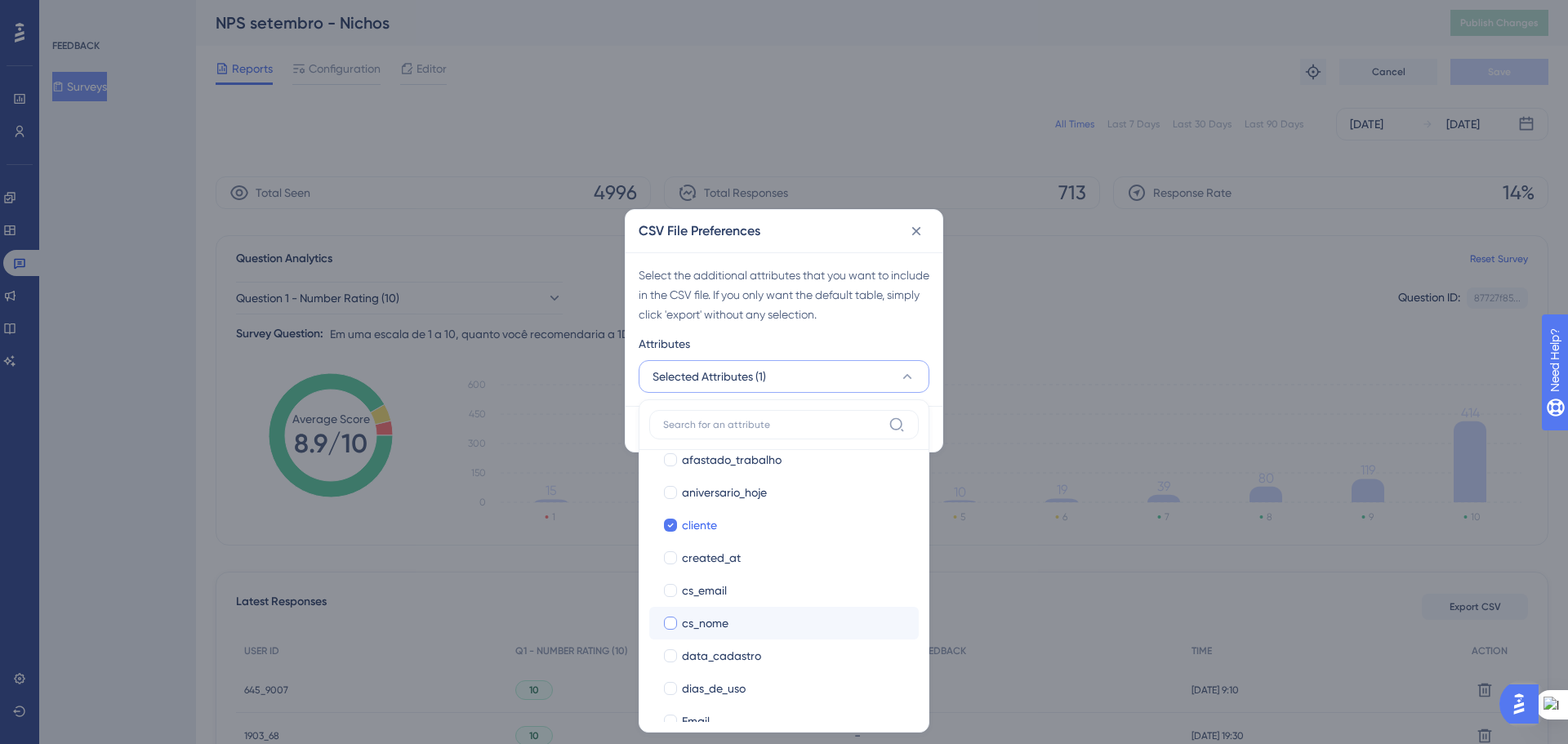
click at [671, 622] on div at bounding box center [670, 623] width 13 height 13
checkbox input "true"
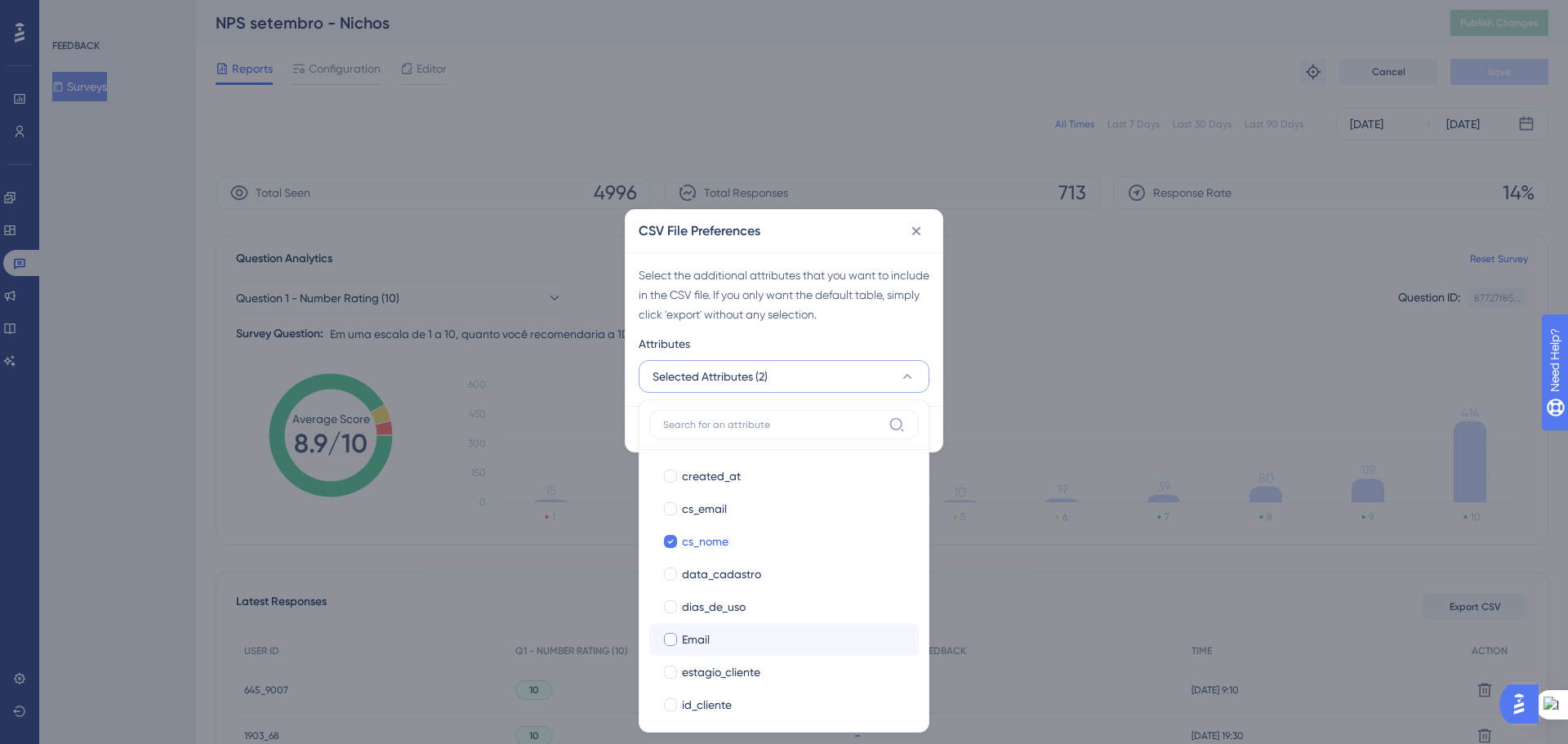
drag, startPoint x: 669, startPoint y: 611, endPoint x: 668, endPoint y: 622, distance: 11.0
click at [668, 618] on label "dias_de_uso dias_de_uso" at bounding box center [784, 608] width 269 height 33
click at [667, 640] on div at bounding box center [670, 639] width 13 height 13
checkbox input "true"
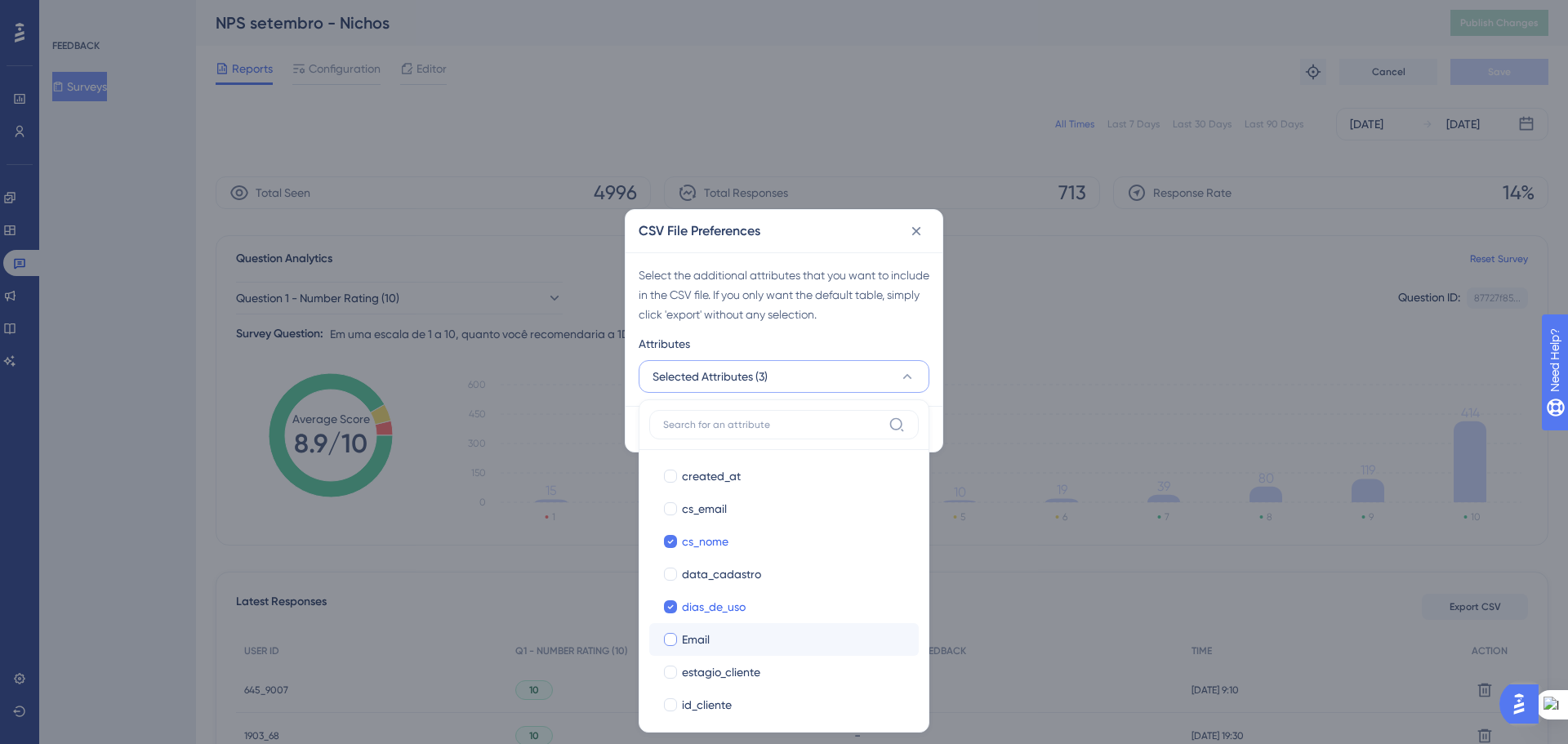
checkbox input "true"
click at [668, 628] on div at bounding box center [670, 623] width 13 height 13
checkbox input "true"
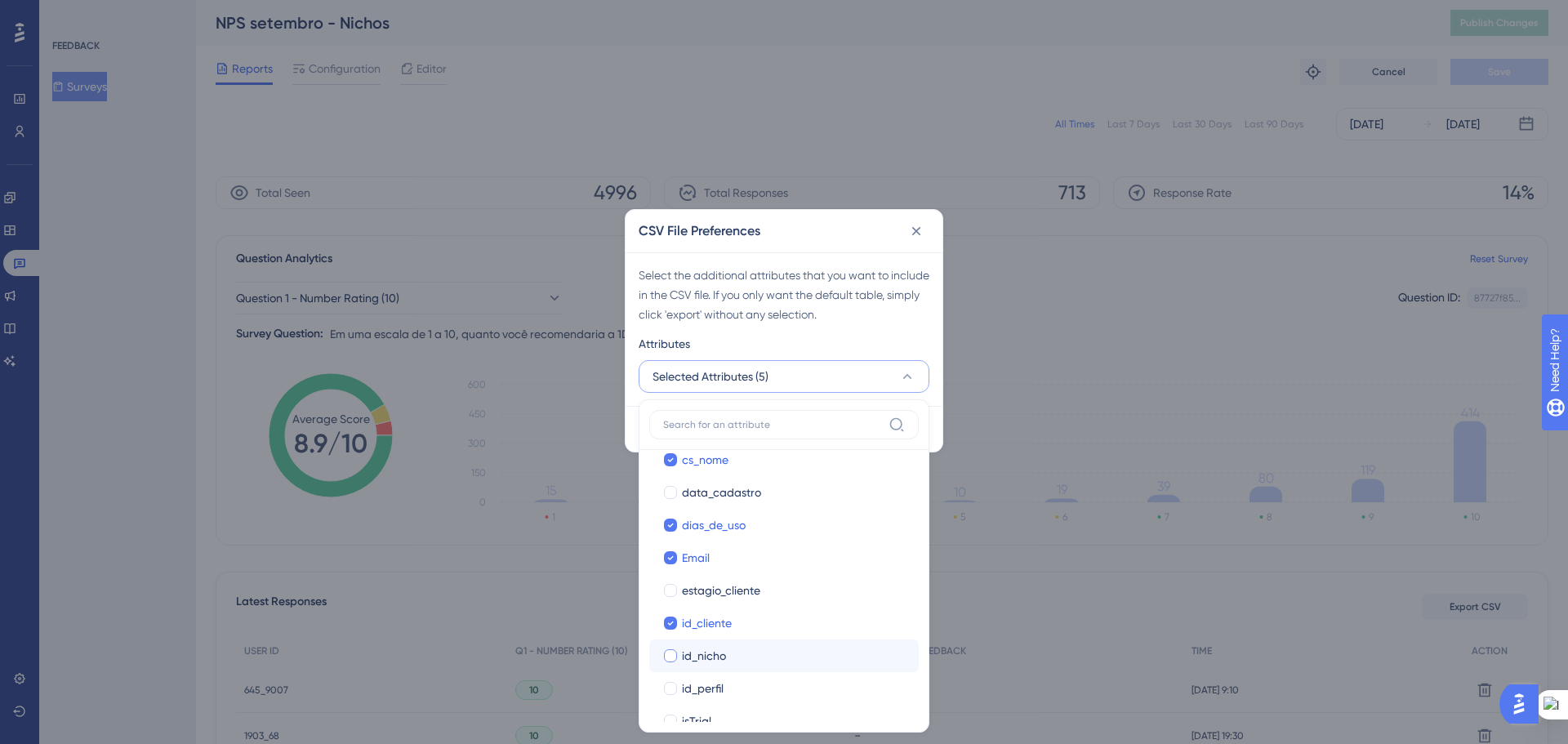
click at [667, 665] on label "id_nicho" at bounding box center [784, 655] width 243 height 20
checkbox input "true"
click at [668, 679] on label "id_perfil" at bounding box center [784, 688] width 243 height 20
checkbox input "true"
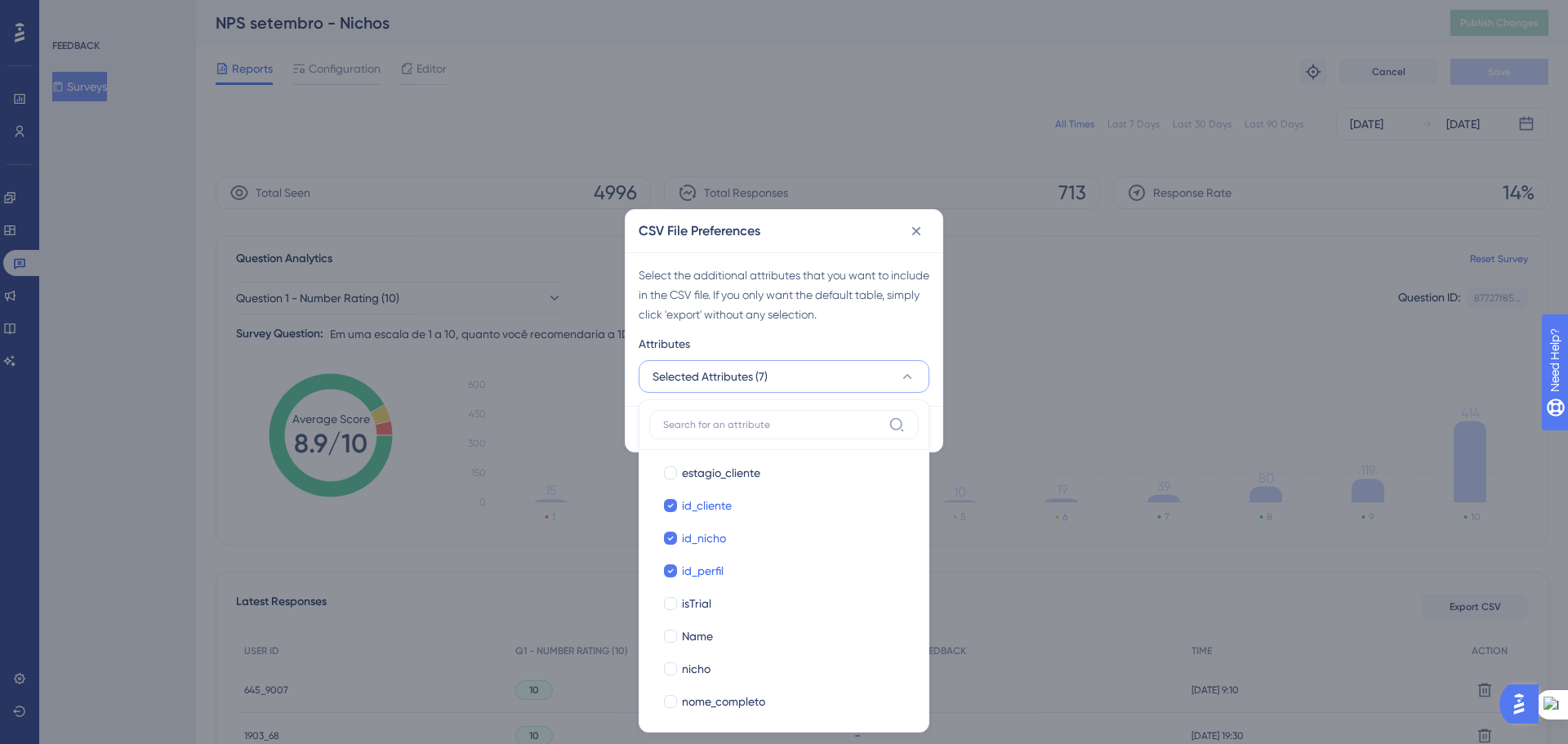
scroll to position [572, 0]
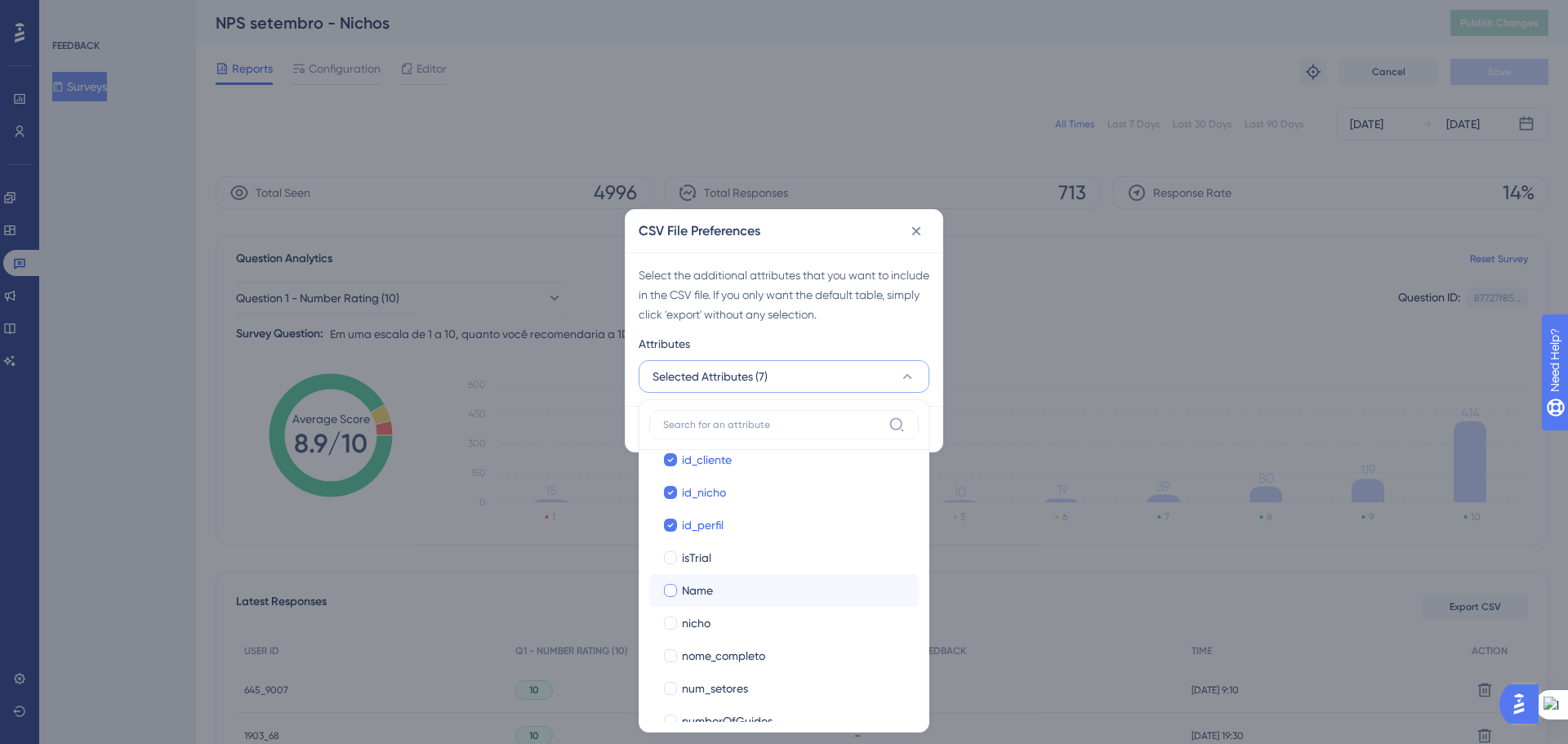
click at [670, 588] on div at bounding box center [670, 590] width 13 height 13
checkbox input "true"
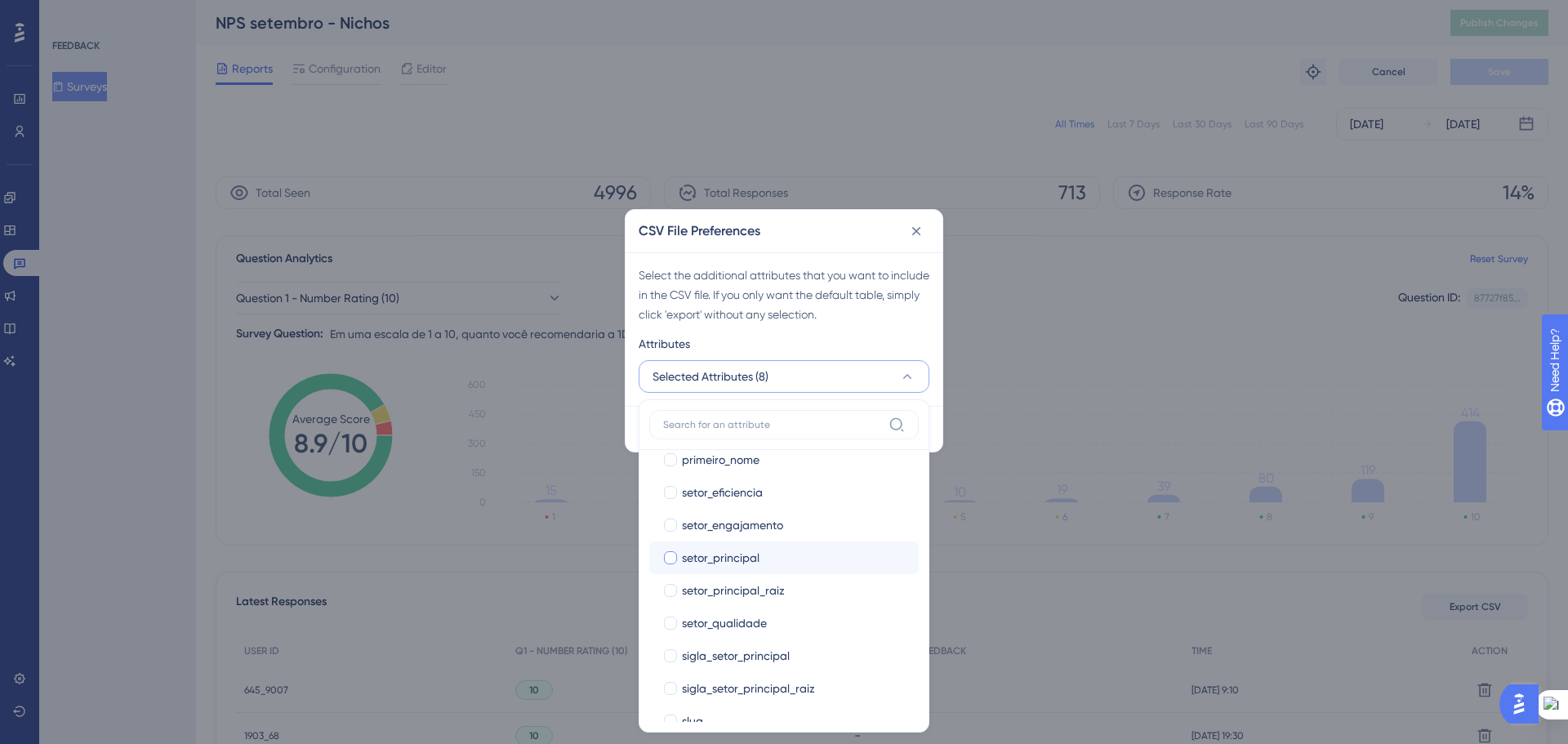
click at [670, 558] on div at bounding box center [670, 557] width 13 height 13
checkbox input "true"
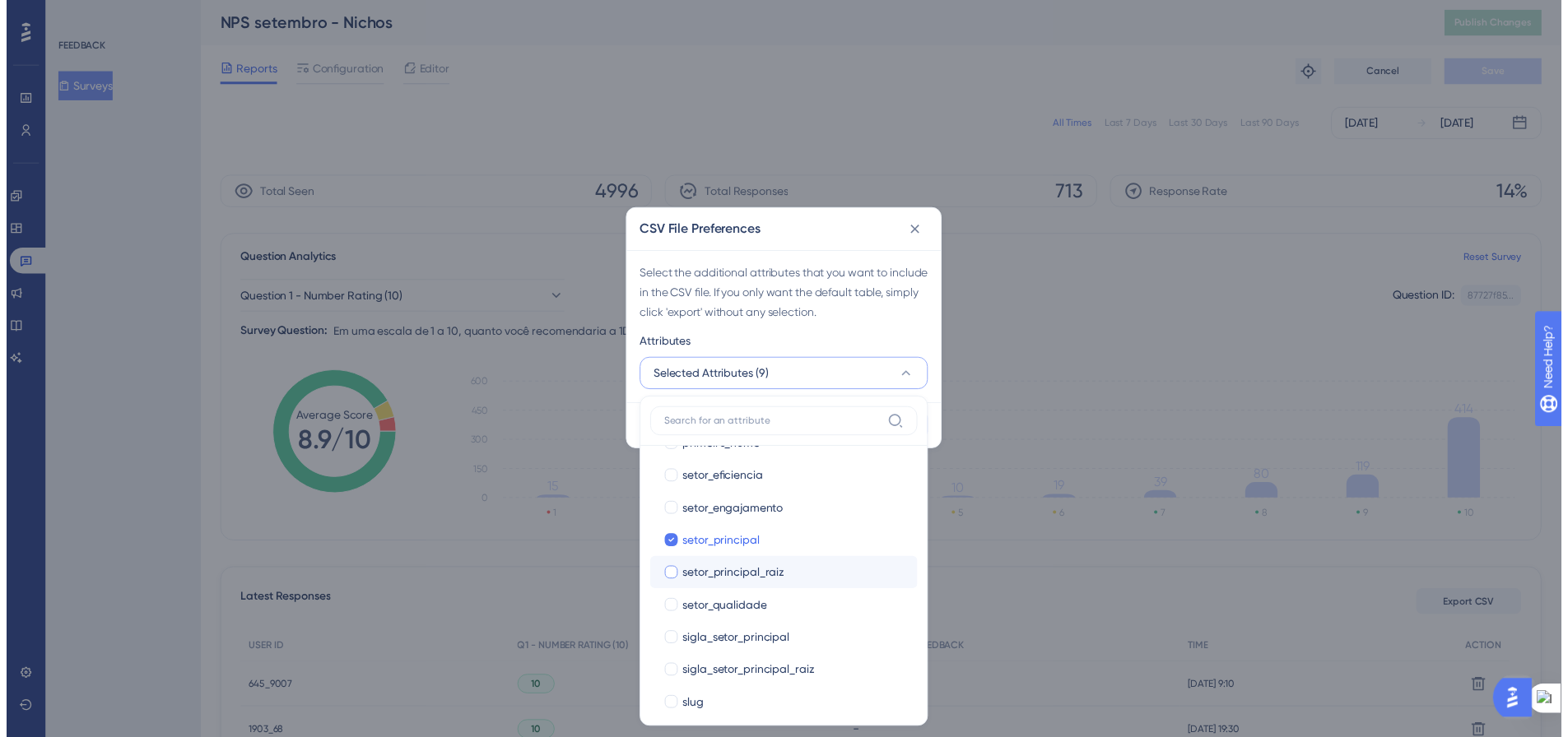
scroll to position [930, 0]
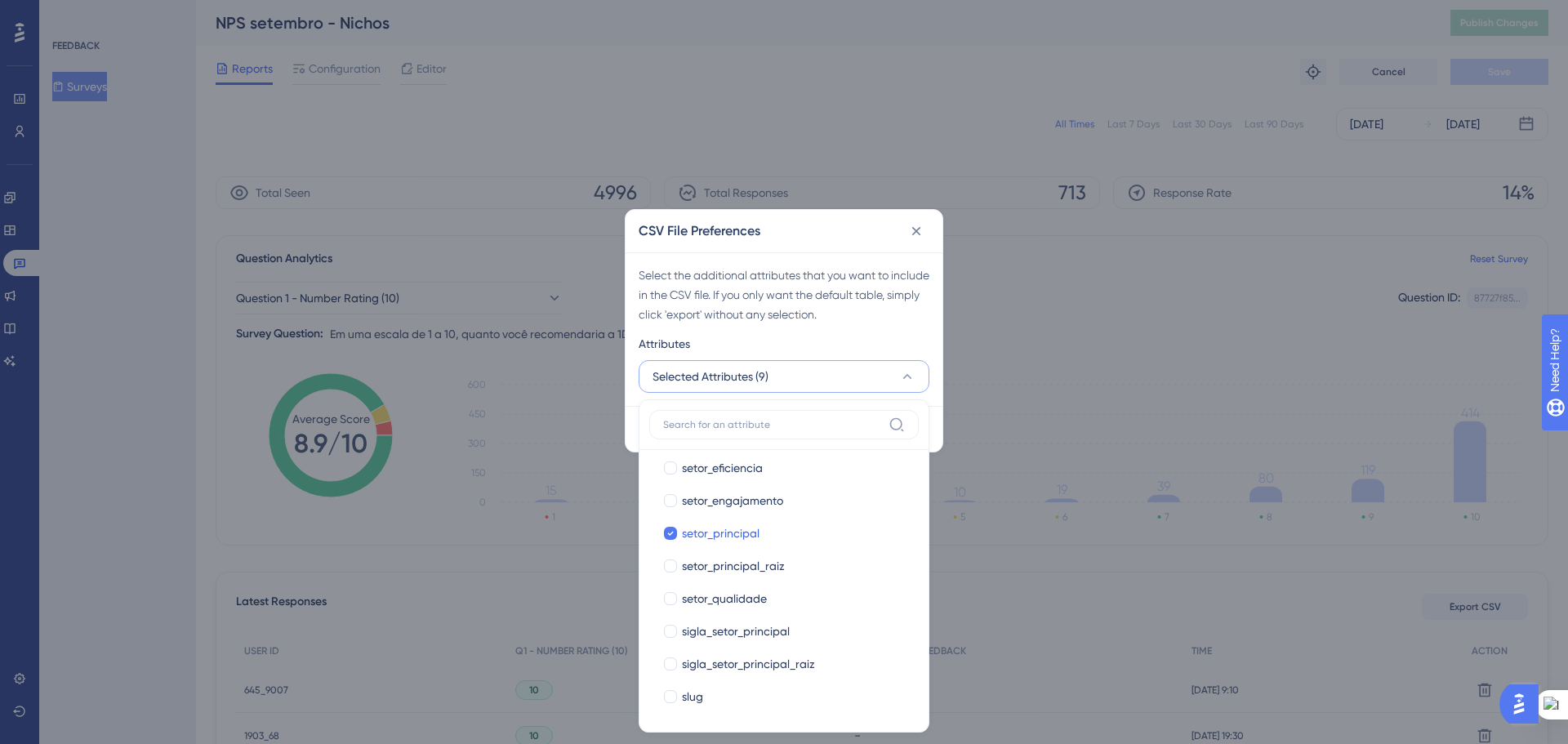
click at [877, 342] on div "Attributes" at bounding box center [784, 347] width 291 height 26
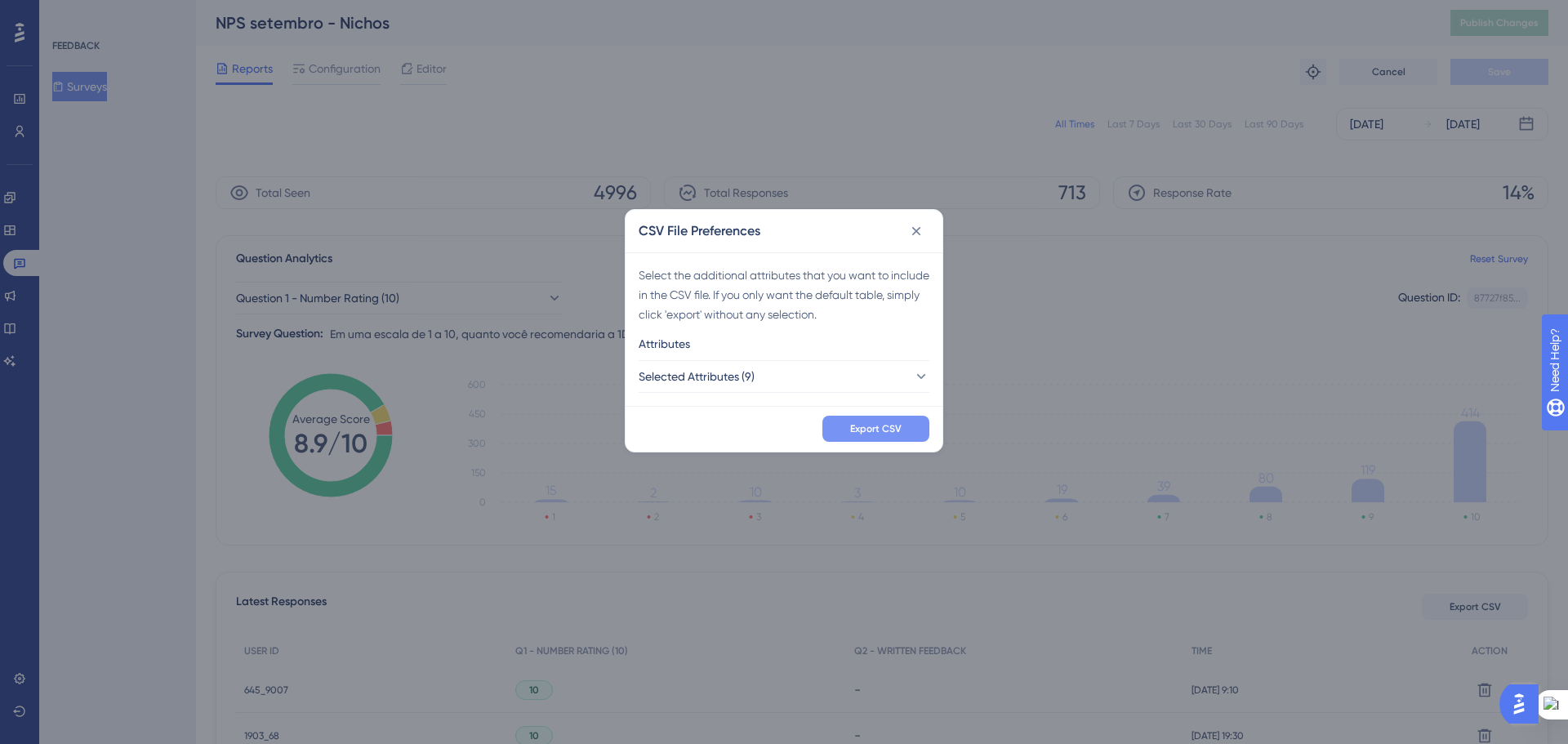
click at [875, 428] on span "Export CSV" at bounding box center [875, 428] width 51 height 13
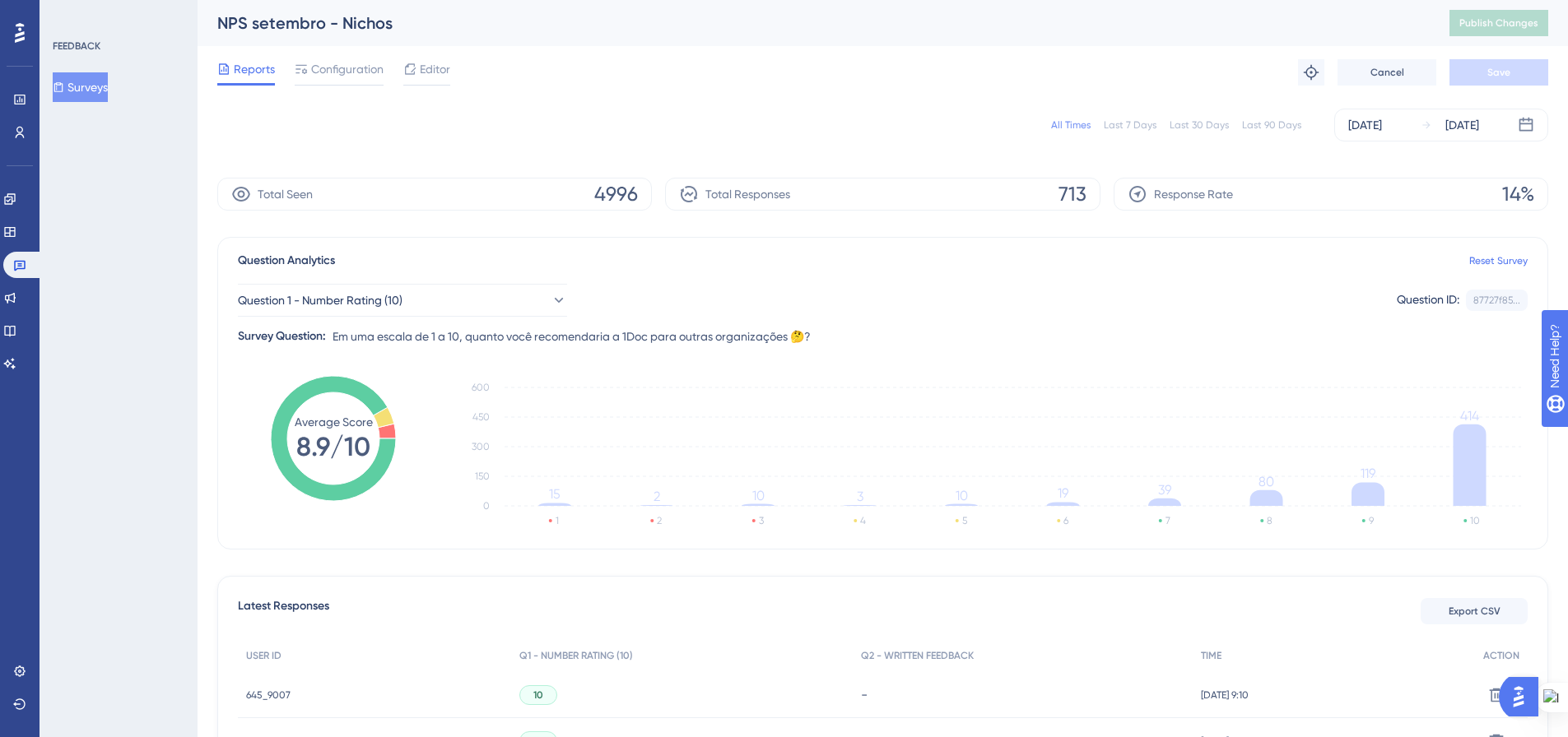
click at [100, 86] on button "Surveys" at bounding box center [80, 88] width 55 height 30
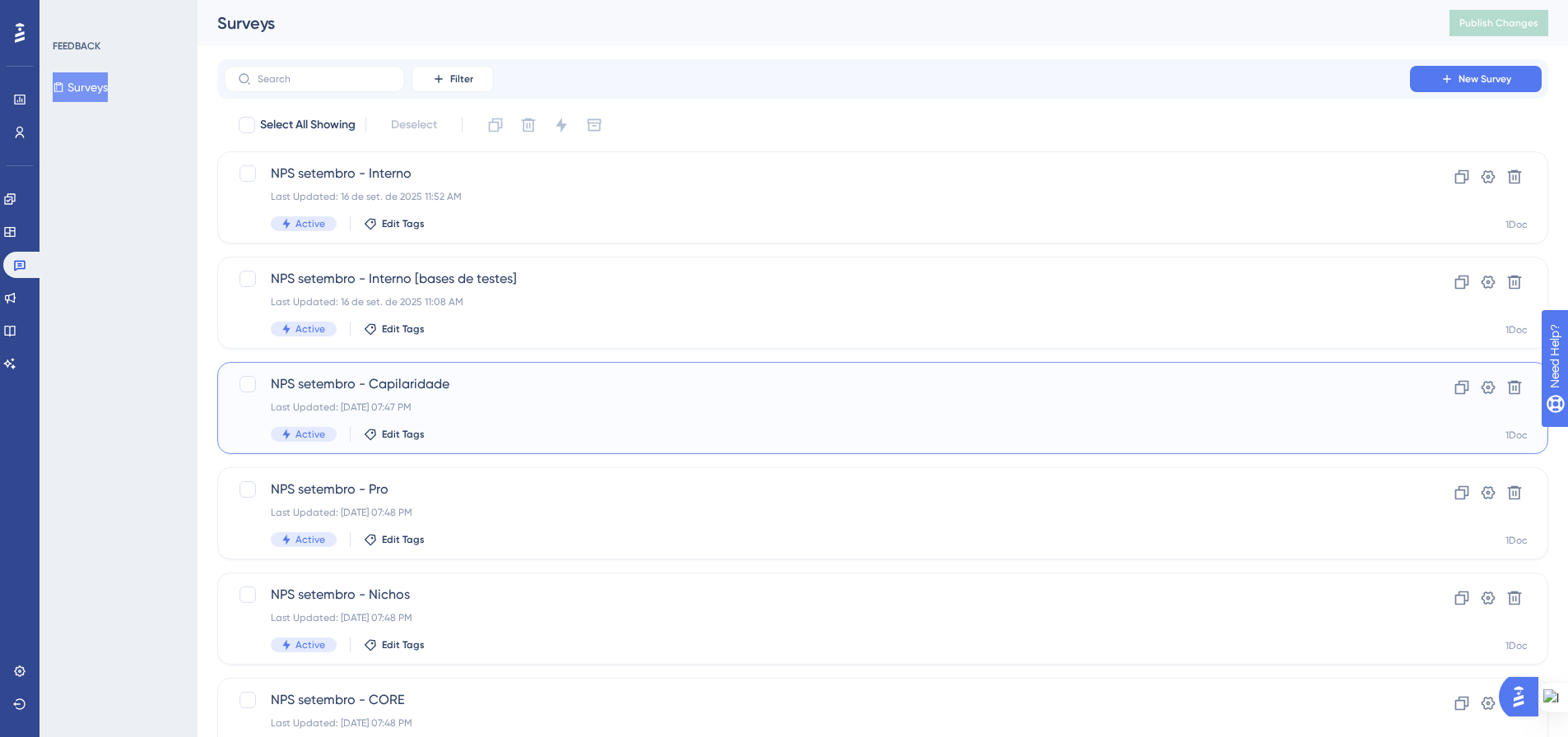
click at [524, 410] on div "Last Updated: 19 de set. de 2025 07:47 PM" at bounding box center [816, 407] width 1092 height 13
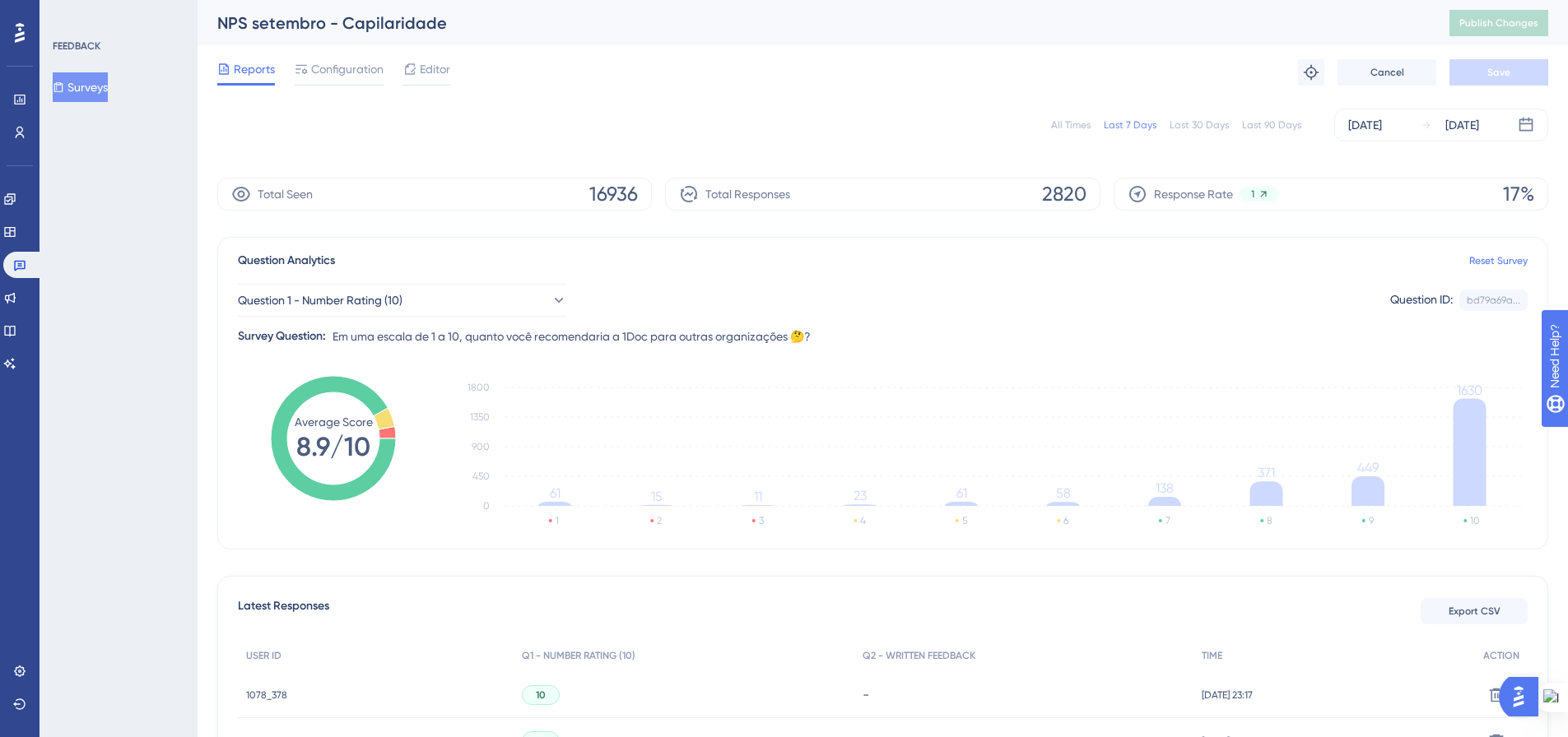
click at [1075, 124] on div "All Times" at bounding box center [1070, 124] width 39 height 13
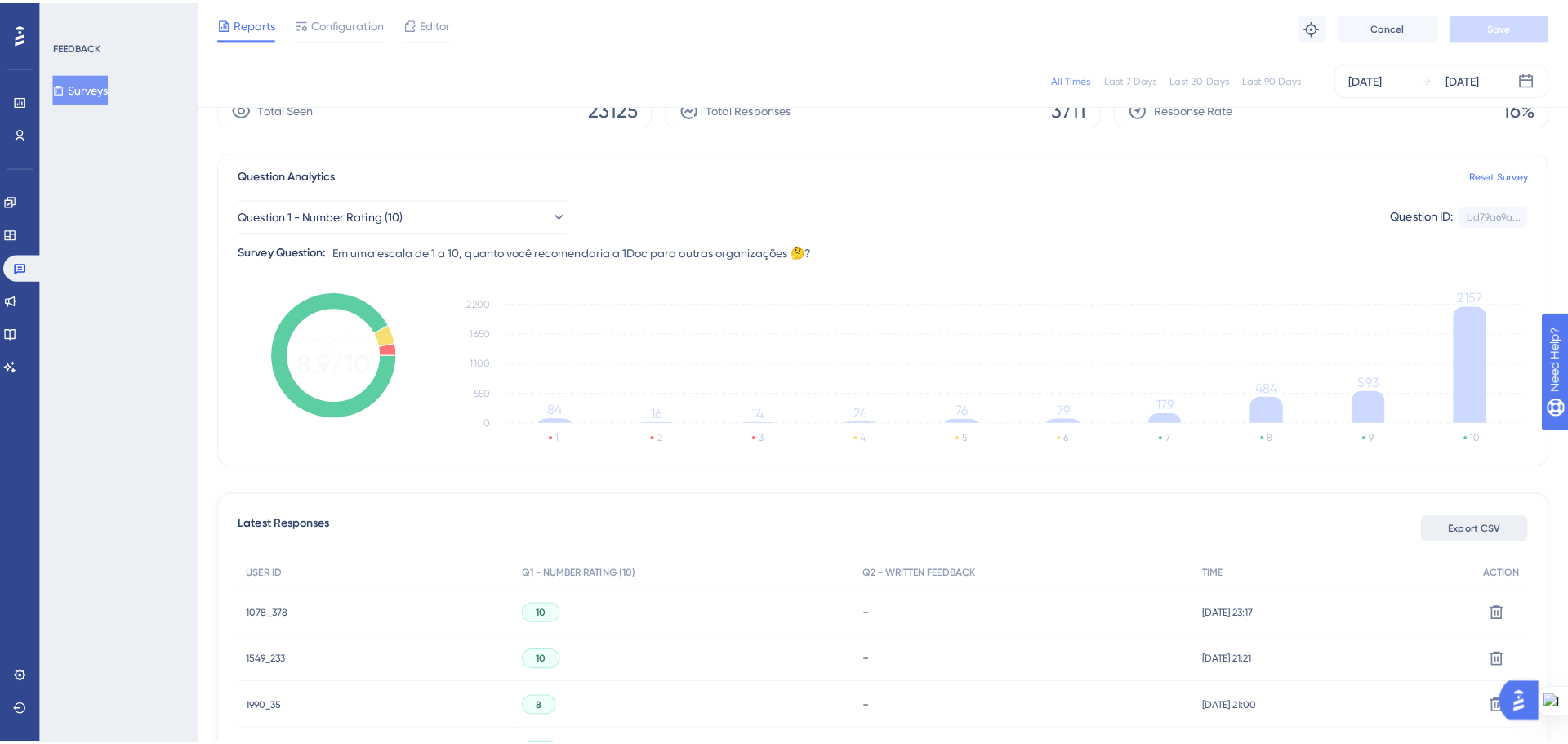
scroll to position [82, 0]
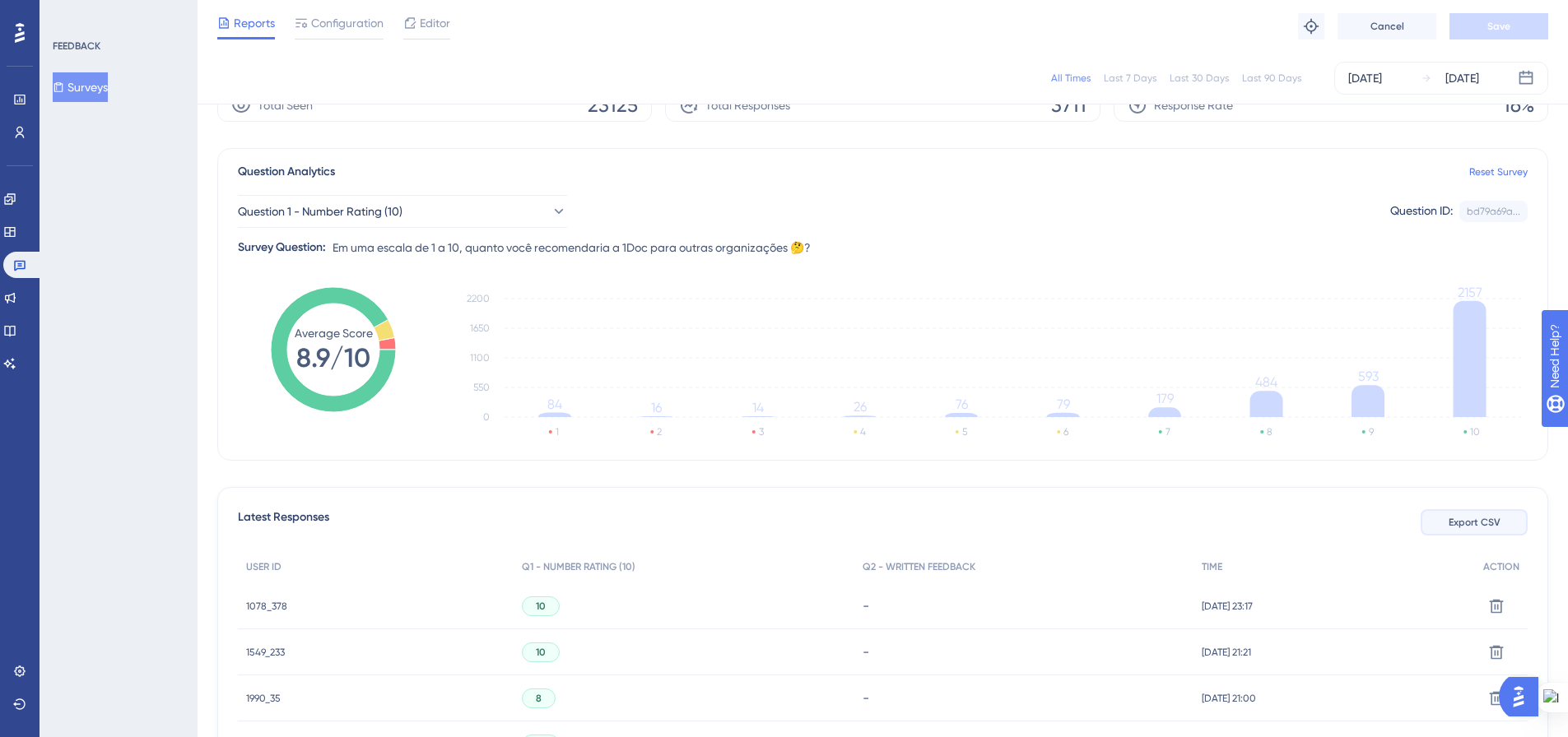
click at [1451, 510] on button "Export CSV" at bounding box center [1473, 523] width 107 height 26
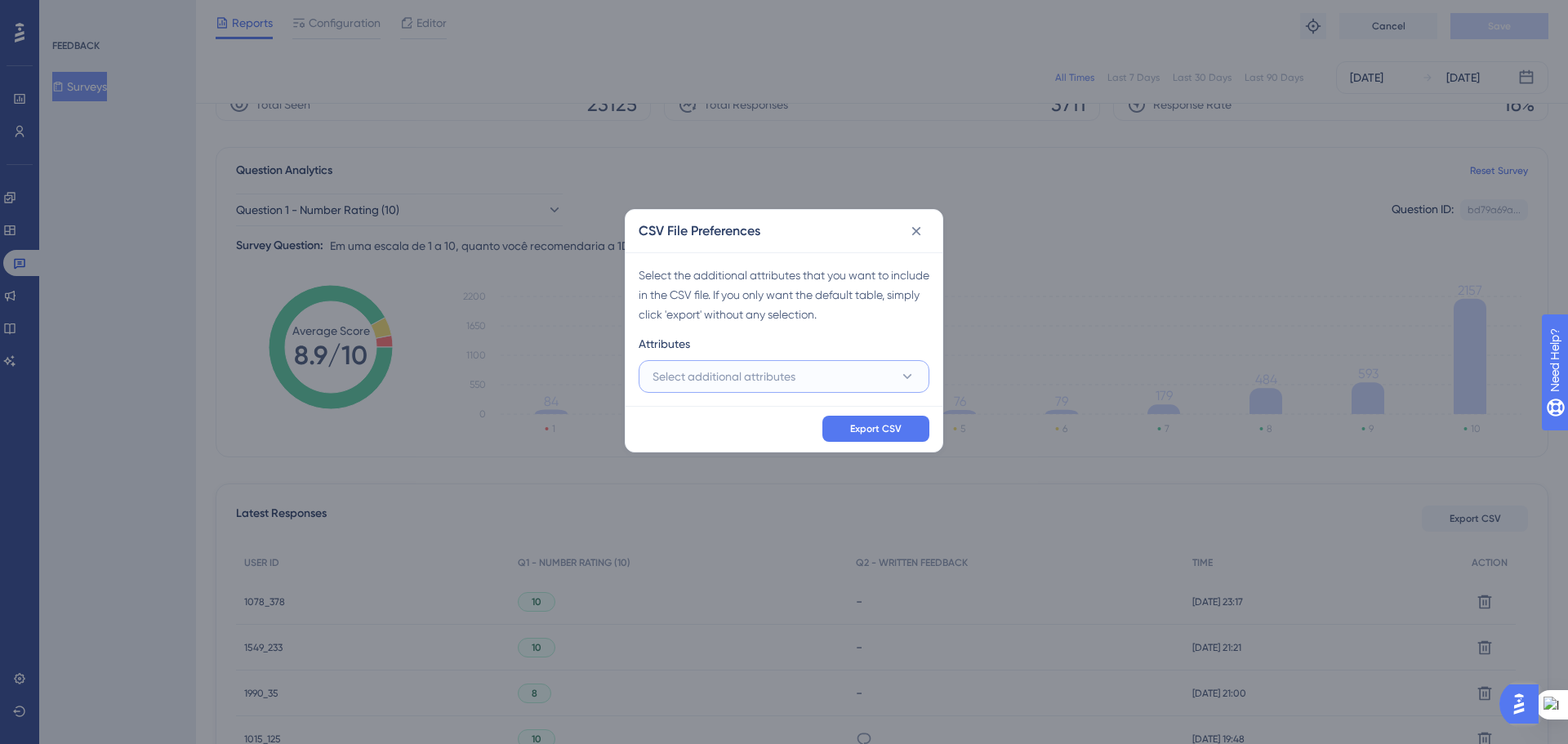
click at [904, 369] on icon at bounding box center [907, 376] width 17 height 17
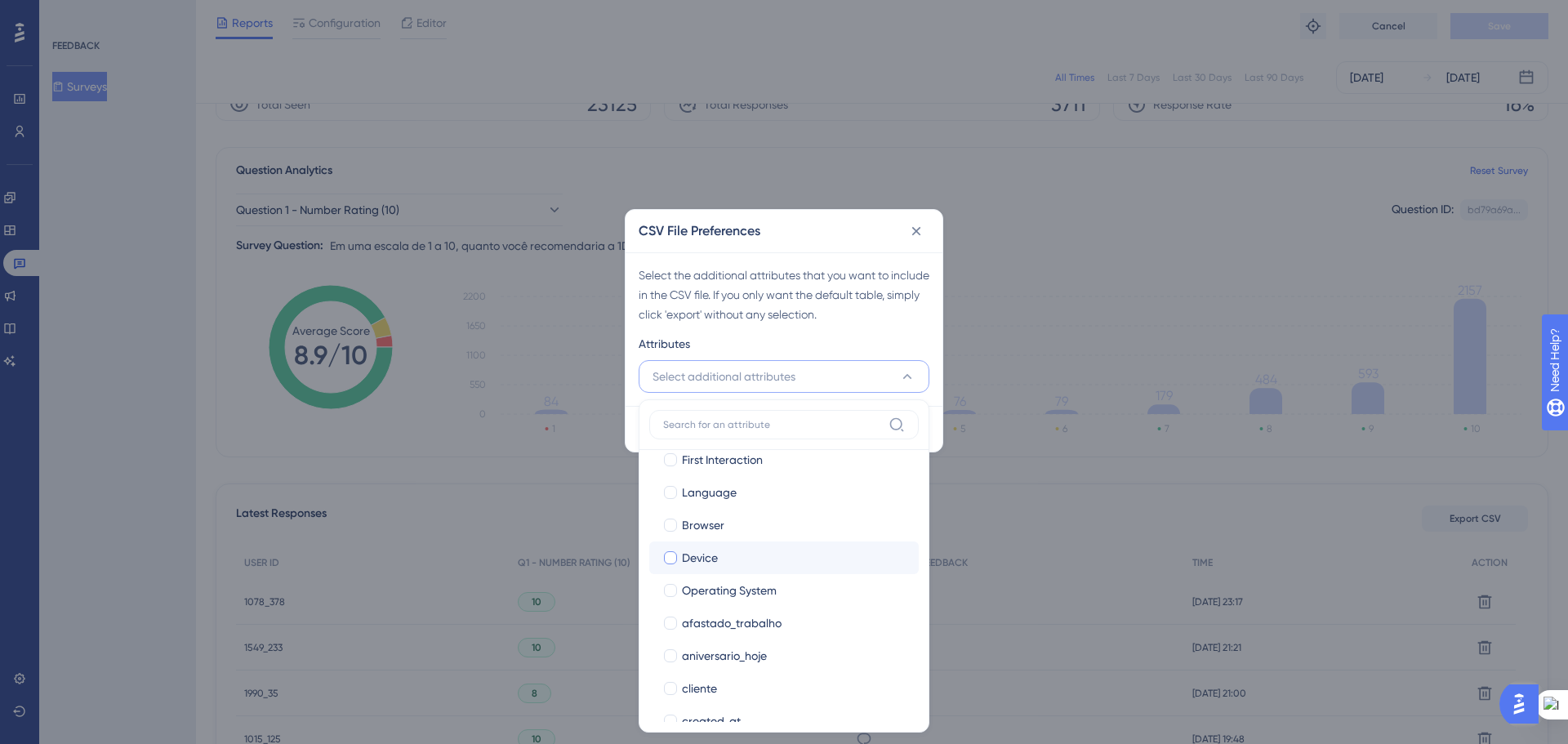
scroll to position [163, 0]
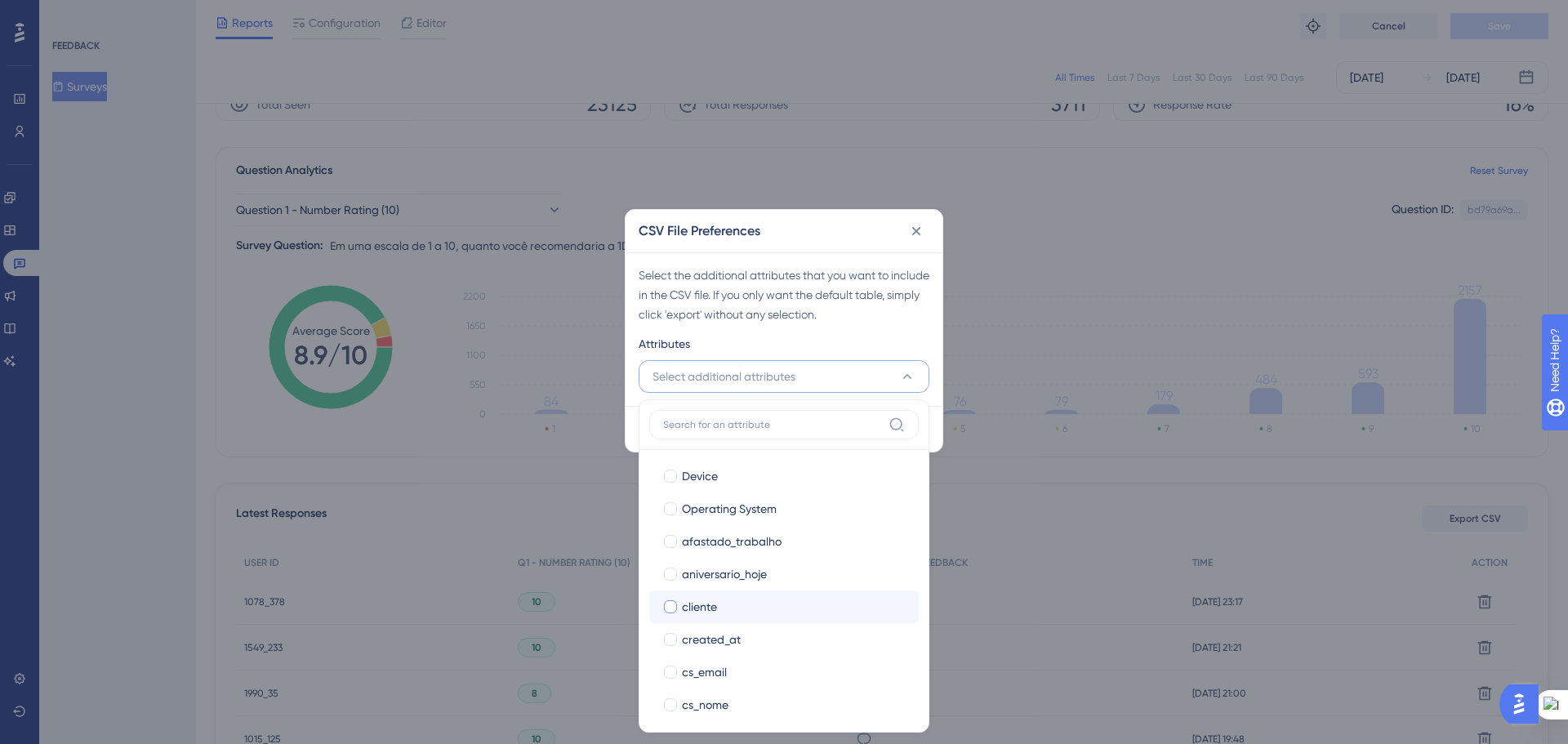
click at [672, 614] on div at bounding box center [670, 607] width 17 height 17
checkbox input "true"
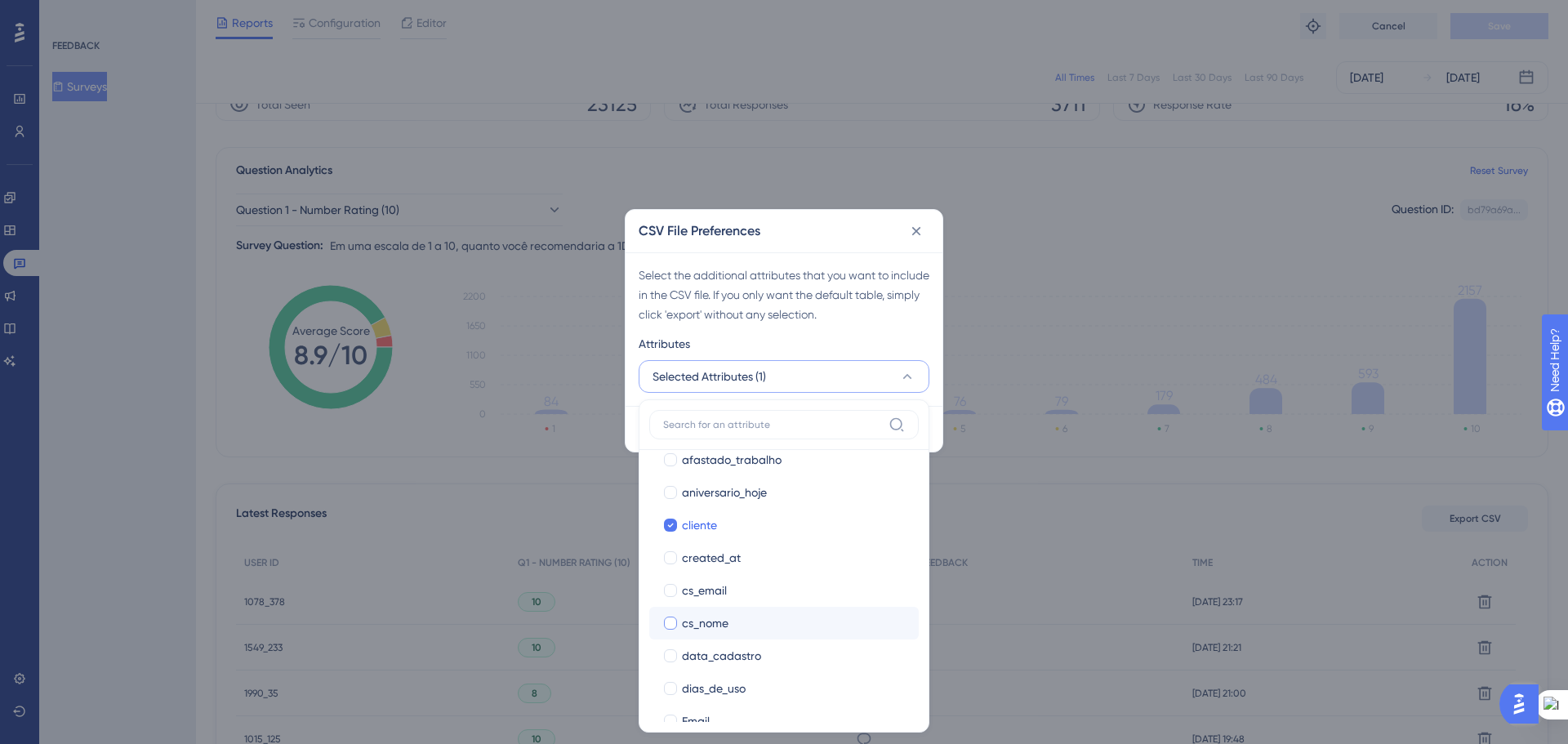
click at [671, 627] on div at bounding box center [670, 623] width 13 height 13
checkbox input "true"
click at [665, 608] on div at bounding box center [670, 607] width 13 height 13
checkbox input "true"
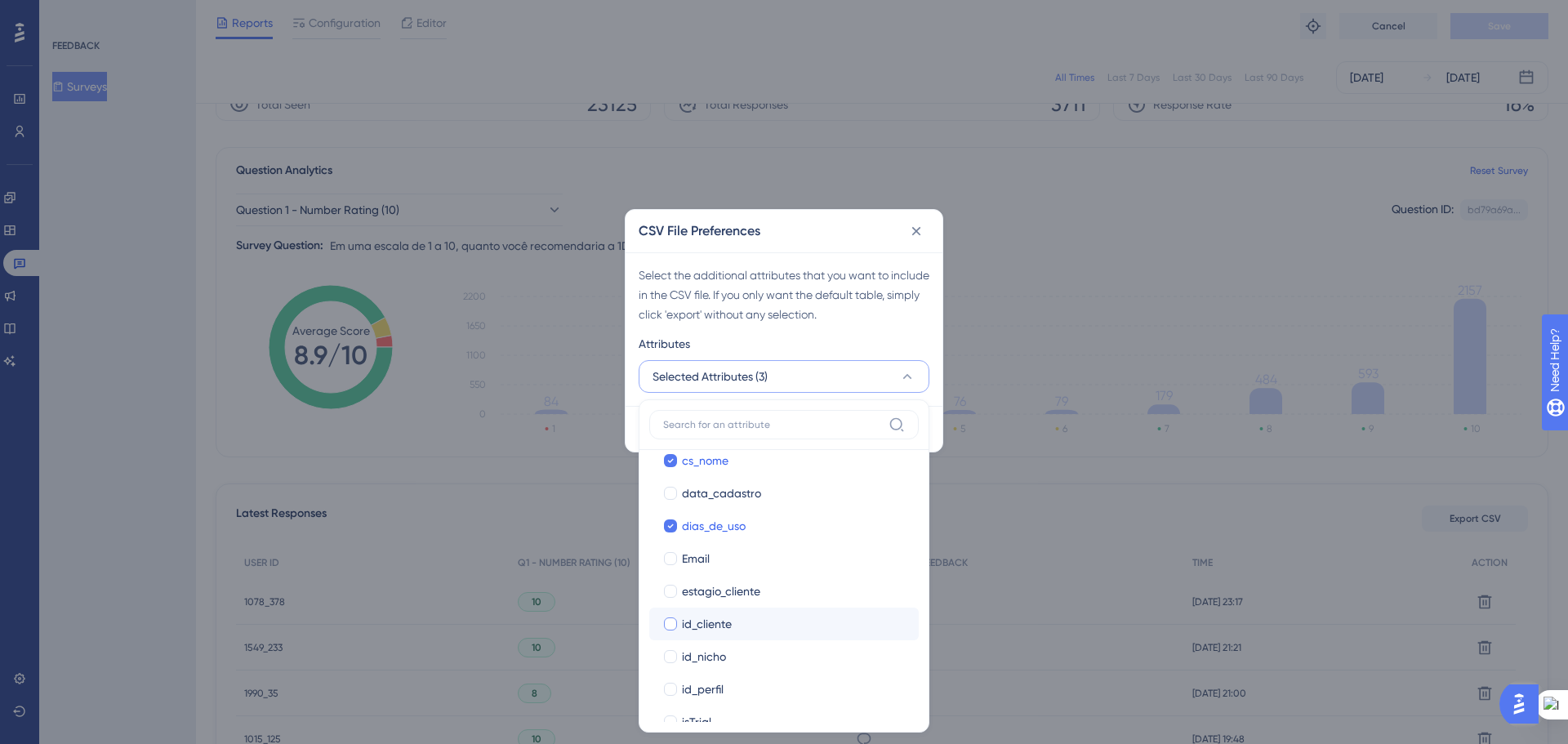
scroll to position [409, 0]
click at [672, 621] on div at bounding box center [670, 623] width 13 height 13
checkbox input "true"
click at [672, 657] on div at bounding box center [670, 655] width 13 height 13
checkbox input "true"
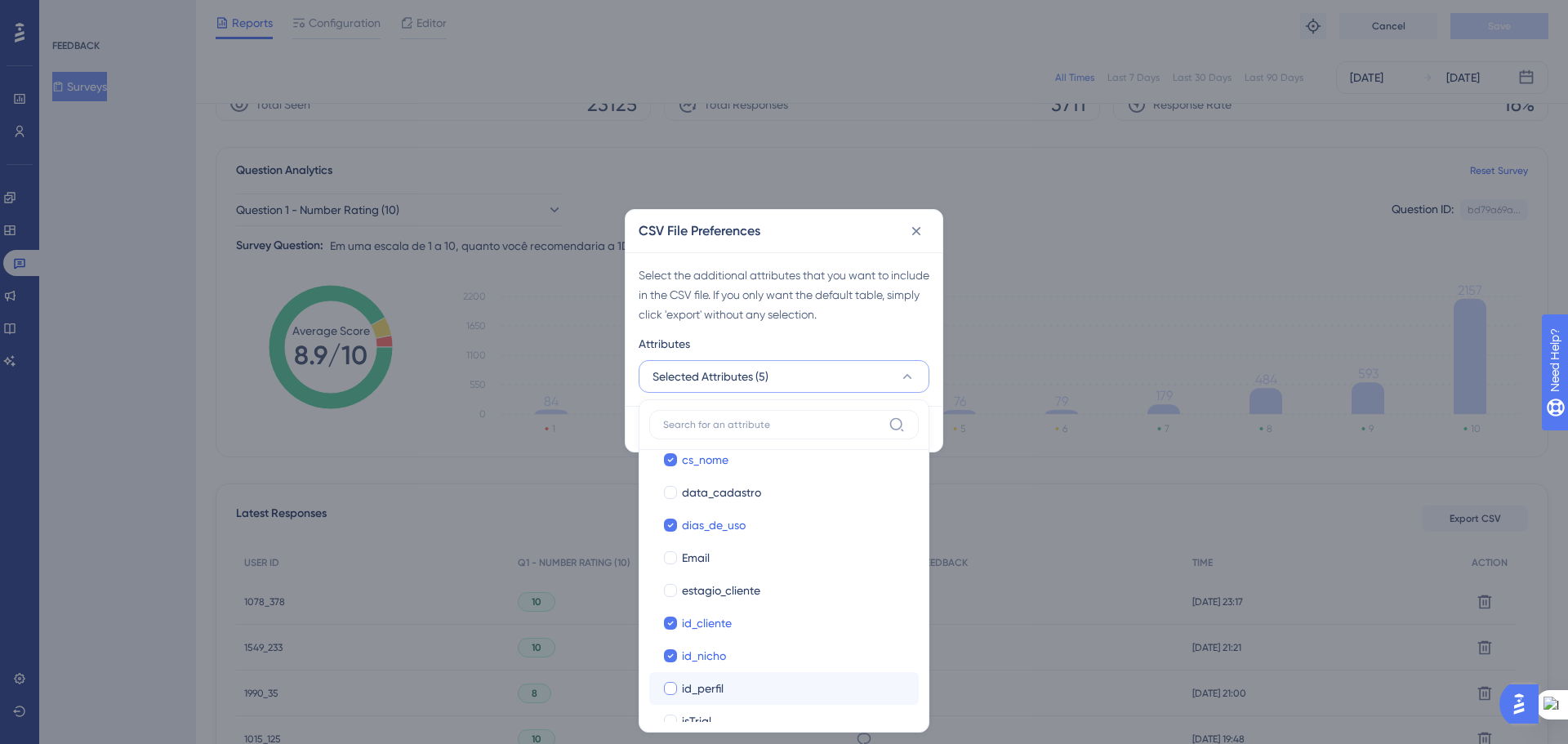
click at [672, 683] on div at bounding box center [670, 688] width 13 height 13
checkbox input "true"
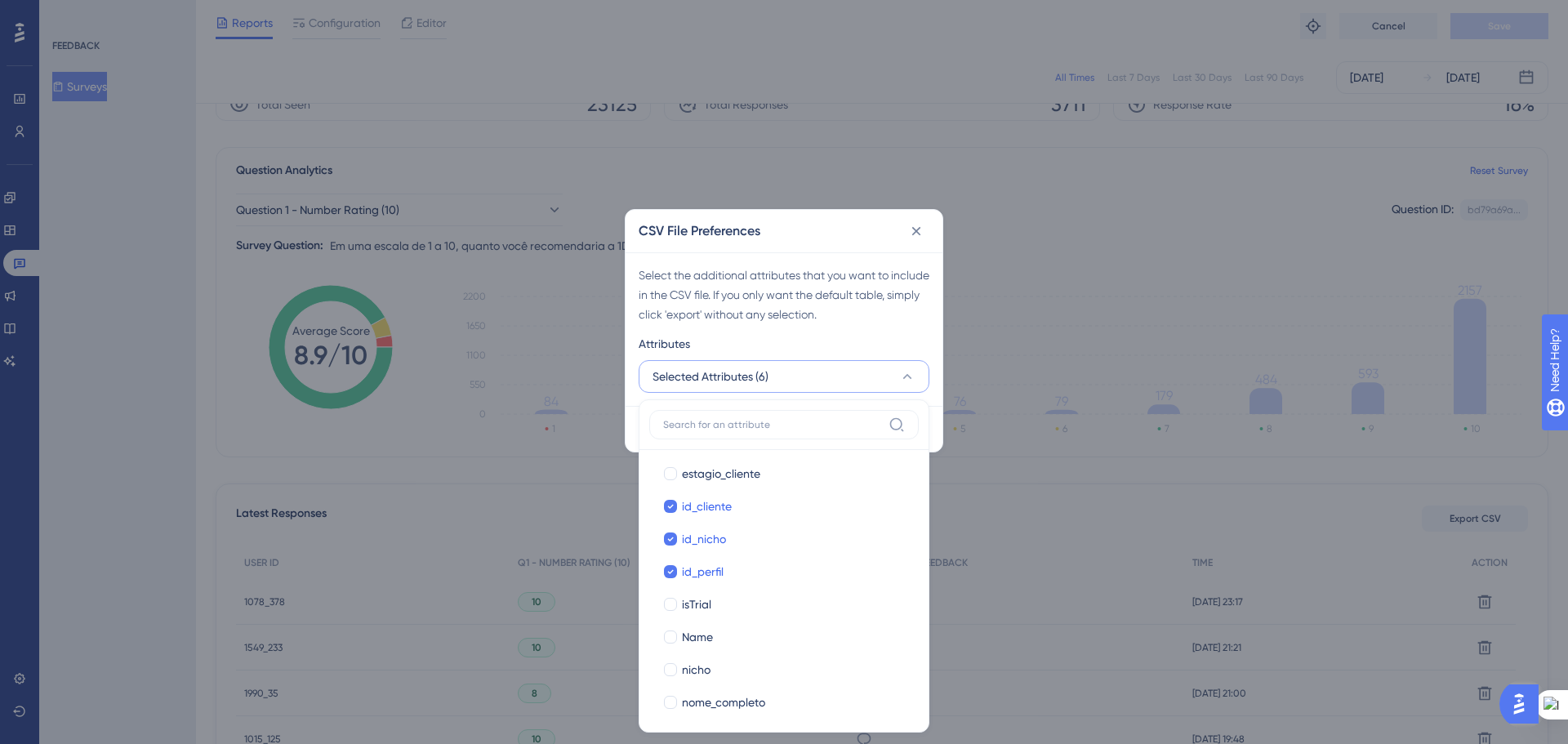
scroll to position [572, 0]
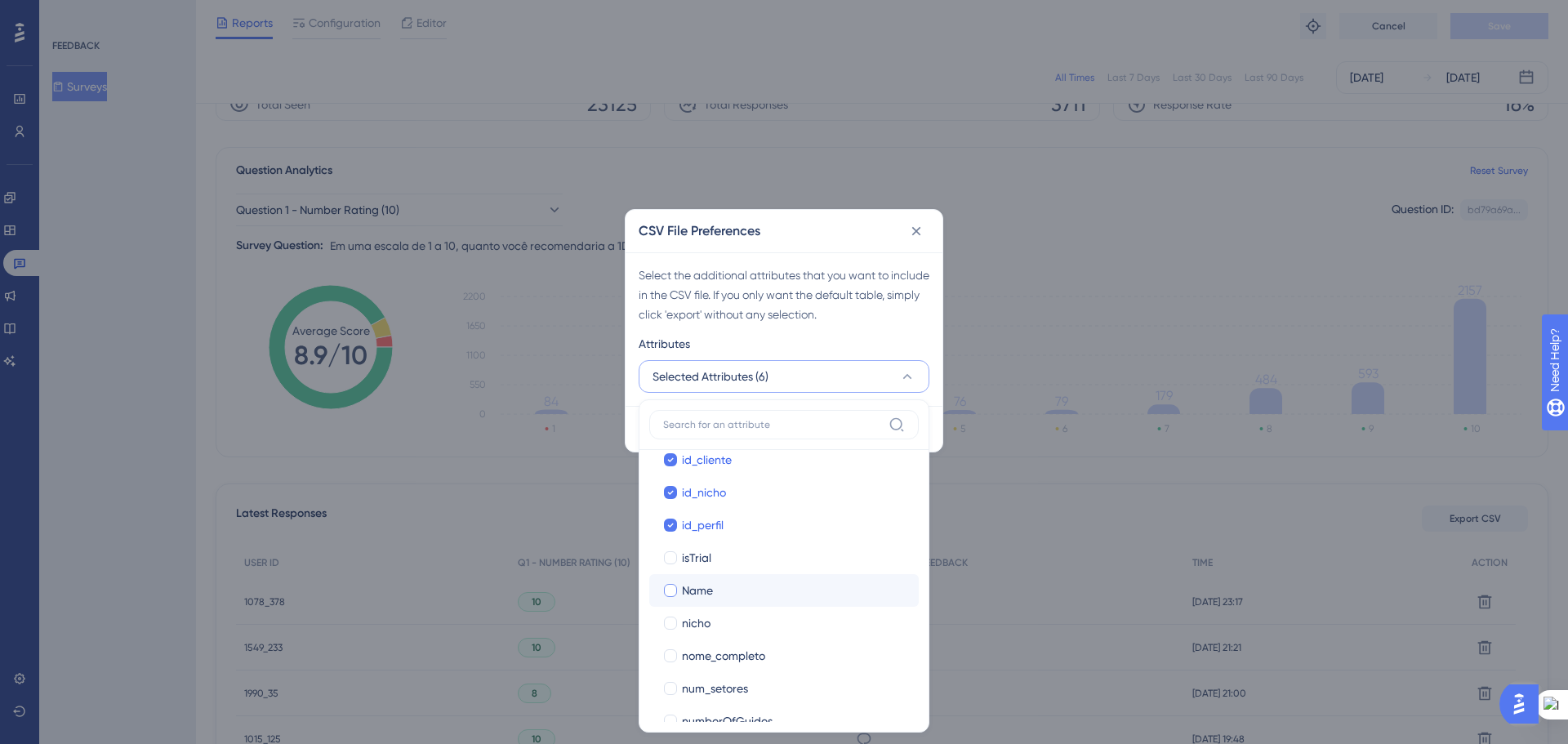
click at [666, 590] on div at bounding box center [670, 590] width 13 height 13
checkbox input "true"
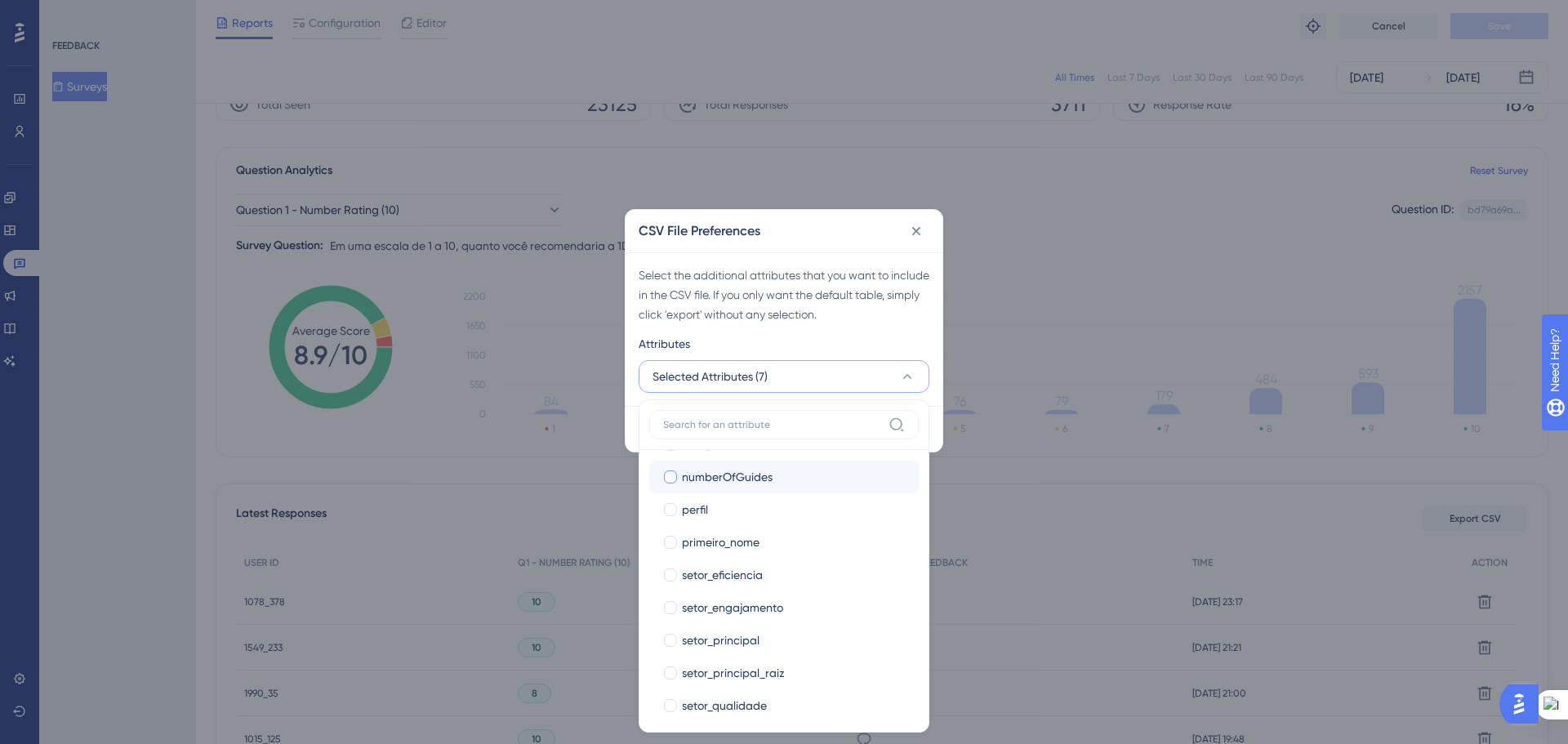
scroll to position [817, 0]
click at [667, 637] on div at bounding box center [670, 639] width 13 height 13
checkbox input "true"
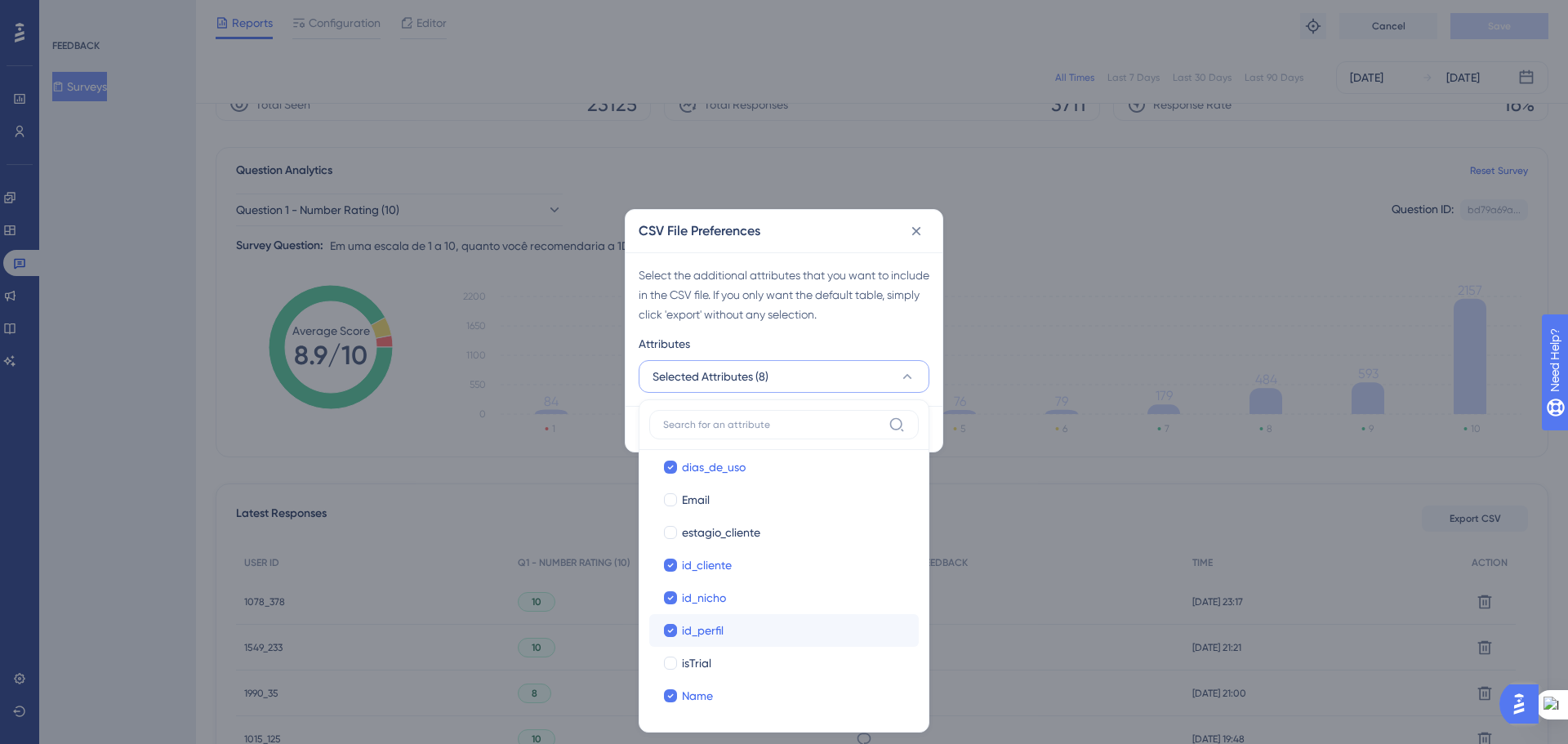
scroll to position [434, 0]
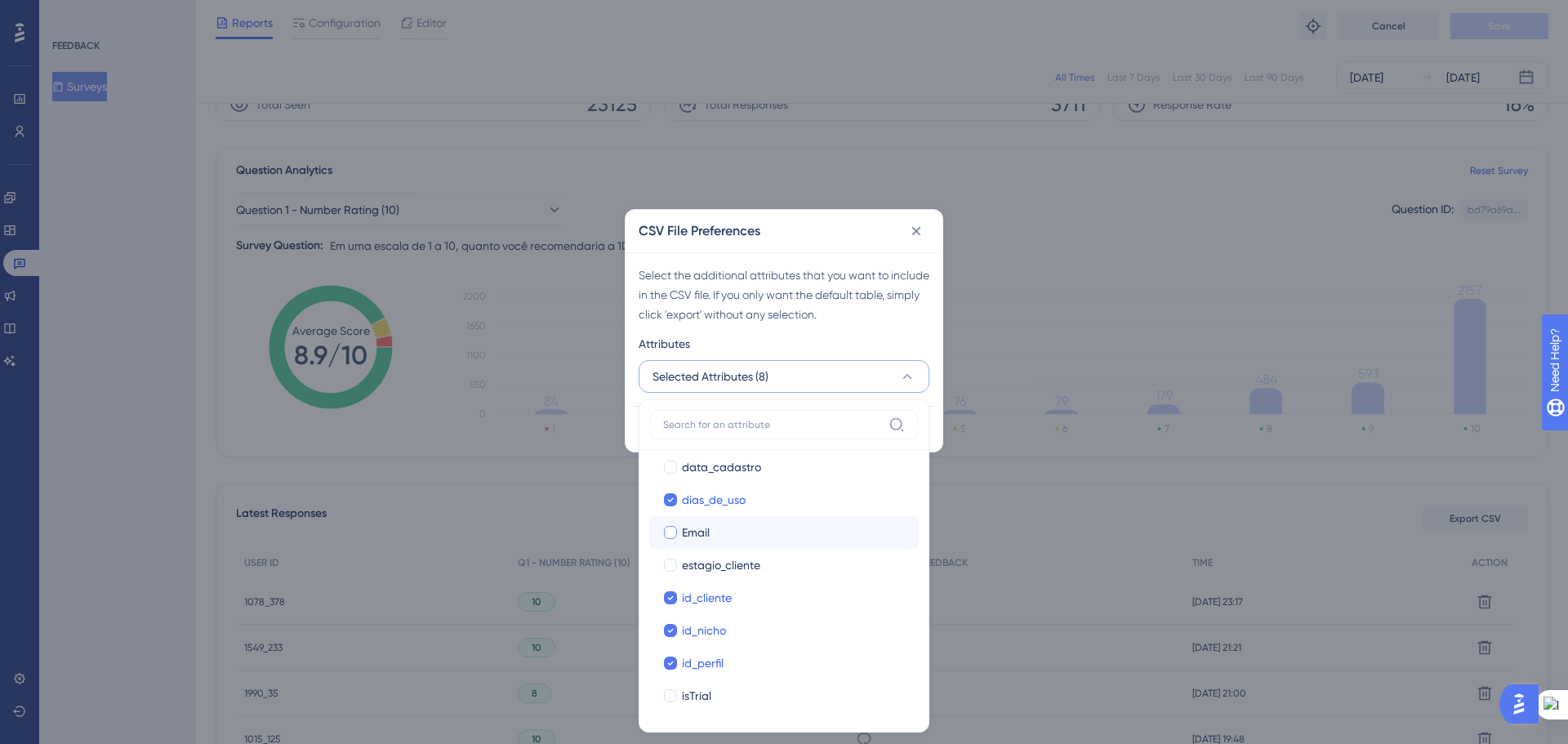
click at [672, 528] on div at bounding box center [670, 532] width 13 height 13
checkbox input "true"
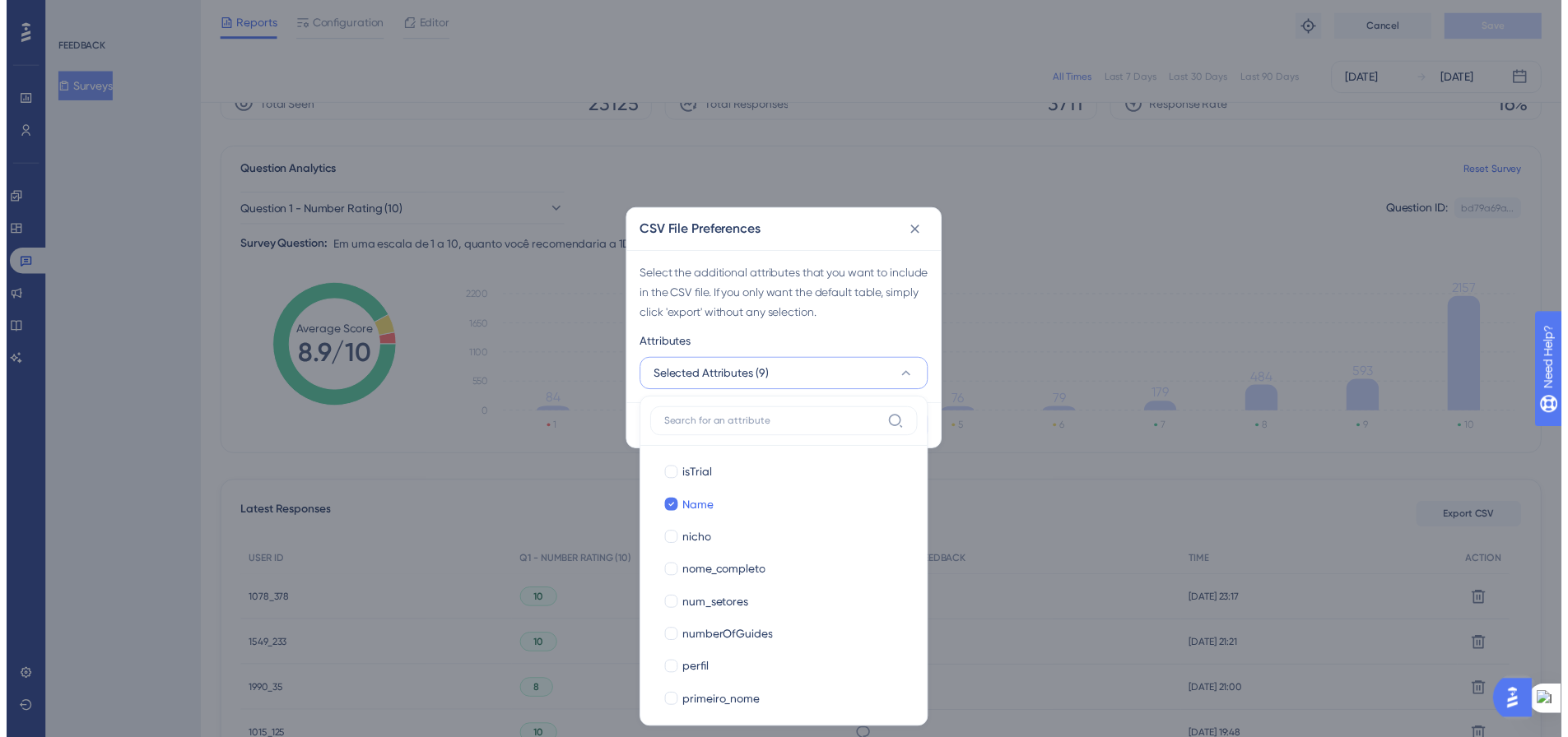
scroll to position [930, 0]
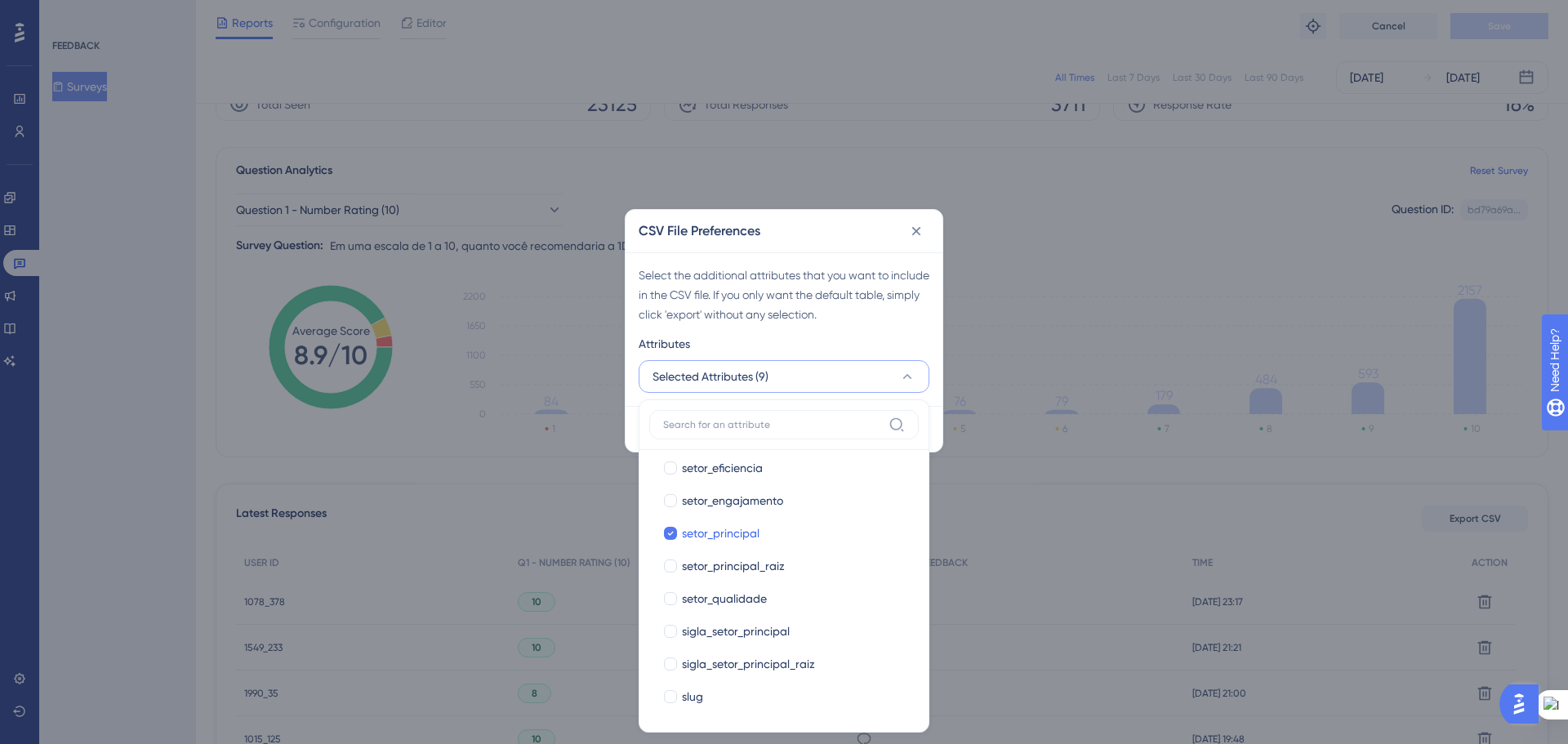
click at [850, 334] on div "Attributes" at bounding box center [784, 347] width 291 height 26
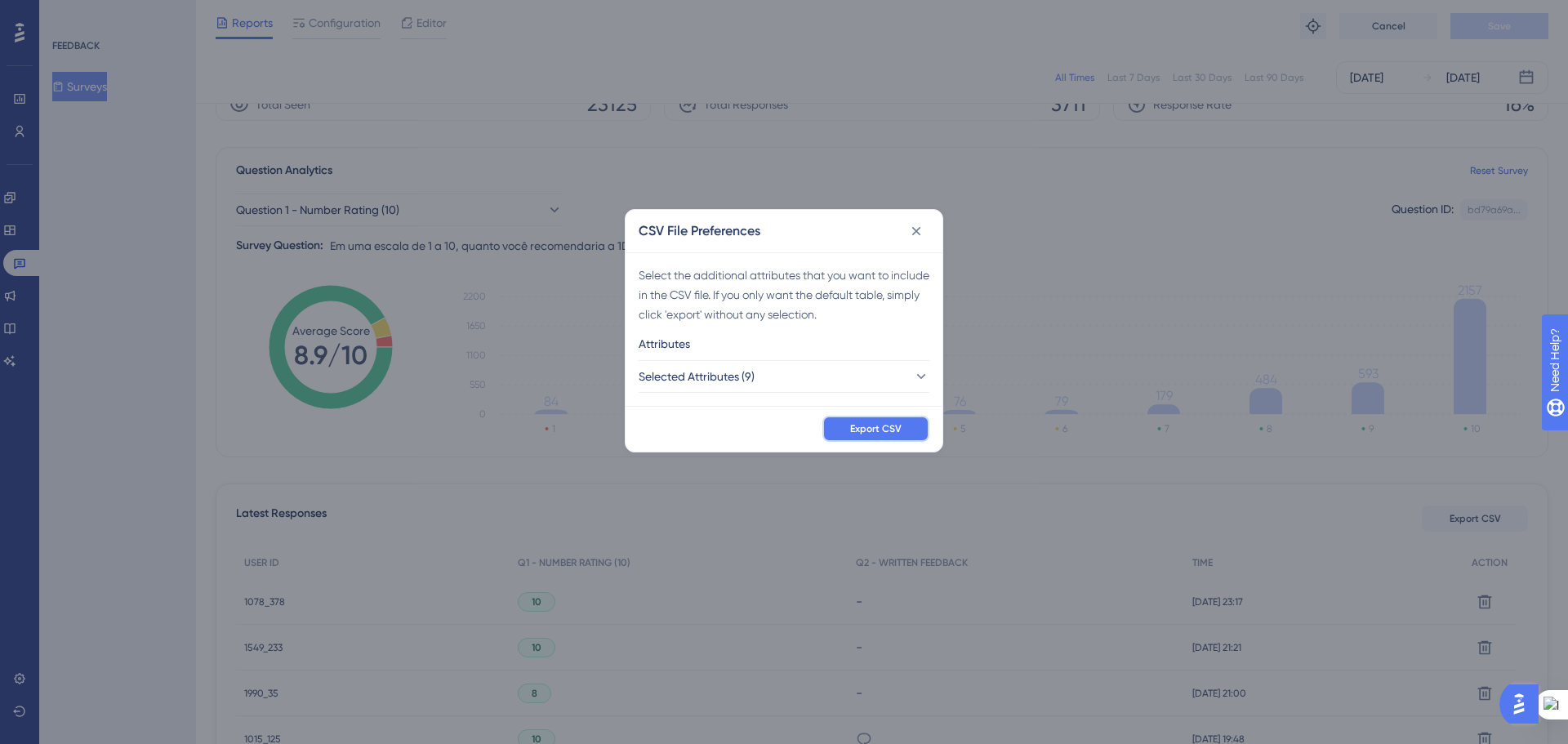
click at [877, 431] on span "Export CSV" at bounding box center [875, 428] width 51 height 13
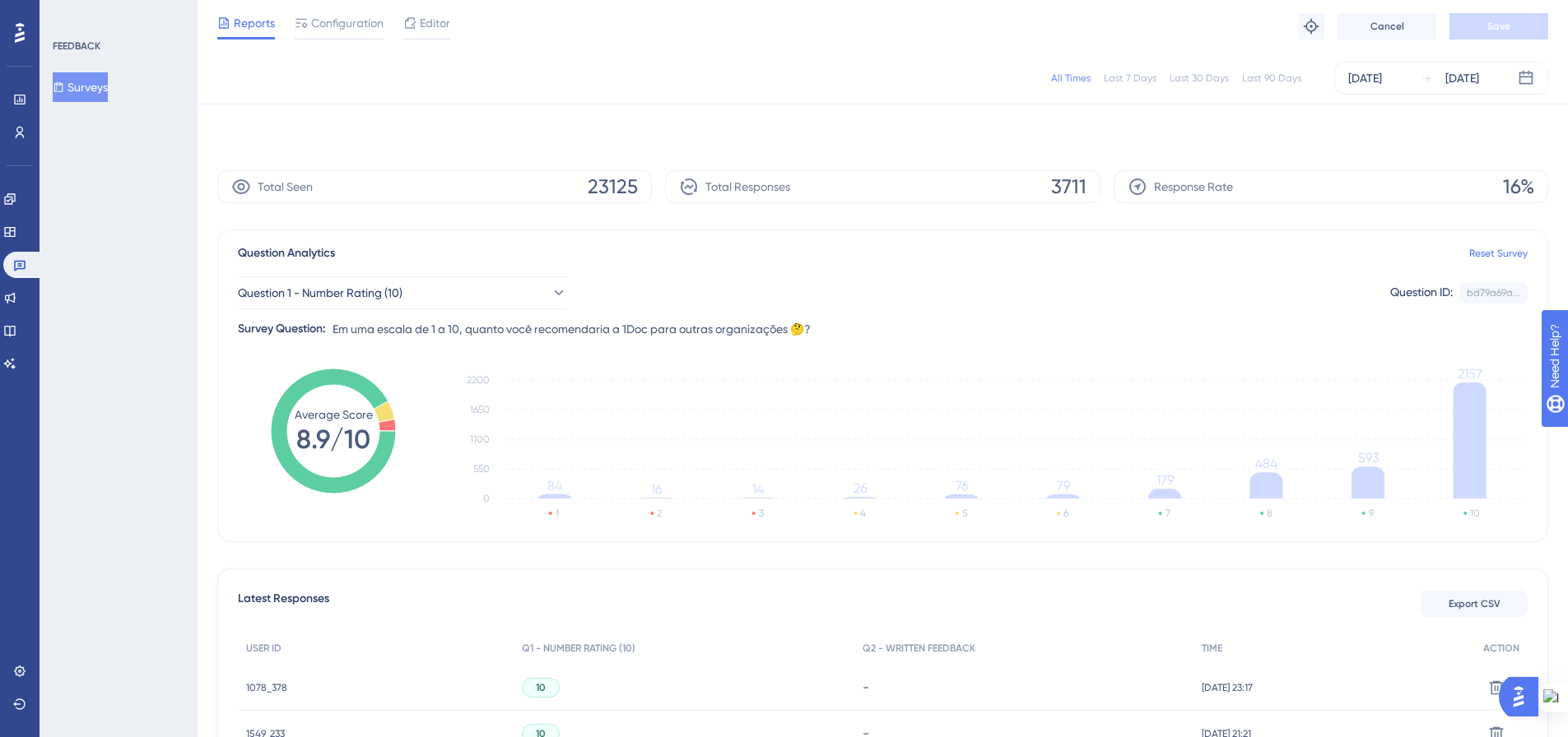
scroll to position [0, 0]
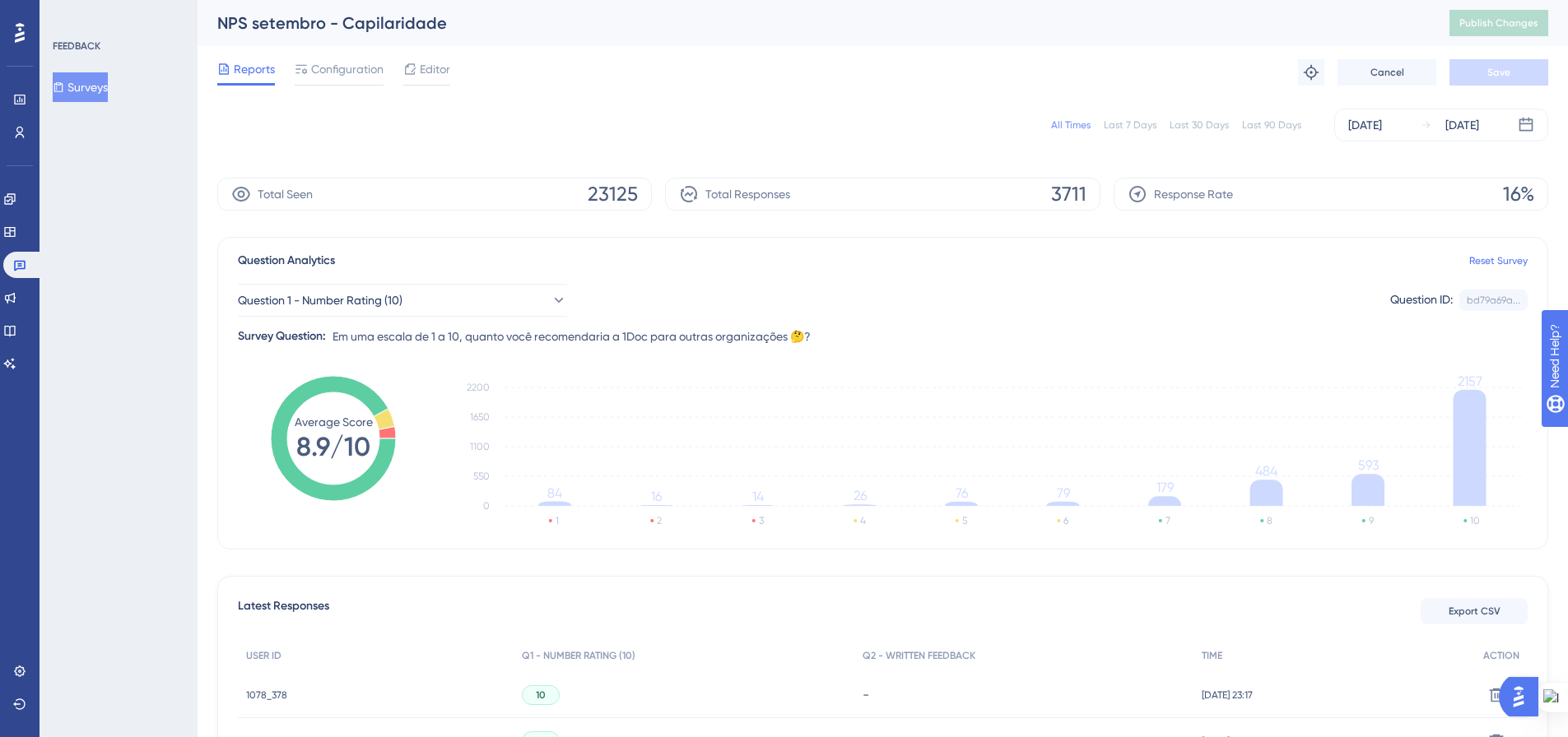
click at [84, 81] on button "Surveys" at bounding box center [80, 88] width 55 height 30
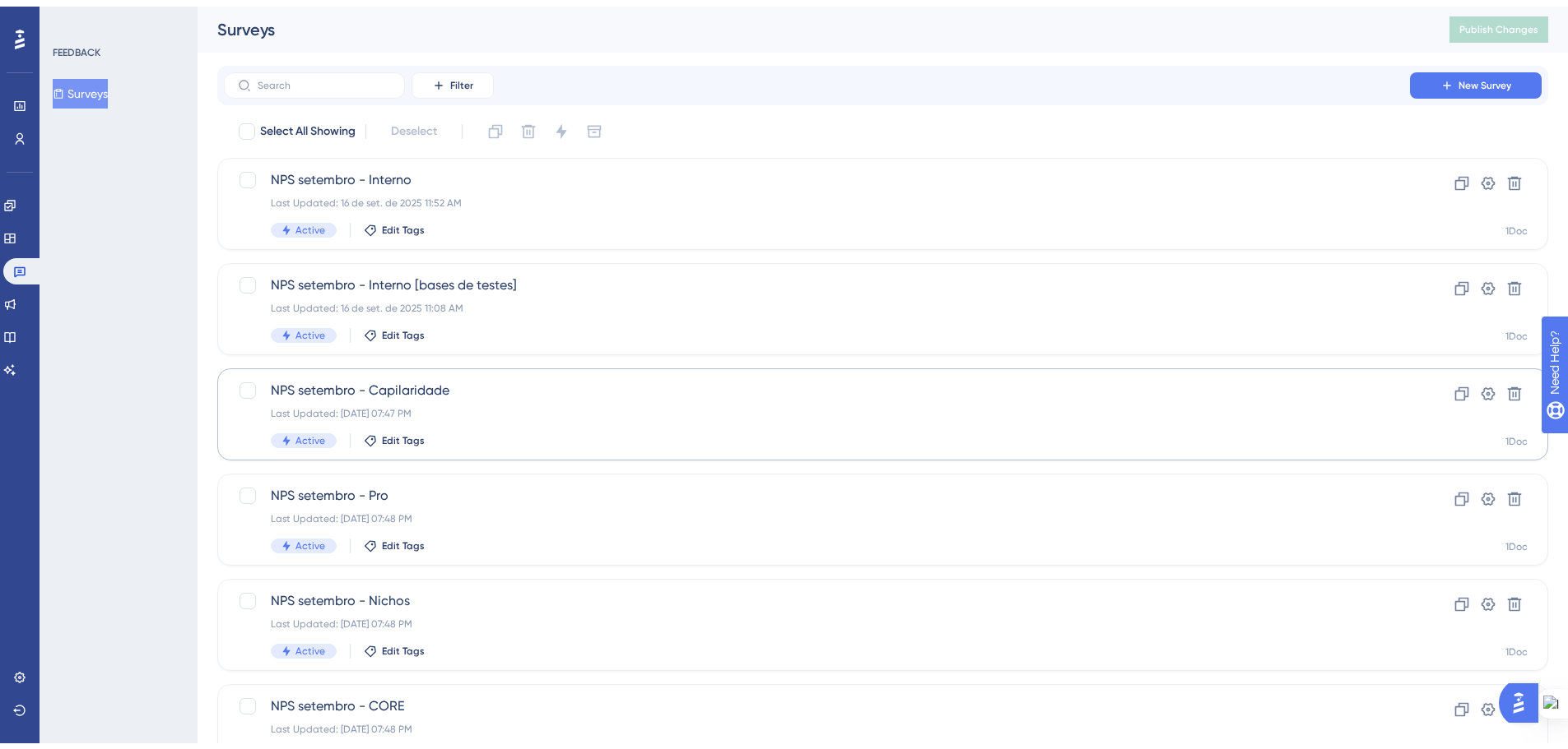
scroll to position [82, 0]
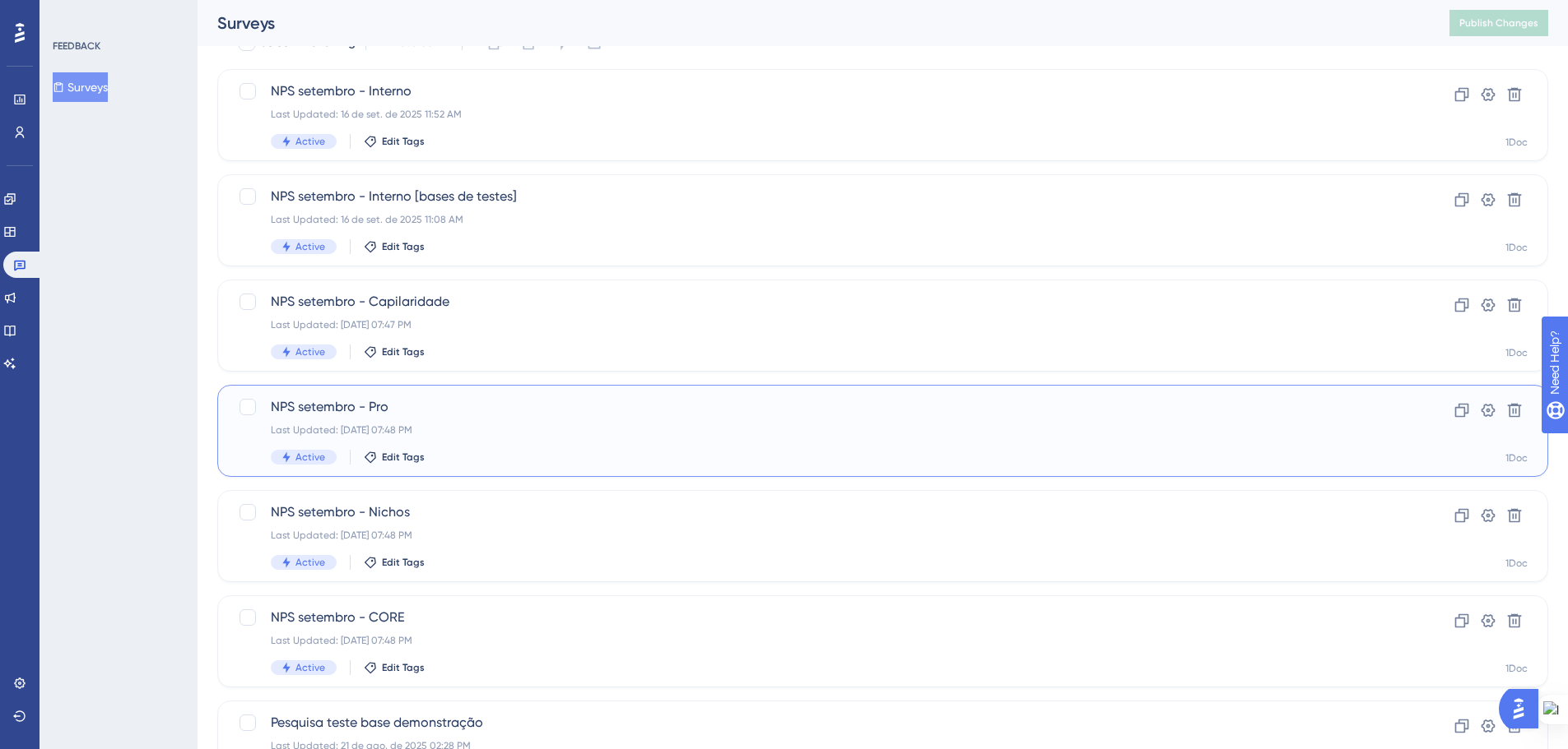
click at [520, 404] on span "NPS setembro - Pro" at bounding box center [816, 407] width 1092 height 20
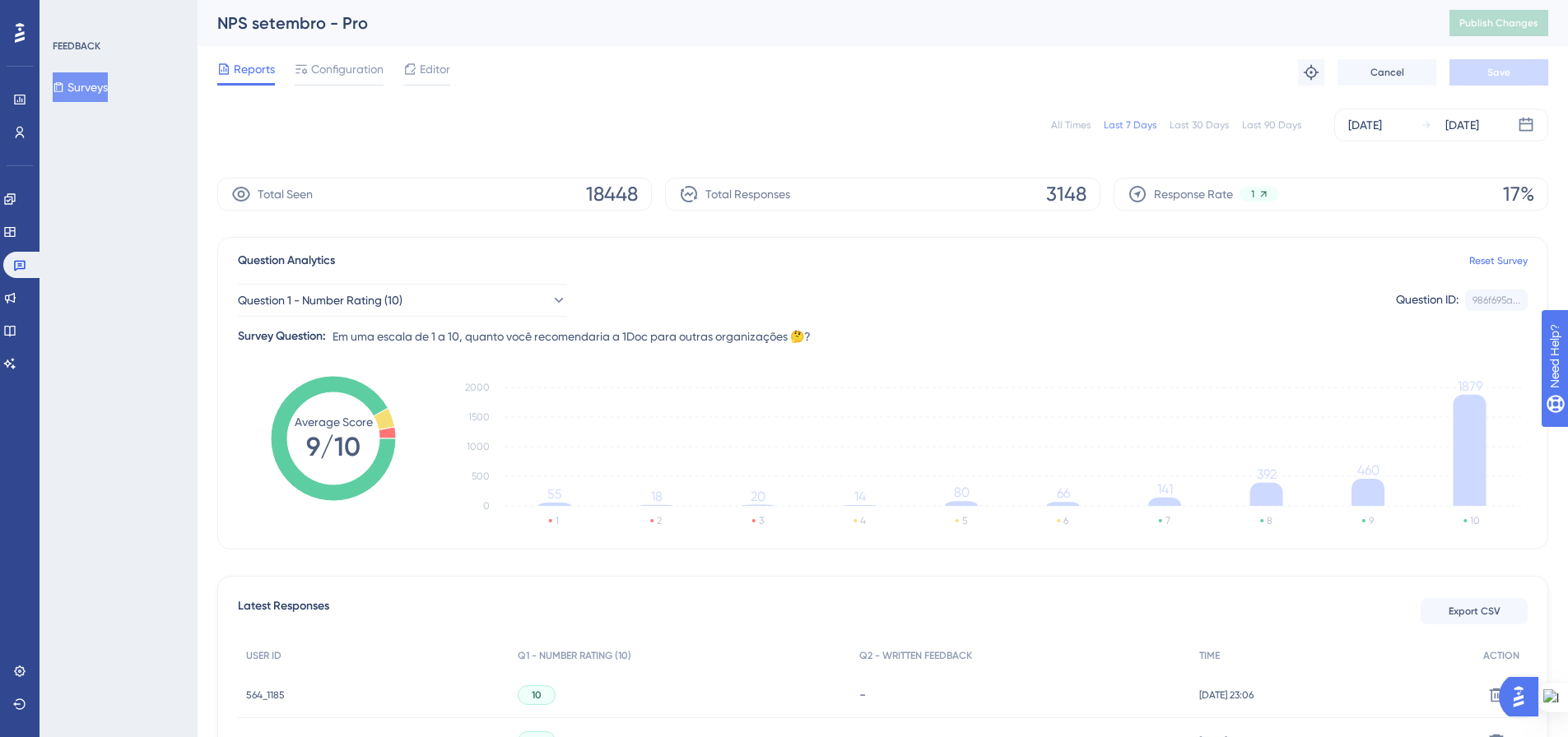
click at [1076, 131] on div "All Times Last 7 Days Last 30 Days Last 90 Days Sep 17 2025 Sep 23 2025" at bounding box center [882, 125] width 1331 height 33
click at [1075, 125] on div "All Times" at bounding box center [1070, 124] width 39 height 13
click at [97, 93] on button "Surveys" at bounding box center [80, 88] width 55 height 30
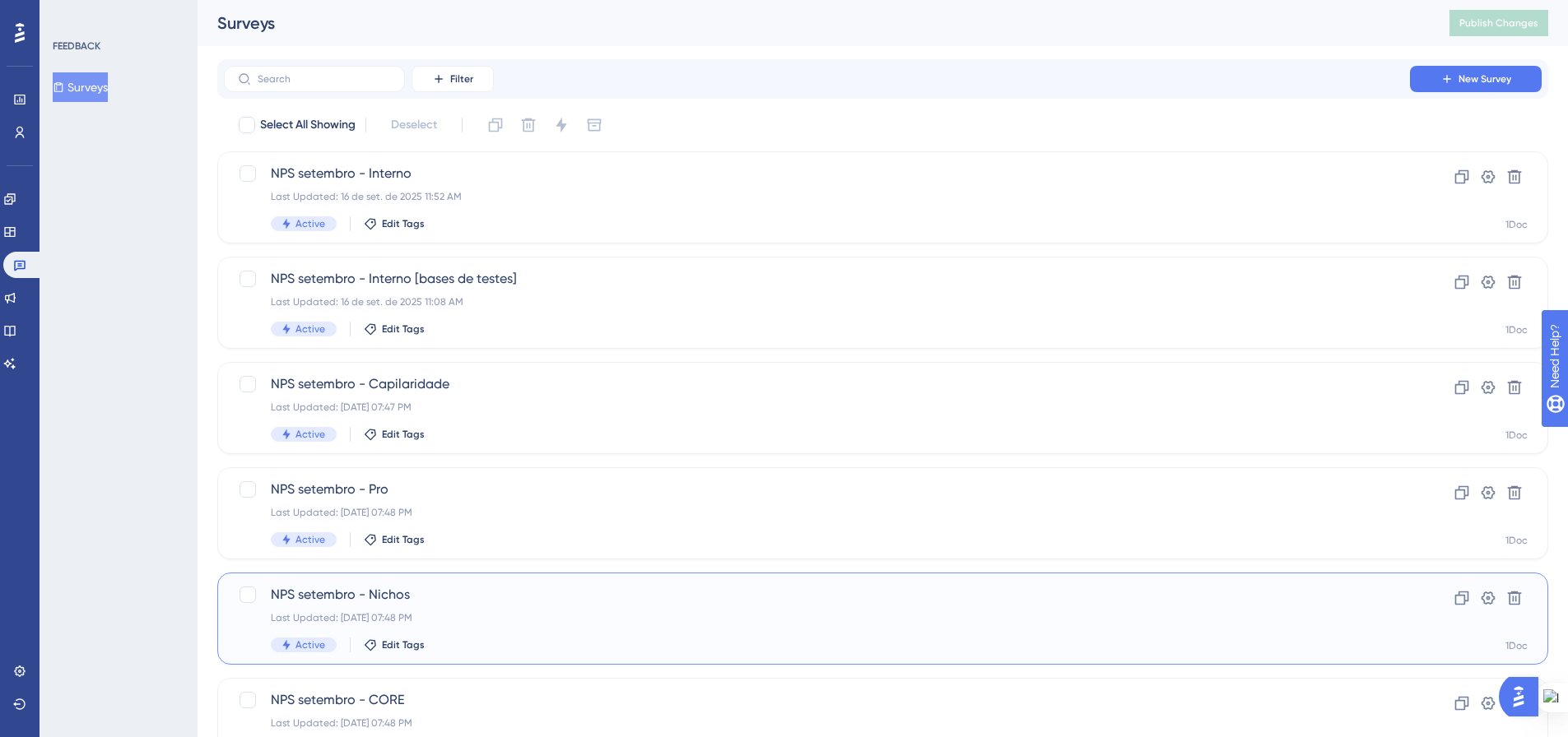
click at [506, 593] on span "NPS setembro - Nichos" at bounding box center [816, 594] width 1092 height 20
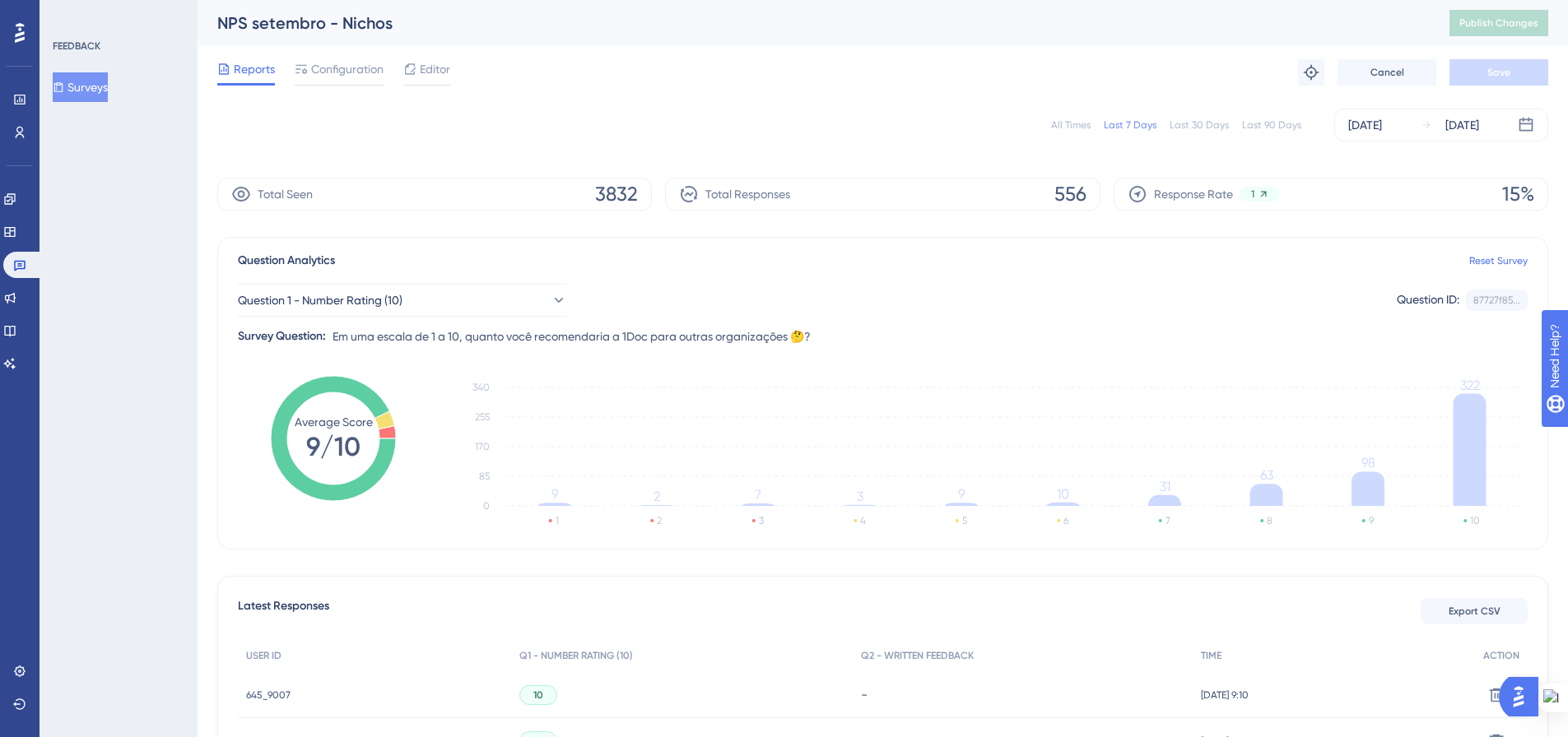
drag, startPoint x: 1071, startPoint y: 123, endPoint x: 1036, endPoint y: 151, distance: 44.8
click at [1071, 123] on div "All Times" at bounding box center [1070, 124] width 39 height 13
click at [81, 95] on button "Surveys" at bounding box center [80, 88] width 55 height 30
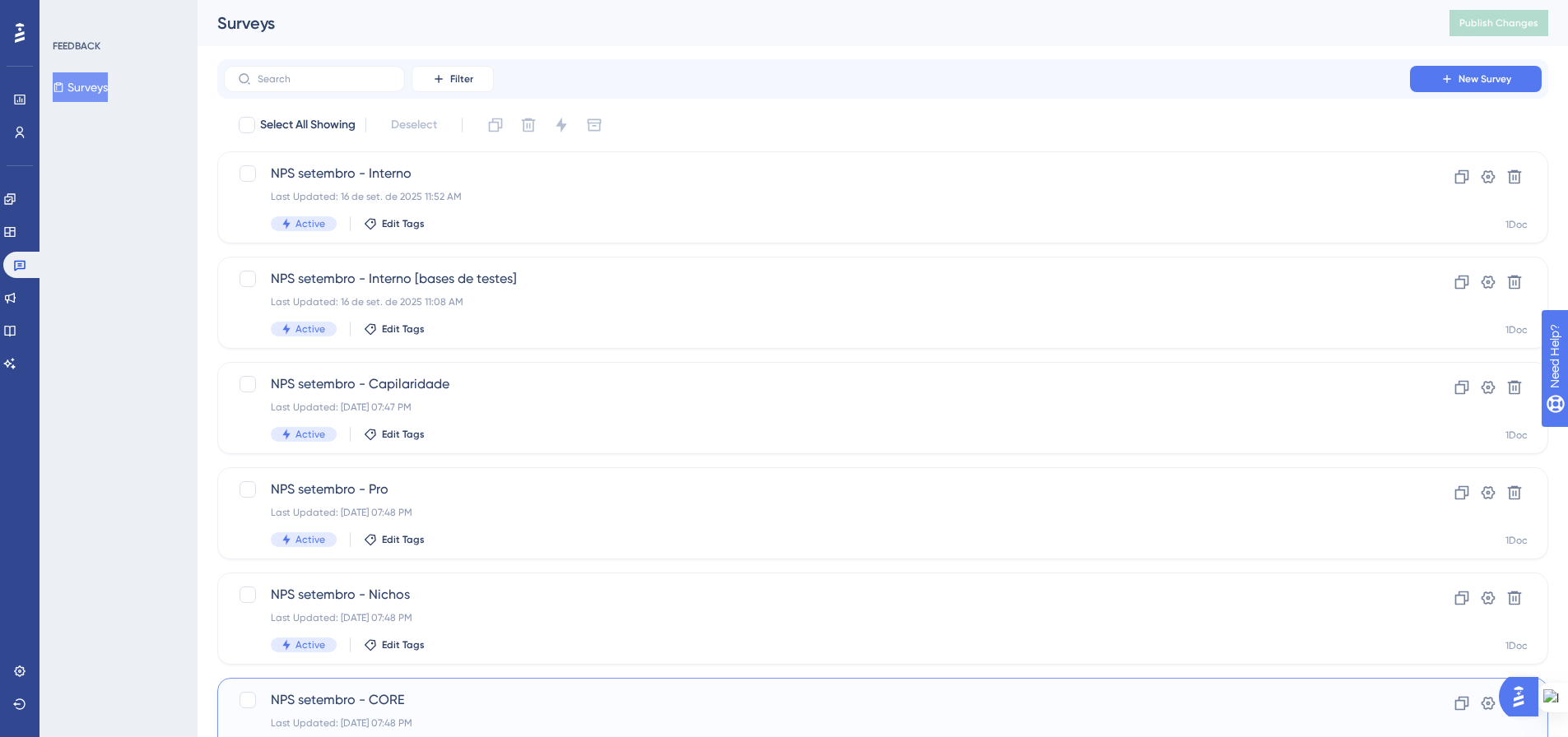
click at [499, 693] on span "NPS setembro - CORE" at bounding box center [816, 700] width 1092 height 20
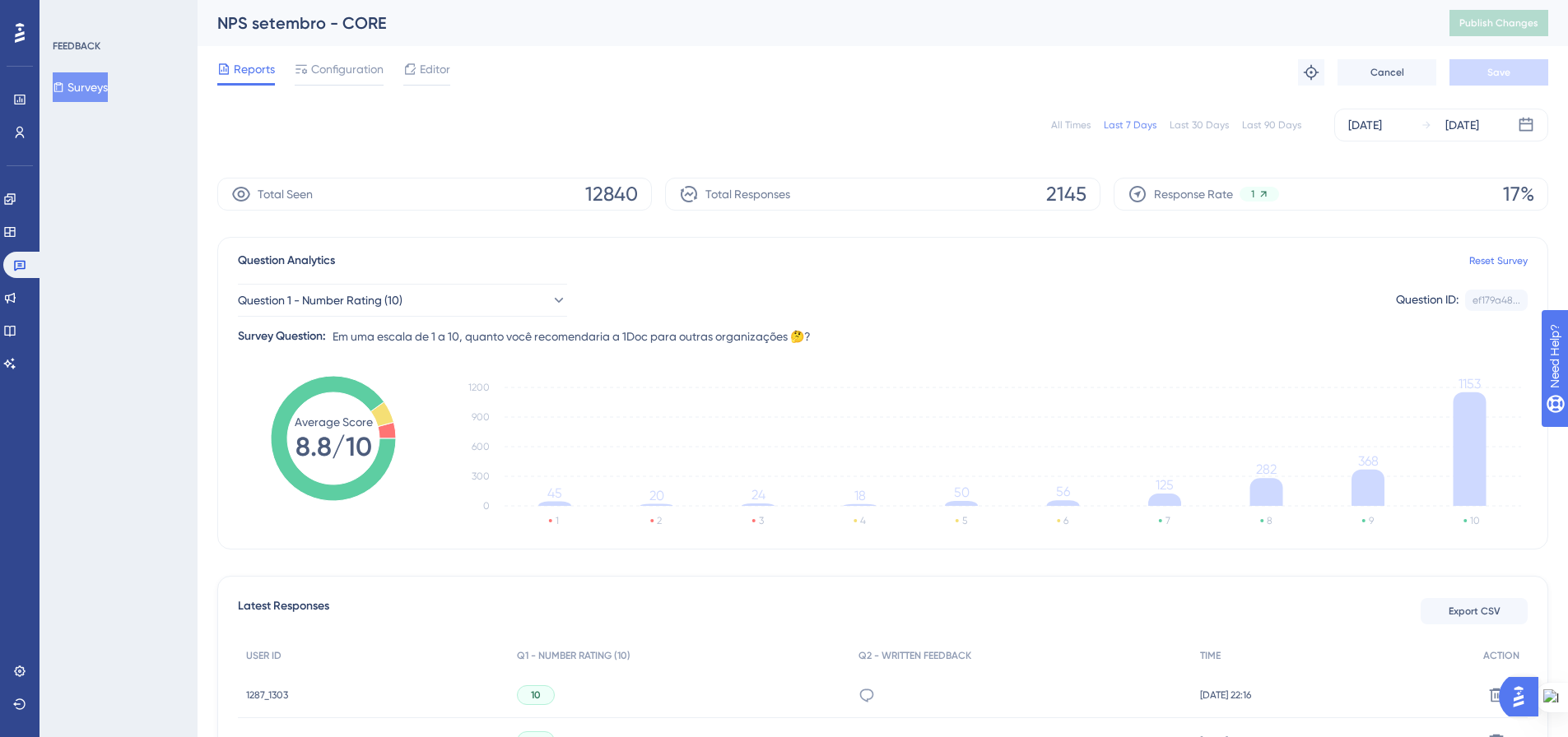
drag, startPoint x: 1082, startPoint y: 127, endPoint x: 1089, endPoint y: 173, distance: 46.5
click at [1082, 127] on div "All Times" at bounding box center [1070, 124] width 39 height 13
click at [1507, 609] on button "Export CSV" at bounding box center [1473, 611] width 107 height 26
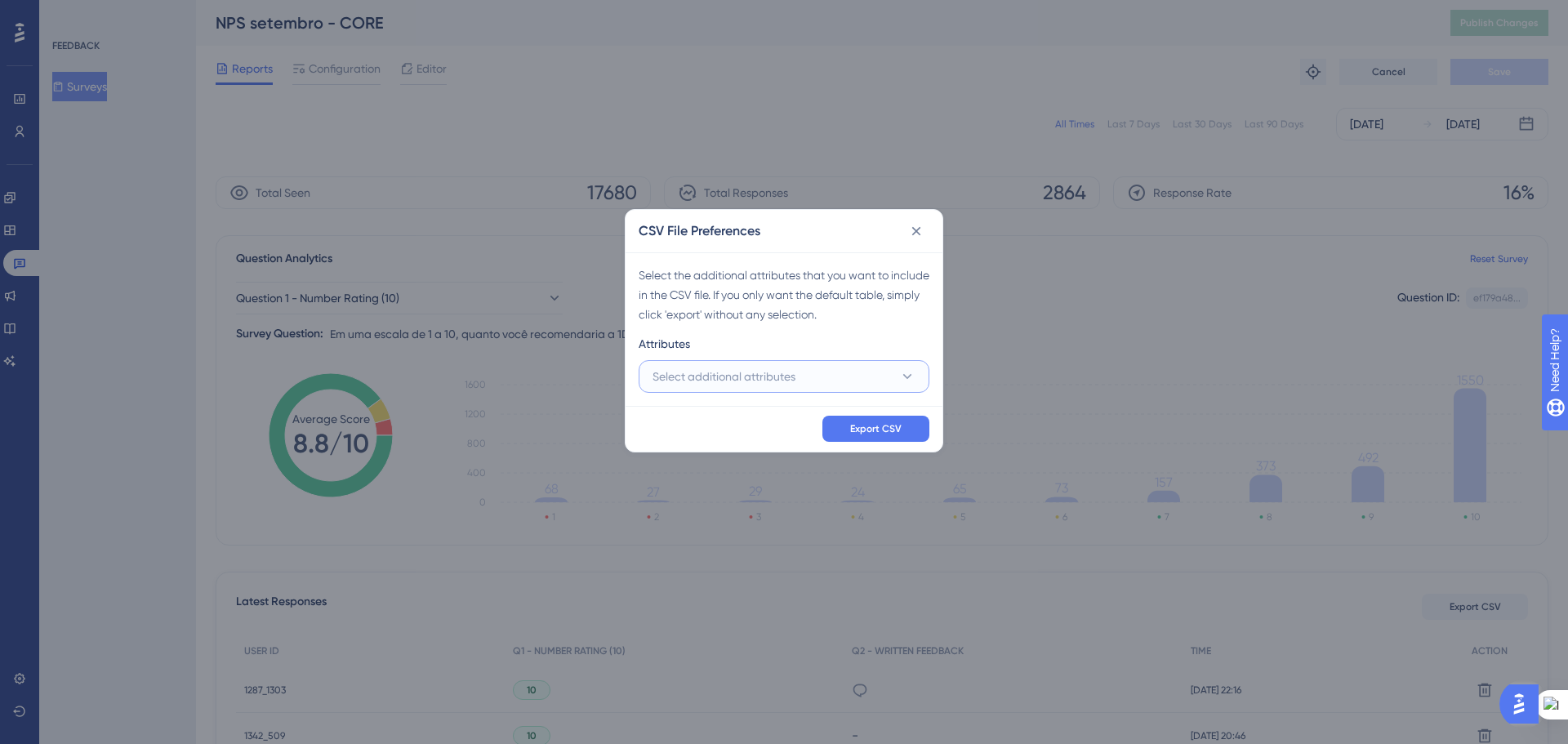
click at [869, 386] on button "Select additional attributes" at bounding box center [784, 377] width 291 height 33
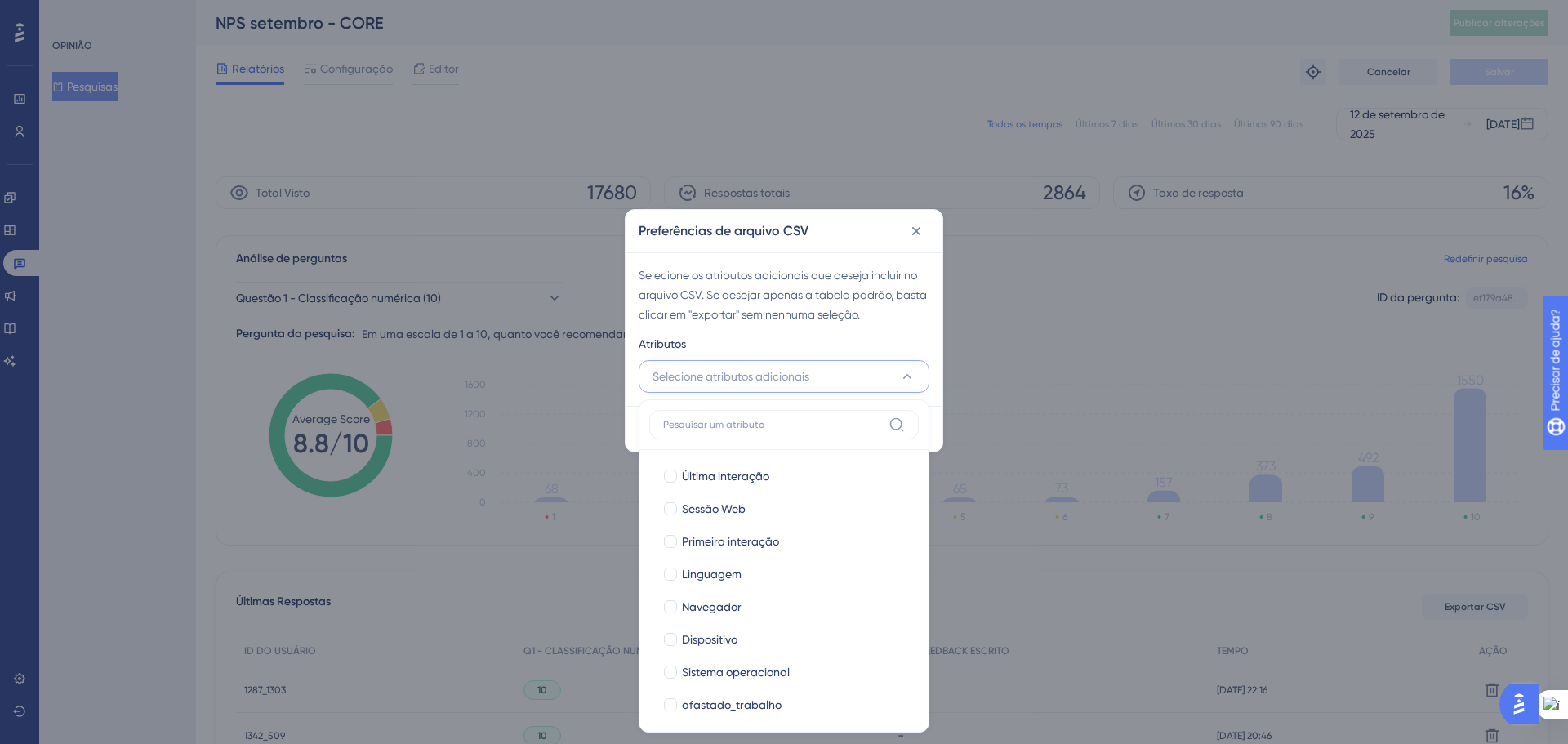
click at [1095, 323] on div "Preferências de arquivo CSV Selecione os atributos adicionais que deseja inclui…" at bounding box center [784, 372] width 1568 height 744
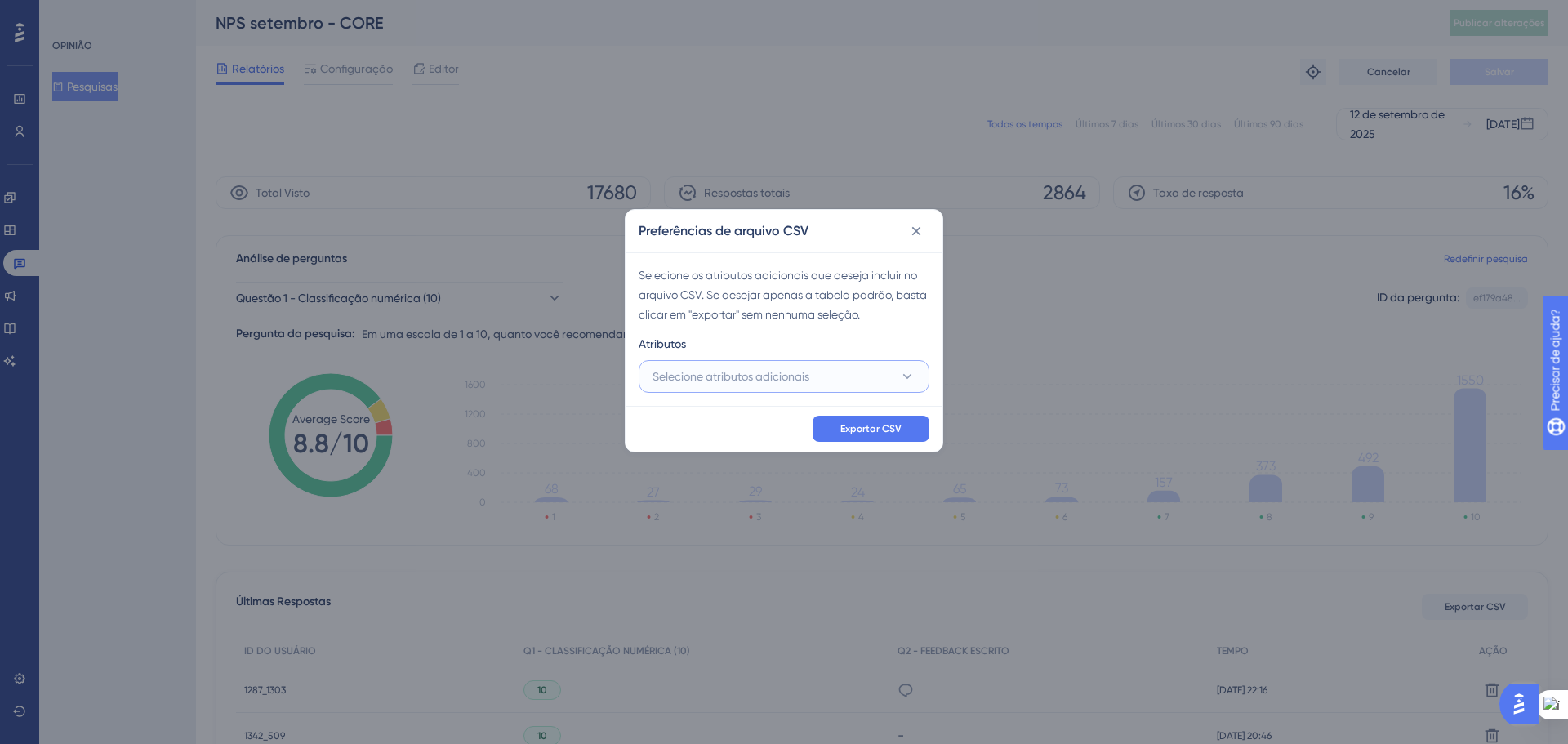
click at [886, 389] on button "Selecione atributos adicionais" at bounding box center [784, 377] width 291 height 33
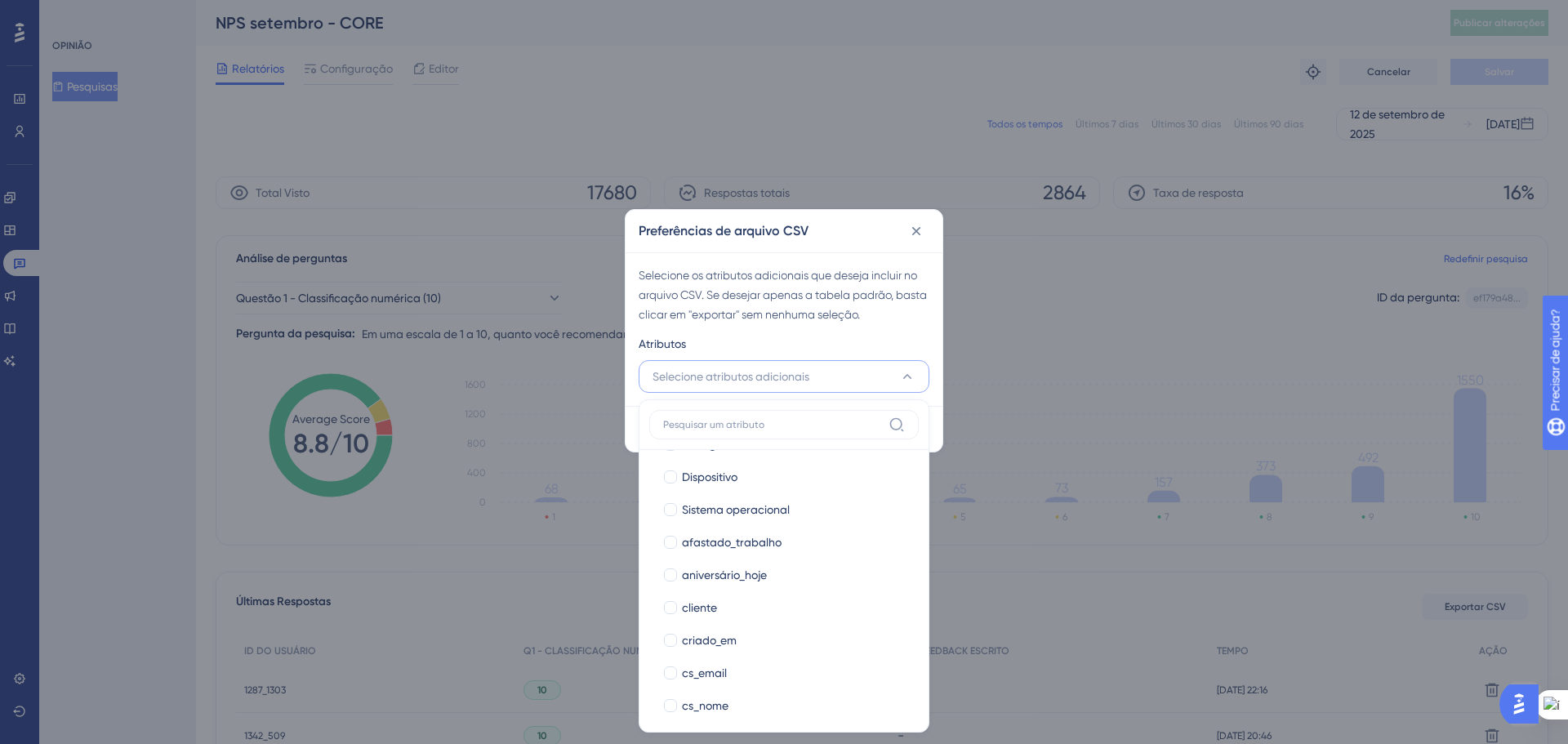
scroll to position [163, 0]
click at [670, 607] on div at bounding box center [670, 607] width 13 height 13
checkbox input "true"
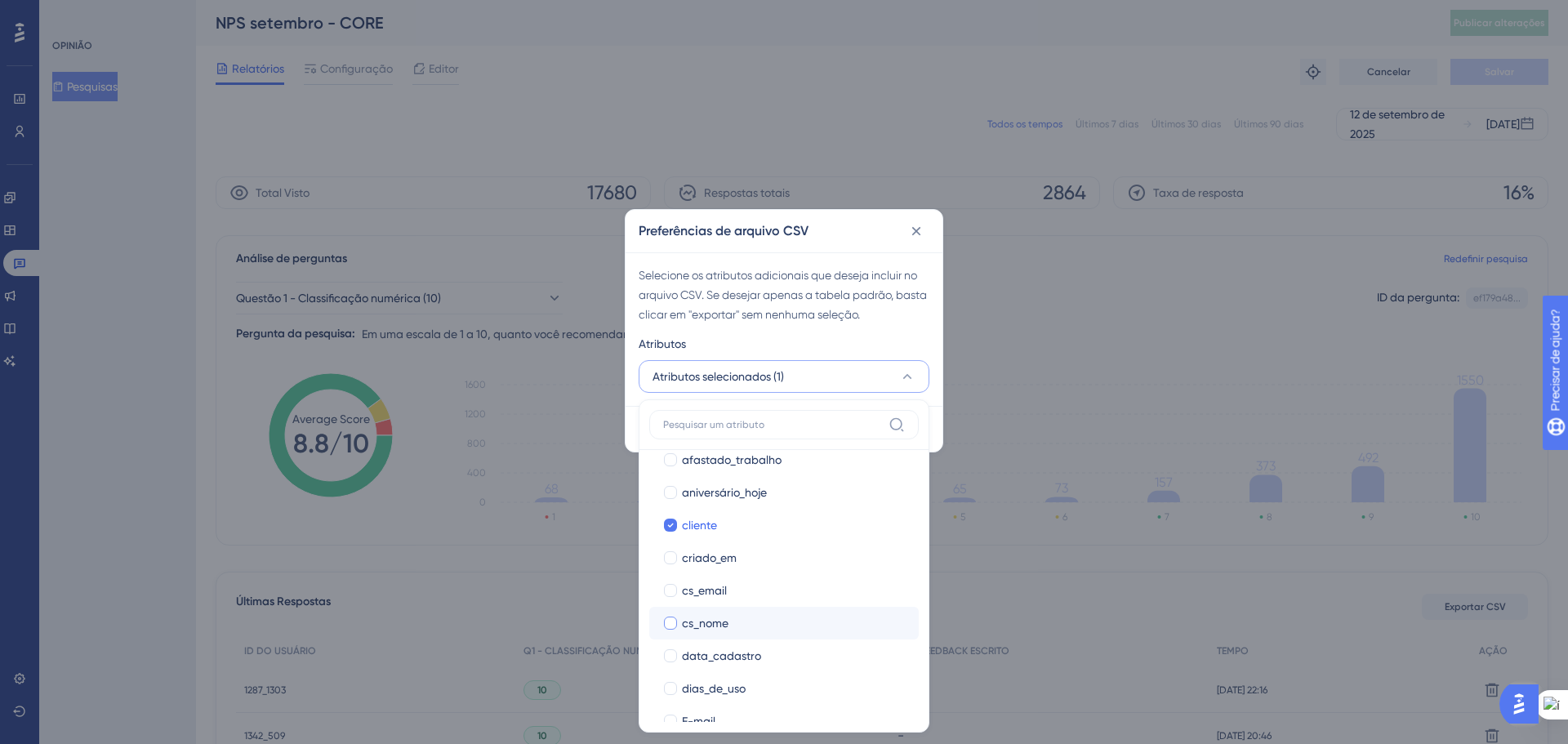
click at [664, 616] on div at bounding box center [670, 623] width 17 height 17
checkbox input "true"
click at [661, 606] on label "dias_de_uso dias_de_uso" at bounding box center [784, 608] width 269 height 33
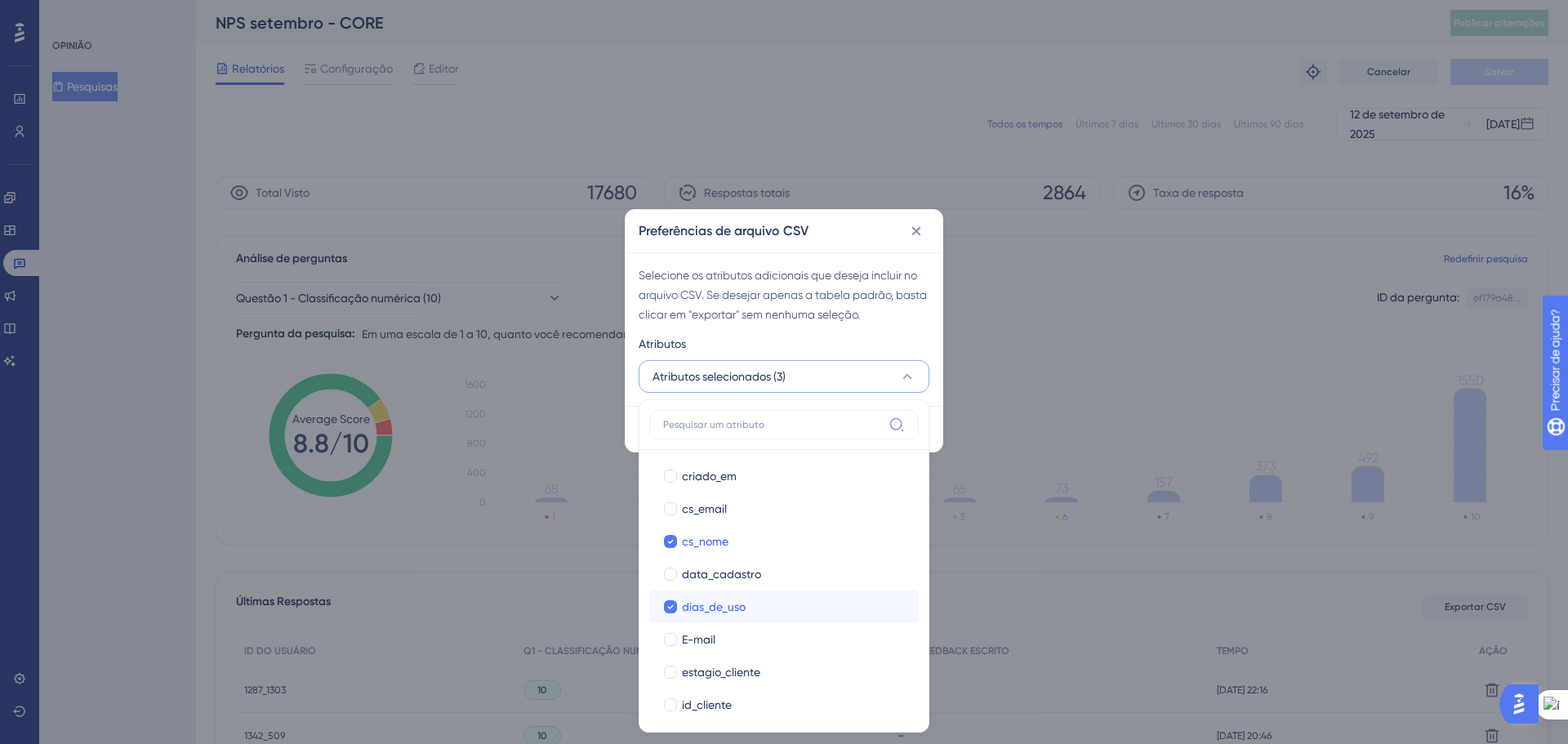
drag, startPoint x: 672, startPoint y: 631, endPoint x: 710, endPoint y: 595, distance: 52.3
click at [672, 630] on label "E-mail" at bounding box center [784, 640] width 243 height 20
checkbox input "true"
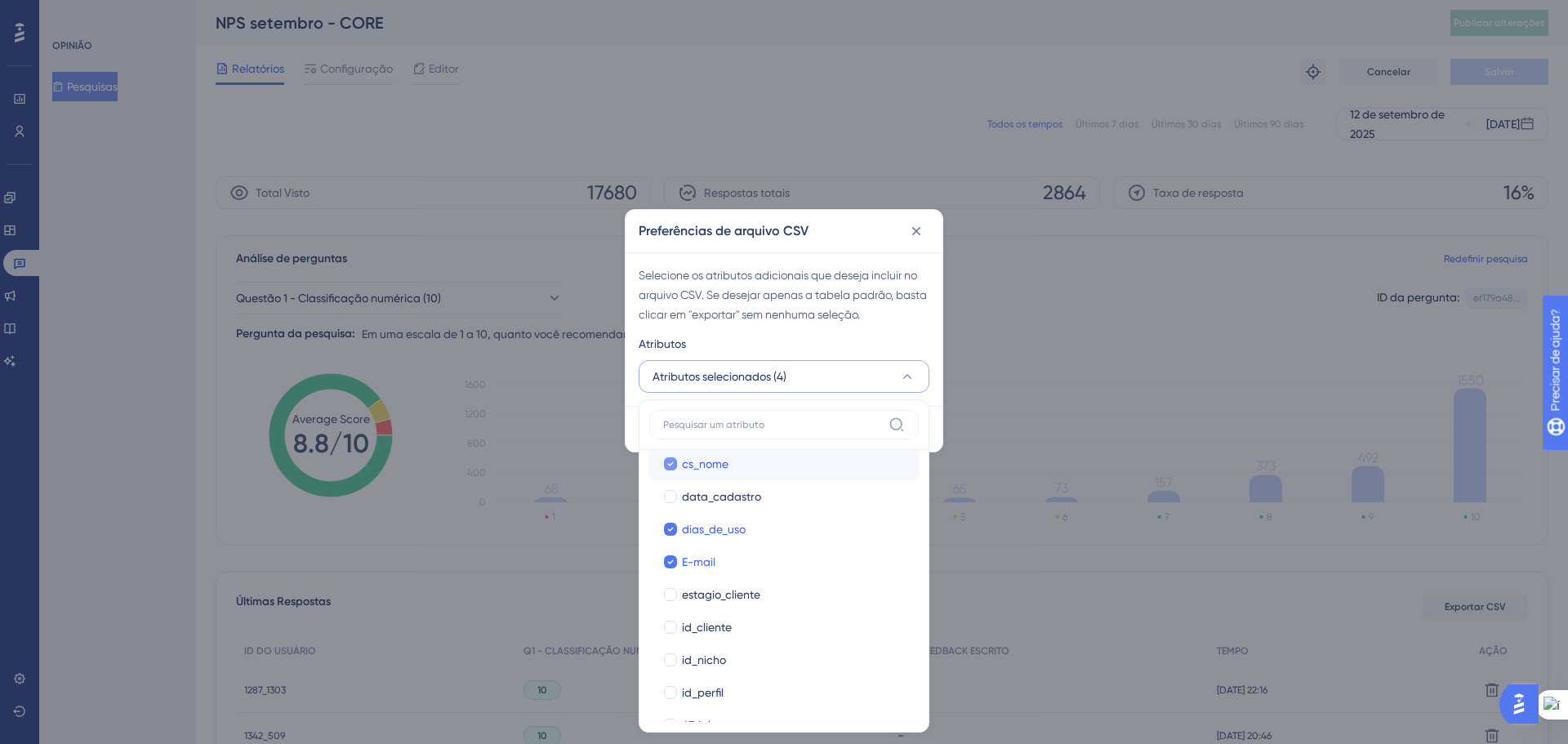
scroll to position [409, 0]
click at [672, 620] on div at bounding box center [670, 623] width 13 height 13
checkbox input "true"
click at [666, 660] on div at bounding box center [670, 655] width 13 height 13
checkbox input "true"
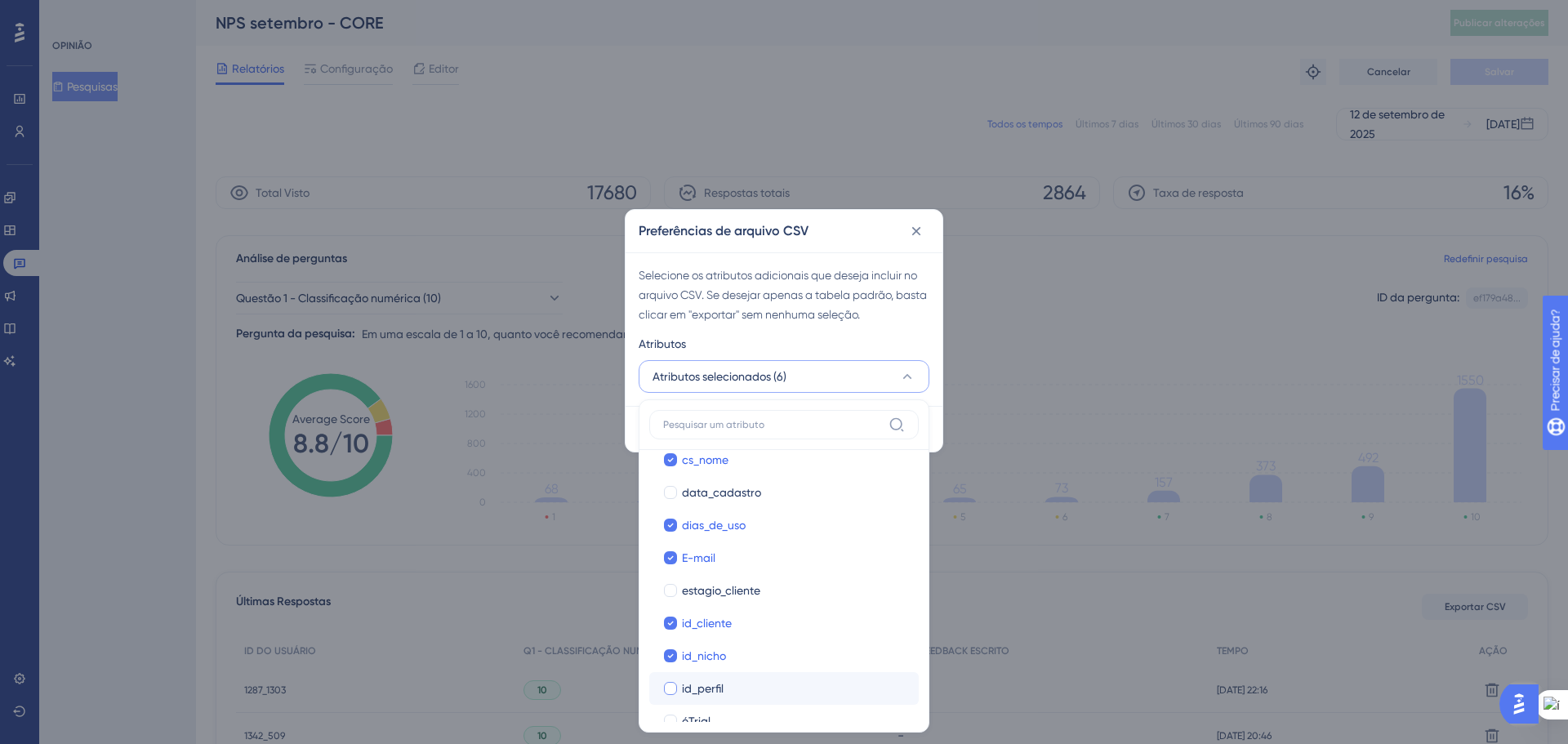
click at [672, 688] on div at bounding box center [670, 688] width 13 height 13
checkbox input "true"
click at [672, 592] on div at bounding box center [670, 590] width 13 height 13
checkbox input "true"
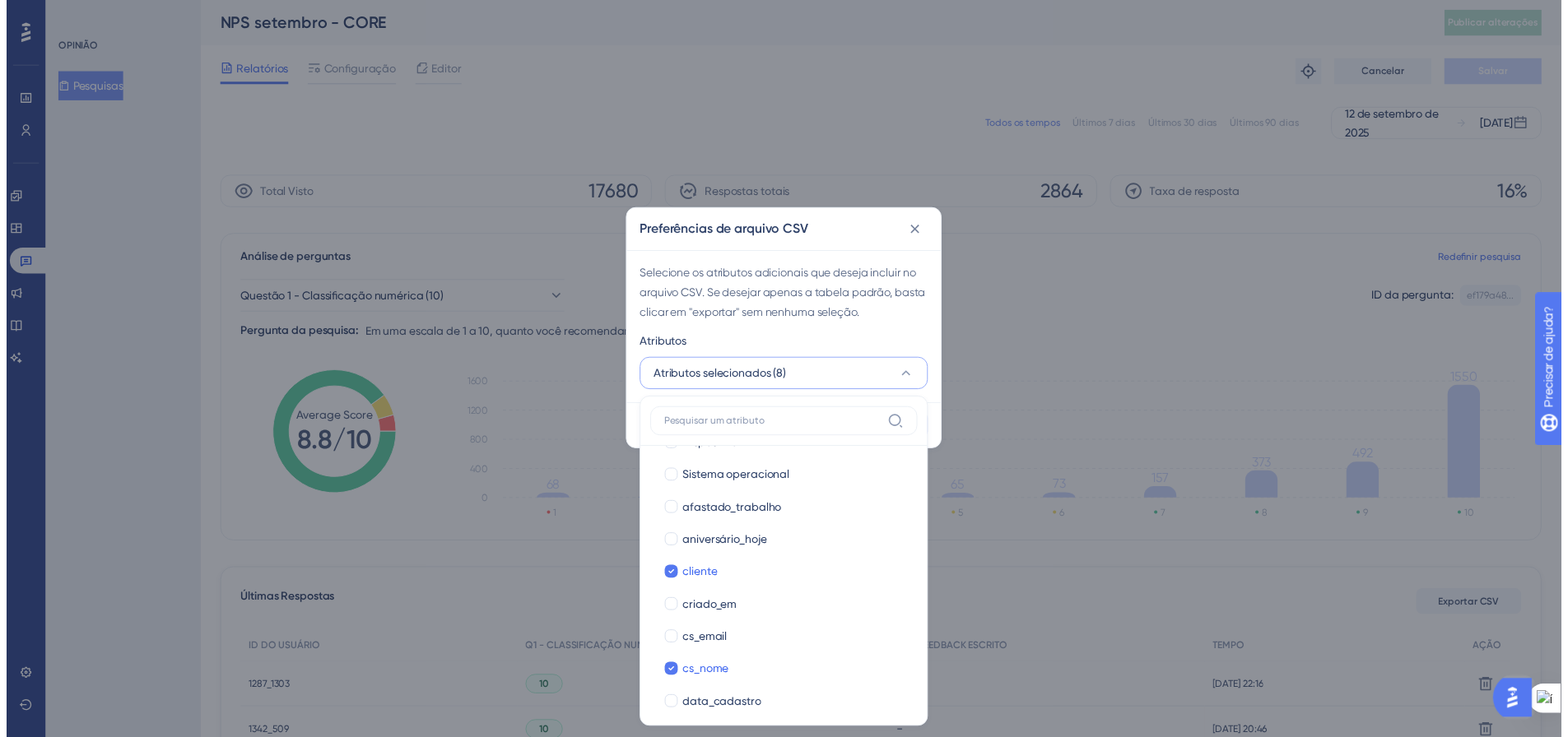
scroll to position [411, 0]
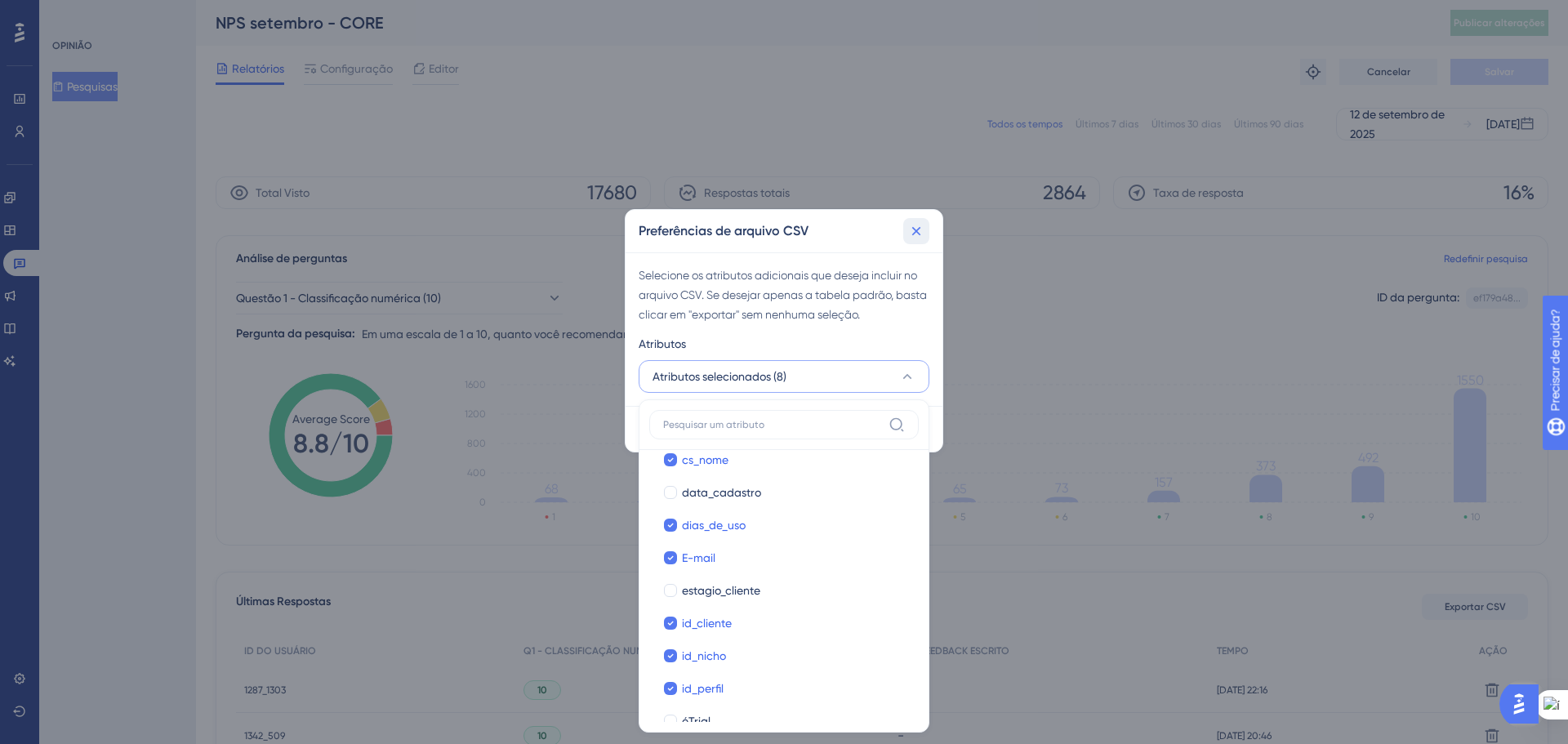
drag, startPoint x: 913, startPoint y: 227, endPoint x: 917, endPoint y: 243, distance: 16.5
click at [913, 226] on icon at bounding box center [916, 231] width 17 height 17
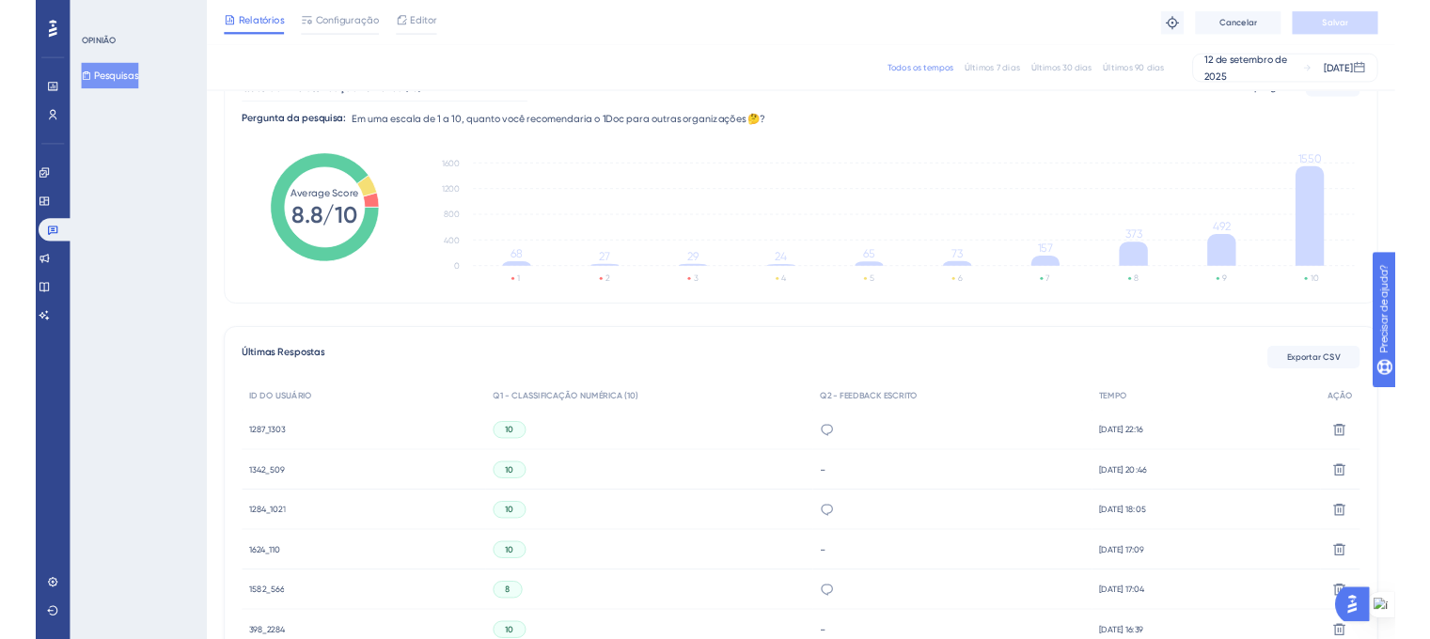
scroll to position [0, 0]
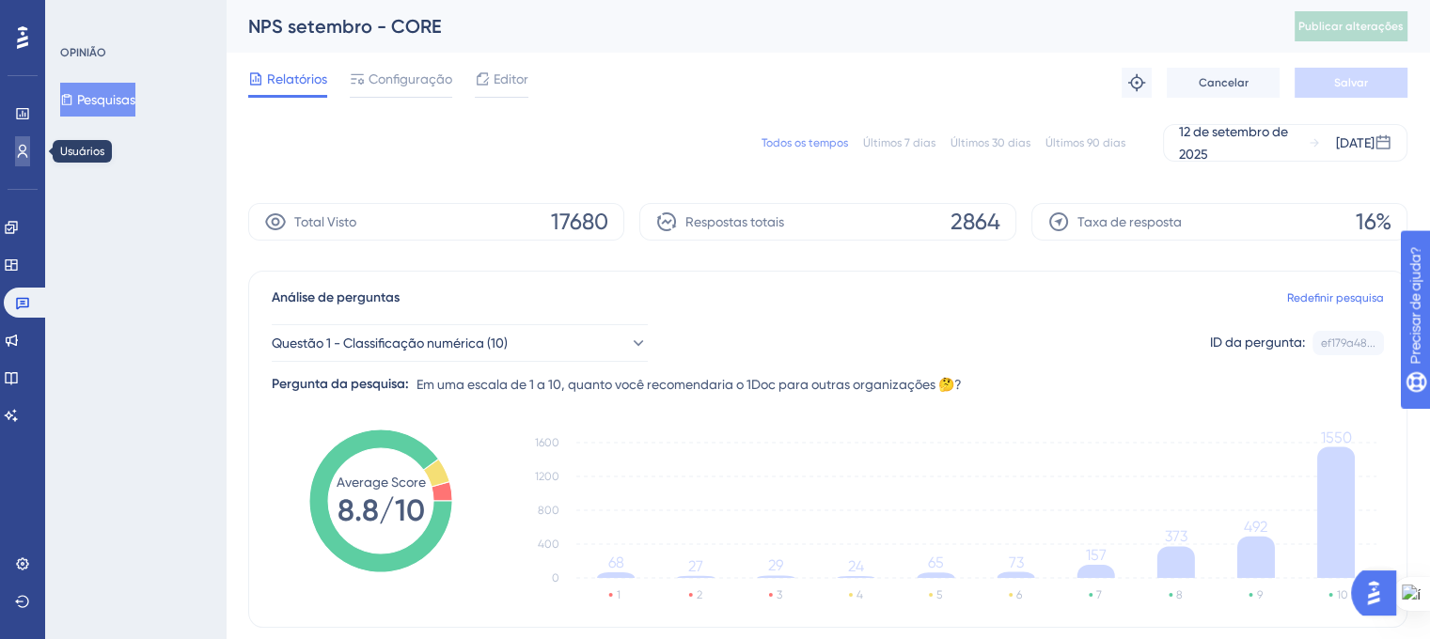
click at [23, 141] on link at bounding box center [22, 151] width 15 height 30
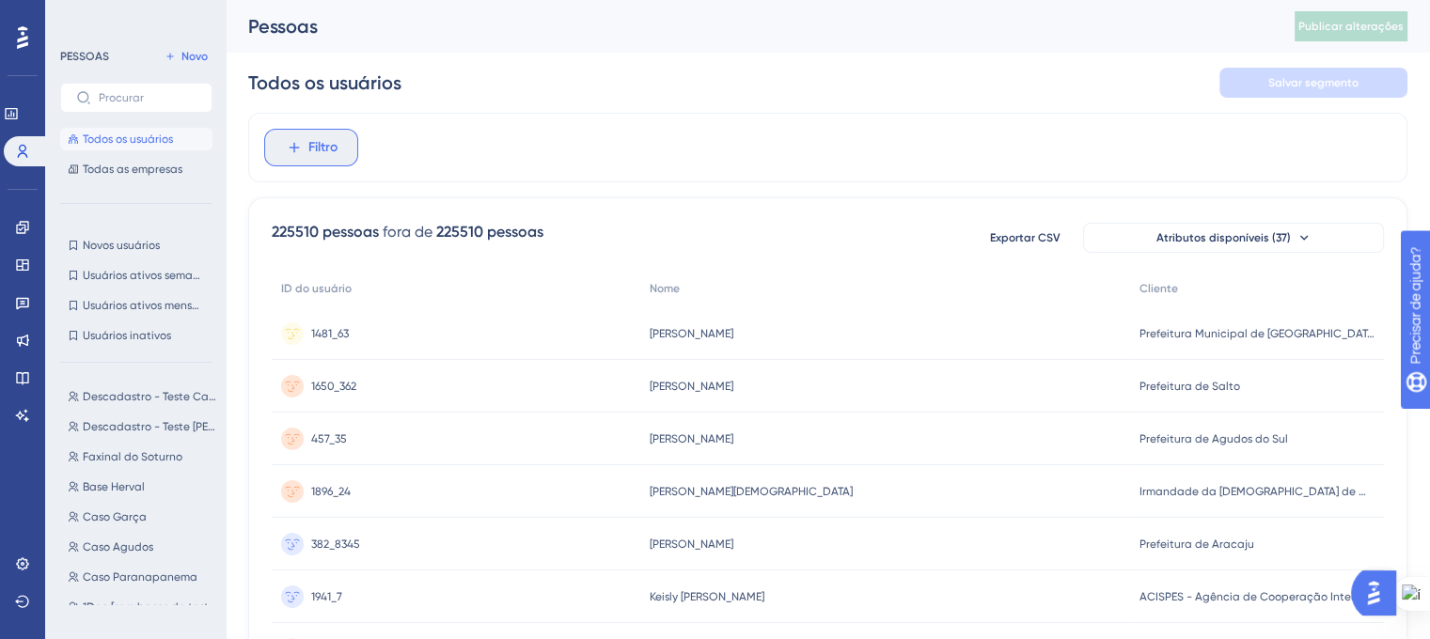
click at [330, 149] on font "Filtro" at bounding box center [322, 147] width 29 height 16
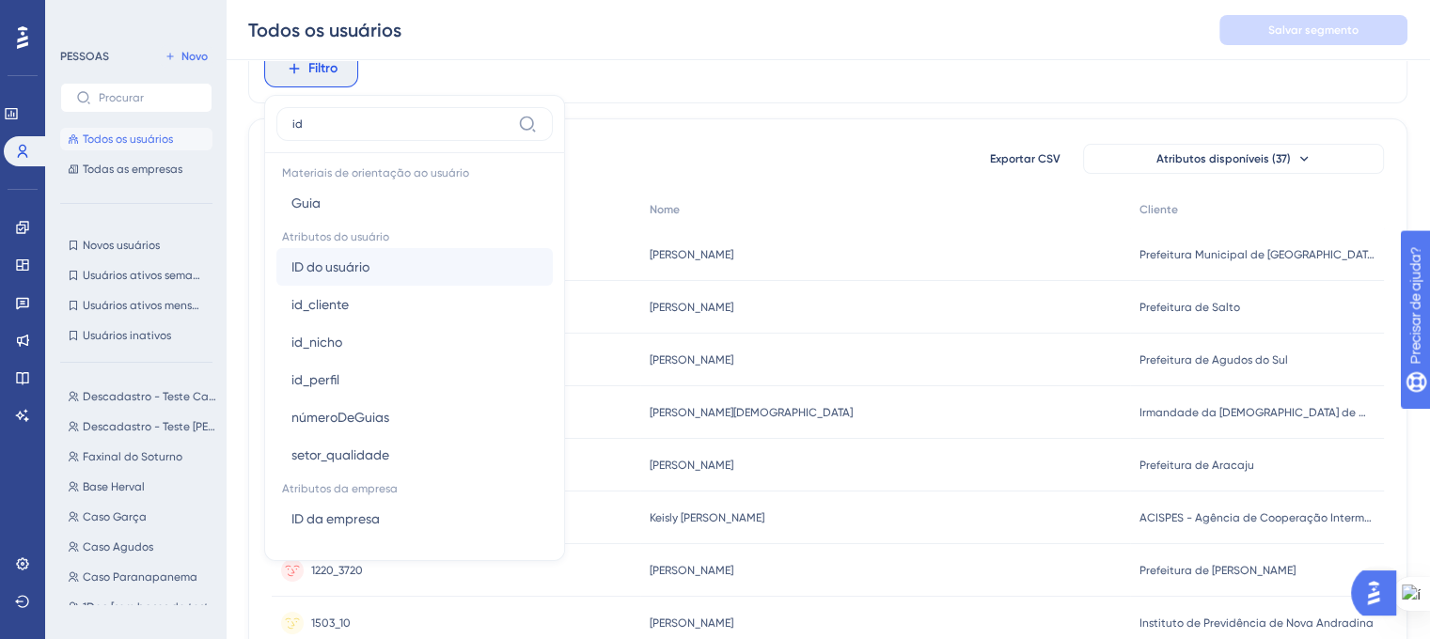
scroll to position [6, 0]
type input "id"
click at [335, 302] on font "id_cliente" at bounding box center [319, 305] width 57 height 15
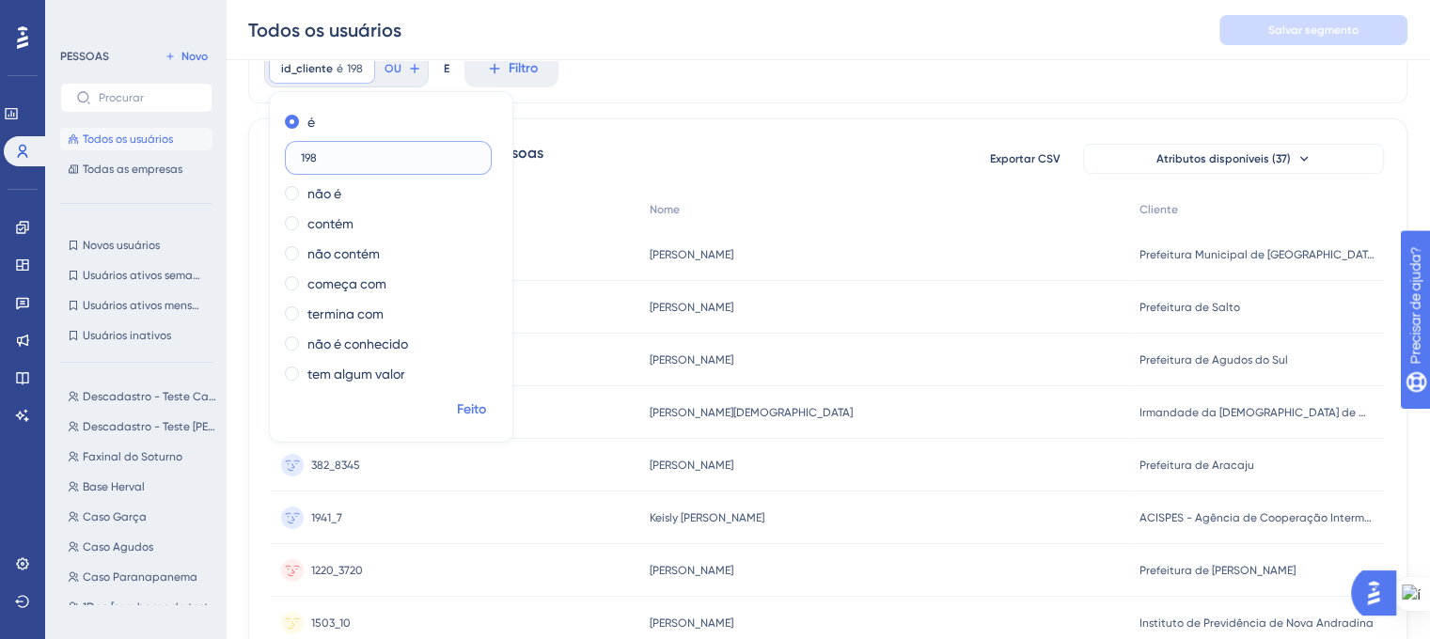
type input "198"
click at [478, 408] on font "Feito" at bounding box center [471, 409] width 29 height 16
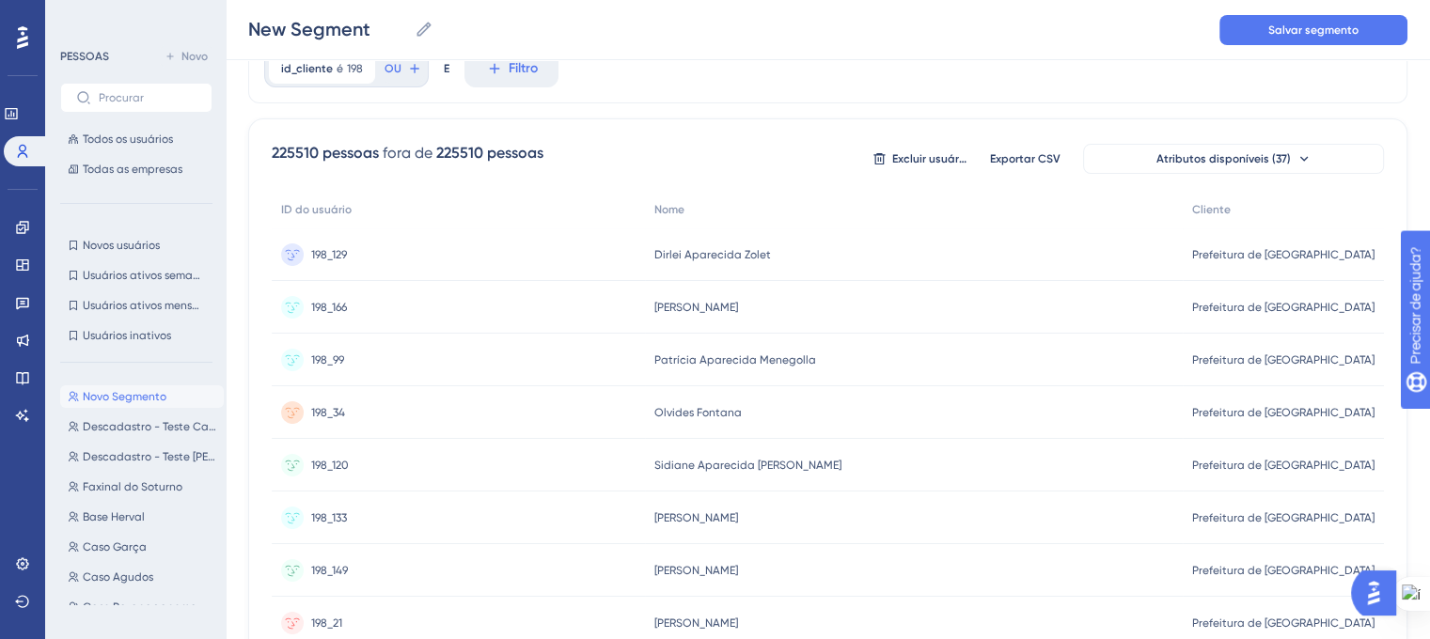
drag, startPoint x: 315, startPoint y: 152, endPoint x: 268, endPoint y: 152, distance: 47.0
copy font "225510"
